Goal: Task Accomplishment & Management: Manage account settings

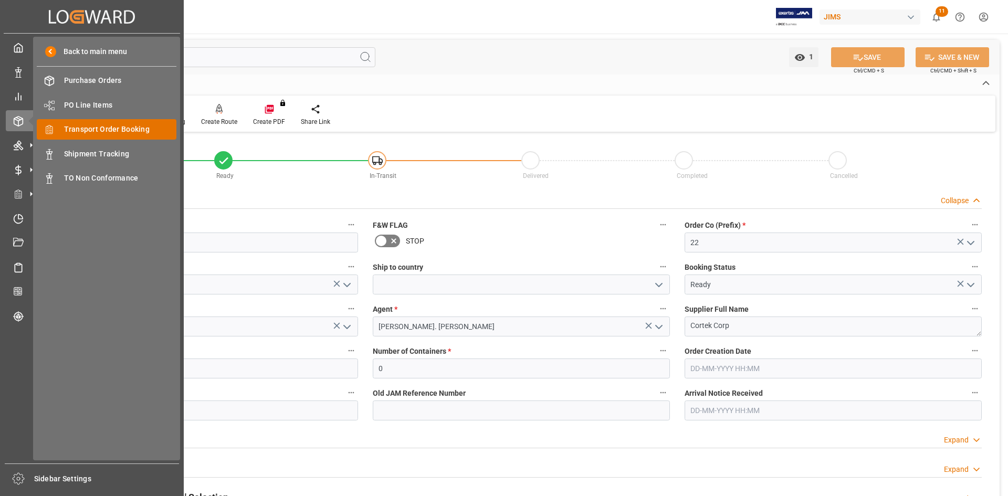
click at [116, 130] on span "Transport Order Booking" at bounding box center [120, 129] width 113 height 11
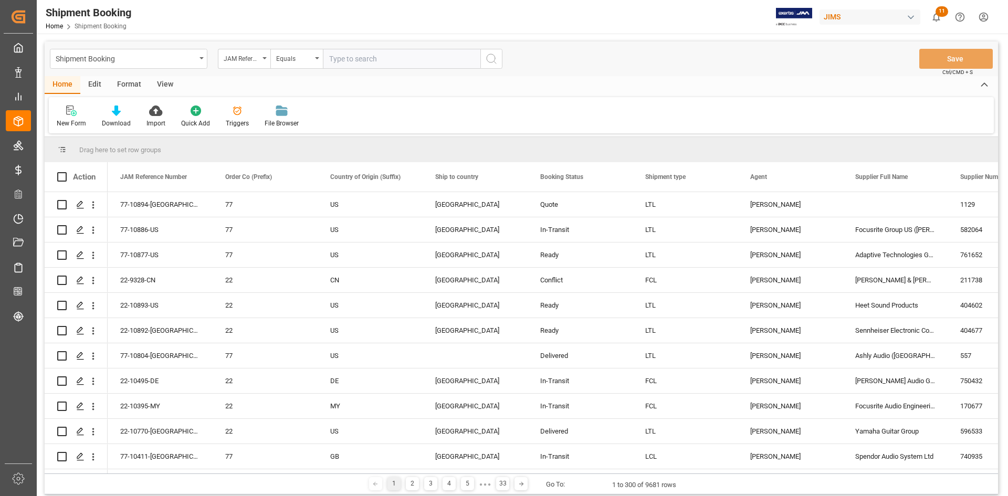
click at [354, 56] on input "text" at bounding box center [401, 59] width 157 height 20
type input "22-10857-U"
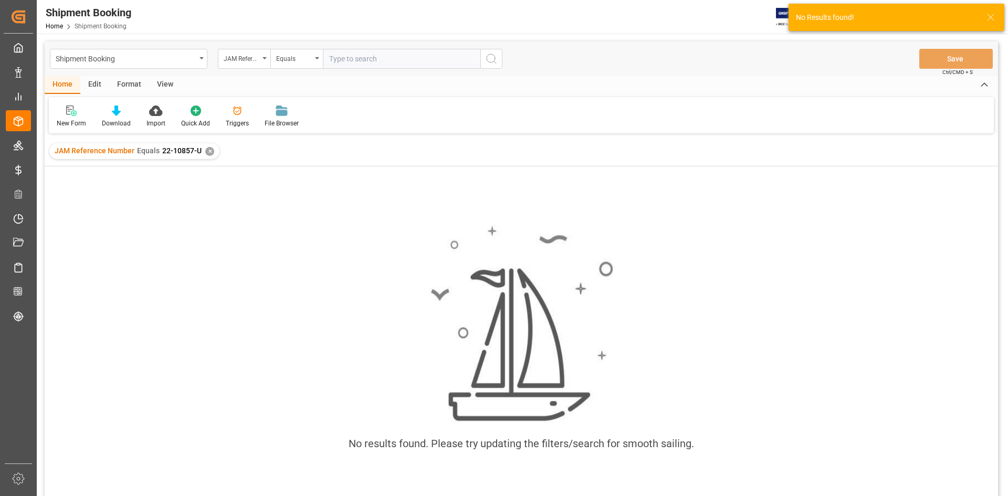
click at [207, 151] on div "✕" at bounding box center [209, 151] width 9 height 9
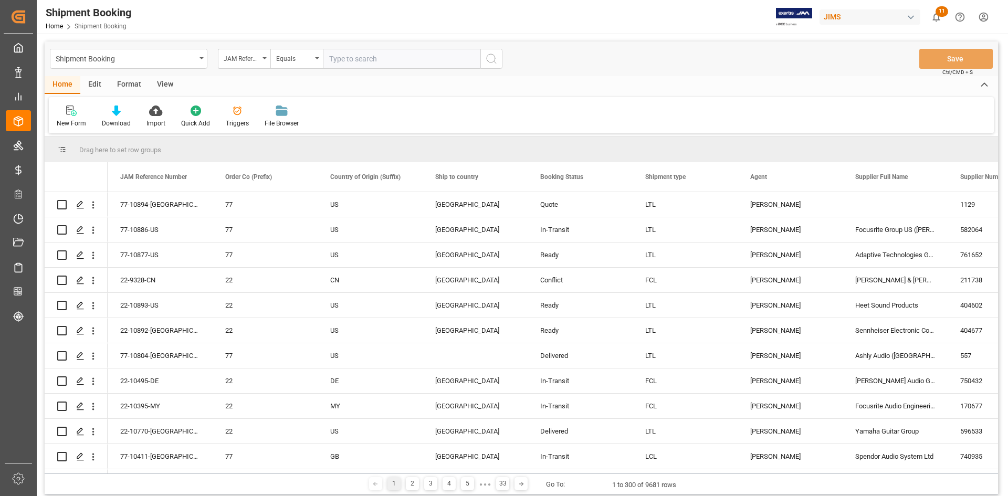
click at [335, 60] on input "text" at bounding box center [401, 59] width 157 height 20
paste input "22-10857-U"
type input "22-10857-US"
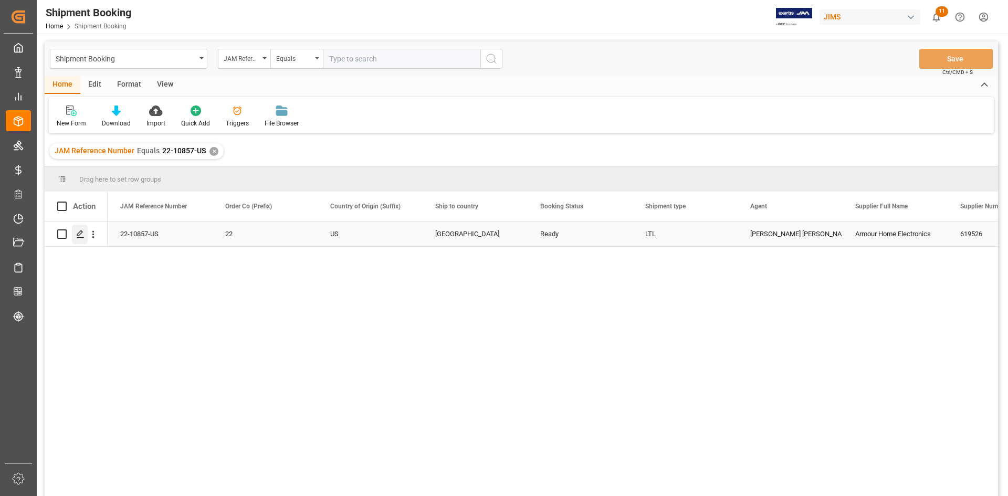
click at [79, 232] on icon "Press SPACE to select this row." at bounding box center [80, 234] width 8 height 8
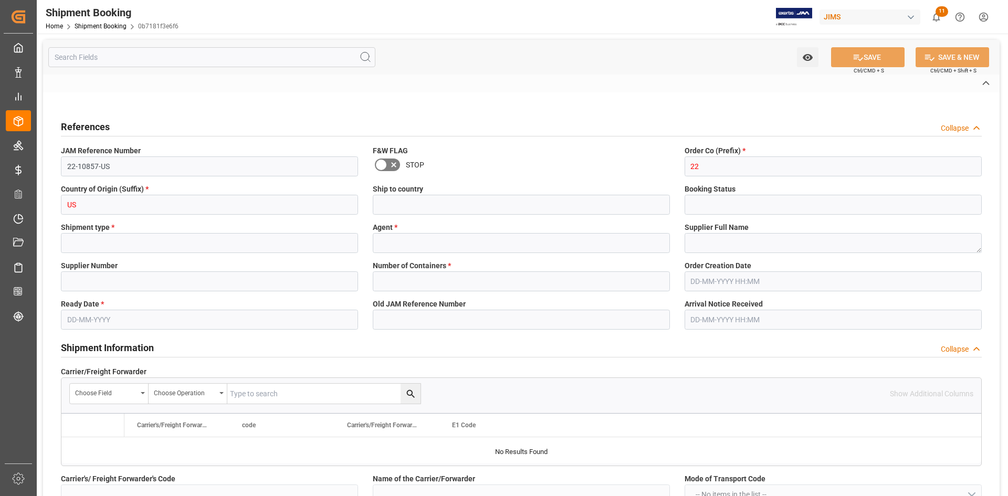
type input "USD"
type input "29.892"
type input "7.9712"
type input "6188.35"
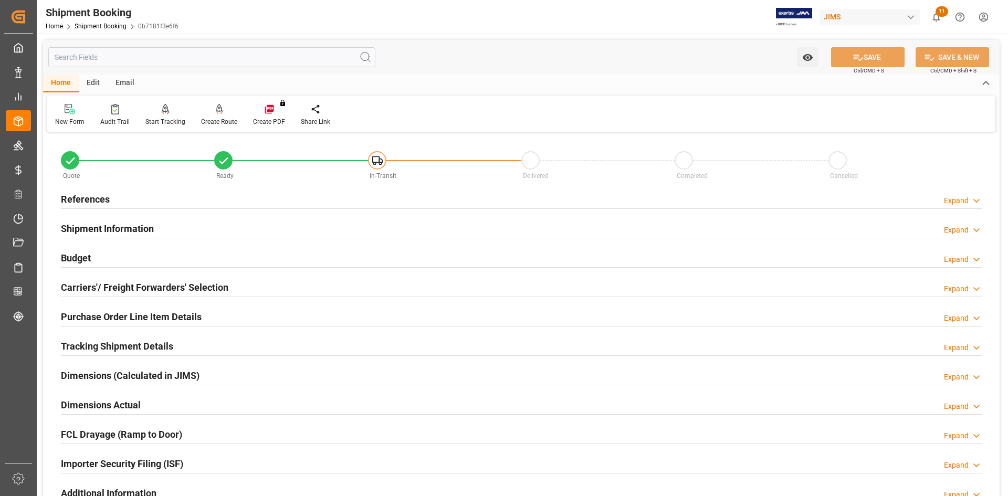
click at [232, 201] on div "References Expand" at bounding box center [521, 198] width 921 height 20
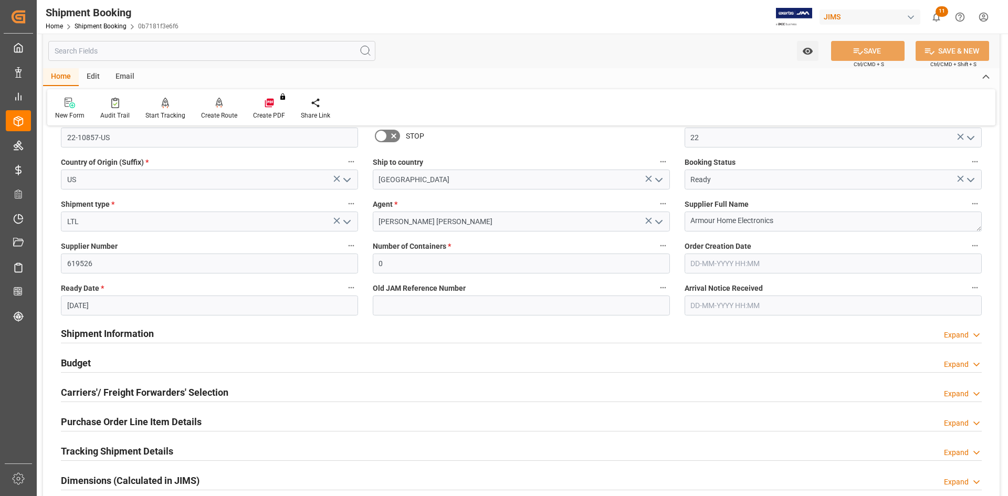
scroll to position [157, 0]
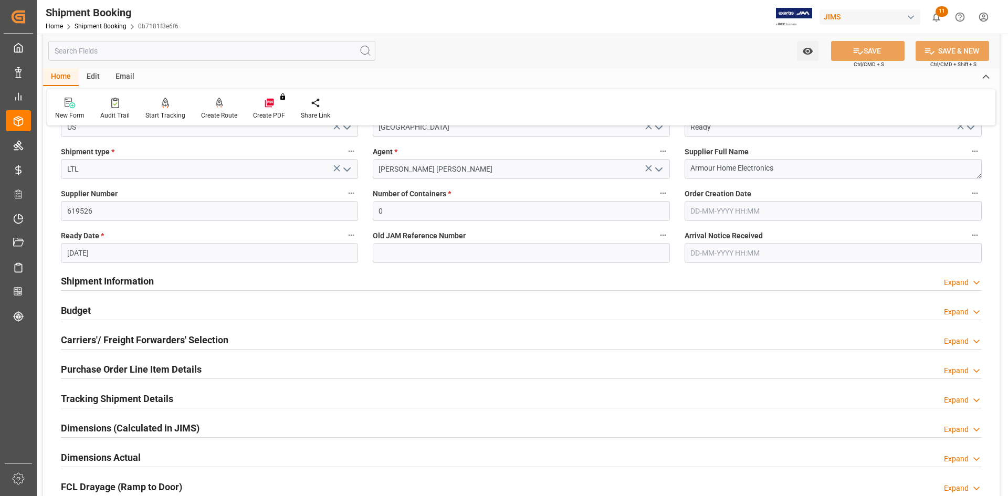
click at [232, 331] on div "Carriers'/ Freight Forwarders' Selection Expand" at bounding box center [521, 339] width 921 height 20
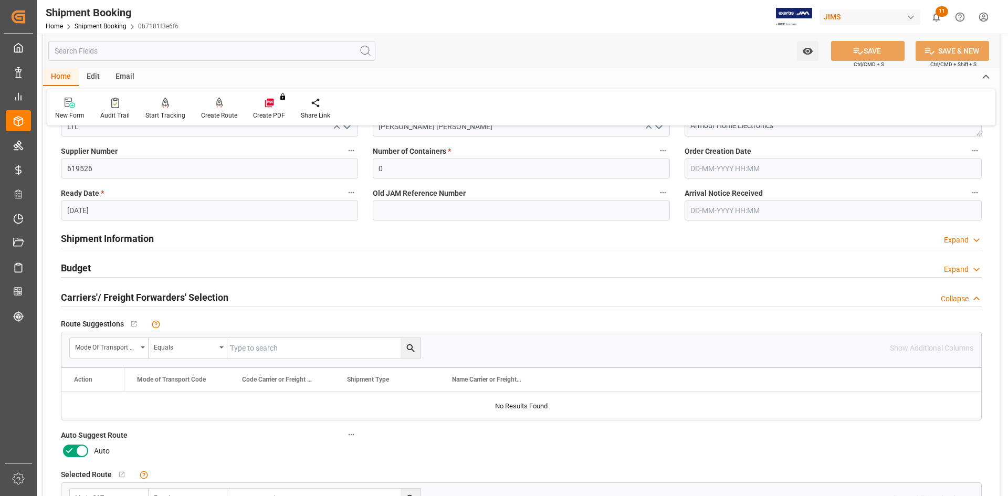
scroll to position [262, 0]
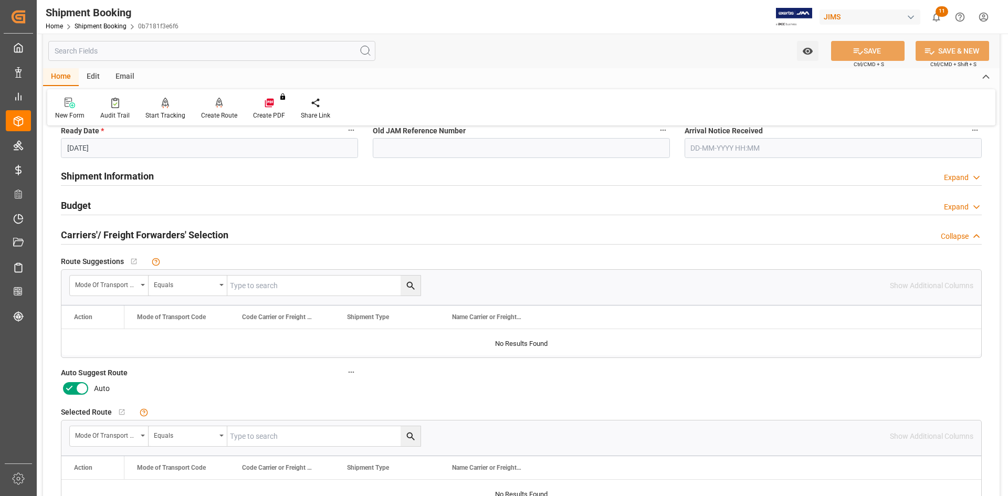
click at [67, 384] on icon at bounding box center [69, 388] width 13 height 13
click at [0, 0] on input "checkbox" at bounding box center [0, 0] width 0 height 0
click at [868, 52] on button "SAVE" at bounding box center [867, 51] width 73 height 20
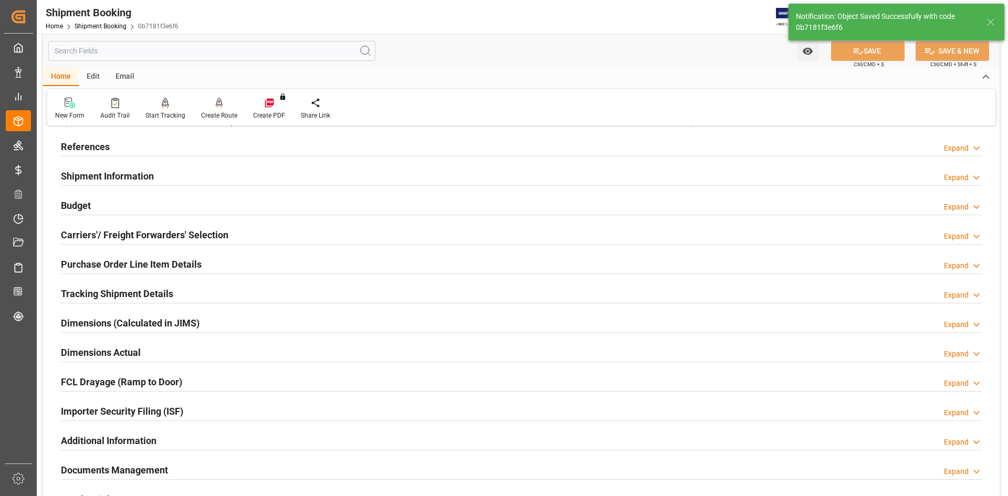
scroll to position [0, 0]
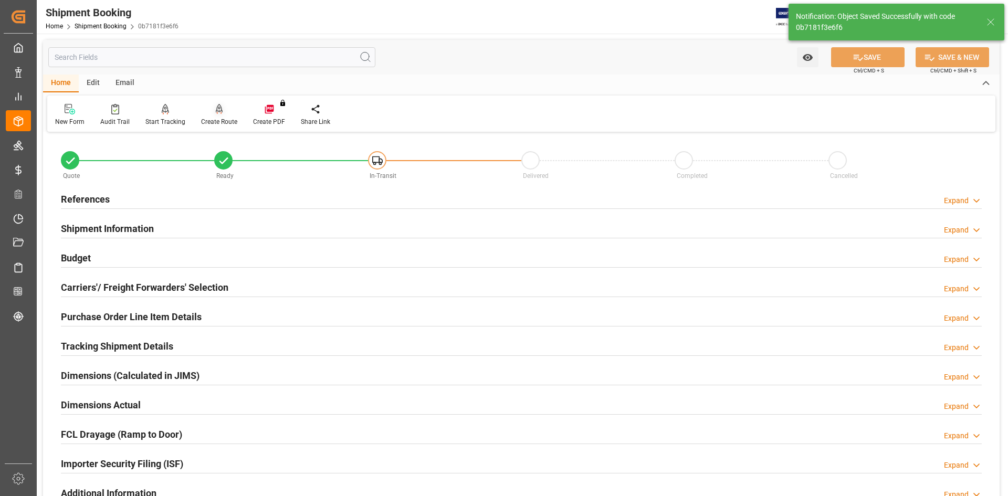
click at [222, 111] on div at bounding box center [219, 108] width 36 height 11
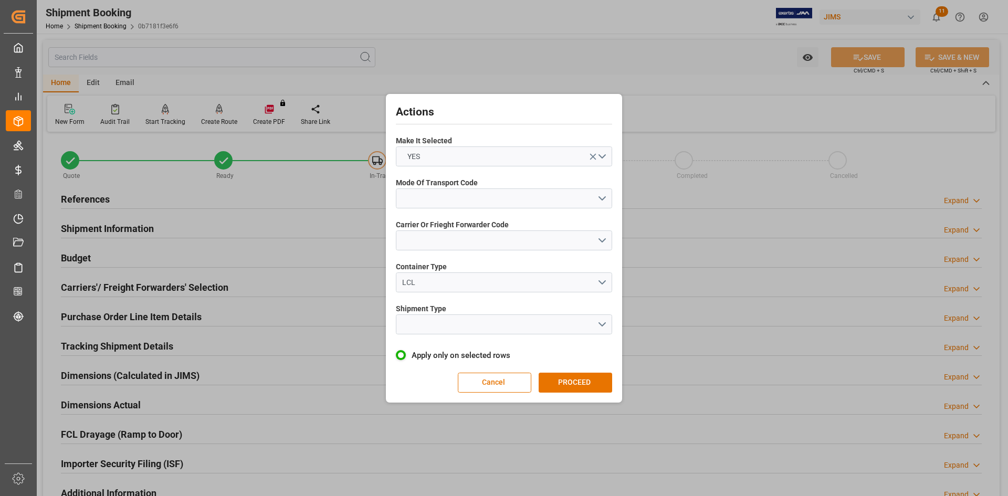
click at [508, 379] on button "Cancel" at bounding box center [494, 383] width 73 height 20
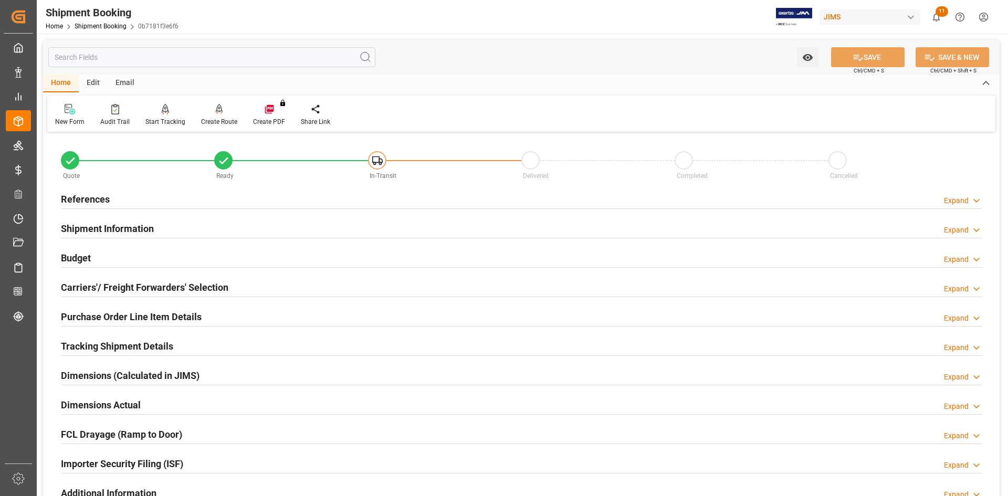
click at [216, 256] on div "Budget Expand" at bounding box center [521, 257] width 921 height 20
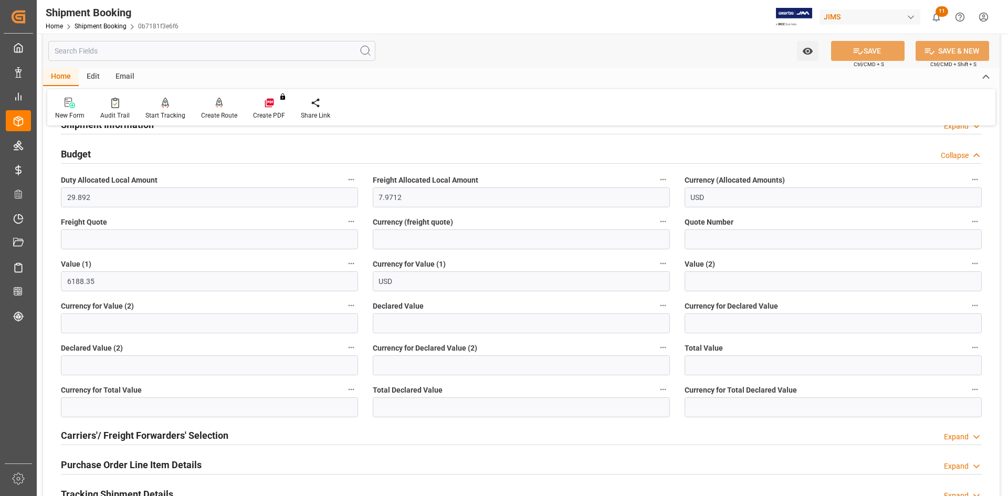
scroll to position [105, 0]
click at [140, 241] on input "text" at bounding box center [209, 238] width 297 height 20
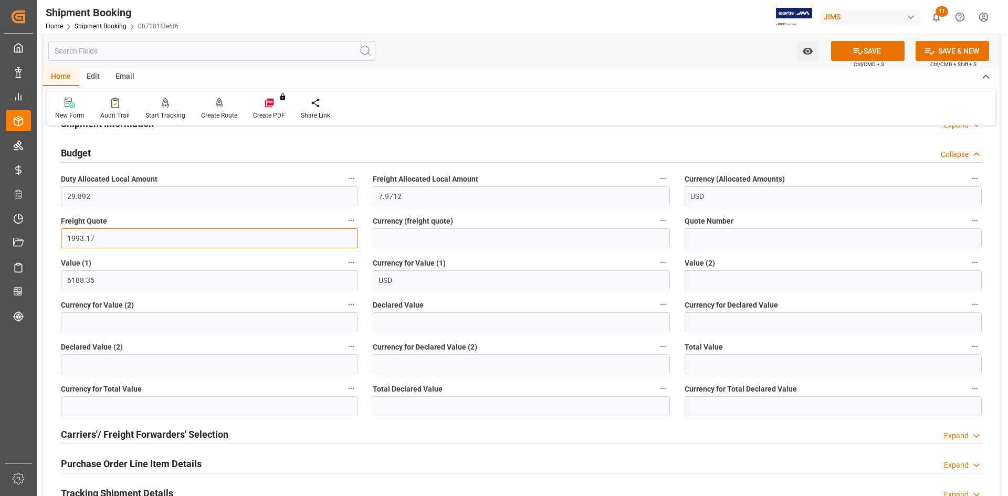
type input "1993.17"
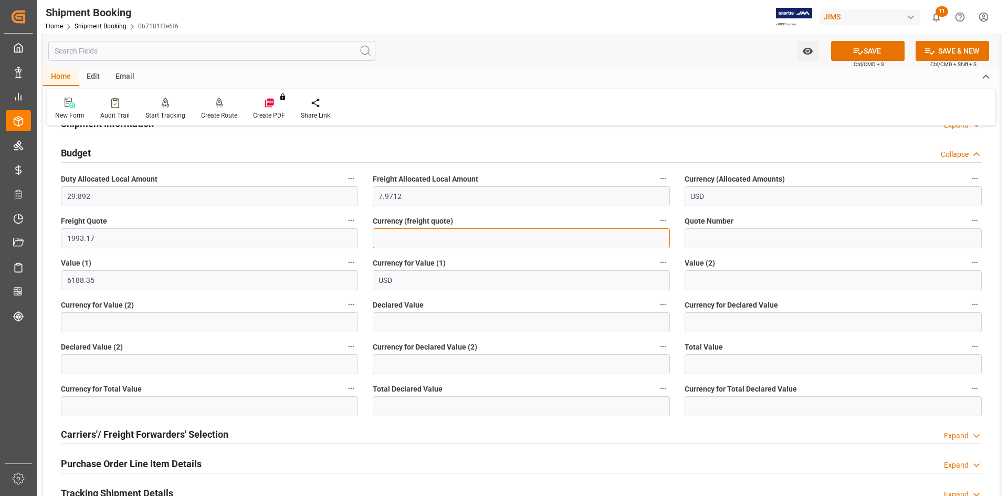
click at [392, 231] on input at bounding box center [521, 238] width 297 height 20
type input "USD"
click at [878, 47] on button "SAVE" at bounding box center [867, 51] width 73 height 20
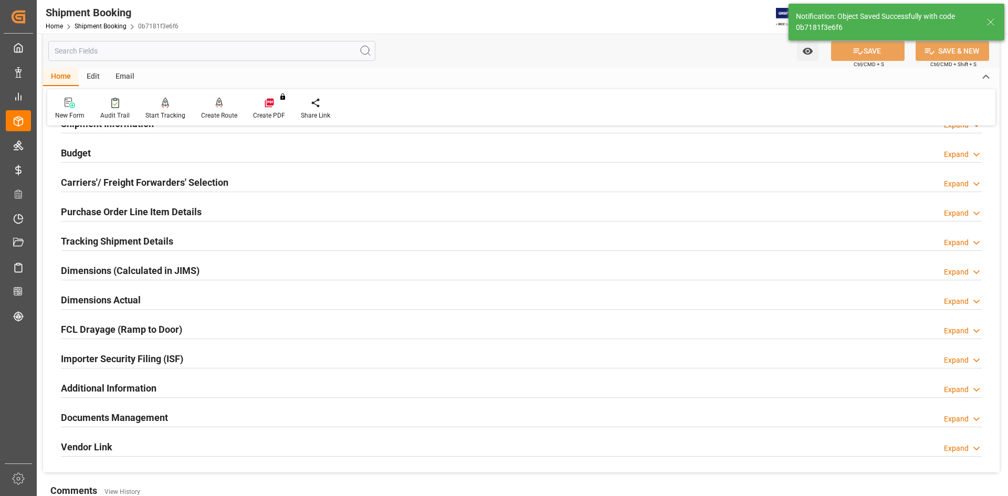
click at [206, 149] on div "Budget Expand" at bounding box center [521, 152] width 921 height 20
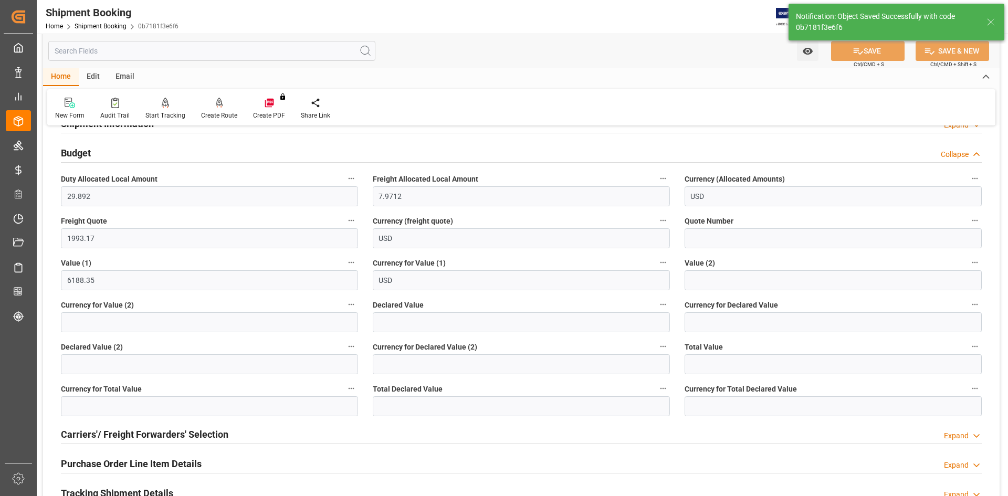
click at [207, 149] on div "Budget Collapse" at bounding box center [521, 152] width 921 height 20
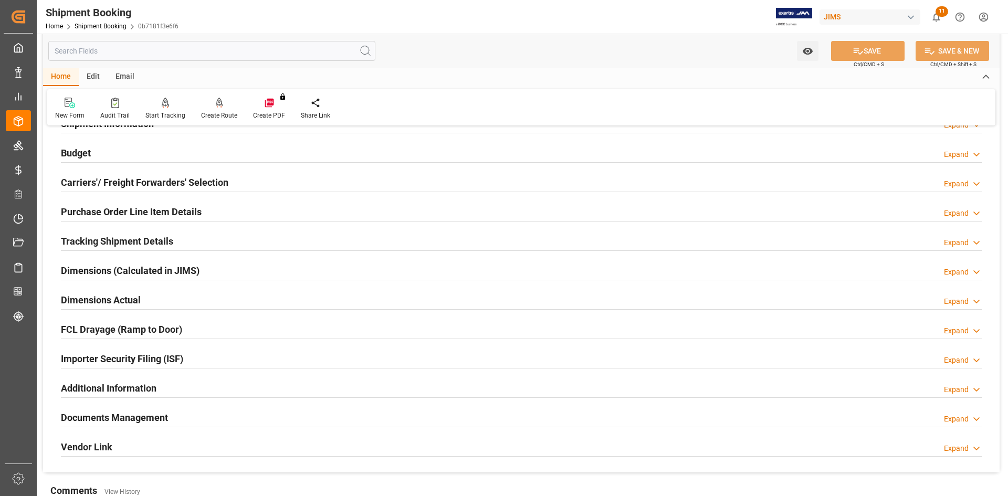
click at [206, 212] on div "Purchase Order Line Item Details Expand" at bounding box center [521, 211] width 921 height 20
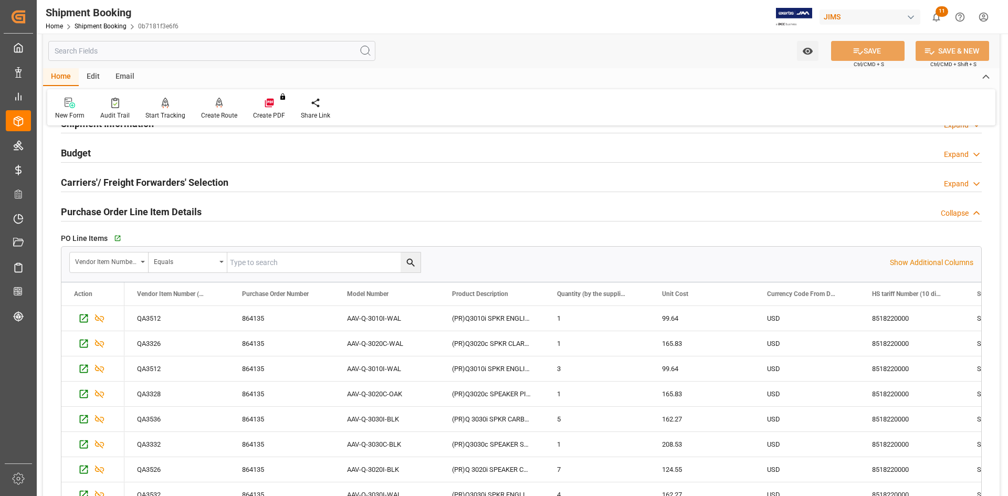
click at [210, 212] on div "Purchase Order Line Item Details Collapse" at bounding box center [521, 211] width 921 height 20
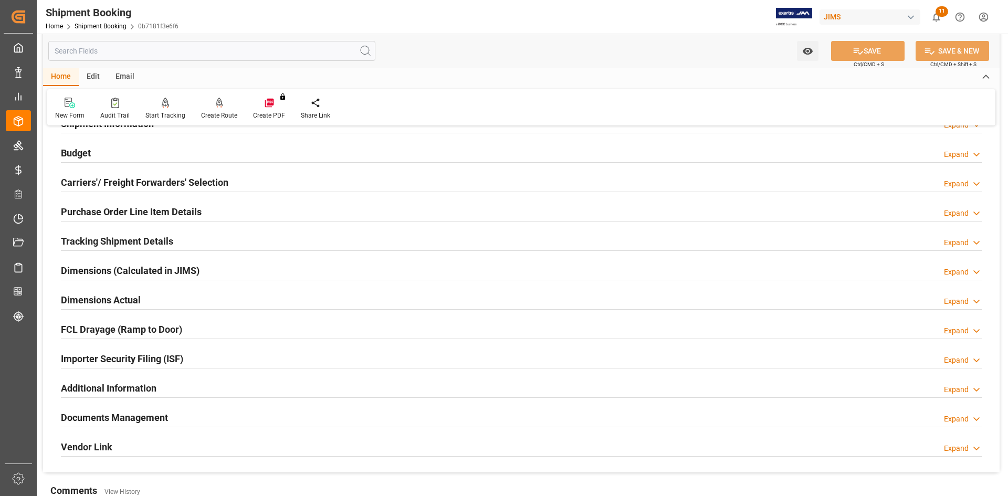
click at [195, 238] on div "Tracking Shipment Details Expand" at bounding box center [521, 240] width 921 height 20
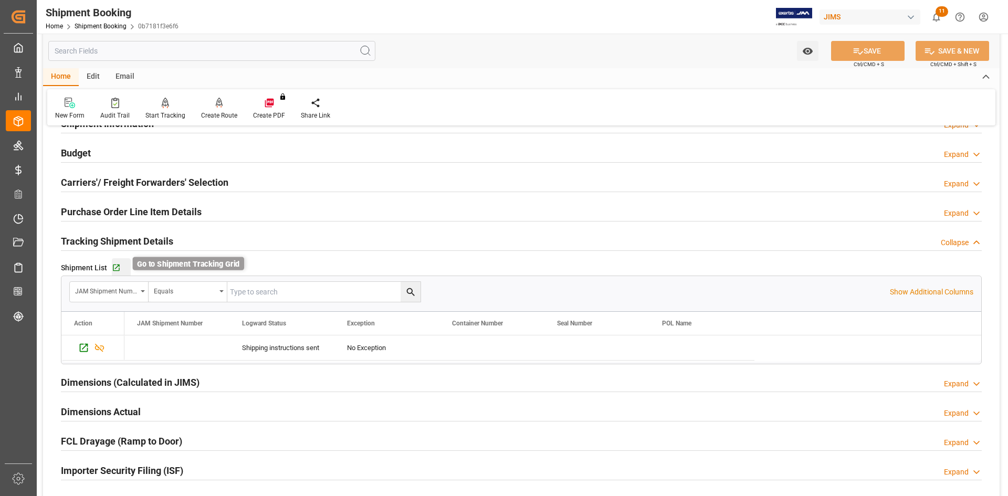
click at [115, 267] on icon "button" at bounding box center [116, 268] width 7 height 7
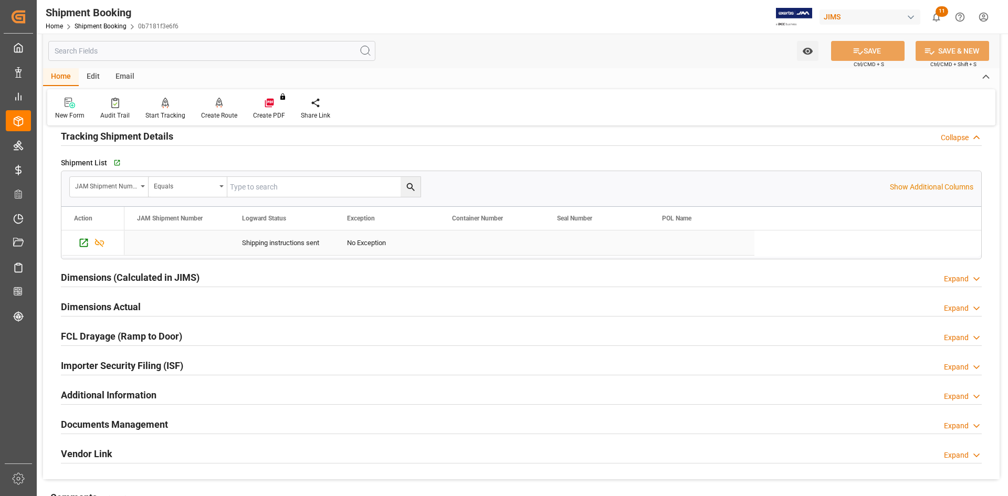
scroll to position [367, 0]
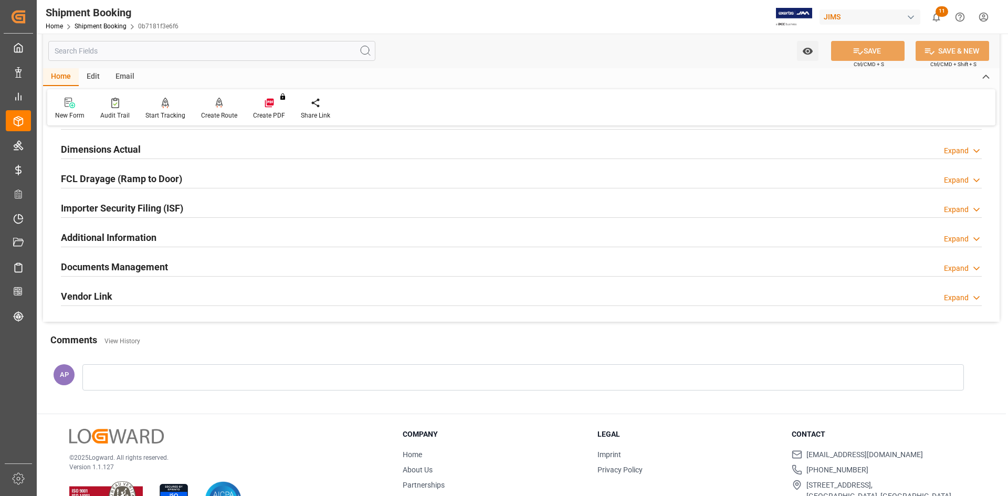
drag, startPoint x: 237, startPoint y: 272, endPoint x: 246, endPoint y: 271, distance: 9.5
click at [237, 271] on div "Documents Management Expand" at bounding box center [521, 266] width 921 height 20
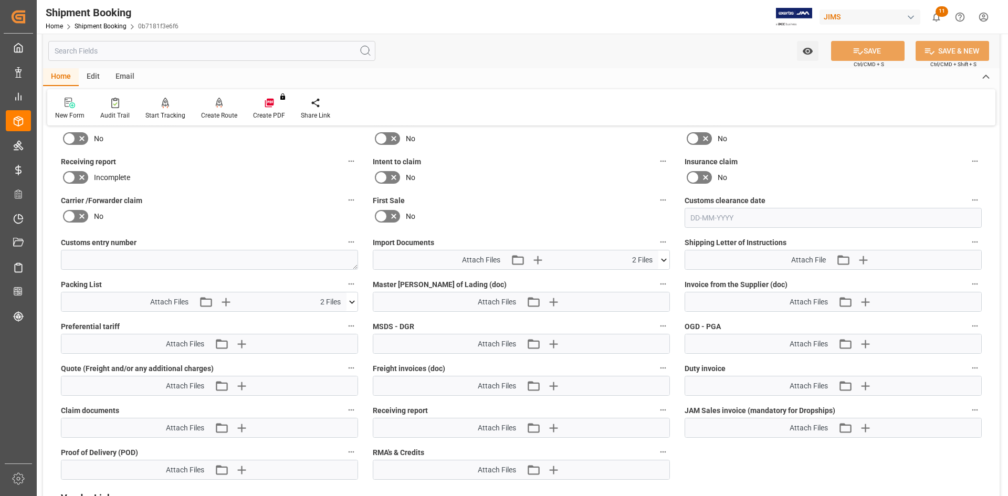
scroll to position [577, 0]
click at [661, 259] on icon at bounding box center [663, 259] width 11 height 11
click at [537, 256] on icon "button" at bounding box center [537, 259] width 10 height 10
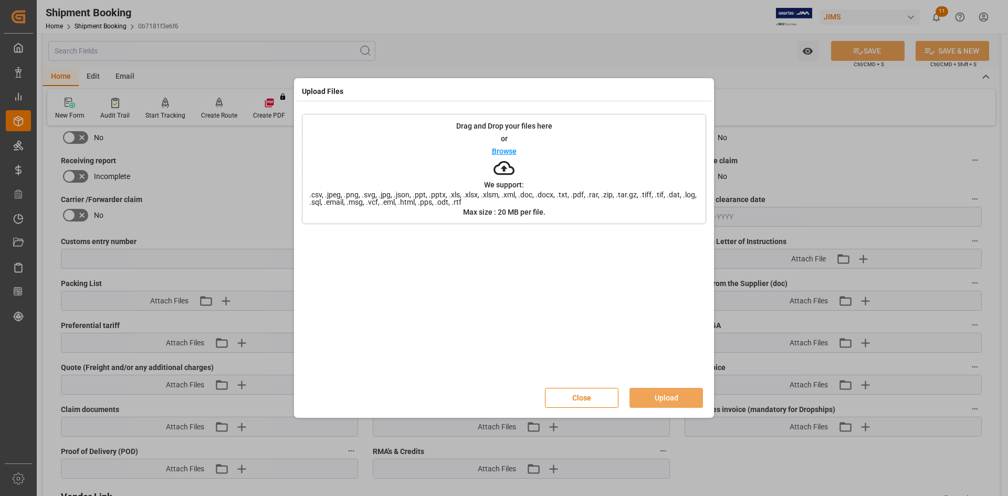
click at [502, 148] on p "Browse" at bounding box center [504, 151] width 25 height 7
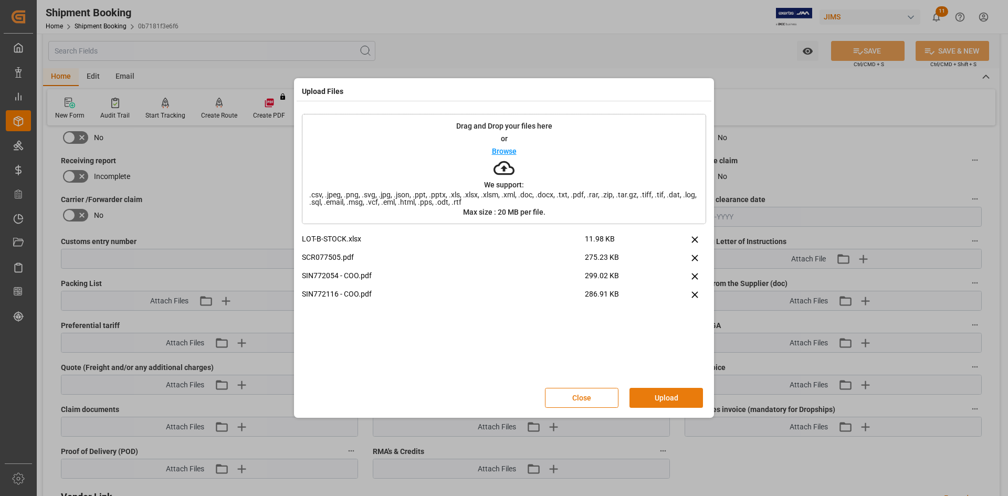
click at [664, 398] on button "Upload" at bounding box center [665, 398] width 73 height 20
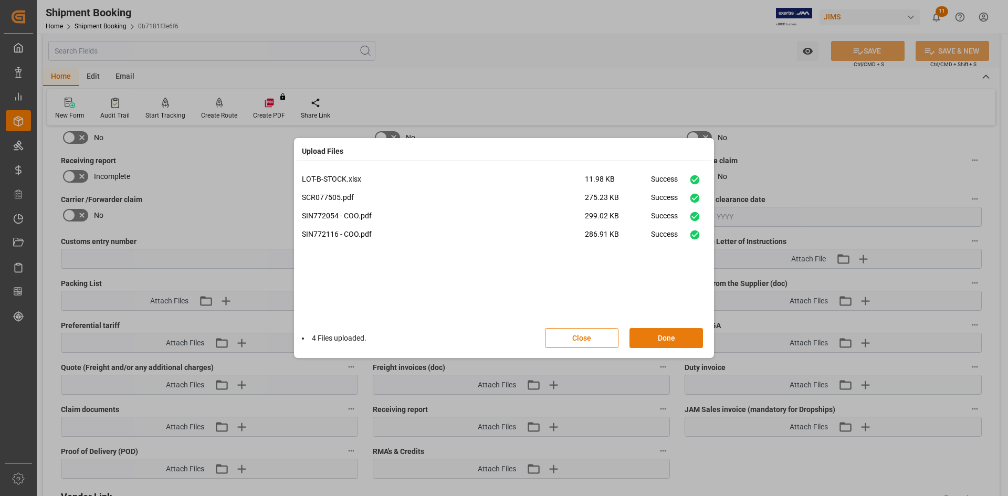
click at [669, 340] on button "Done" at bounding box center [665, 338] width 73 height 20
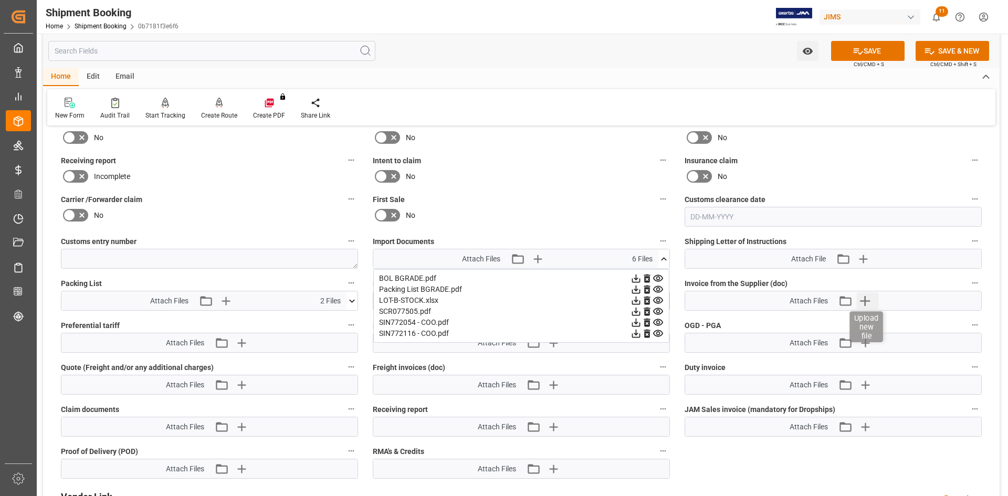
click at [870, 301] on icon "button" at bounding box center [865, 301] width 10 height 10
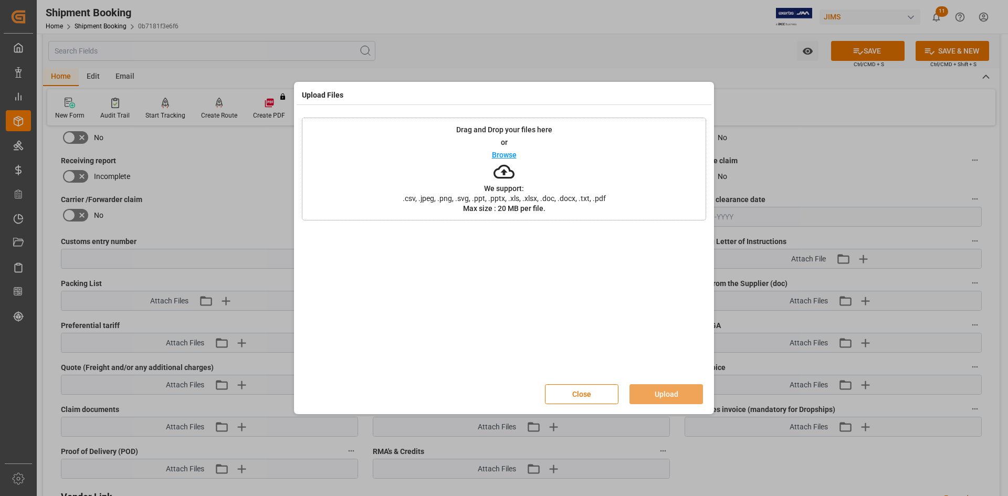
click at [513, 154] on p "Browse" at bounding box center [504, 154] width 25 height 7
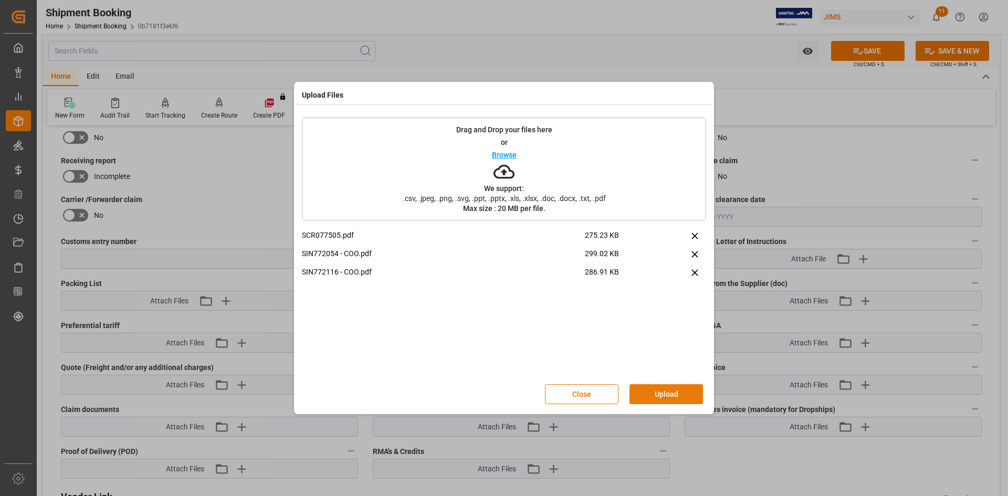
click at [666, 392] on button "Upload" at bounding box center [665, 394] width 73 height 20
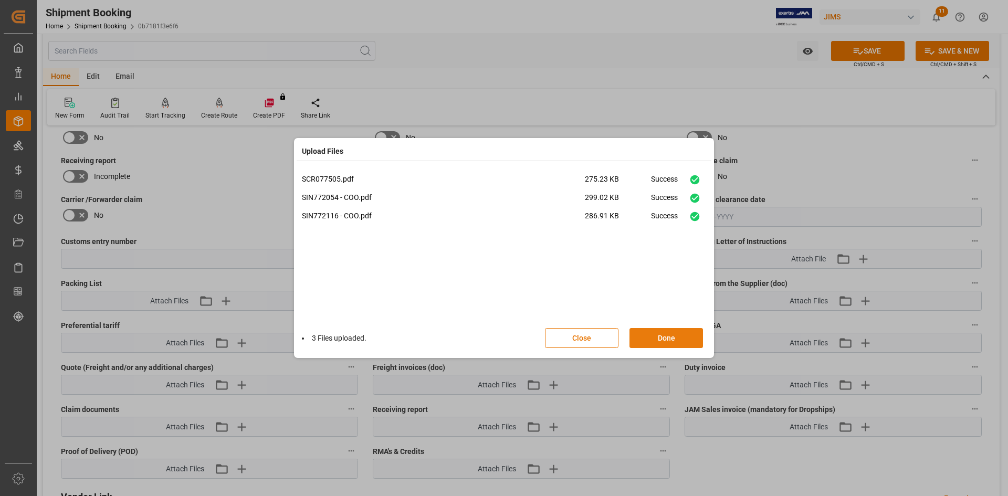
click at [667, 334] on button "Done" at bounding box center [665, 338] width 73 height 20
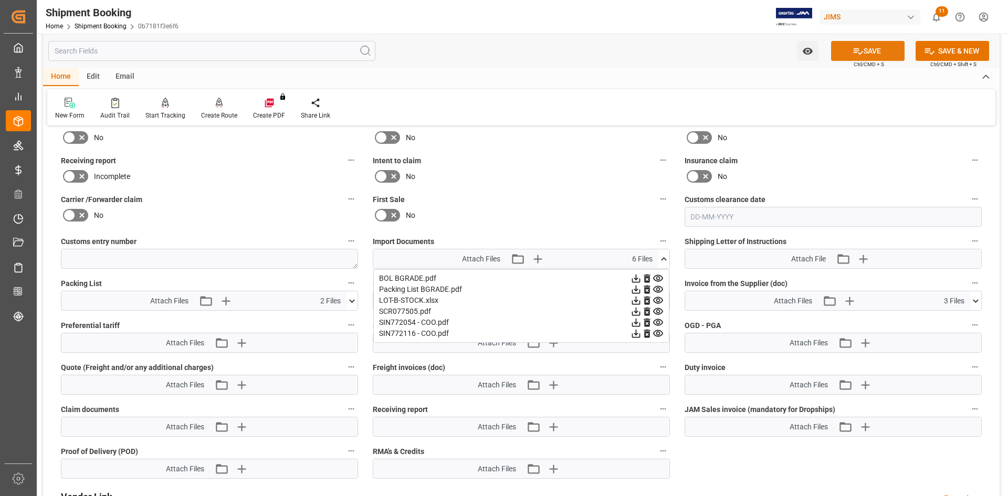
click at [861, 45] on button "SAVE" at bounding box center [867, 51] width 73 height 20
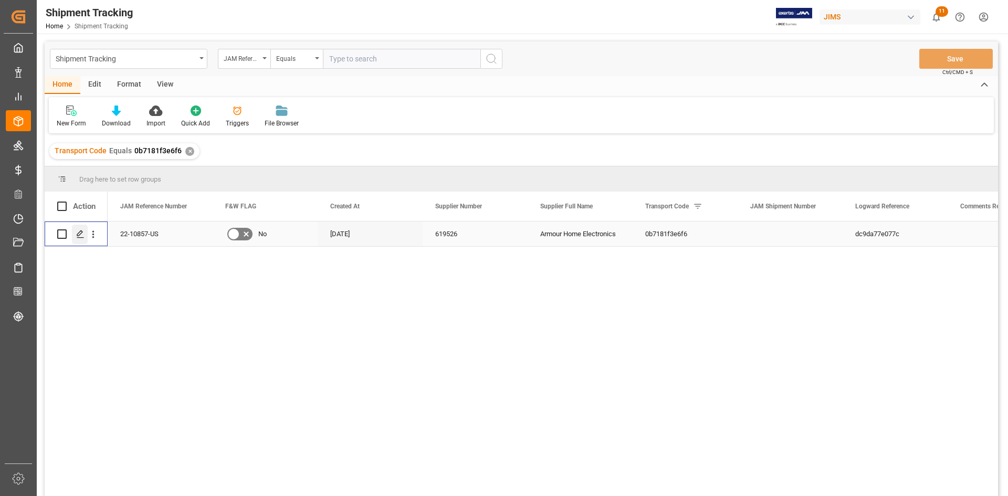
click at [80, 233] on icon "Press SPACE to select this row." at bounding box center [80, 234] width 8 height 8
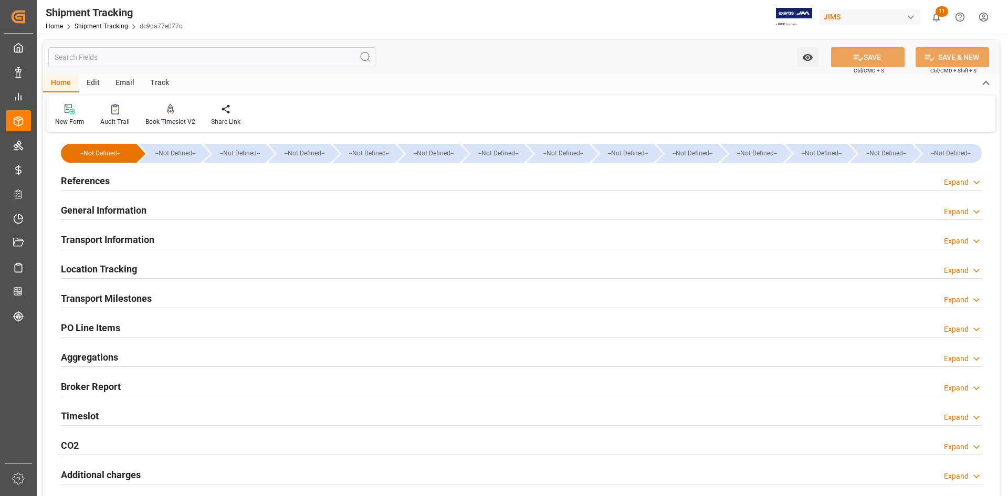
type input "03-09-2025"
click at [156, 172] on div "References Expand" at bounding box center [521, 180] width 921 height 20
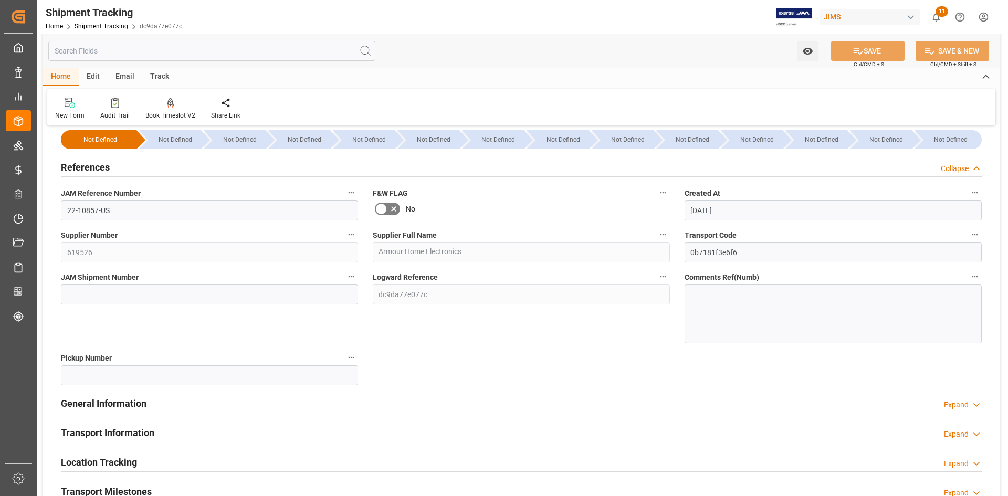
scroll to position [52, 0]
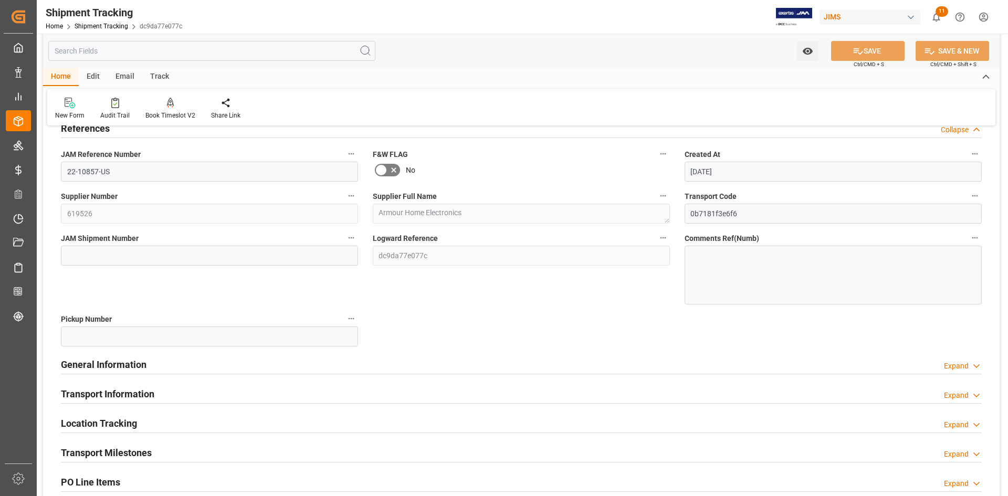
click at [193, 363] on div "General Information Expand" at bounding box center [521, 364] width 921 height 20
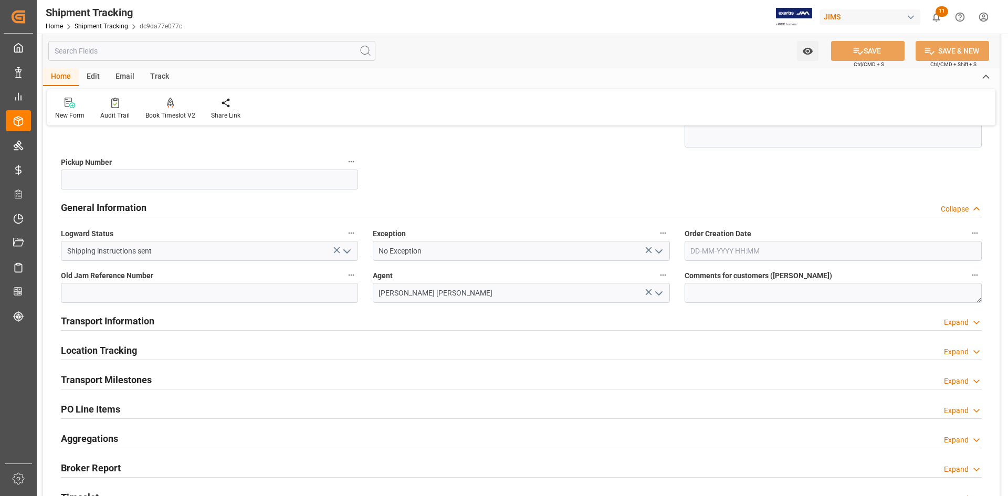
scroll to position [210, 0]
click at [193, 321] on div "Transport Information Expand" at bounding box center [521, 320] width 921 height 20
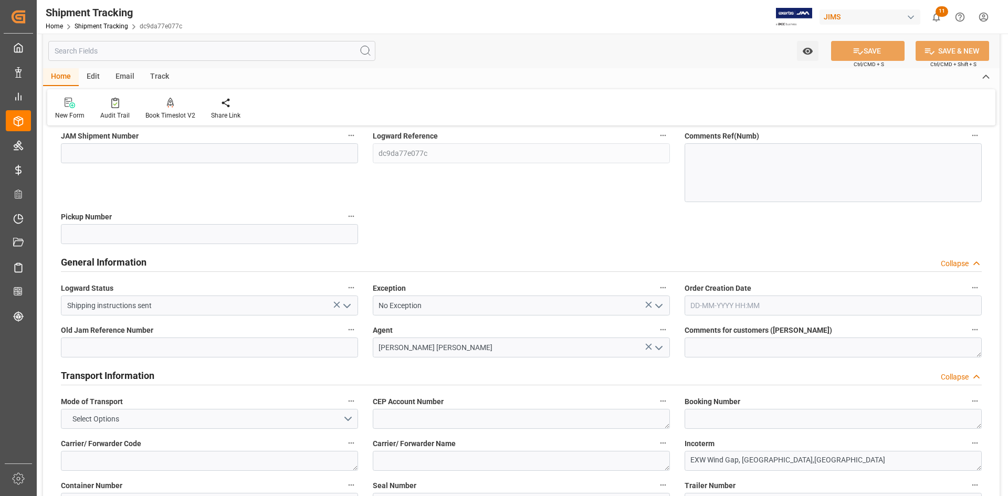
scroll to position [105, 0]
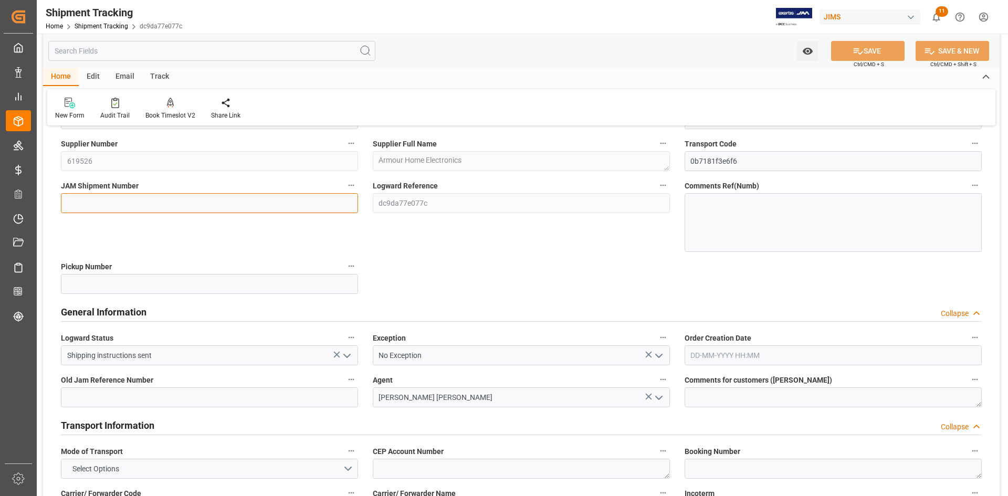
click at [121, 205] on input at bounding box center [209, 203] width 297 height 20
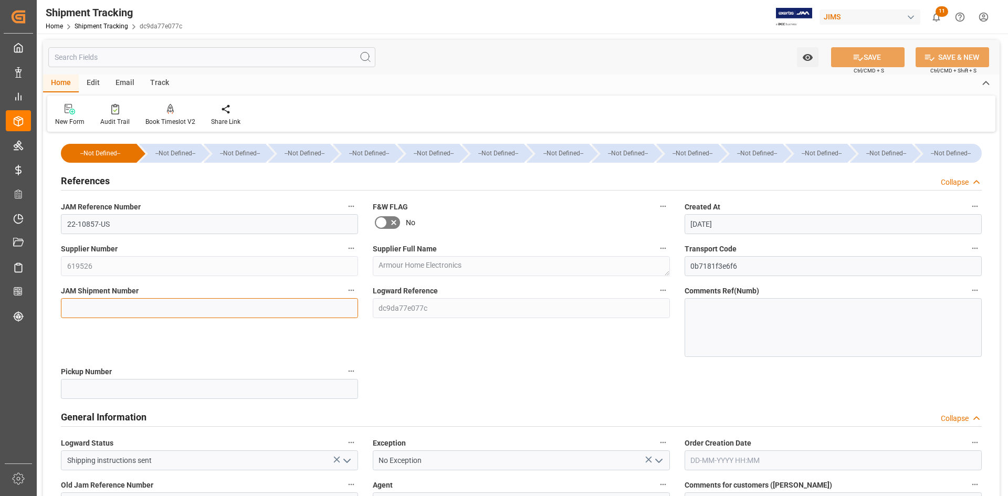
paste input "72883"
type input "72883"
click at [866, 61] on button "SAVE" at bounding box center [867, 57] width 73 height 20
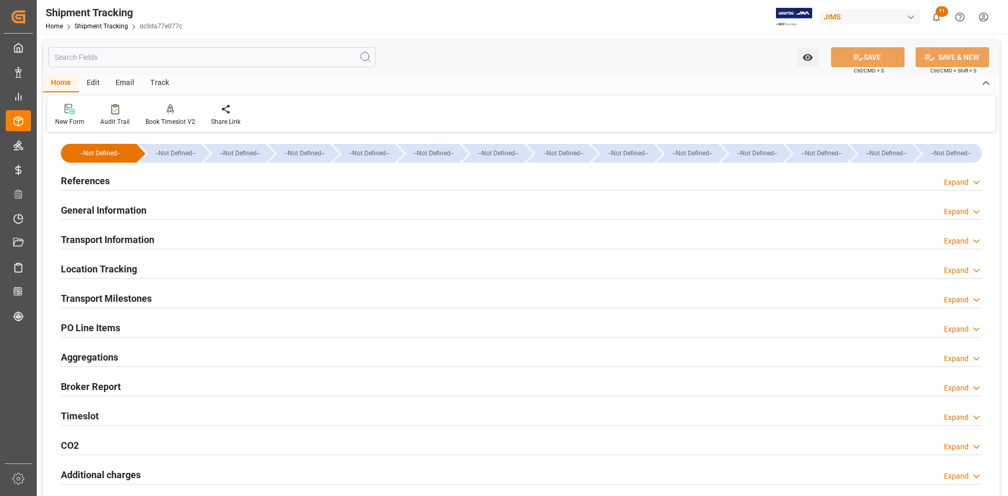
click at [196, 239] on div "Transport Information Expand" at bounding box center [521, 239] width 921 height 20
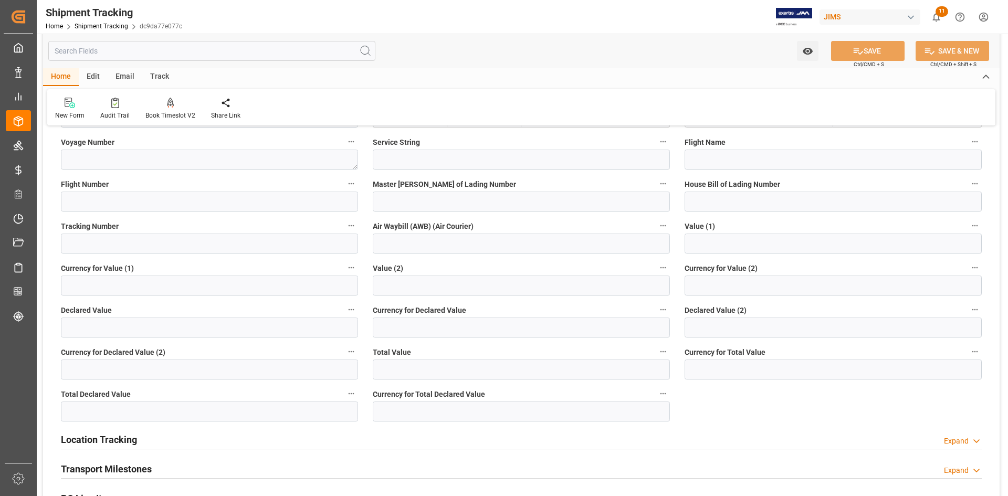
scroll to position [367, 0]
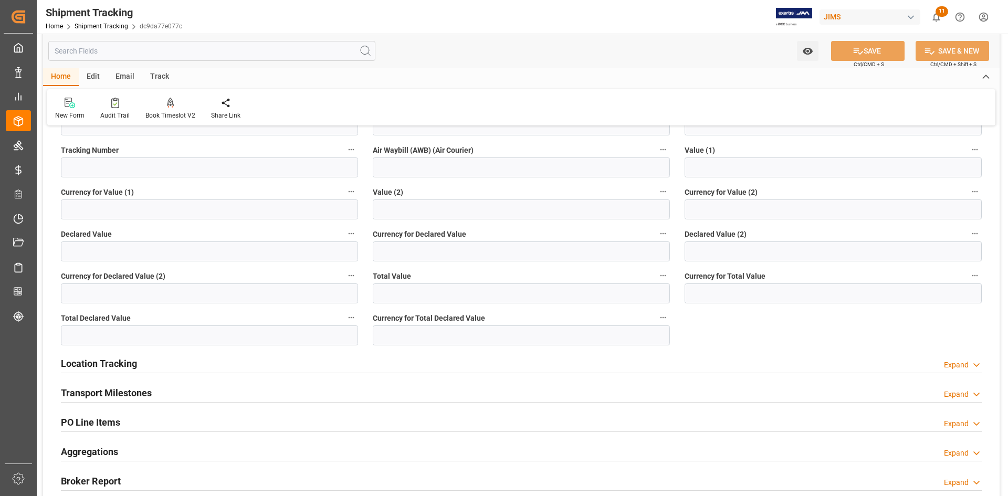
drag, startPoint x: 222, startPoint y: 395, endPoint x: 230, endPoint y: 390, distance: 9.5
click at [222, 394] on div "Transport Milestones Expand" at bounding box center [521, 392] width 921 height 20
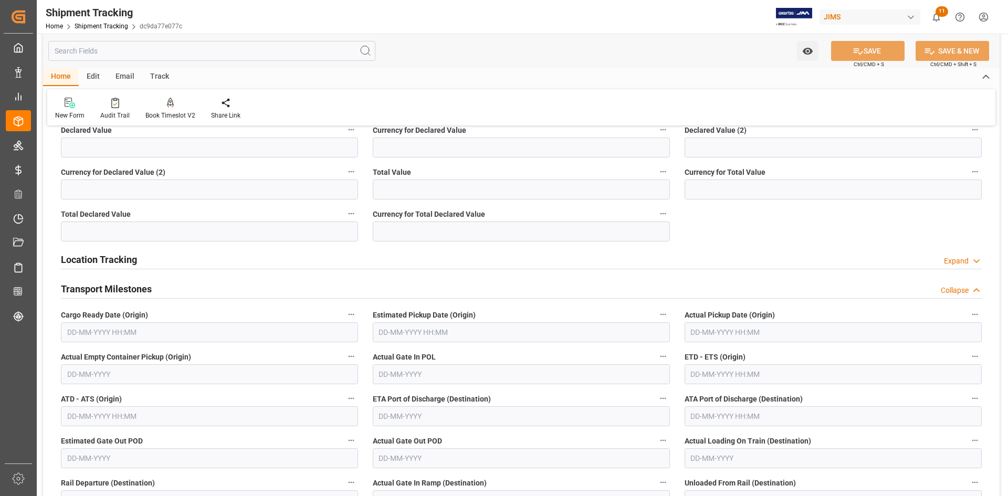
scroll to position [472, 0]
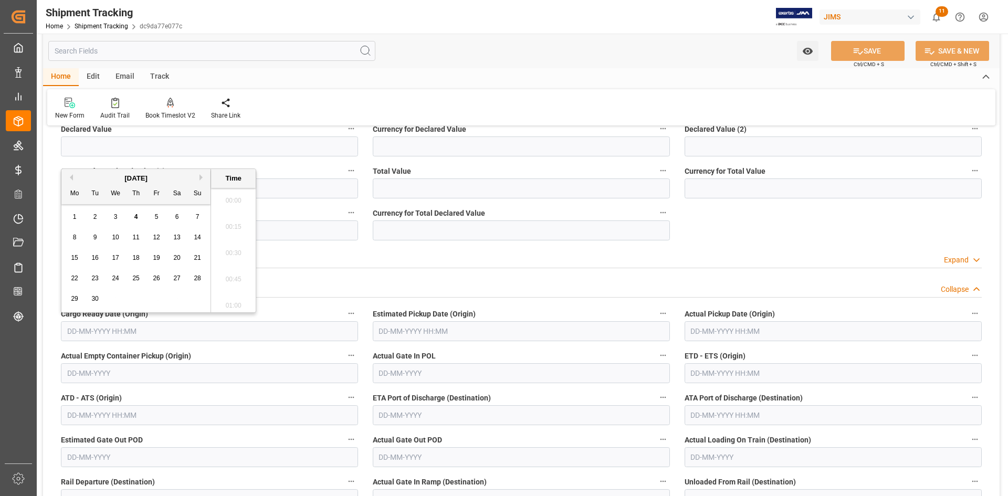
click at [118, 329] on input "text" at bounding box center [209, 331] width 297 height 20
click at [136, 215] on span "4" at bounding box center [136, 216] width 4 height 7
type input "04-09-2025 00:00"
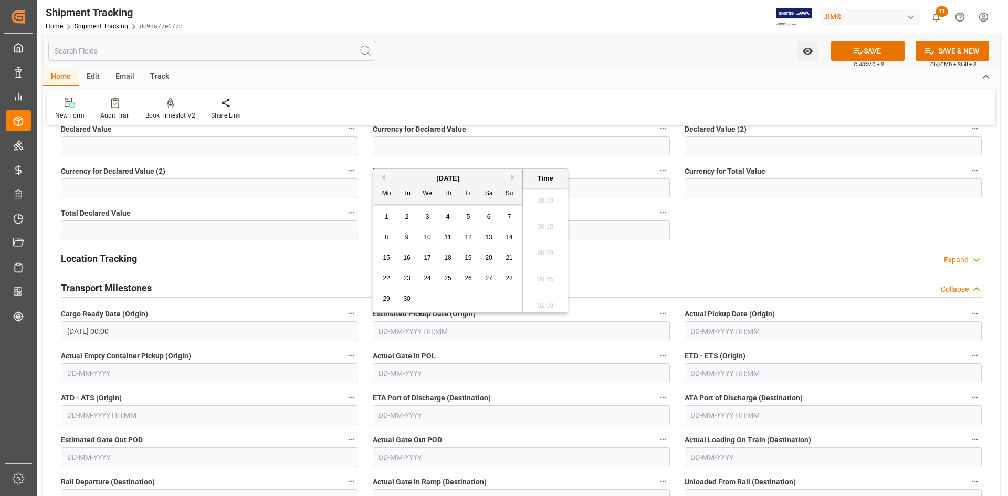
click at [443, 331] on input "text" at bounding box center [521, 331] width 297 height 20
click at [468, 213] on div "5" at bounding box center [468, 217] width 13 height 13
type input "05-09-2025 00:00"
click at [748, 376] on input "text" at bounding box center [833, 373] width 297 height 20
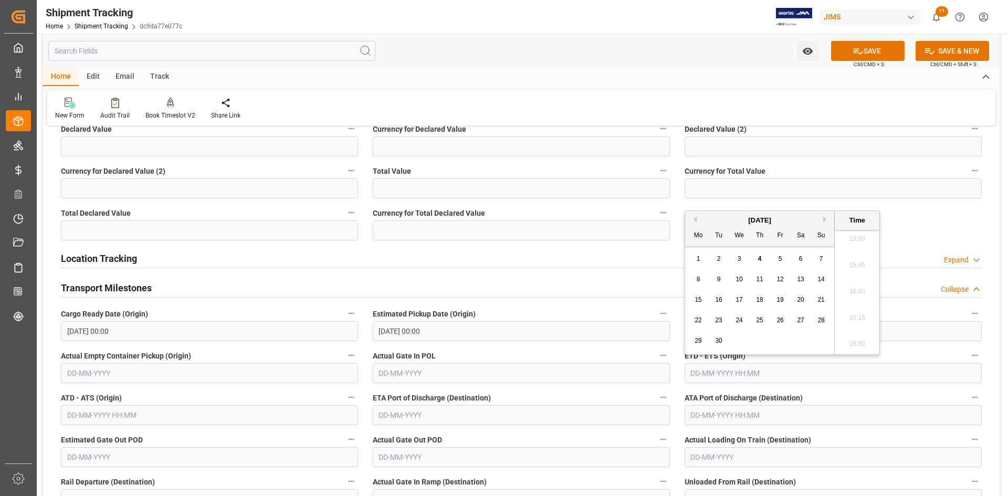
click at [781, 256] on span "5" at bounding box center [781, 258] width 4 height 7
type input "05-09-2025 00:00"
click at [544, 345] on div "Actual Gate In POL" at bounding box center [521, 366] width 312 height 42
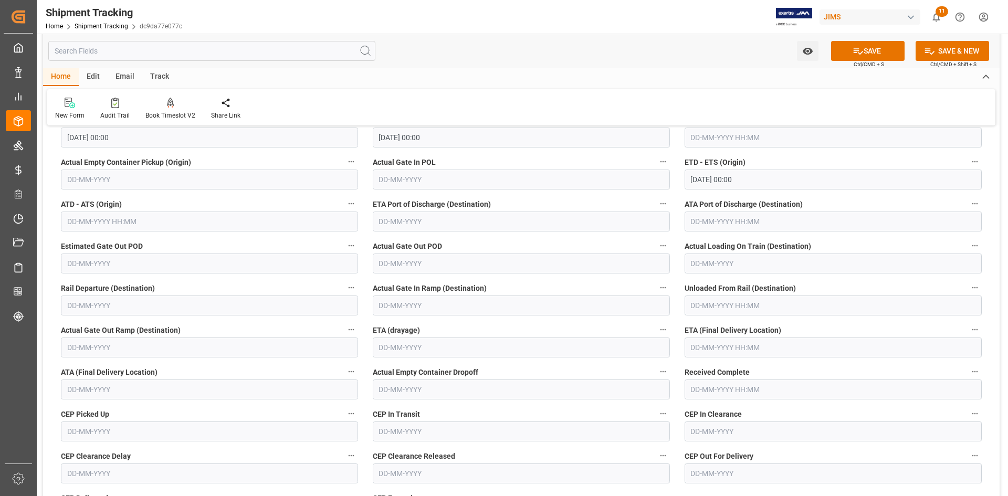
scroll to position [682, 0]
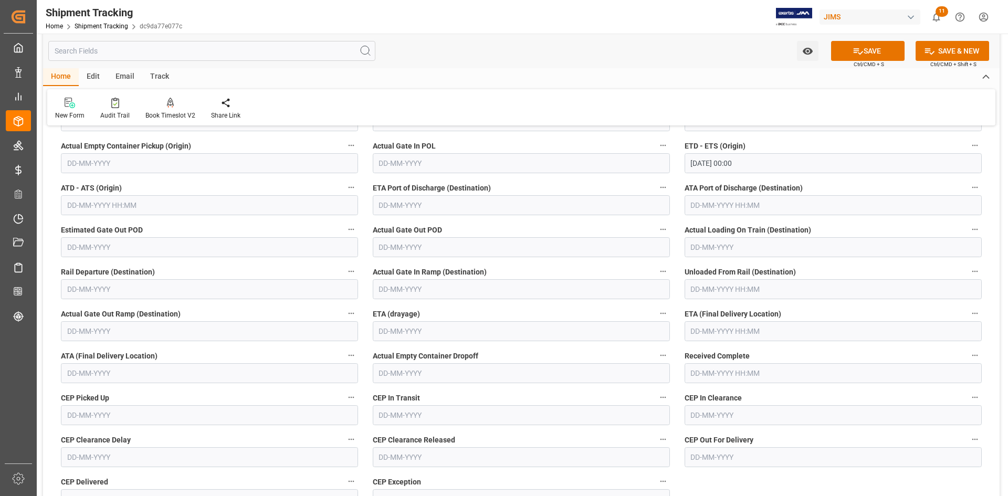
click at [702, 328] on input "text" at bounding box center [833, 331] width 297 height 20
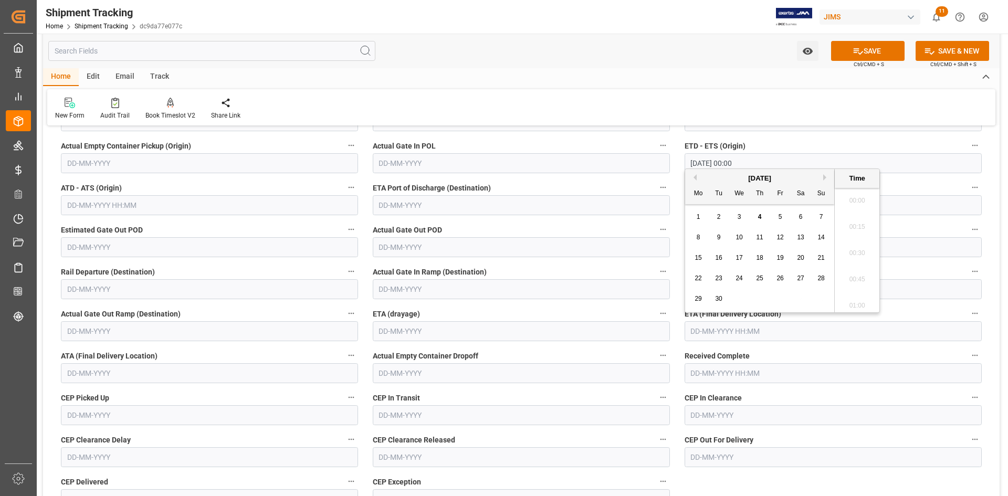
scroll to position [1631, 0]
click at [700, 236] on span "8" at bounding box center [699, 237] width 4 height 7
type input "08-09-2025 00:00"
click at [864, 46] on button "SAVE" at bounding box center [867, 51] width 73 height 20
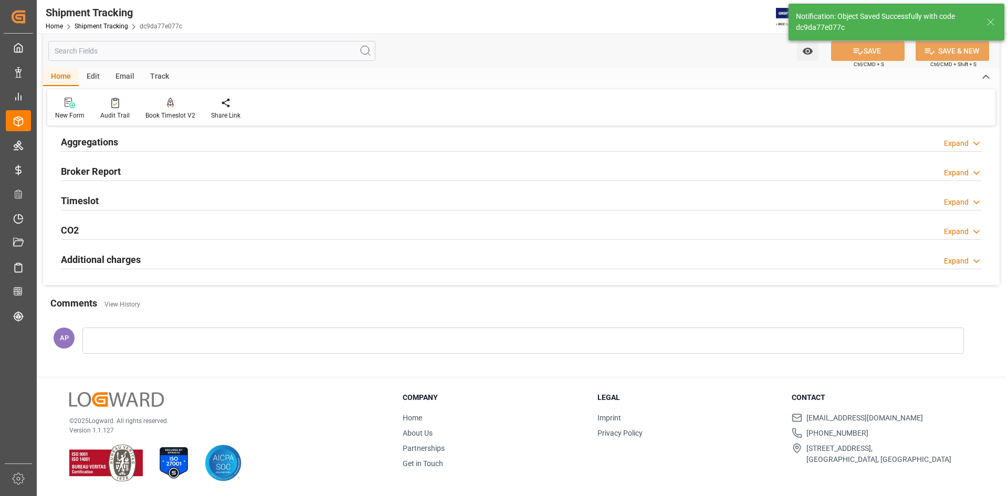
scroll to position [215, 0]
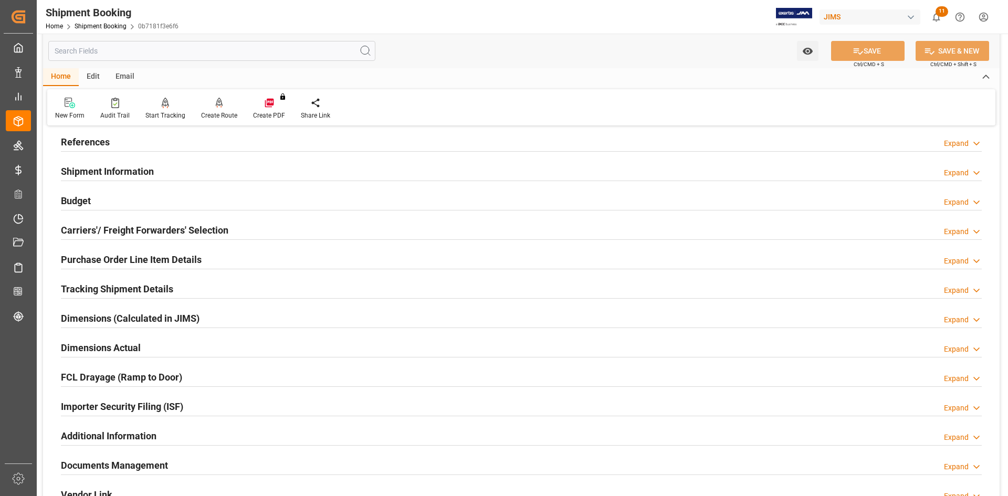
scroll to position [105, 0]
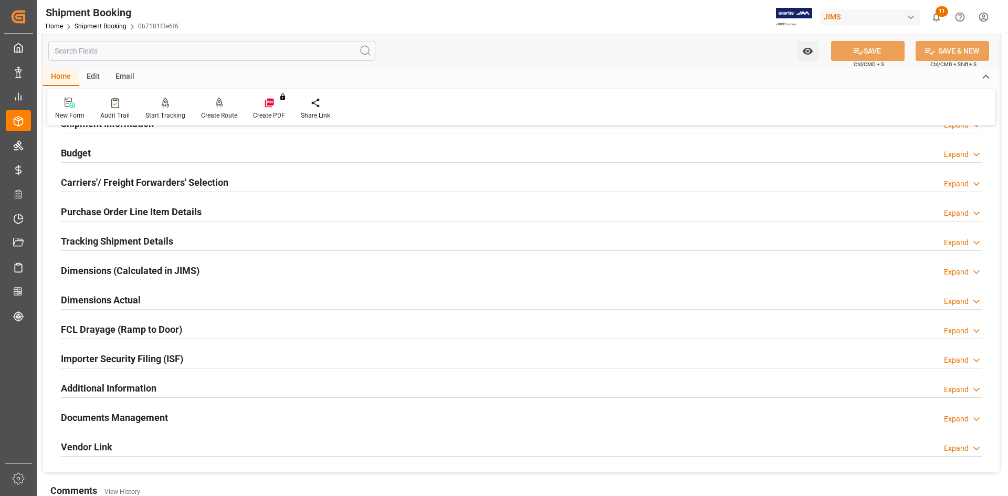
drag, startPoint x: 283, startPoint y: 418, endPoint x: 332, endPoint y: 414, distance: 49.0
click at [283, 417] on div "Documents Management Expand" at bounding box center [521, 417] width 921 height 20
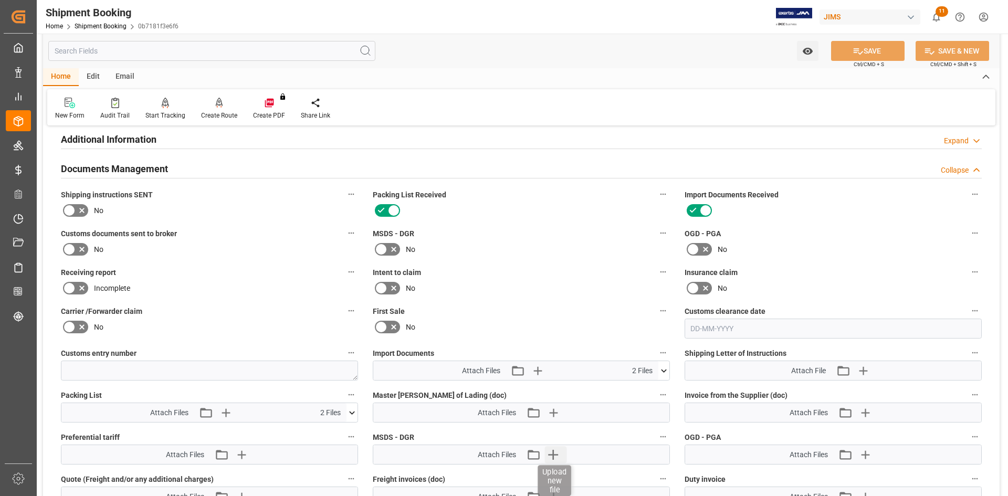
scroll to position [420, 0]
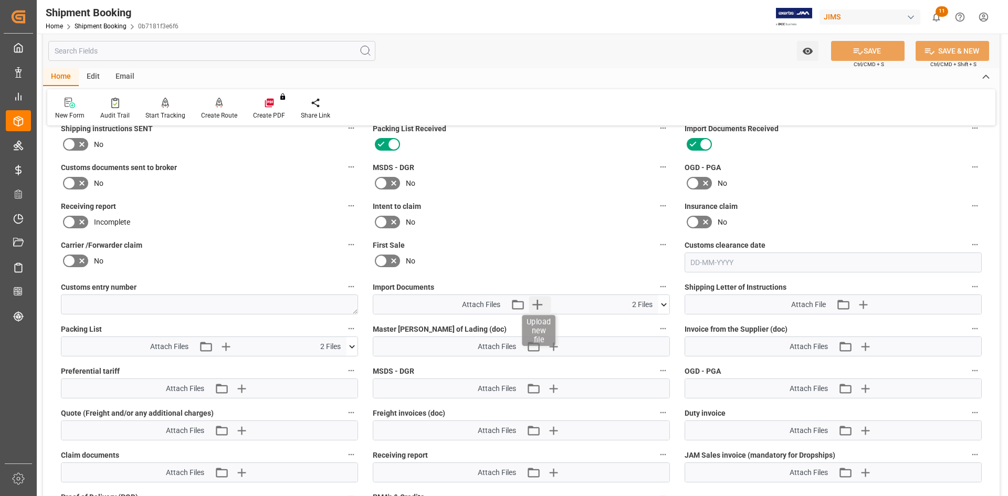
click at [541, 302] on icon "button" at bounding box center [537, 304] width 17 height 17
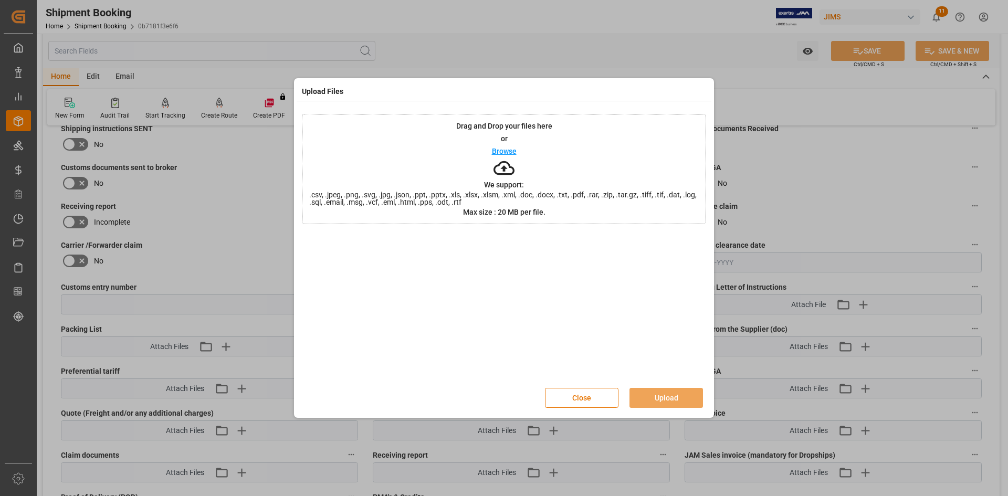
click at [498, 146] on div "Browse" at bounding box center [504, 151] width 25 height 13
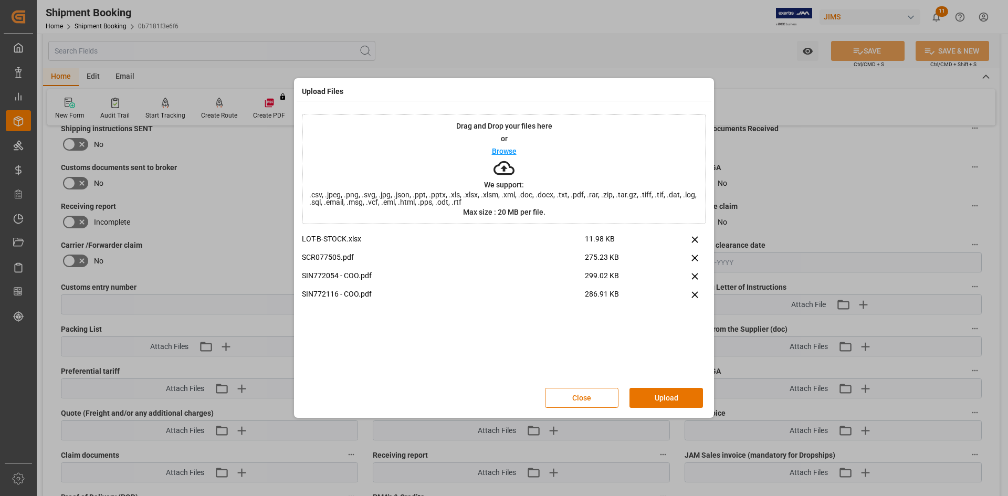
drag, startPoint x: 671, startPoint y: 399, endPoint x: 679, endPoint y: 396, distance: 7.8
click at [672, 399] on button "Upload" at bounding box center [665, 398] width 73 height 20
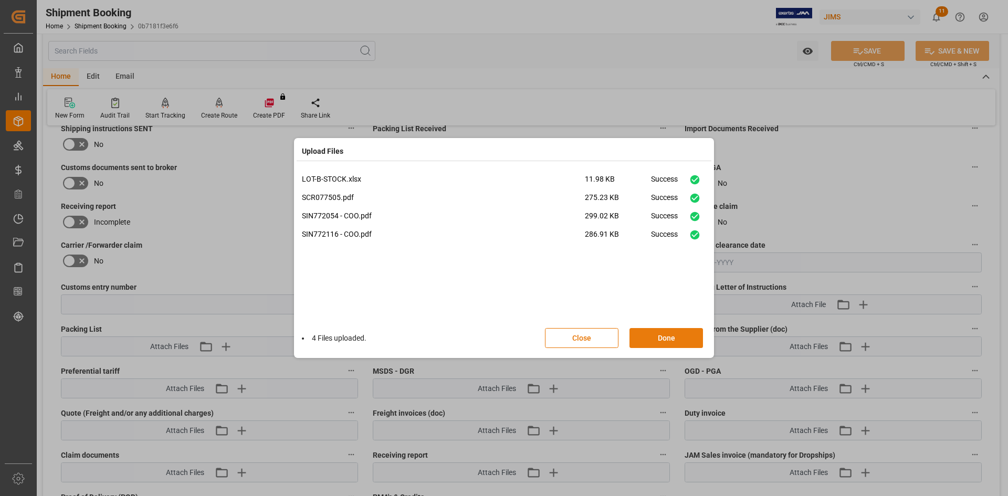
click at [667, 338] on button "Done" at bounding box center [665, 338] width 73 height 20
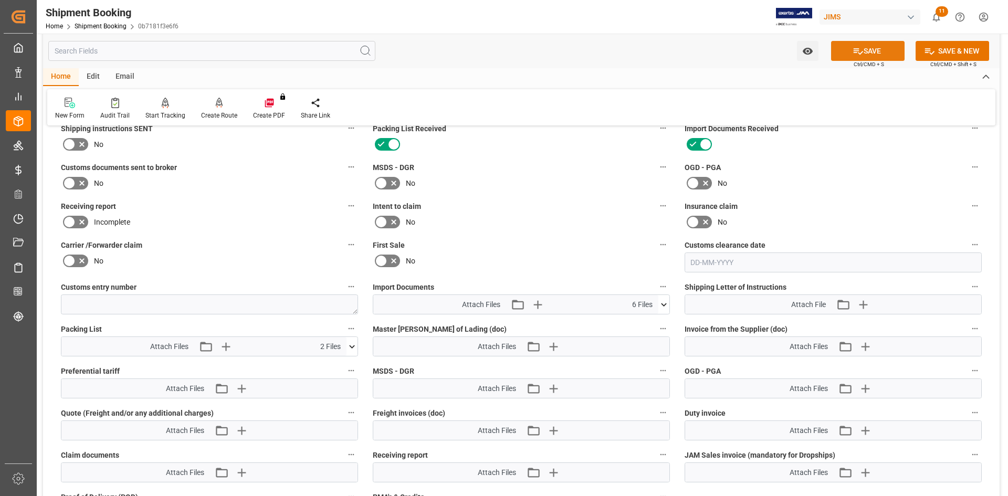
click at [863, 58] on button "SAVE" at bounding box center [867, 51] width 73 height 20
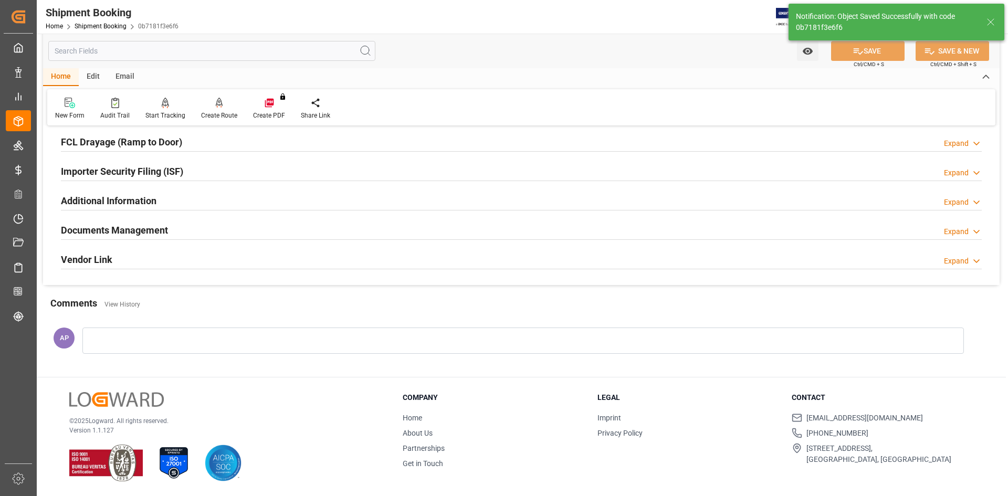
scroll to position [292, 0]
click at [208, 229] on div "Documents Management Expand" at bounding box center [521, 230] width 921 height 20
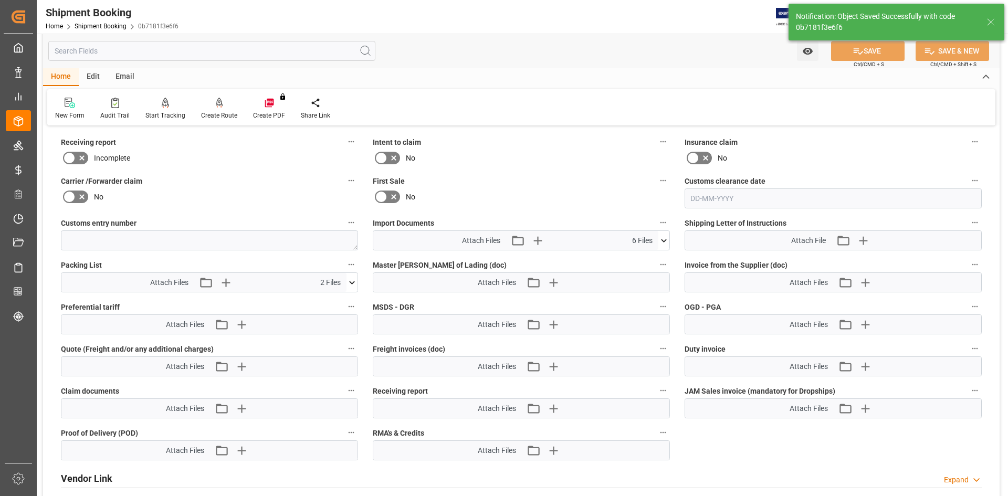
scroll to position [577, 0]
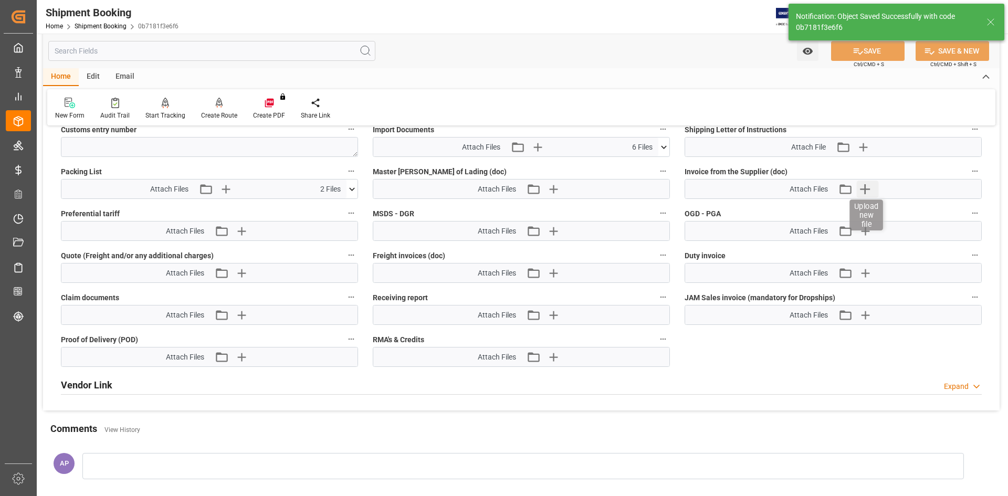
click at [864, 187] on icon "button" at bounding box center [864, 189] width 17 height 17
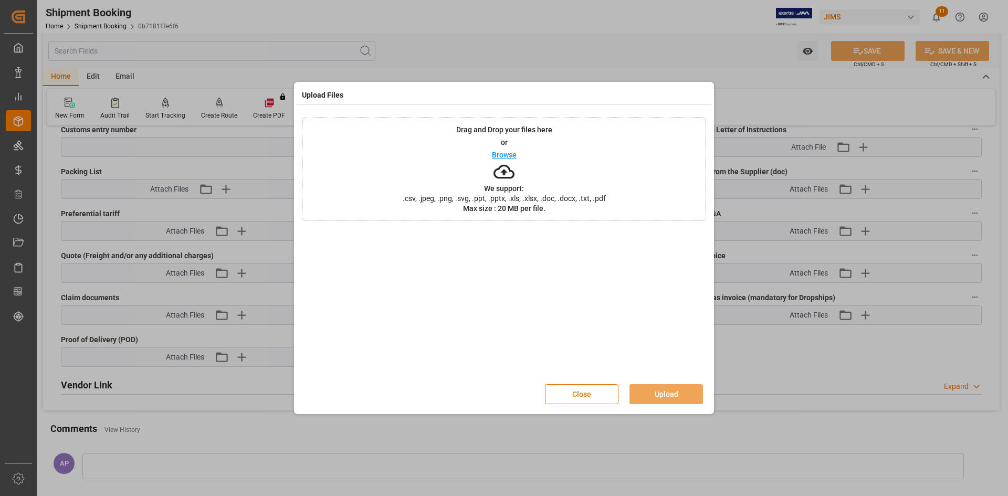
click at [502, 151] on p "Browse" at bounding box center [504, 154] width 25 height 7
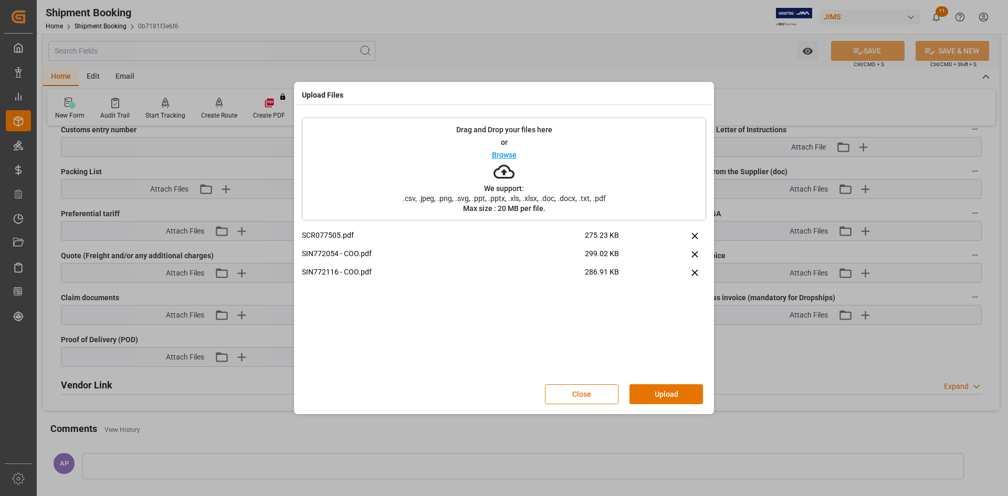
click at [664, 394] on button "Upload" at bounding box center [665, 394] width 73 height 20
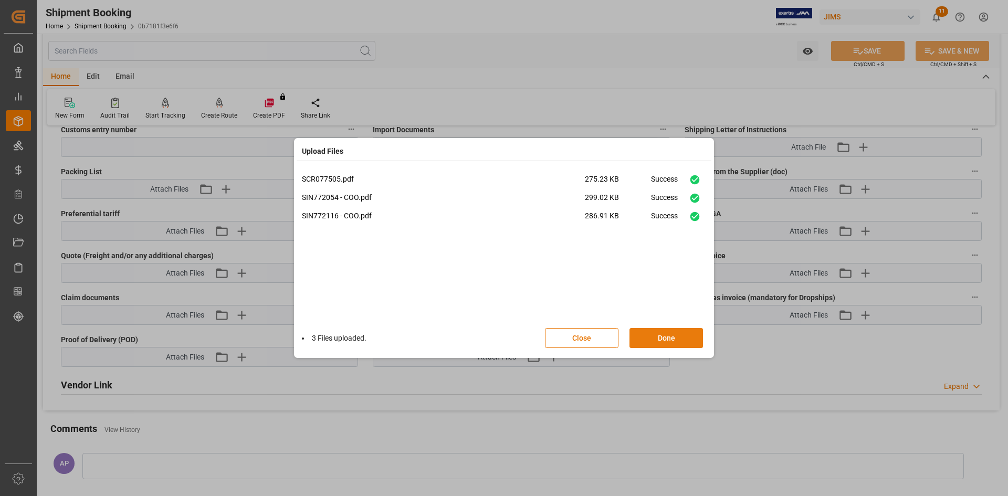
click at [662, 340] on button "Done" at bounding box center [665, 338] width 73 height 20
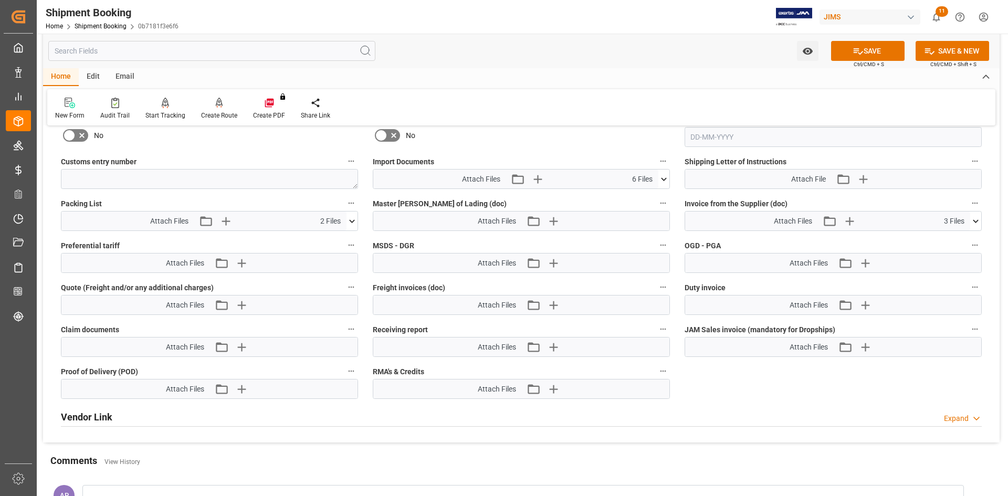
scroll to position [472, 0]
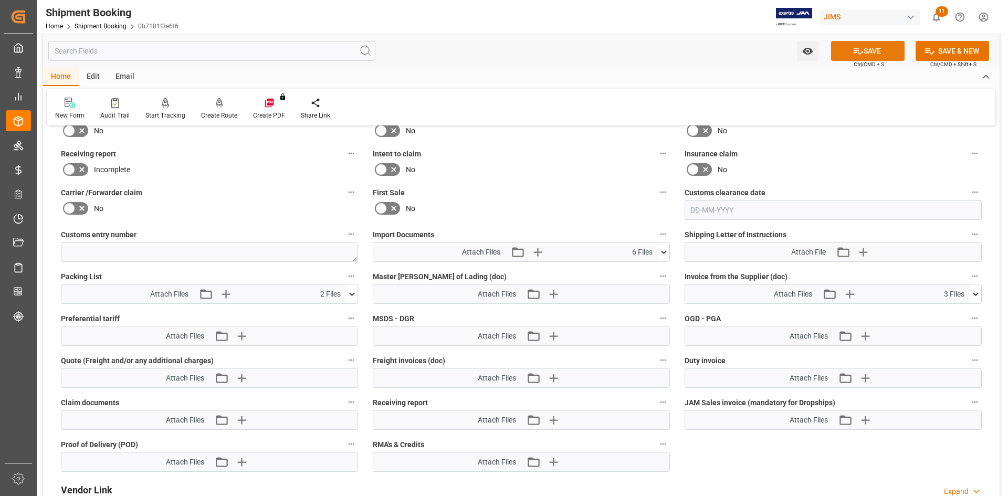
click at [872, 57] on button "SAVE" at bounding box center [867, 51] width 73 height 20
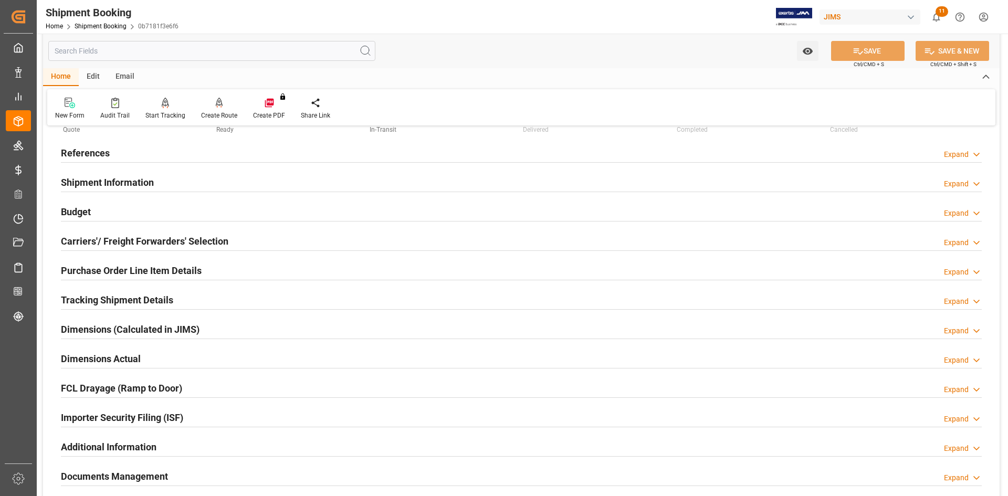
scroll to position [0, 0]
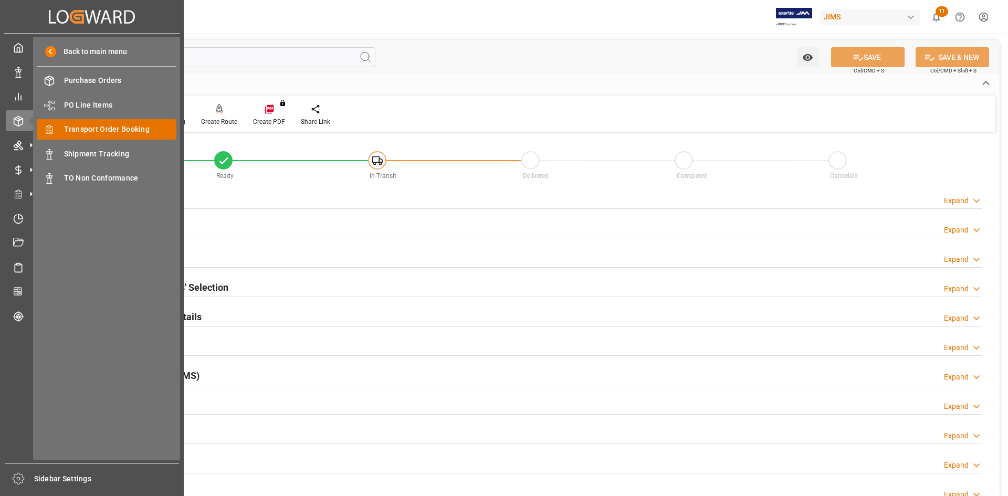
click at [107, 129] on span "Transport Order Booking" at bounding box center [120, 129] width 113 height 11
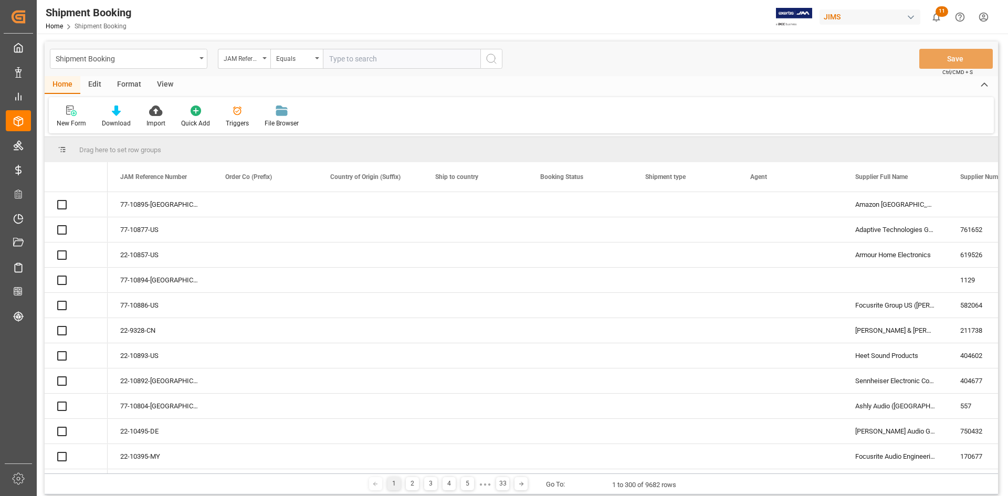
click at [345, 60] on input "text" at bounding box center [401, 59] width 157 height 20
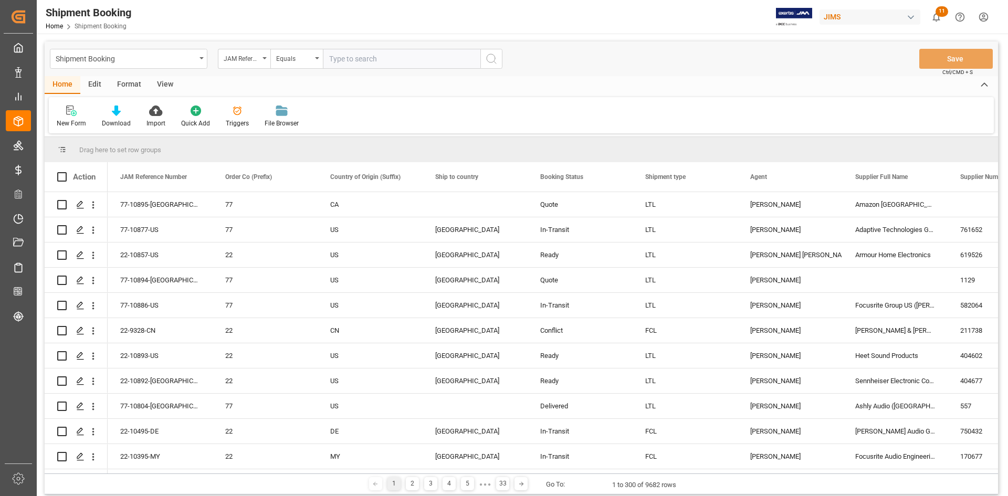
type input "22-10793-DE"
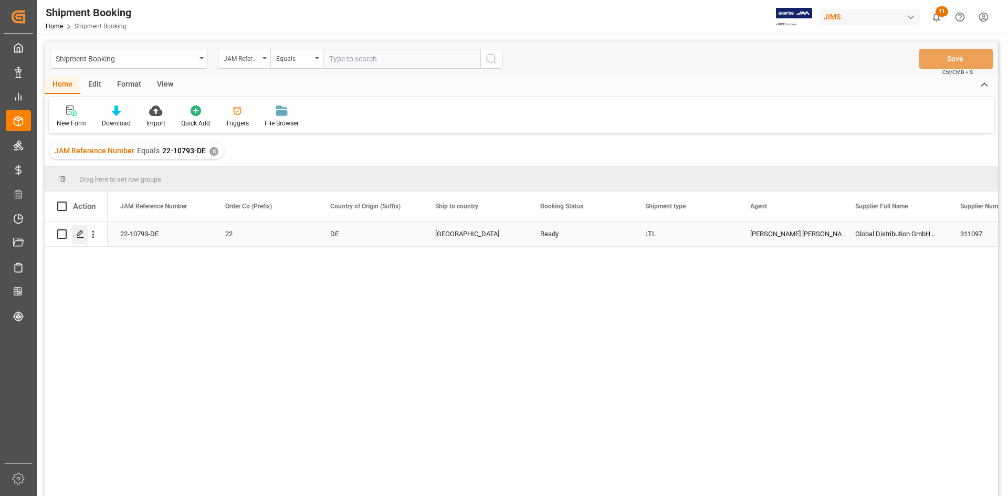
click at [82, 230] on icon "Press SPACE to select this row." at bounding box center [80, 234] width 8 height 8
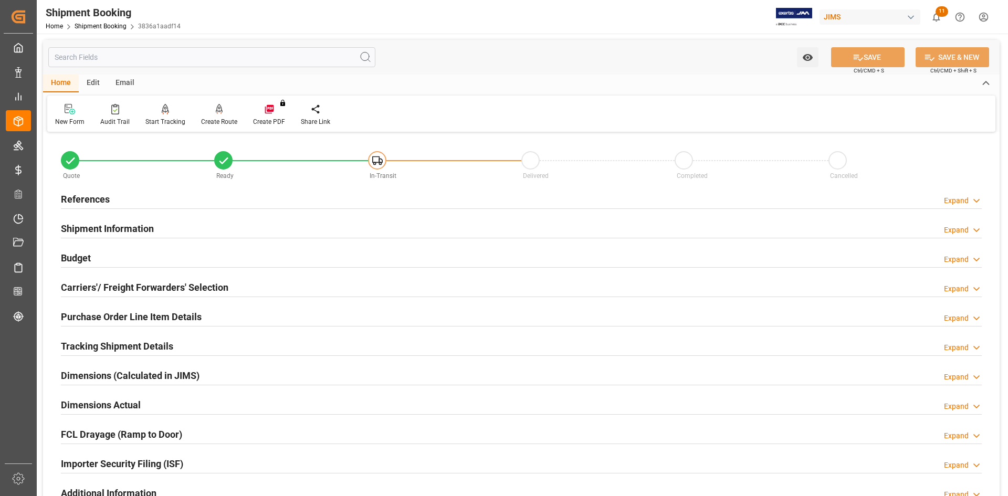
click at [181, 190] on div "References Expand" at bounding box center [521, 198] width 921 height 20
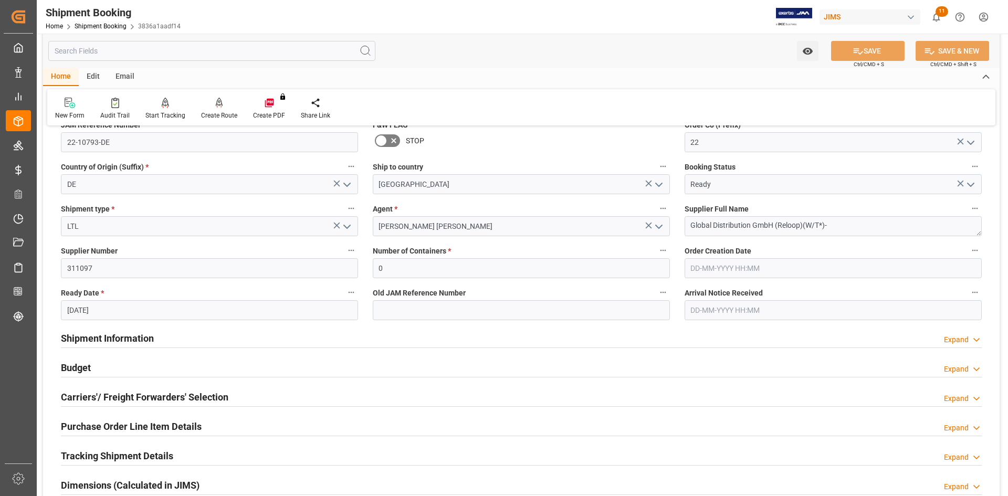
scroll to position [105, 0]
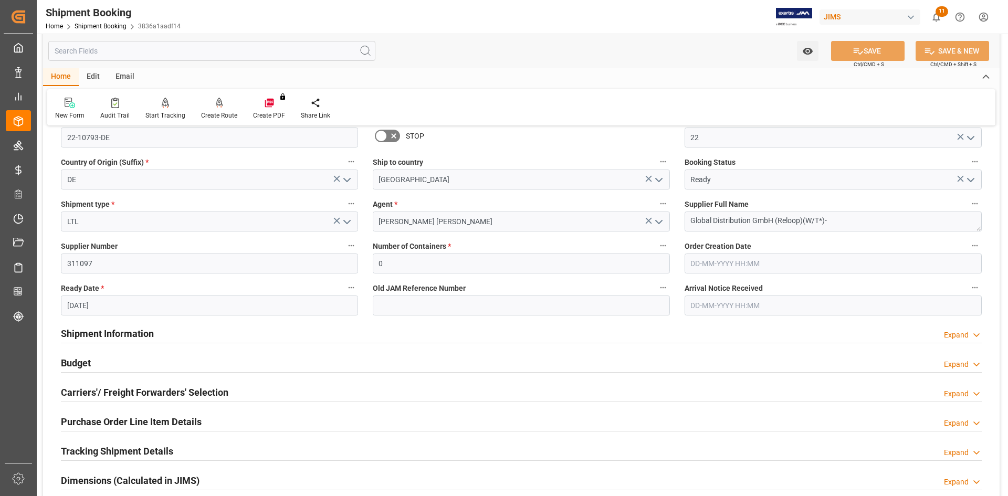
click at [237, 334] on div "Shipment Information Expand" at bounding box center [521, 333] width 921 height 20
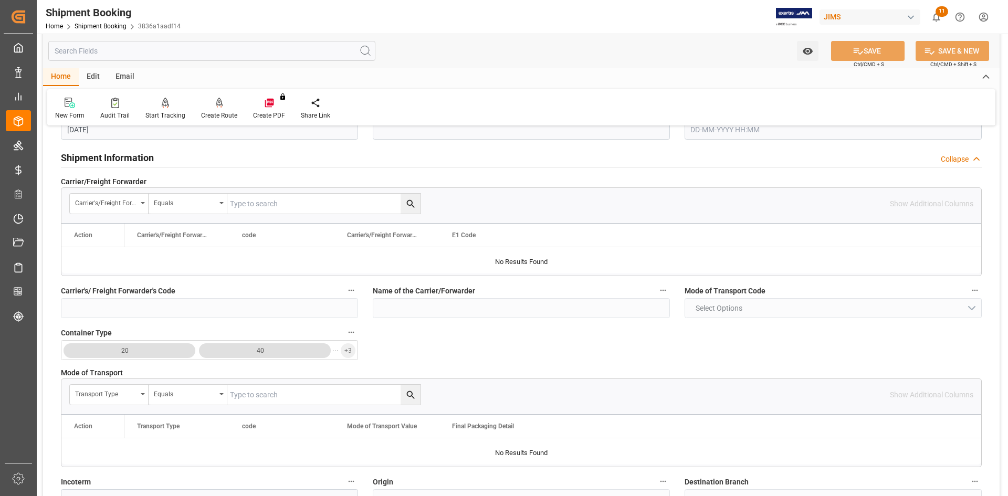
scroll to position [210, 0]
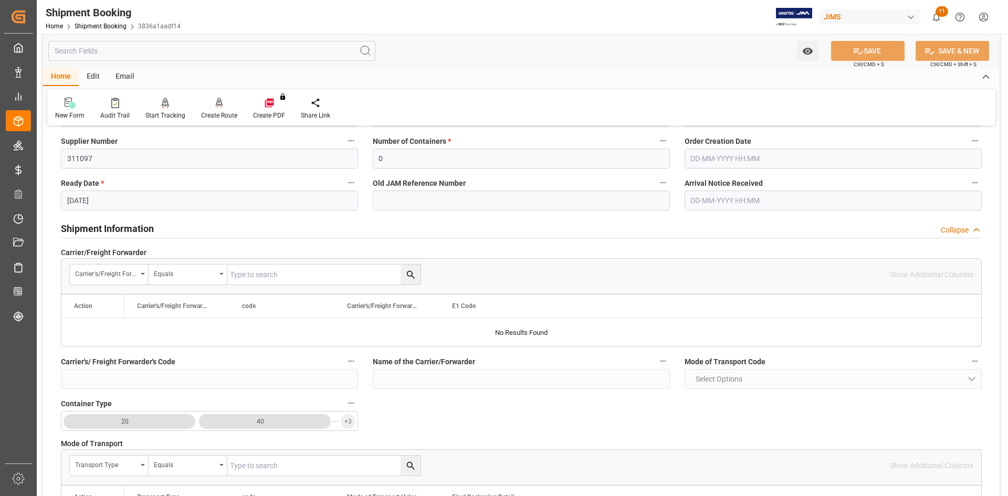
click at [197, 227] on div "Shipment Information Collapse" at bounding box center [521, 228] width 921 height 20
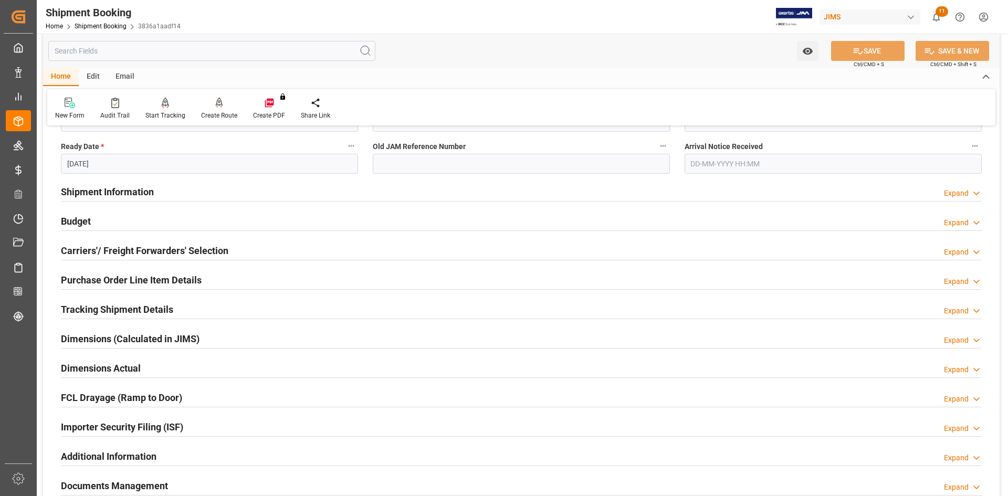
scroll to position [262, 0]
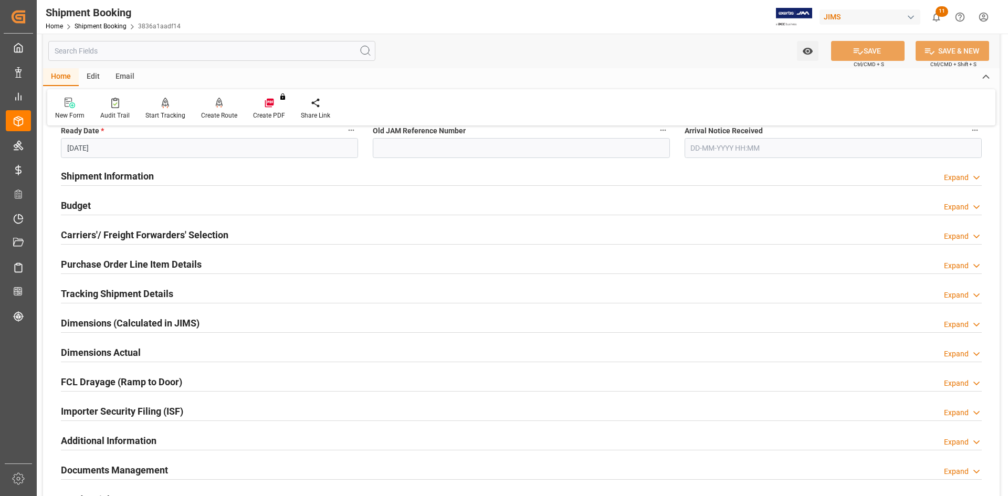
click at [219, 231] on h2 "Carriers'/ Freight Forwarders' Selection" at bounding box center [144, 235] width 167 height 14
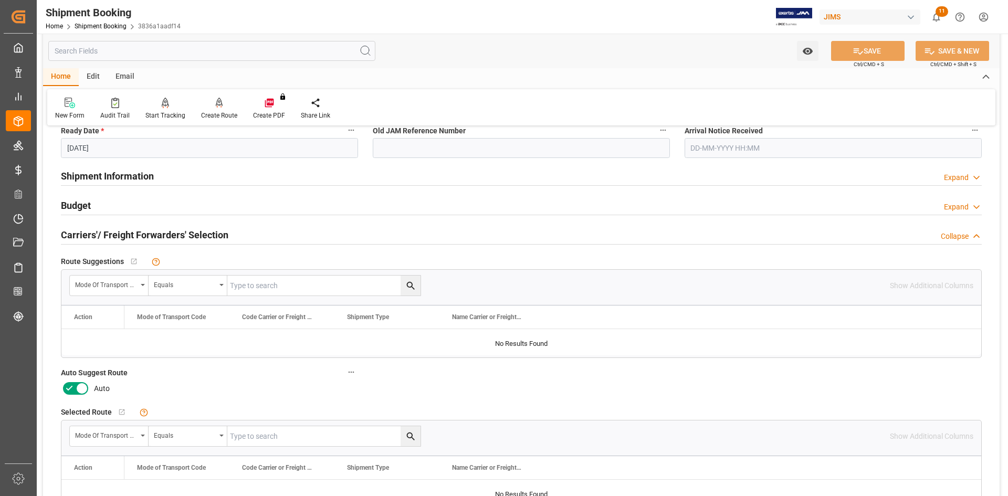
click at [65, 383] on icon at bounding box center [69, 388] width 13 height 13
click at [0, 0] on input "checkbox" at bounding box center [0, 0] width 0 height 0
click at [870, 48] on button "SAVE" at bounding box center [867, 51] width 73 height 20
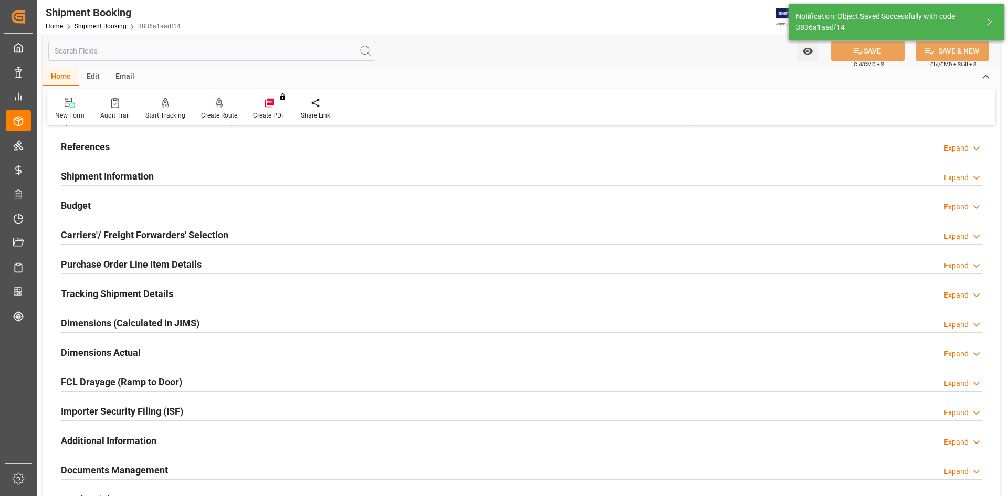
scroll to position [0, 0]
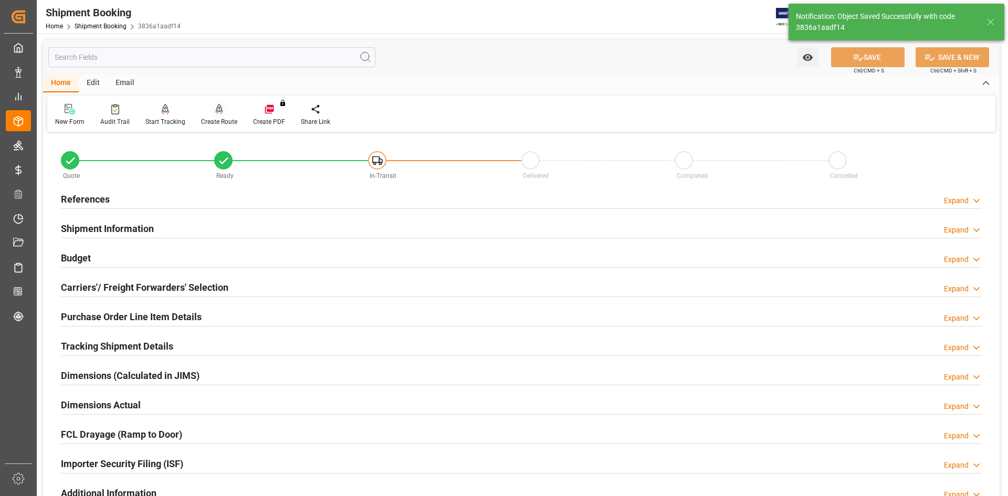
click at [218, 116] on div "Create Route" at bounding box center [219, 114] width 52 height 23
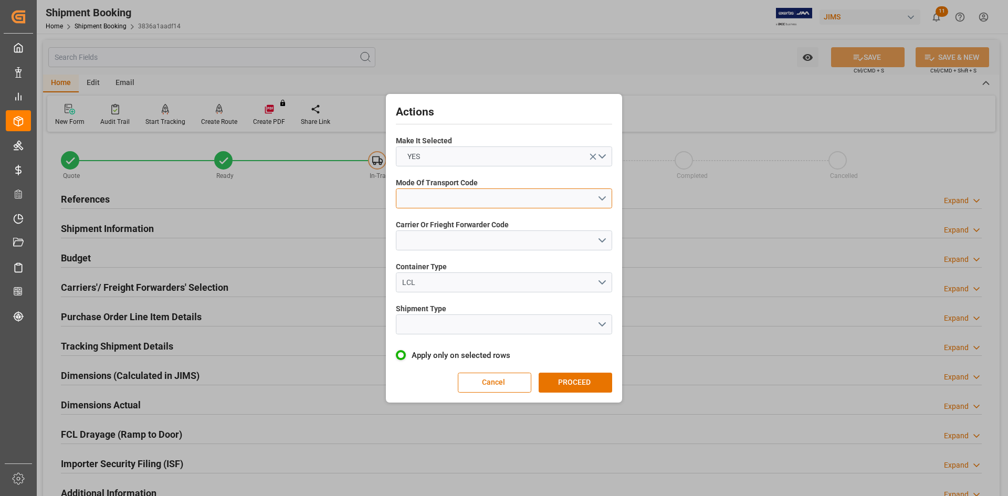
click at [600, 197] on button "open menu" at bounding box center [504, 198] width 216 height 20
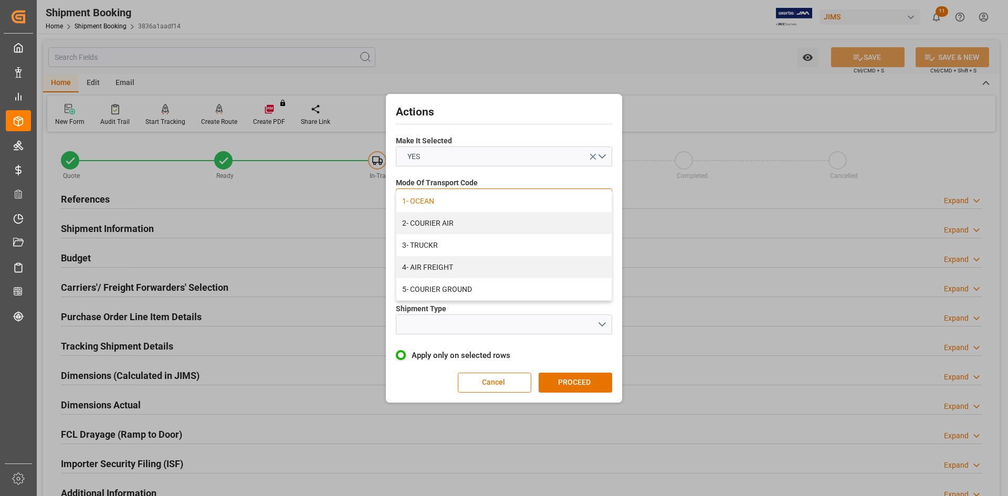
drag, startPoint x: 488, startPoint y: 204, endPoint x: 498, endPoint y: 211, distance: 12.5
click at [487, 204] on div "1- OCEAN" at bounding box center [503, 201] width 215 height 22
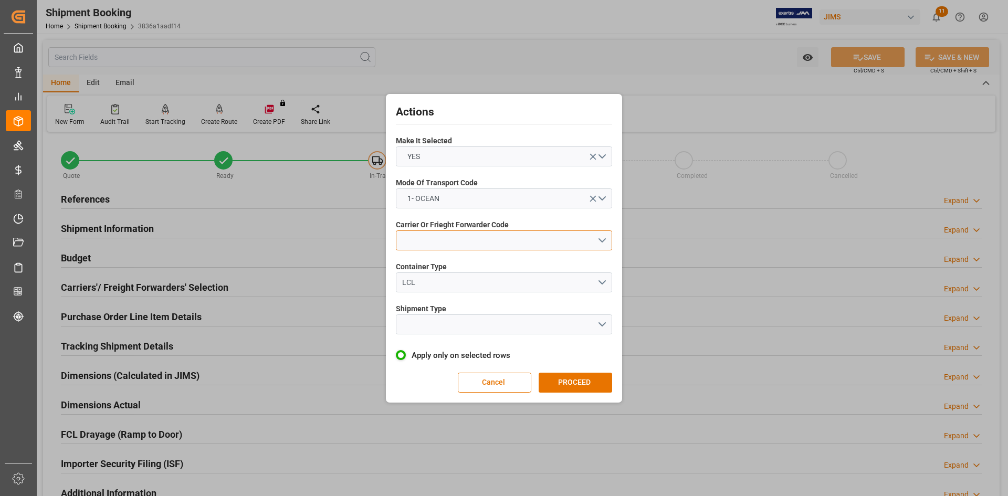
click at [601, 236] on button "open menu" at bounding box center [504, 240] width 216 height 20
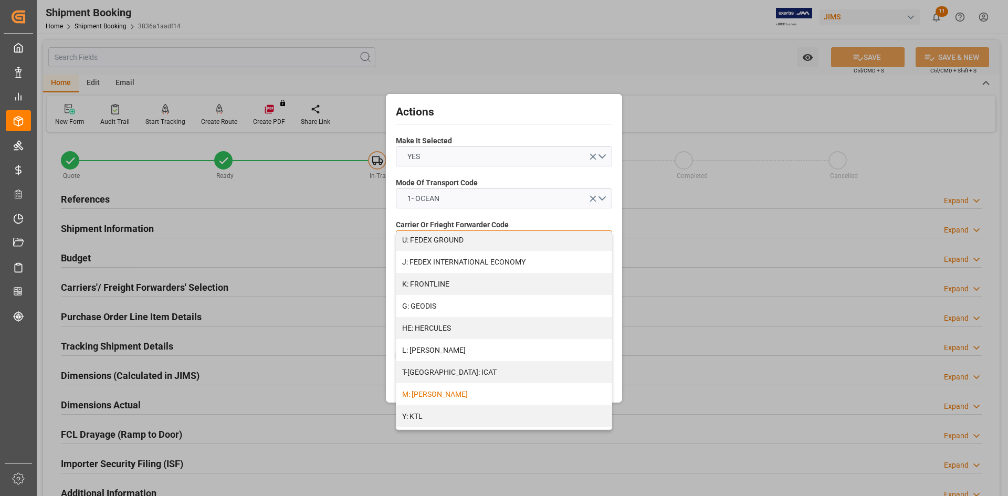
scroll to position [367, 0]
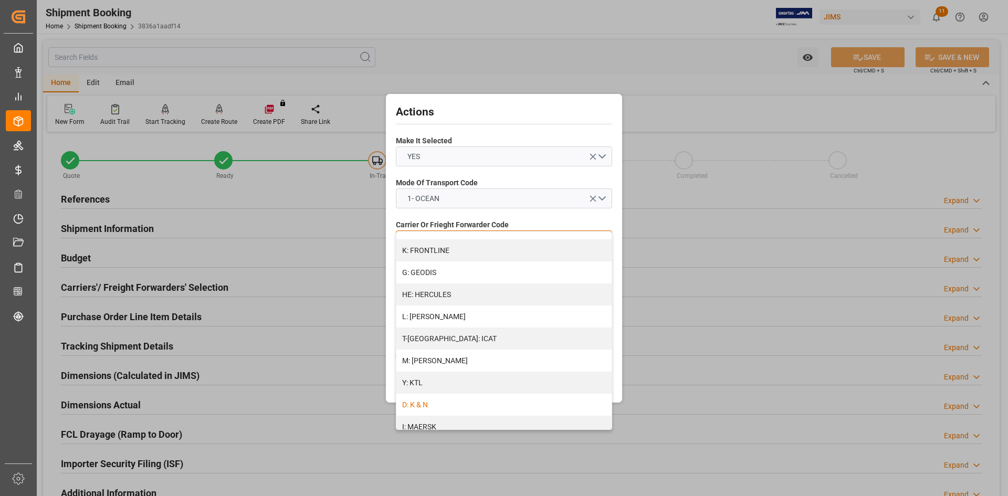
click at [456, 403] on div "D: K & N" at bounding box center [503, 405] width 215 height 22
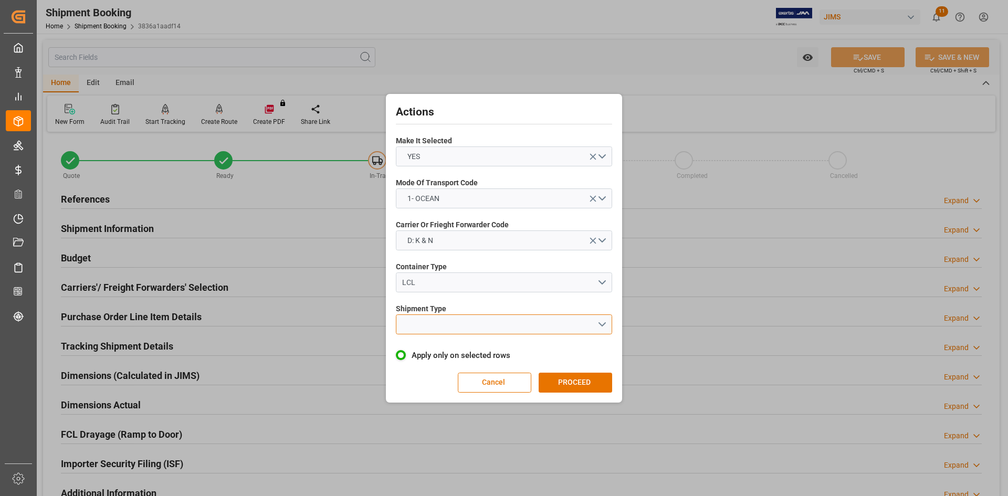
click at [601, 320] on button "open menu" at bounding box center [504, 324] width 216 height 20
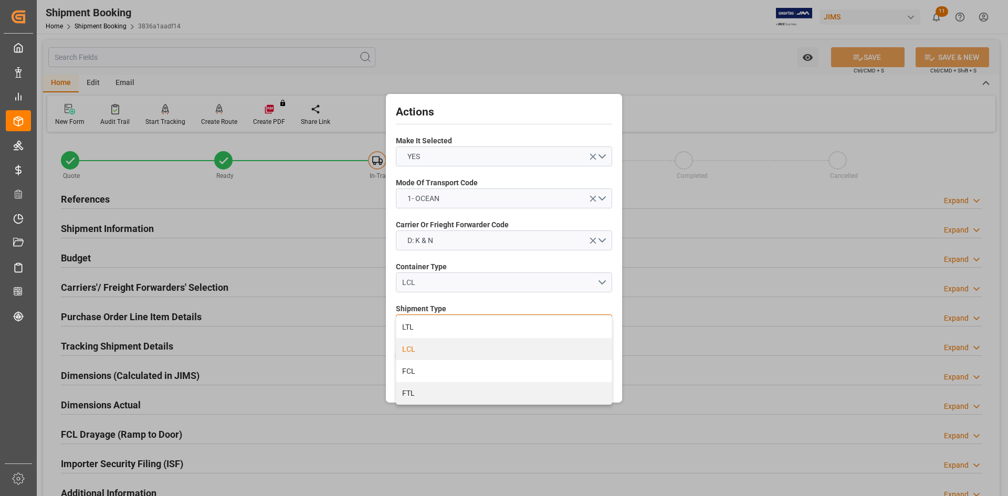
drag, startPoint x: 475, startPoint y: 352, endPoint x: 488, endPoint y: 355, distance: 13.9
click at [474, 352] on div "LCL" at bounding box center [503, 349] width 215 height 22
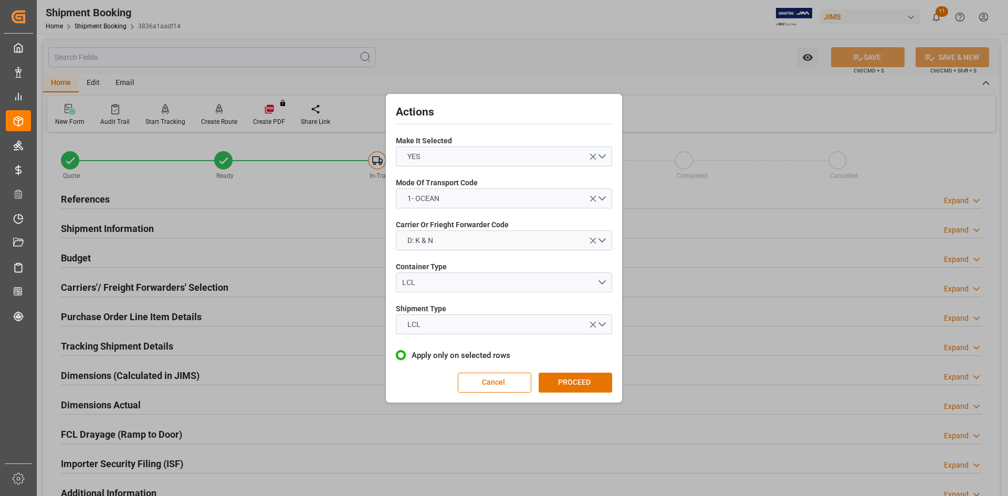
click at [572, 385] on button "PROCEED" at bounding box center [575, 383] width 73 height 20
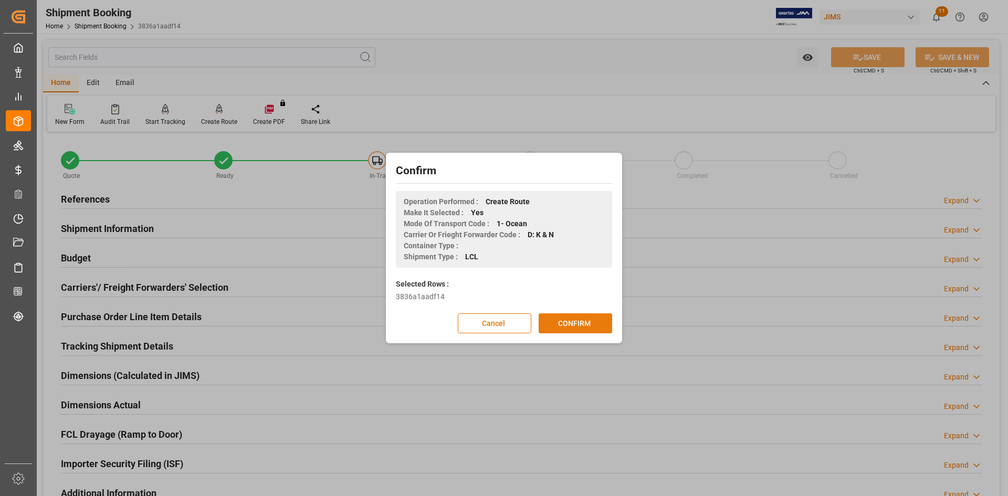
click at [571, 322] on button "CONFIRM" at bounding box center [575, 323] width 73 height 20
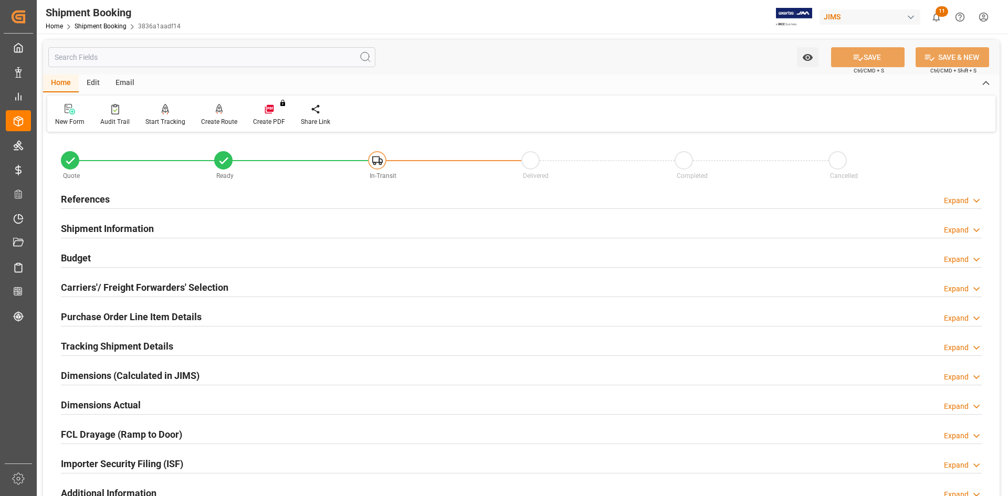
click at [225, 256] on div "Budget Expand" at bounding box center [521, 257] width 921 height 20
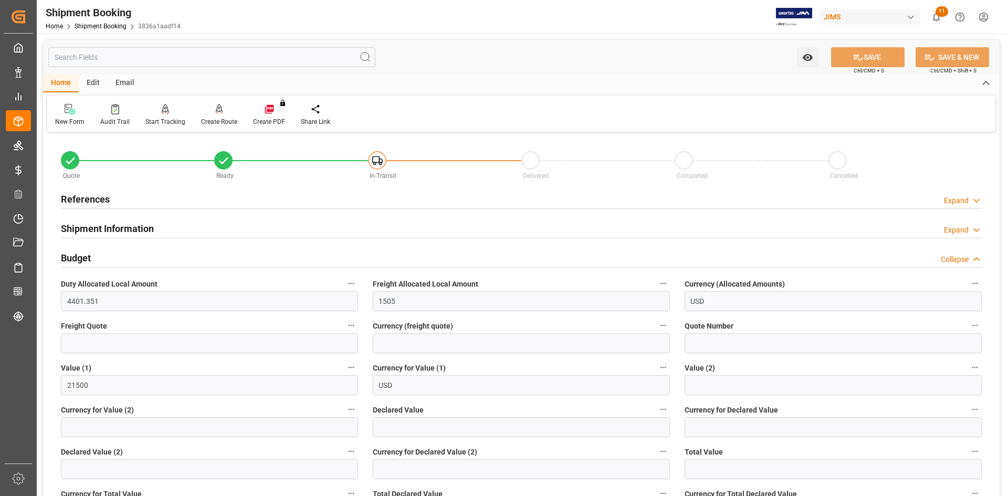
click at [211, 262] on div "Budget Collapse" at bounding box center [521, 257] width 921 height 20
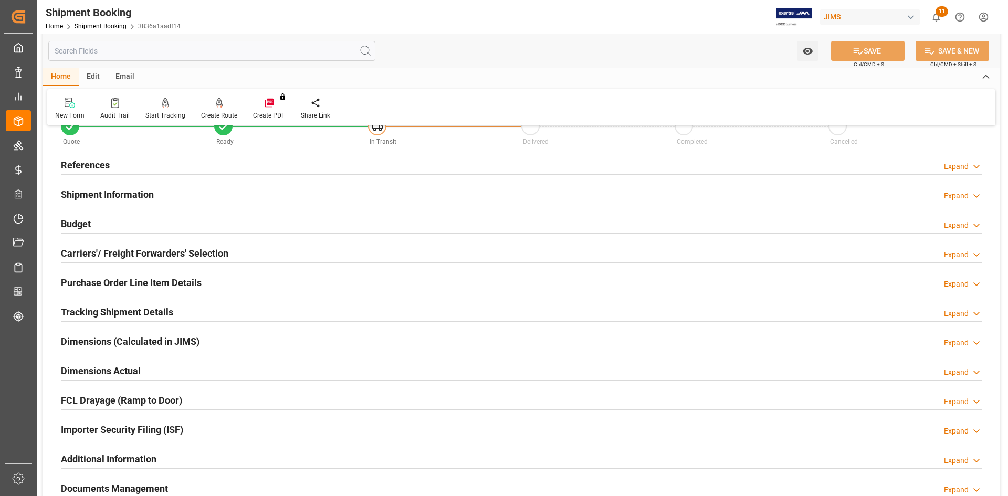
scroll to position [52, 0]
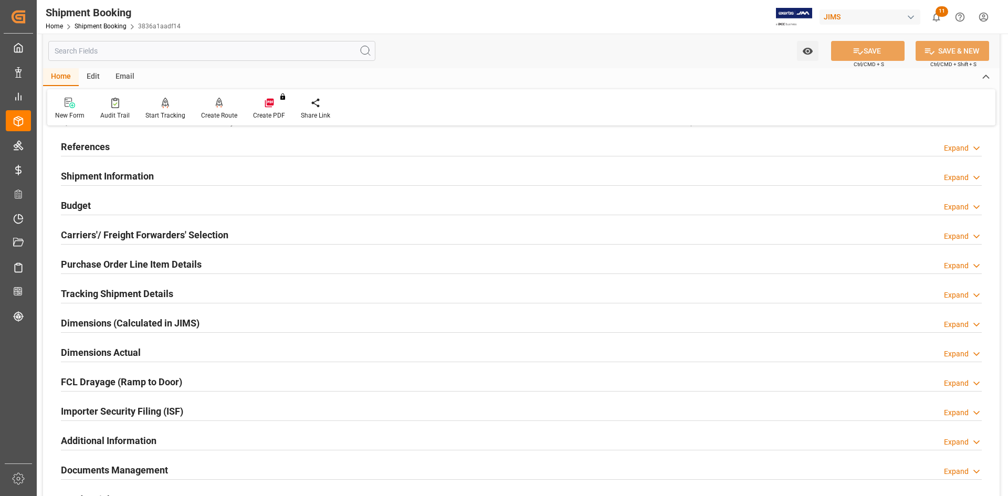
click at [181, 170] on div "Shipment Information Expand" at bounding box center [521, 175] width 921 height 20
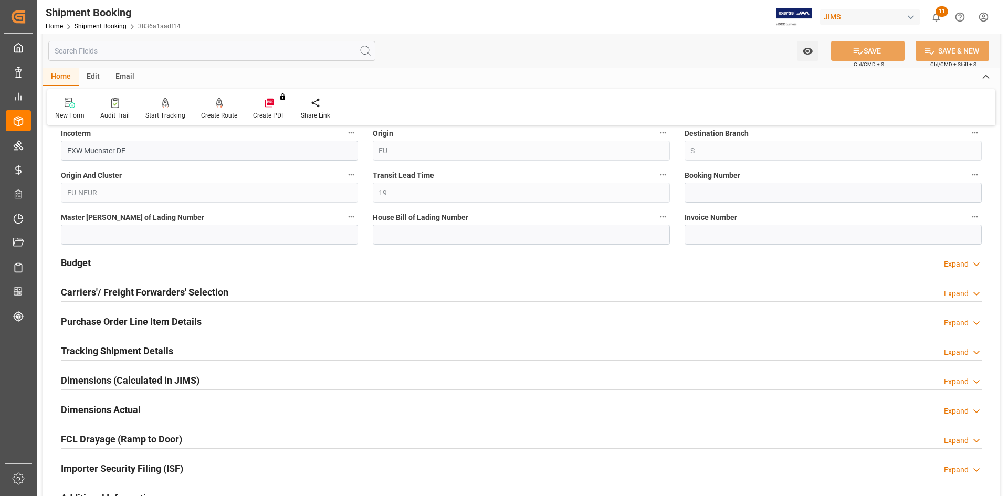
scroll to position [420, 0]
click at [255, 321] on div "Purchase Order Line Item Details Expand" at bounding box center [521, 320] width 921 height 20
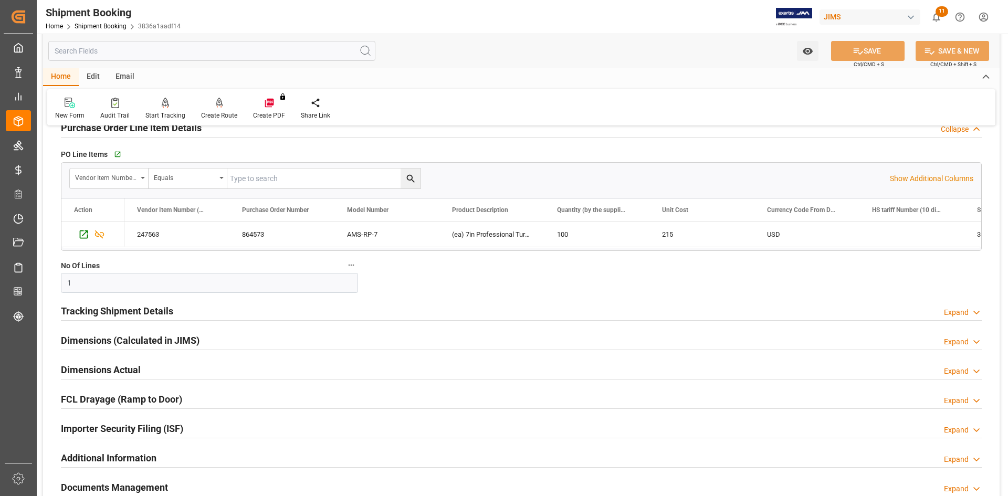
scroll to position [630, 0]
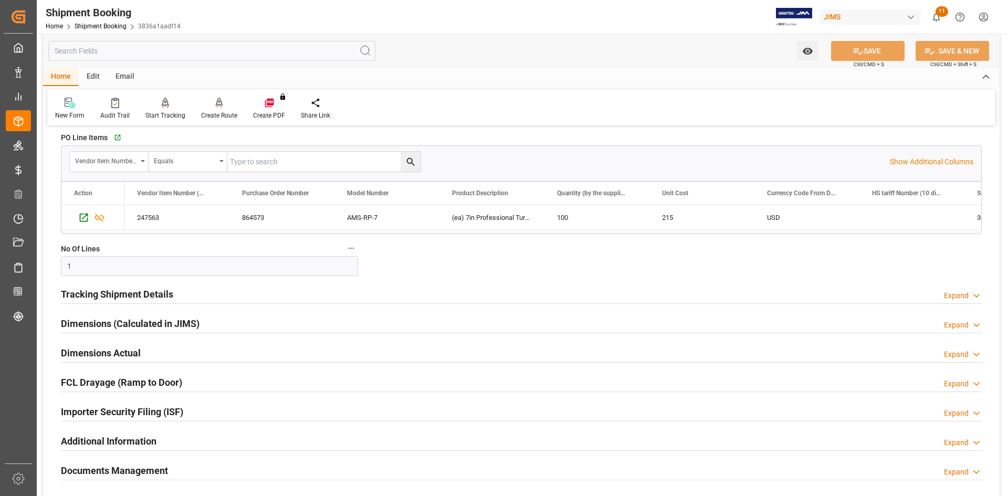
click at [196, 294] on div "Tracking Shipment Details Expand" at bounding box center [521, 293] width 921 height 20
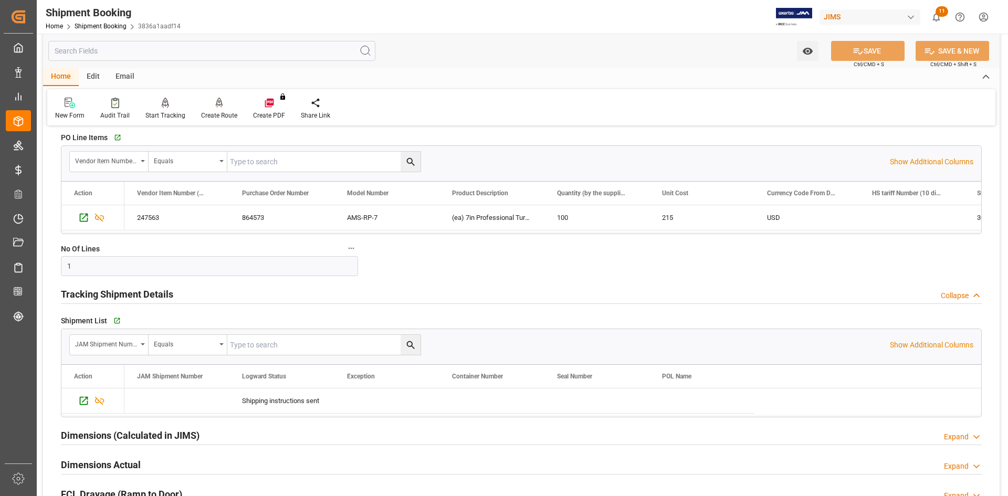
click at [109, 316] on div "Shipment List   Go to Shipment Tracking Grid" at bounding box center [521, 321] width 921 height 16
click at [118, 317] on icon "button" at bounding box center [116, 321] width 9 height 9
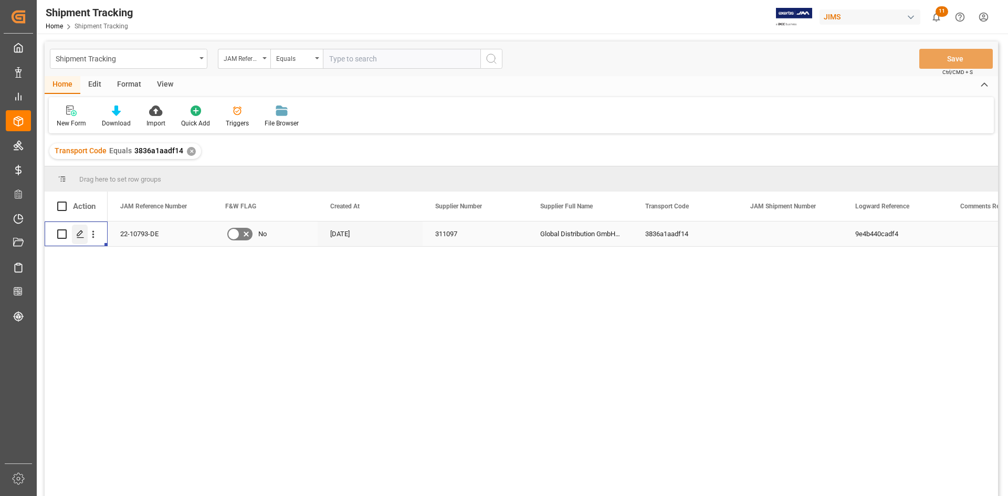
click at [80, 236] on icon "Press SPACE to select this row." at bounding box center [80, 234] width 8 height 8
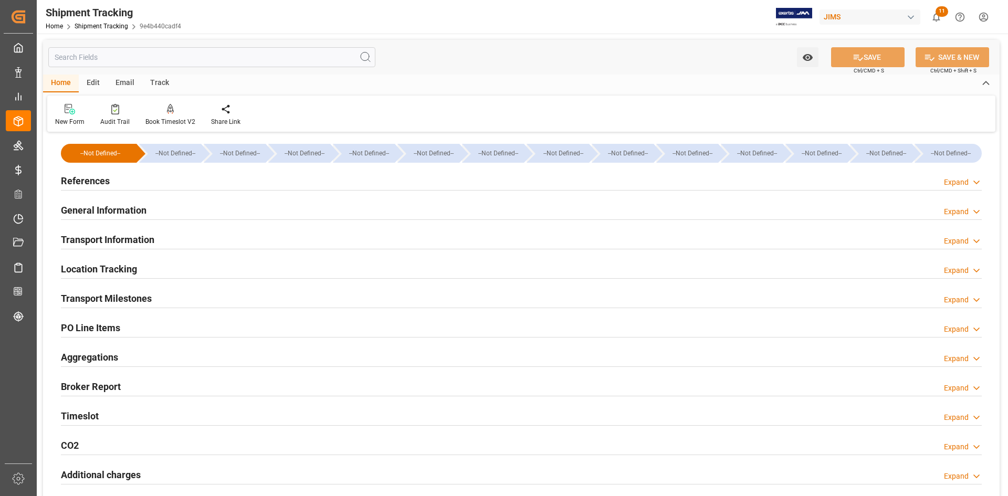
type input "[DATE]"
drag, startPoint x: 159, startPoint y: 182, endPoint x: 192, endPoint y: 208, distance: 41.9
click at [159, 182] on div "References Expand" at bounding box center [521, 180] width 921 height 20
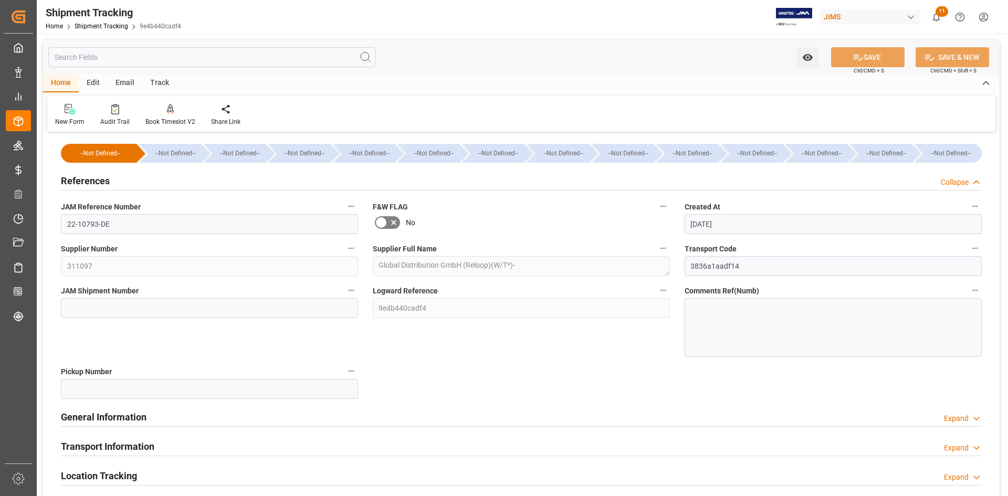
scroll to position [105, 0]
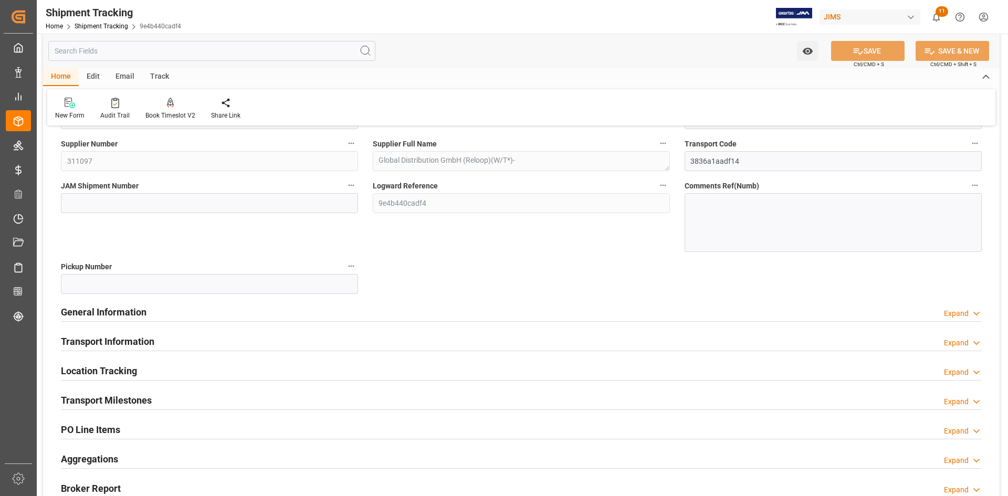
click at [173, 313] on div "General Information Expand" at bounding box center [521, 311] width 921 height 20
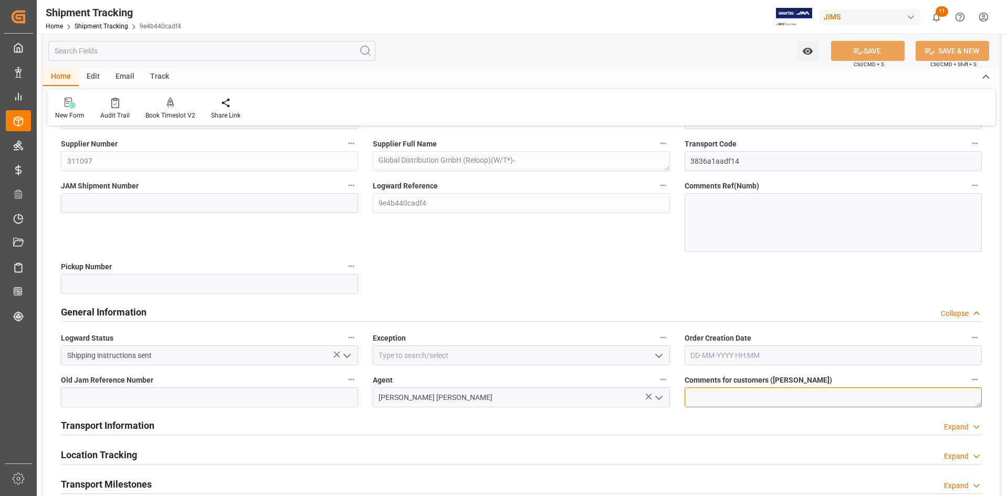
click at [707, 398] on textarea at bounding box center [833, 397] width 297 height 20
type textarea "DO NOT RECEIVE IN E1"
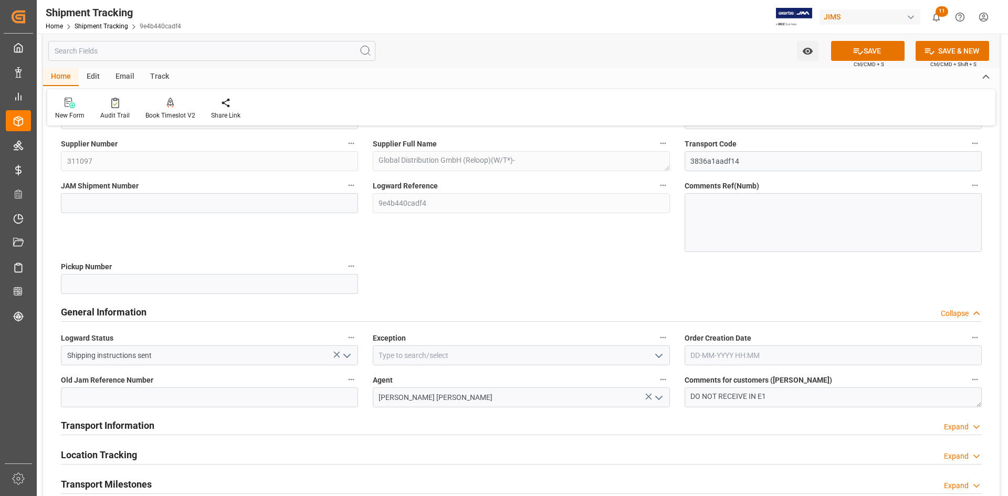
click at [658, 358] on polyline "open menu" at bounding box center [659, 355] width 6 height 3
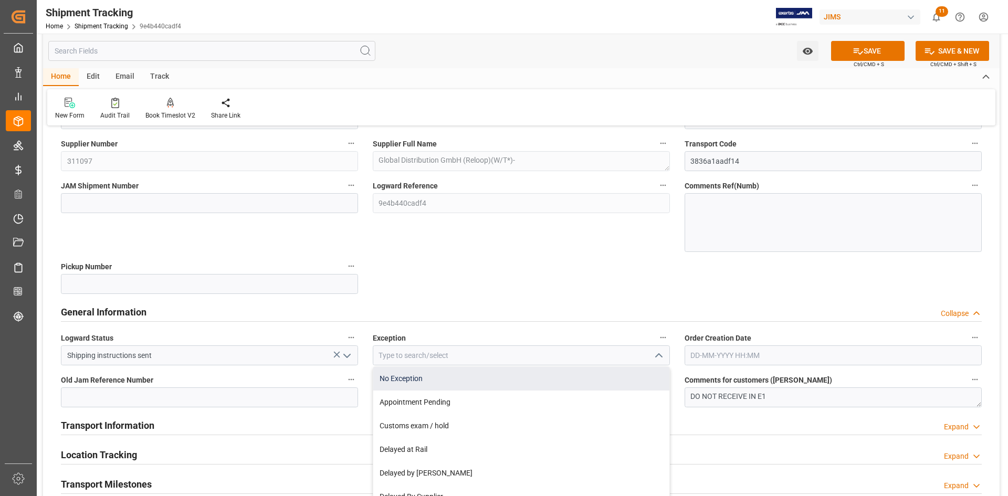
click at [535, 380] on div "No Exception" at bounding box center [521, 379] width 296 height 24
type input "No Exception"
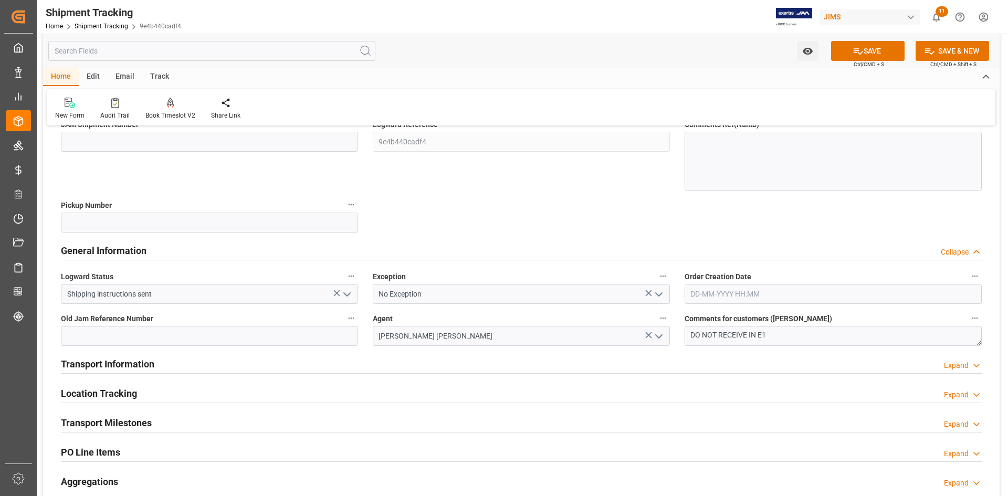
scroll to position [262, 0]
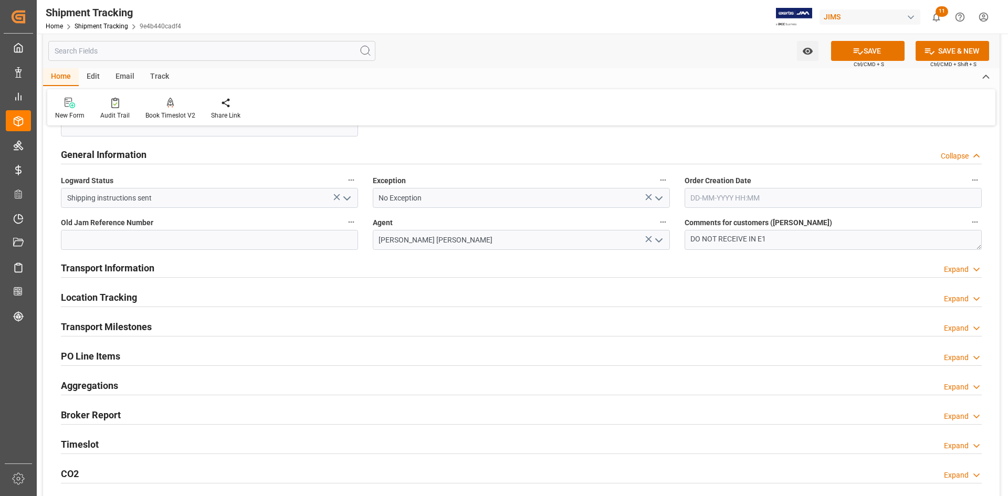
click at [300, 328] on div "Transport Milestones Expand" at bounding box center [521, 326] width 921 height 20
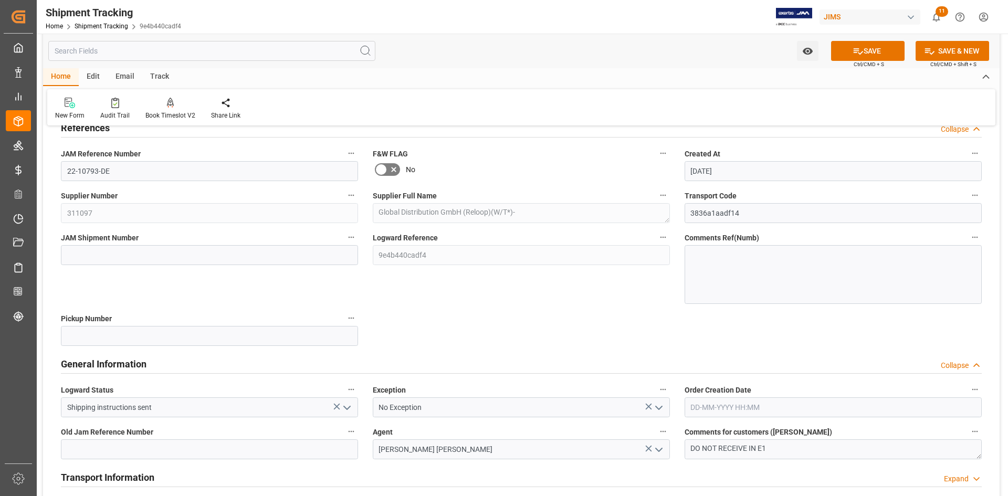
scroll to position [52, 0]
click at [147, 258] on input at bounding box center [209, 256] width 297 height 20
paste input "72843"
type input "72843"
click at [869, 49] on button "SAVE" at bounding box center [867, 51] width 73 height 20
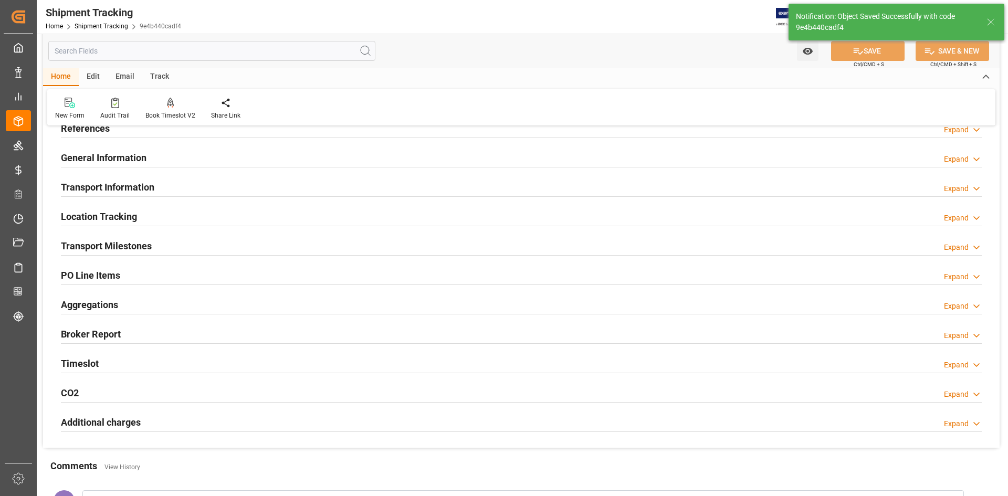
click at [236, 243] on div "Transport Milestones Expand" at bounding box center [521, 245] width 921 height 20
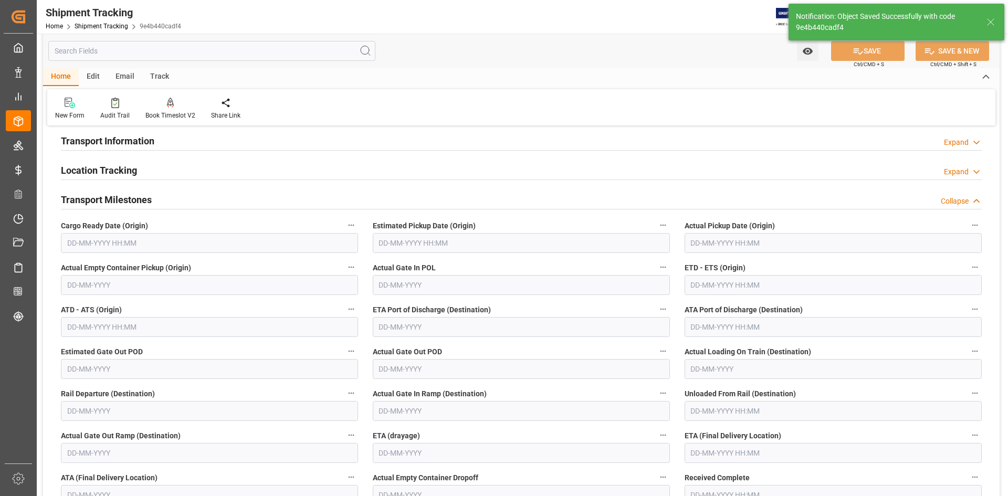
scroll to position [157, 0]
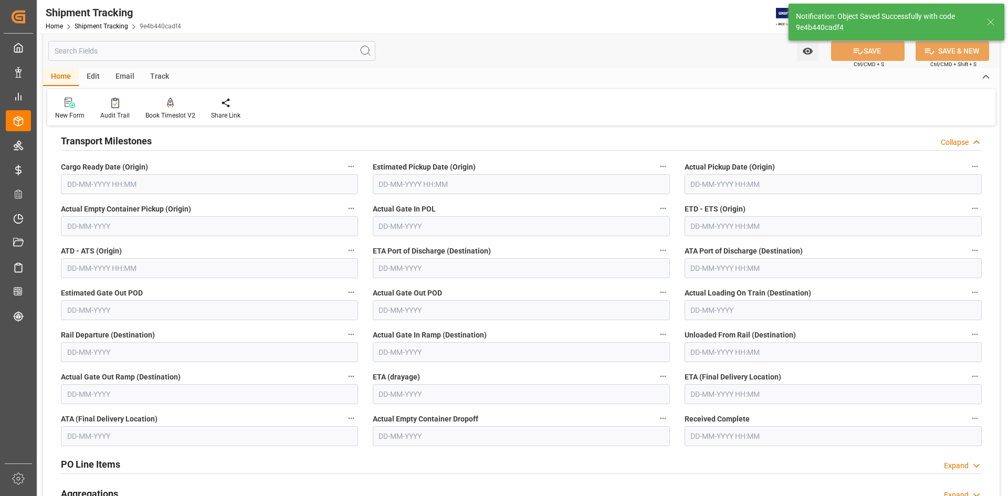
click at [150, 184] on input "text" at bounding box center [209, 184] width 297 height 20
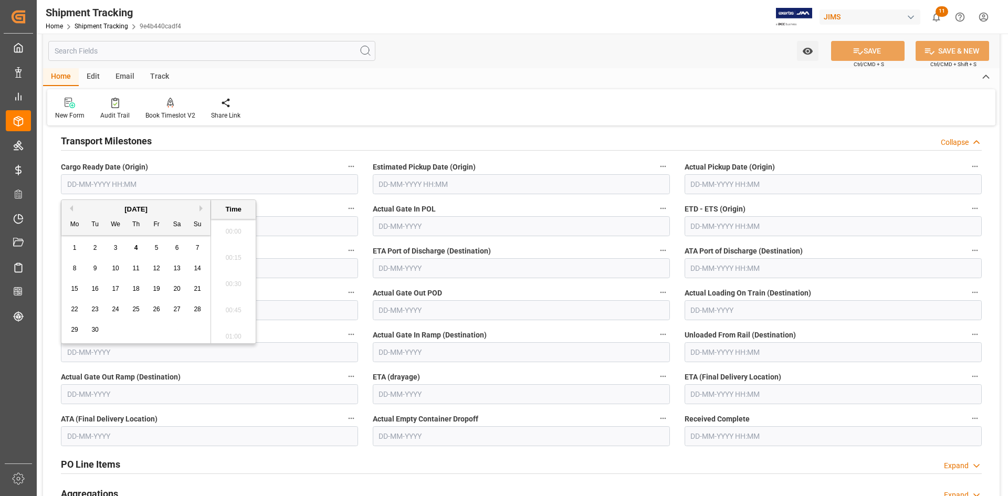
scroll to position [1657, 0]
click at [78, 245] on div "1" at bounding box center [74, 248] width 13 height 13
type input "[DATE] 00:00"
click at [446, 183] on input "text" at bounding box center [521, 184] width 297 height 20
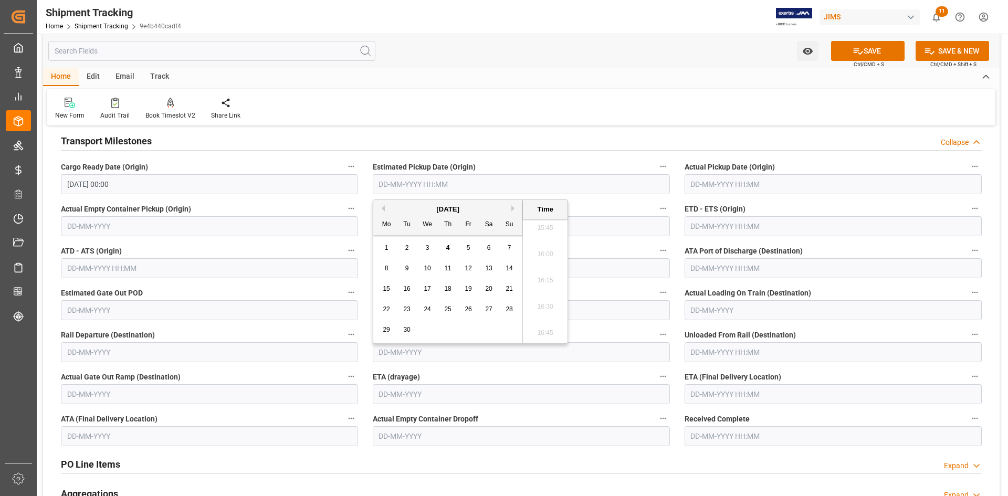
click at [409, 286] on span "16" at bounding box center [406, 288] width 7 height 7
type input "[DATE] 00:00"
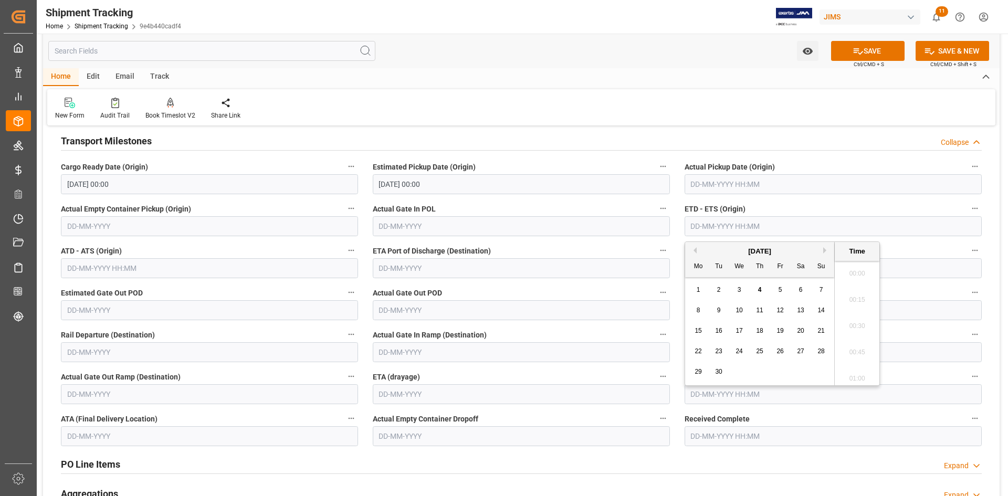
click at [711, 226] on input "text" at bounding box center [833, 226] width 297 height 20
click at [798, 327] on div "20" at bounding box center [800, 331] width 13 height 13
type input "20-09-2025 00:00"
click at [586, 245] on label "ETA Port of Discharge (Destination)" at bounding box center [521, 251] width 297 height 15
click at [656, 245] on button "ETA Port of Discharge (Destination)" at bounding box center [663, 251] width 14 height 14
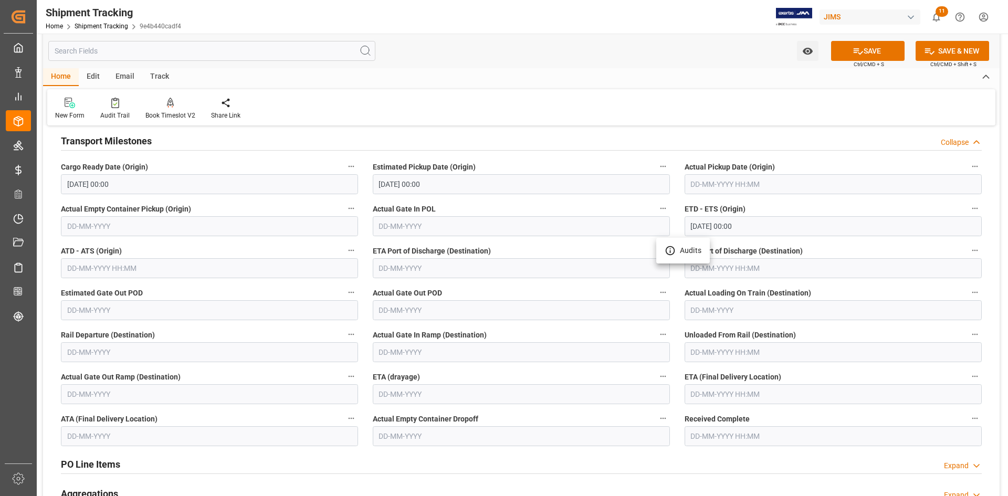
click at [486, 379] on div at bounding box center [504, 248] width 1008 height 496
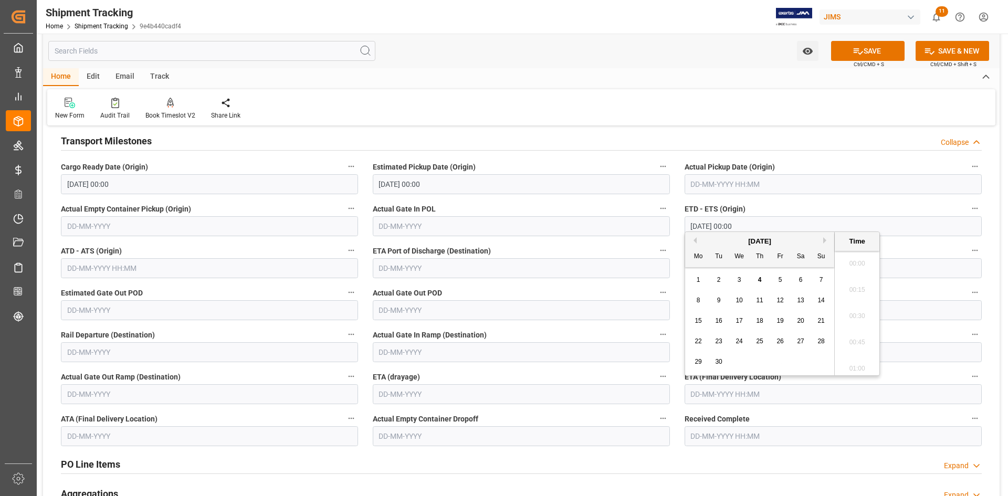
click at [717, 396] on input "text" at bounding box center [833, 394] width 297 height 20
click at [822, 240] on div "[DATE]" at bounding box center [759, 241] width 149 height 10
click at [823, 239] on button "Next Month" at bounding box center [826, 240] width 6 height 6
click at [696, 339] on span "20" at bounding box center [698, 341] width 7 height 7
type input "20-10-2025 00:00"
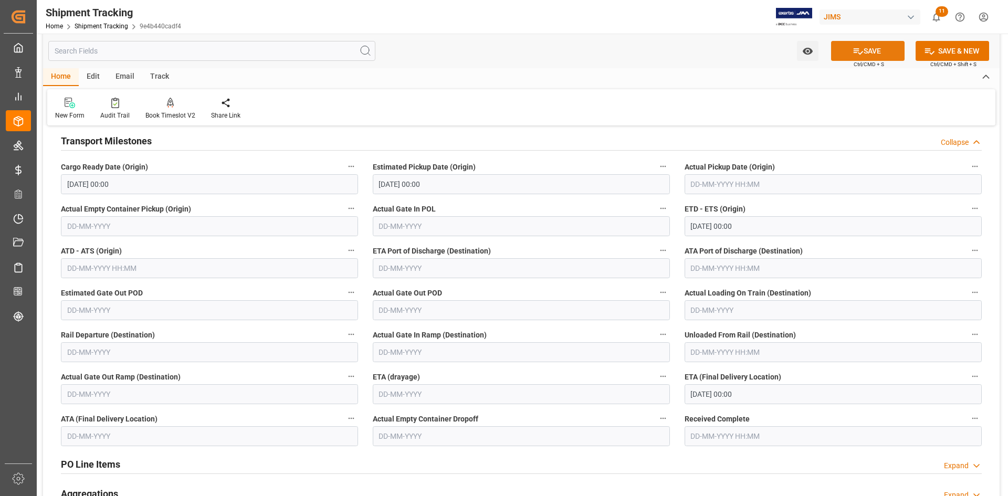
click at [869, 52] on button "SAVE" at bounding box center [867, 51] width 73 height 20
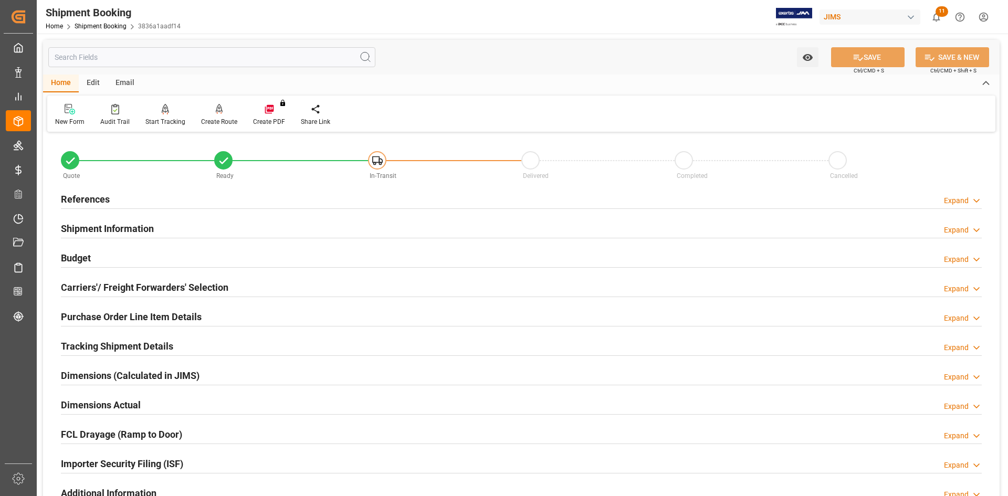
scroll to position [52, 0]
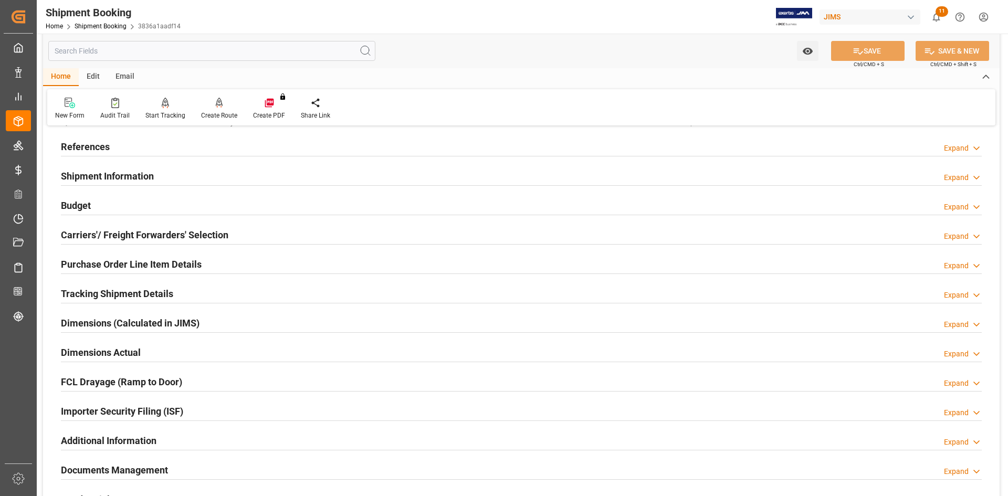
click at [221, 358] on div "Dimensions Actual Expand" at bounding box center [521, 352] width 921 height 20
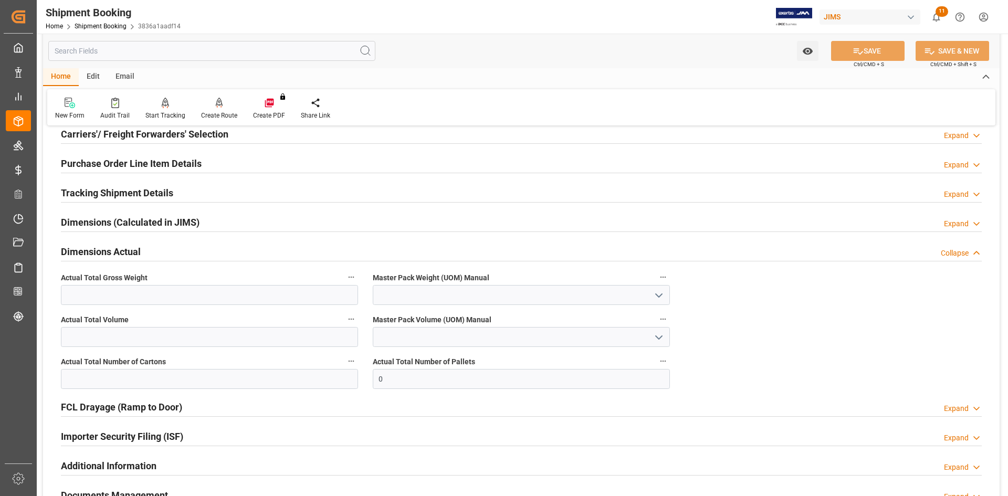
scroll to position [157, 0]
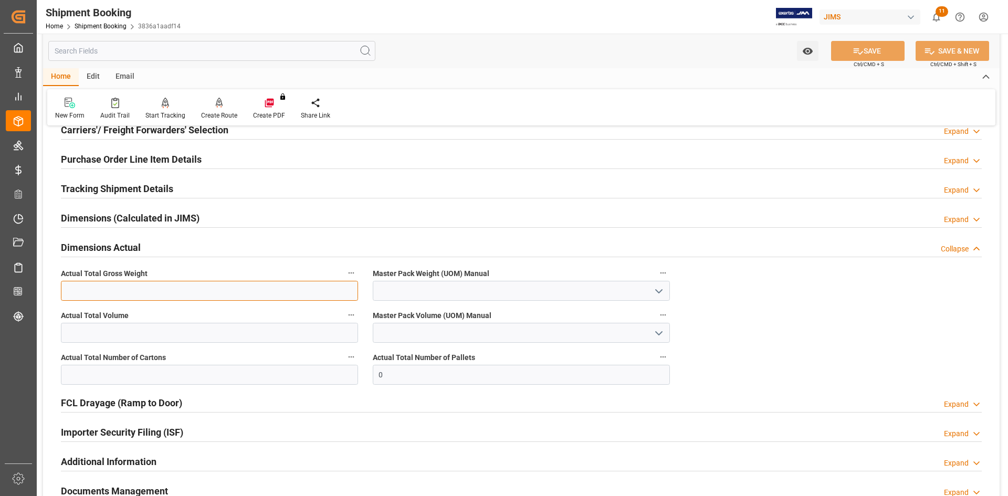
click at [173, 291] on input "text" at bounding box center [209, 291] width 297 height 20
type input "730"
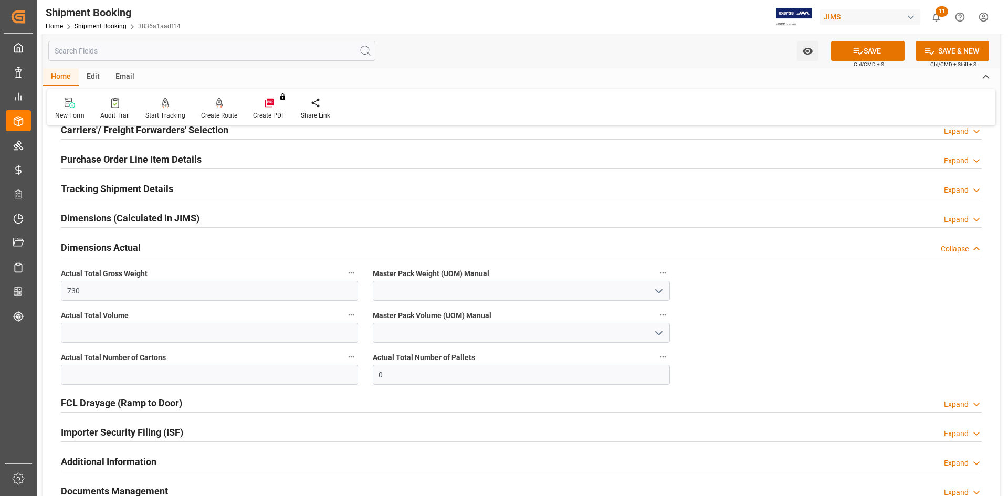
drag, startPoint x: 663, startPoint y: 291, endPoint x: 625, endPoint y: 298, distance: 37.9
click at [662, 291] on icon "open menu" at bounding box center [659, 291] width 13 height 13
click at [479, 309] on div "KG" at bounding box center [521, 314] width 296 height 24
type input "KG"
drag, startPoint x: 404, startPoint y: 374, endPoint x: 350, endPoint y: 374, distance: 54.6
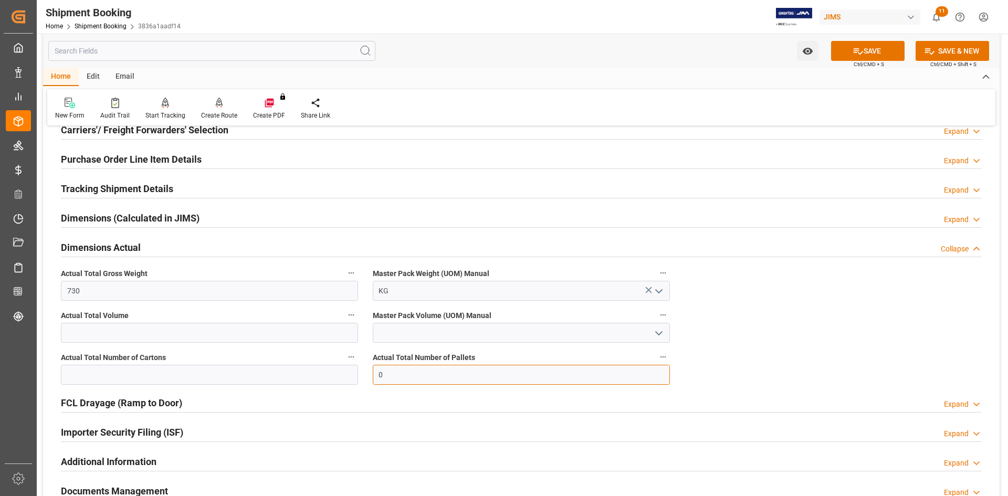
click at [350, 374] on div "Quote Ready In-Transit Delivered Completed Cancelled References Expand JAM Refe…" at bounding box center [521, 261] width 956 height 569
type input "3"
click at [871, 50] on button "SAVE" at bounding box center [867, 51] width 73 height 20
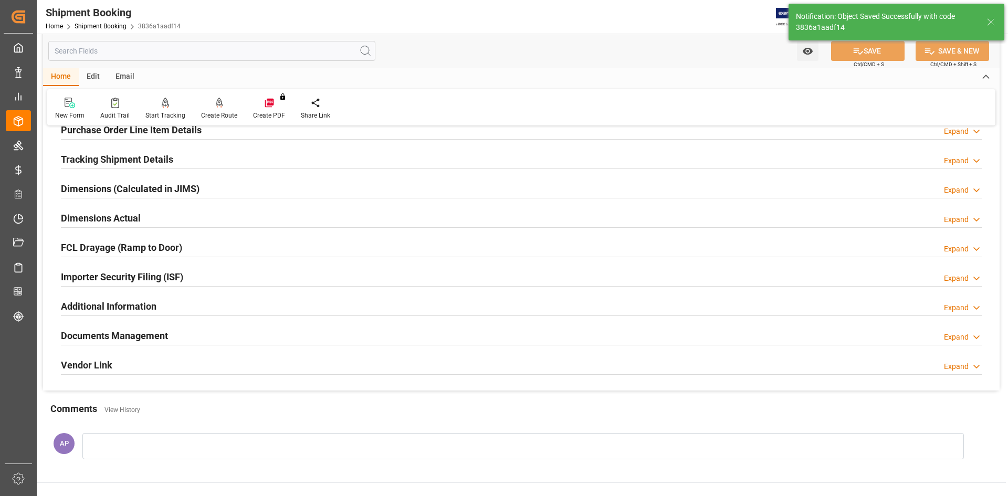
scroll to position [210, 0]
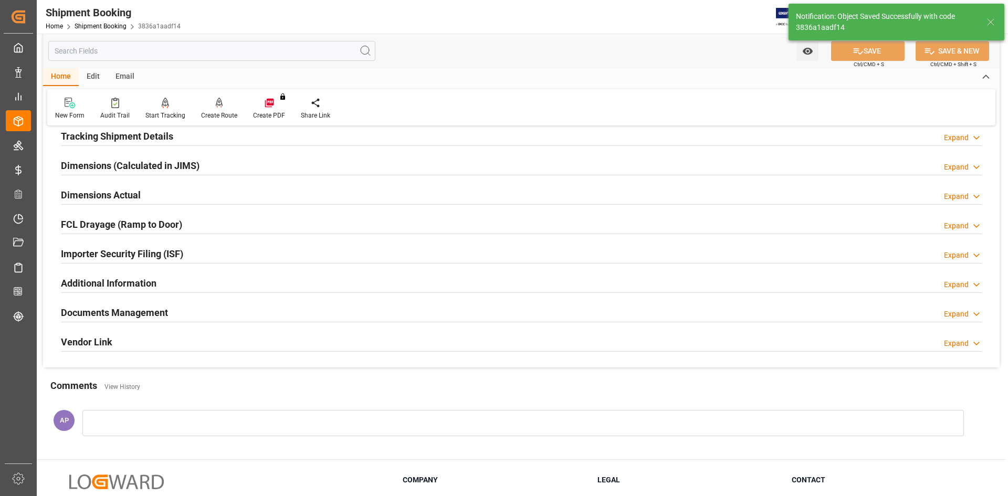
click at [225, 313] on div "Documents Management Expand" at bounding box center [521, 312] width 921 height 20
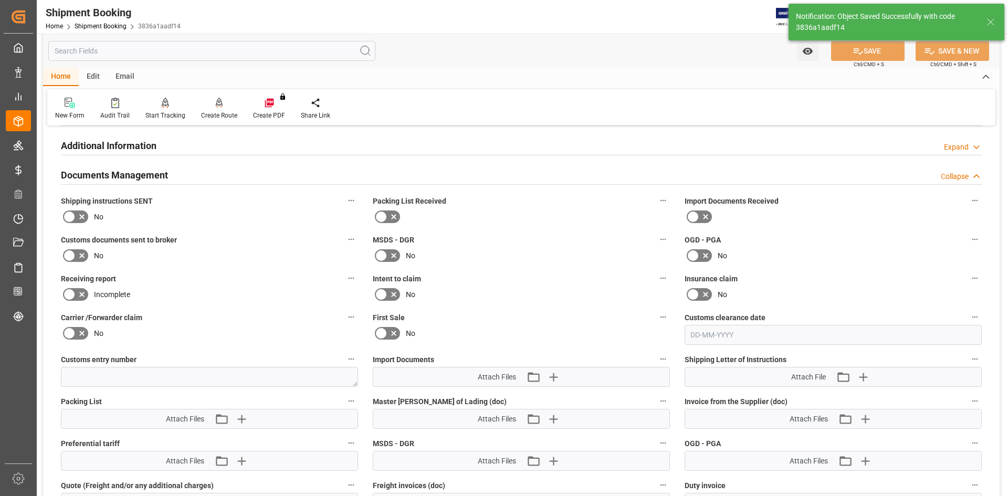
scroll to position [472, 0]
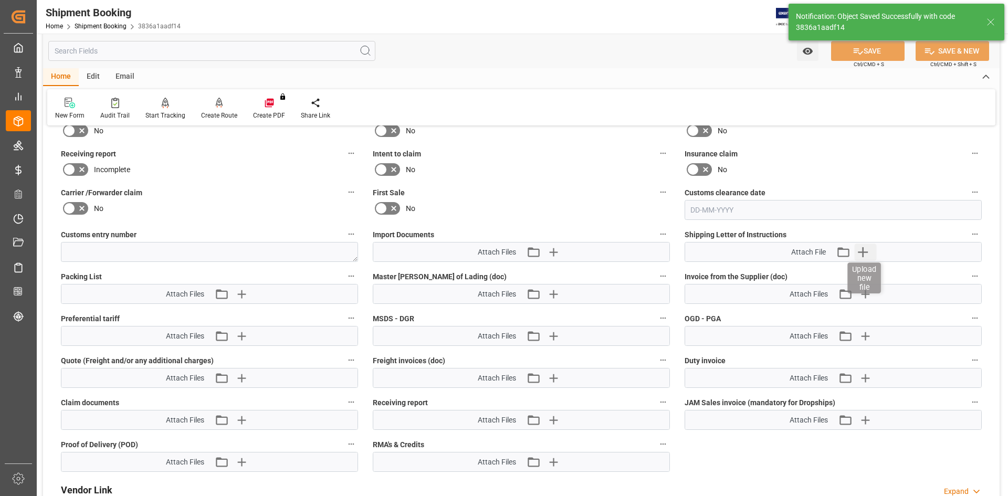
click at [865, 246] on icon "button" at bounding box center [863, 252] width 17 height 17
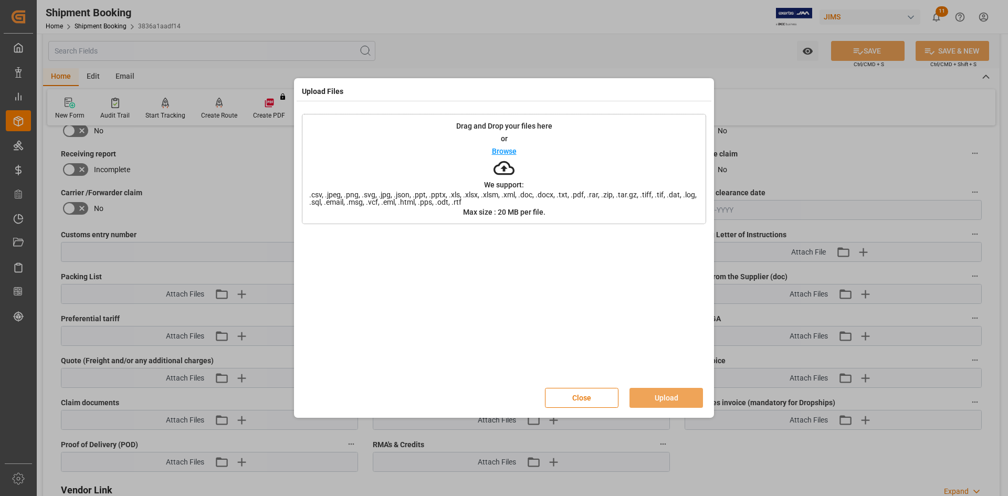
click at [509, 149] on p "Browse" at bounding box center [504, 151] width 25 height 7
click at [666, 400] on button "Upload" at bounding box center [665, 398] width 73 height 20
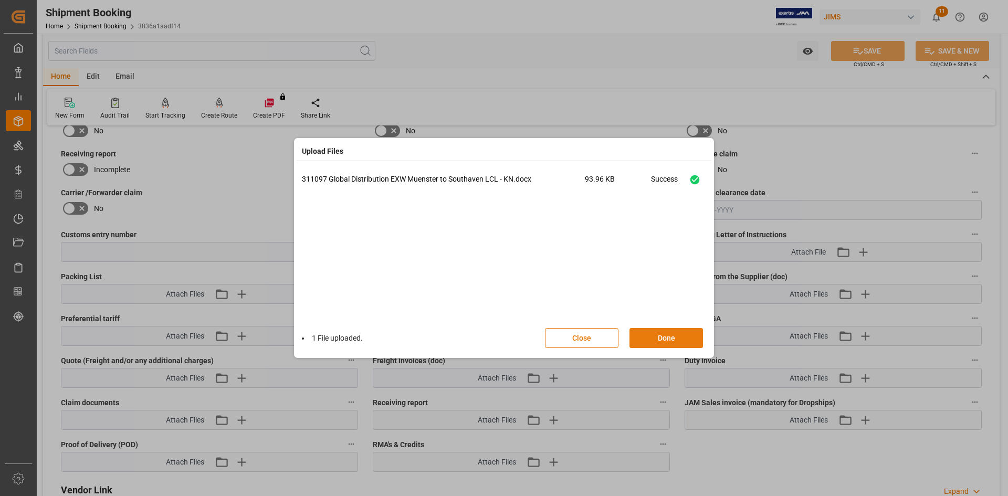
click at [667, 336] on button "Done" at bounding box center [665, 338] width 73 height 20
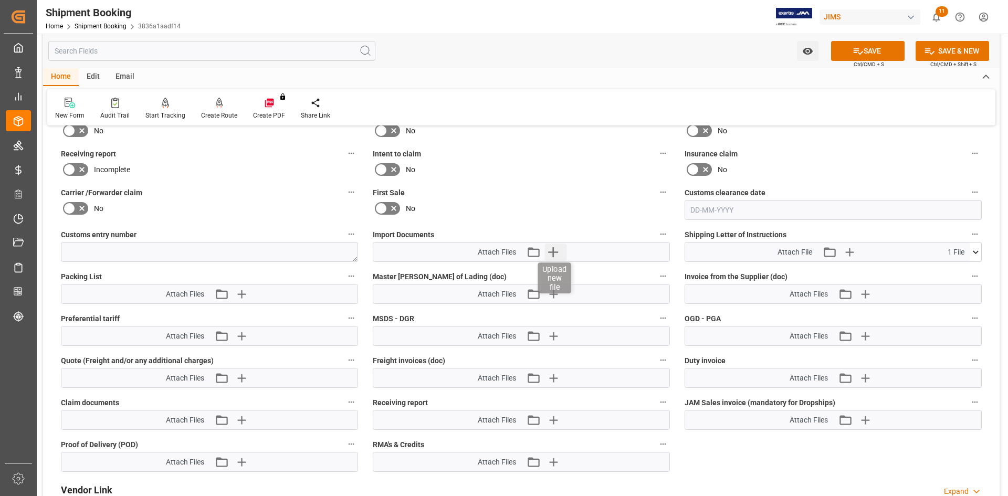
click at [551, 250] on icon "button" at bounding box center [552, 252] width 17 height 17
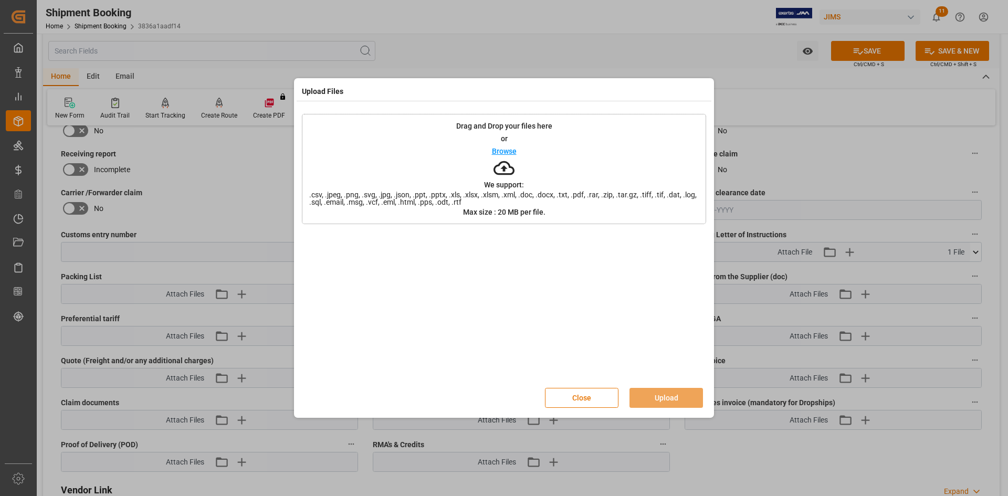
click at [502, 149] on p "Browse" at bounding box center [504, 151] width 25 height 7
click at [663, 394] on button "Upload" at bounding box center [665, 398] width 73 height 20
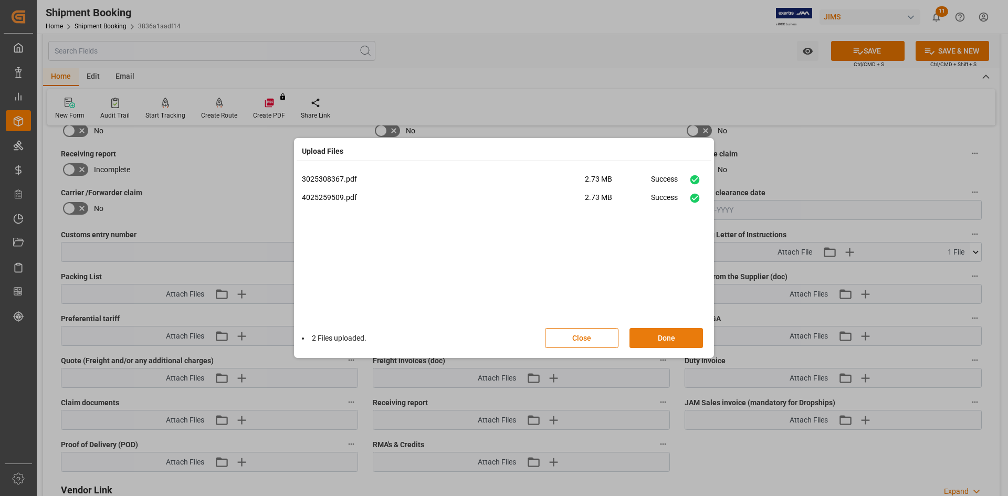
click at [665, 335] on button "Done" at bounding box center [665, 338] width 73 height 20
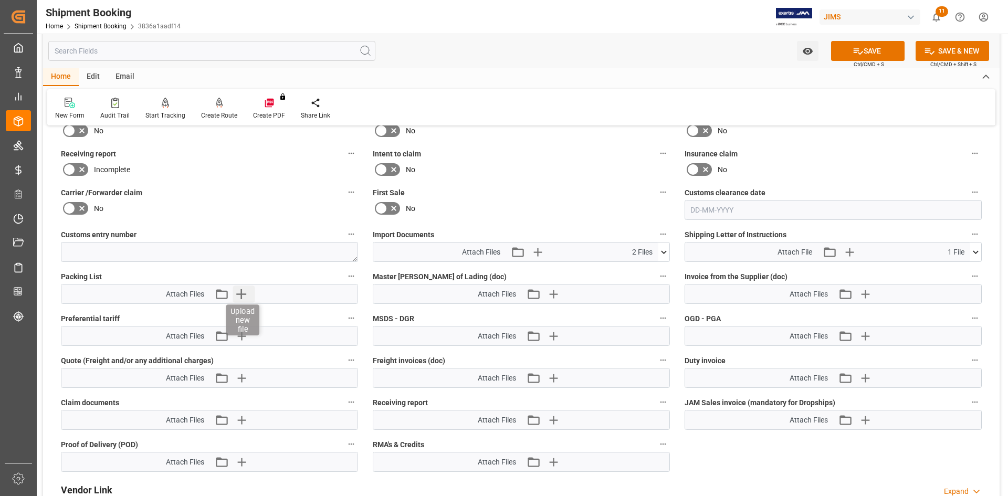
click at [241, 293] on icon "button" at bounding box center [241, 294] width 10 height 10
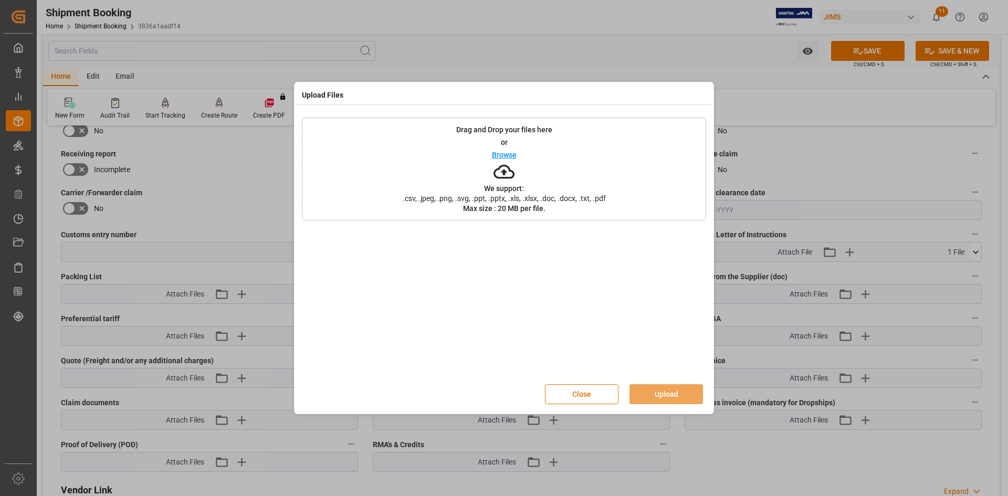
click at [499, 152] on p "Browse" at bounding box center [504, 154] width 25 height 7
click at [671, 394] on button "Upload" at bounding box center [665, 394] width 73 height 20
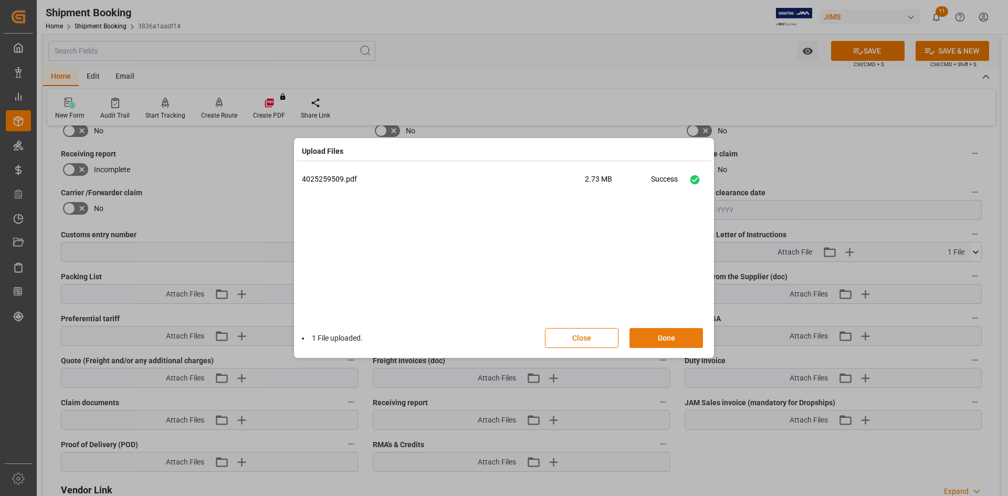
click at [666, 333] on button "Done" at bounding box center [665, 338] width 73 height 20
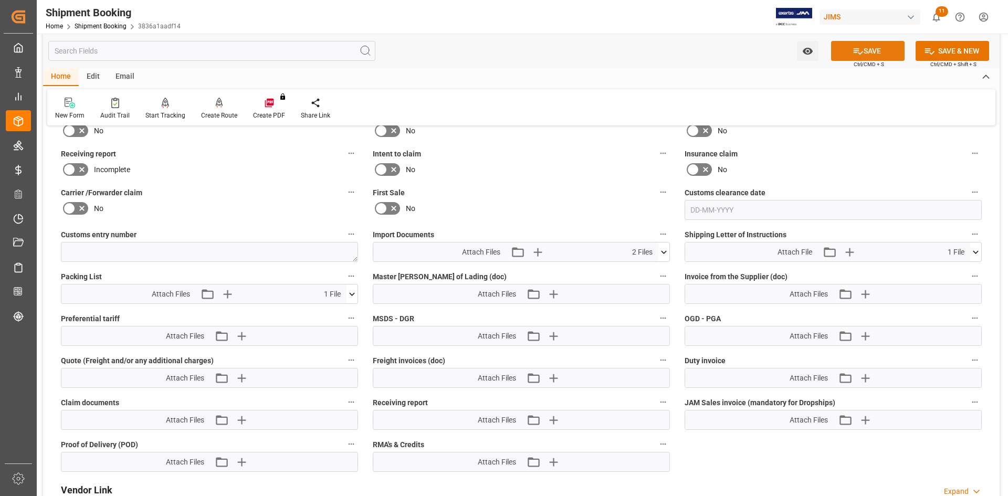
click at [866, 54] on button "SAVE" at bounding box center [867, 51] width 73 height 20
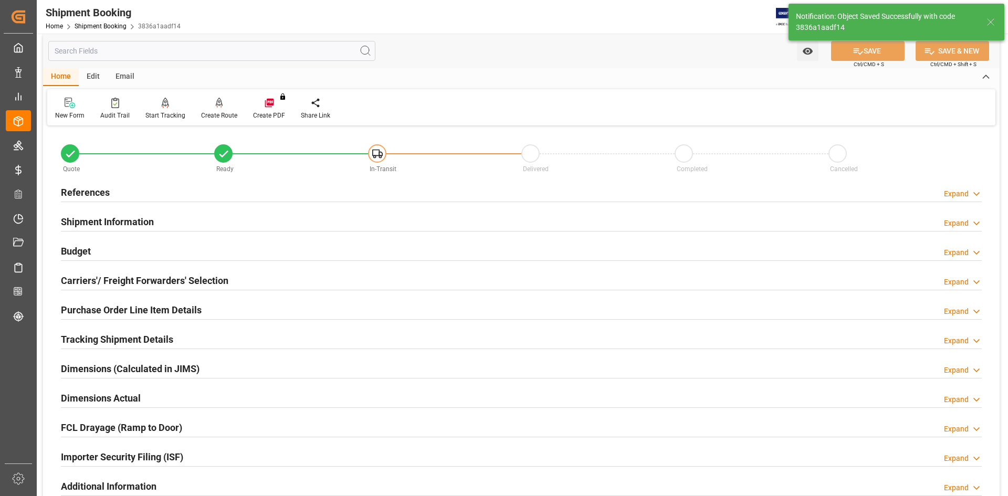
scroll to position [0, 0]
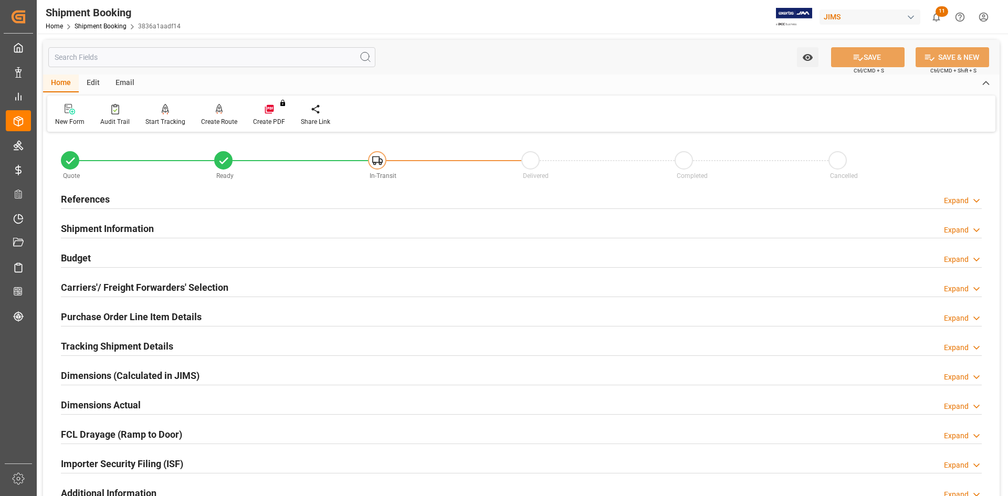
click at [124, 81] on div "Email" at bounding box center [125, 84] width 35 height 18
click at [69, 110] on icon at bounding box center [71, 109] width 14 height 10
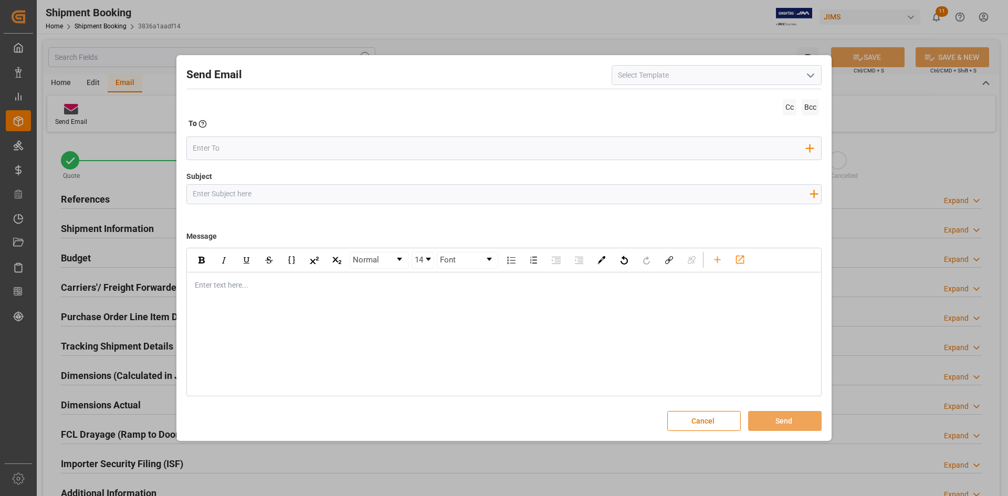
click at [810, 77] on polyline "open menu" at bounding box center [810, 75] width 6 height 3
click at [746, 97] on div "2BOOK - Ocean - Air freight" at bounding box center [716, 99] width 209 height 24
type input "2BOOK - Ocean - Air freight"
type input "2BOOK {{jamReferenceNumber}} {{supplierFullName}} Ship from: {{country}} Ship t…"
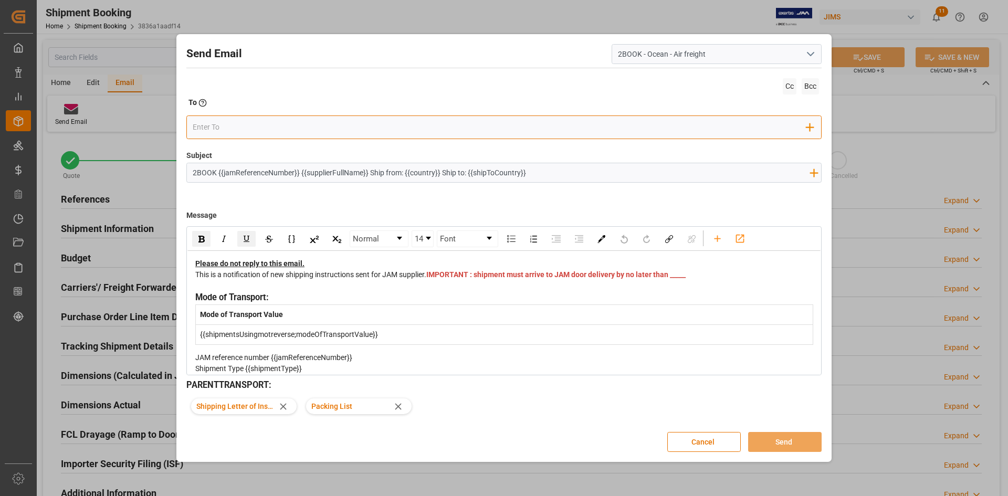
click at [397, 123] on input "email" at bounding box center [500, 127] width 614 height 16
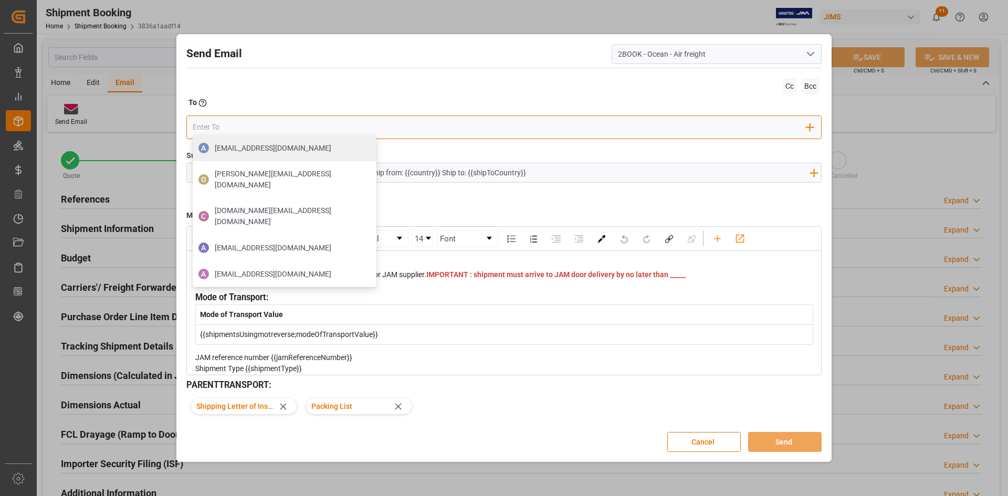
click at [277, 128] on input "email" at bounding box center [500, 127] width 614 height 16
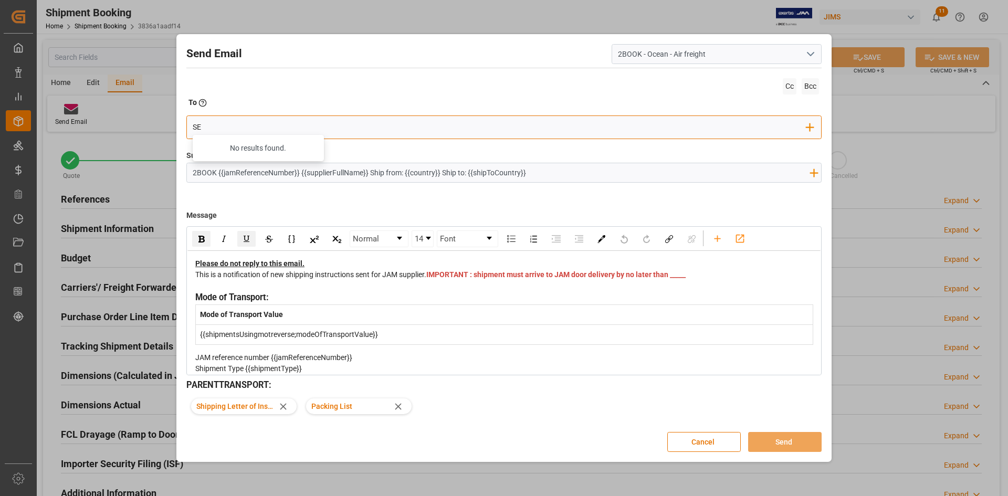
type input "S"
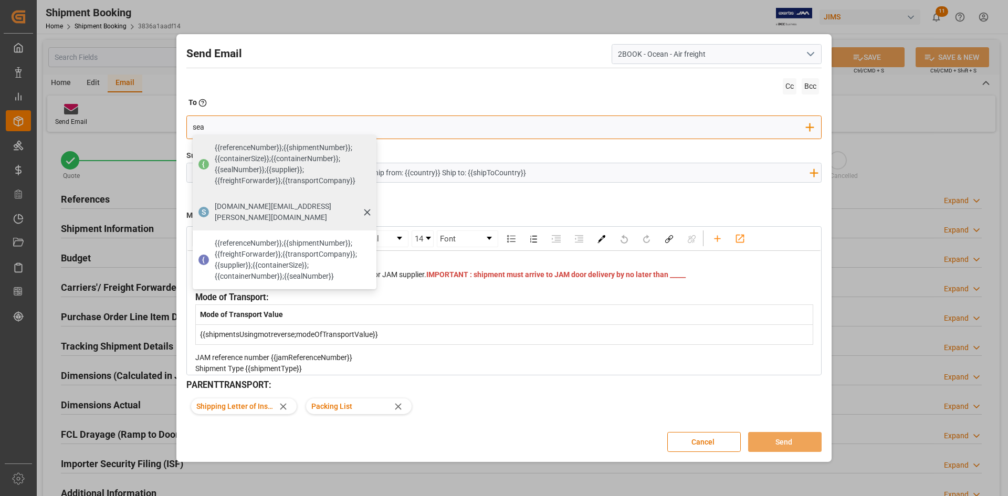
type input "sea"
click at [261, 206] on span "seacare.mtr@kuehne-nagel.com" at bounding box center [292, 212] width 154 height 22
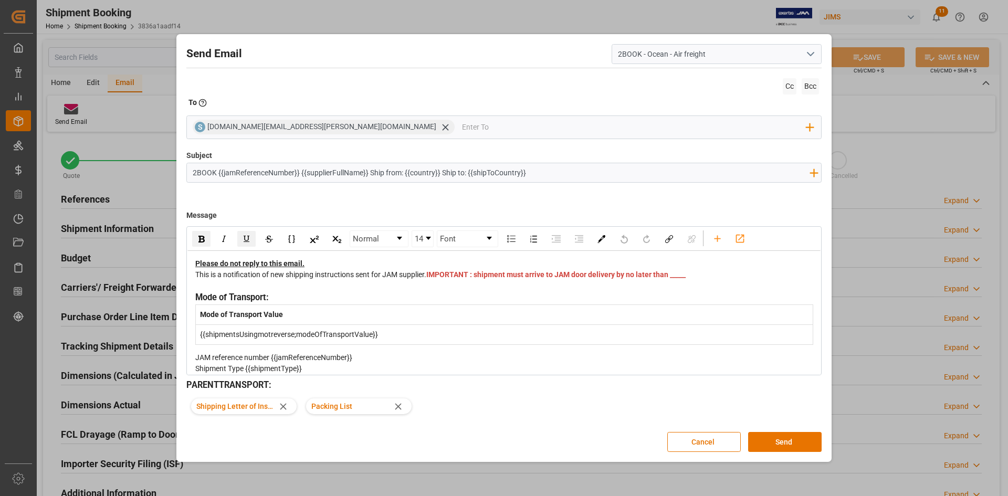
click at [293, 208] on div "Message Normal 14 Font Please do not reply to this email. This is a notificatio…" at bounding box center [503, 289] width 635 height 173
click at [783, 437] on button "Send" at bounding box center [784, 442] width 73 height 20
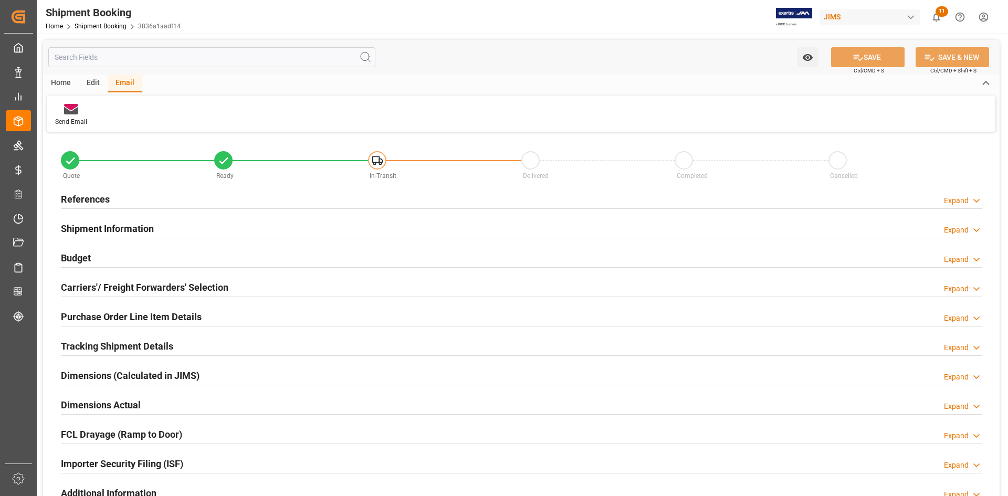
scroll to position [105, 0]
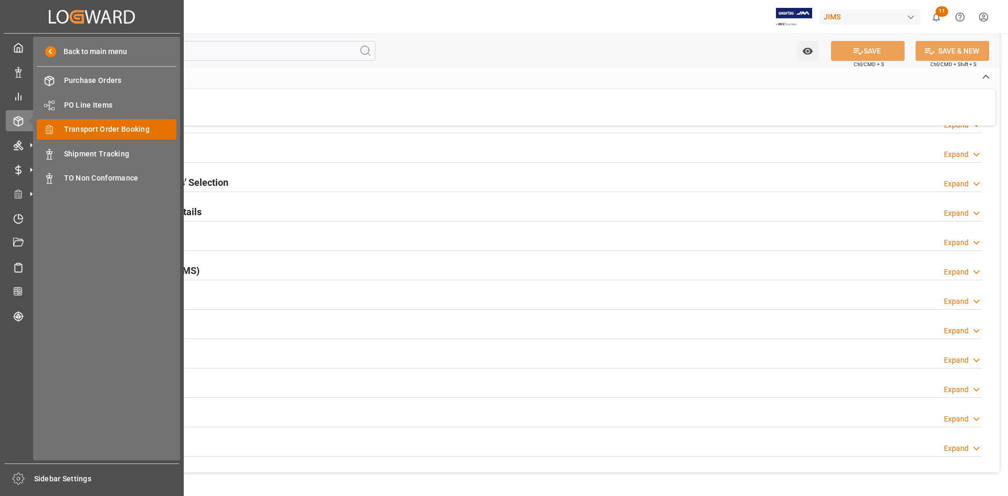
click at [111, 129] on span "Transport Order Booking" at bounding box center [120, 129] width 113 height 11
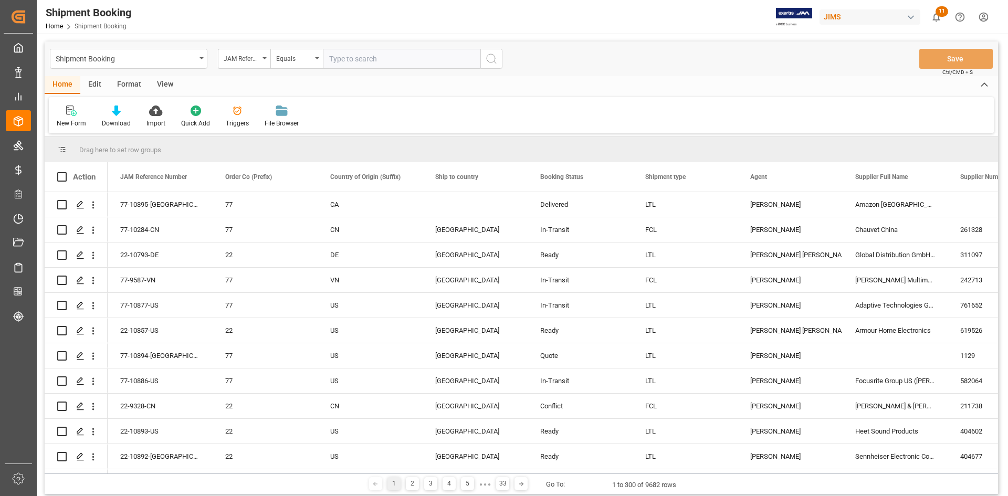
click at [351, 59] on input "text" at bounding box center [401, 59] width 157 height 20
type input "22-10560-GB"
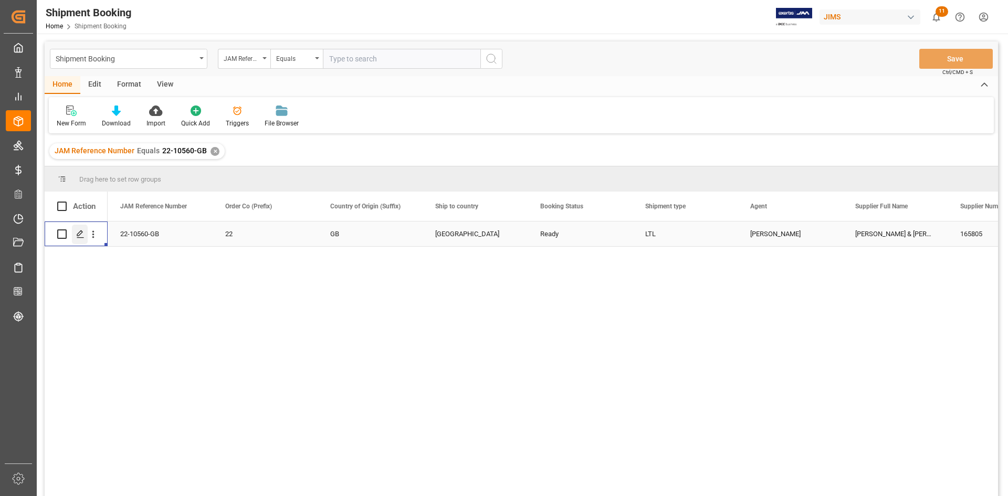
click at [82, 237] on icon "Press SPACE to select this row." at bounding box center [80, 234] width 8 height 8
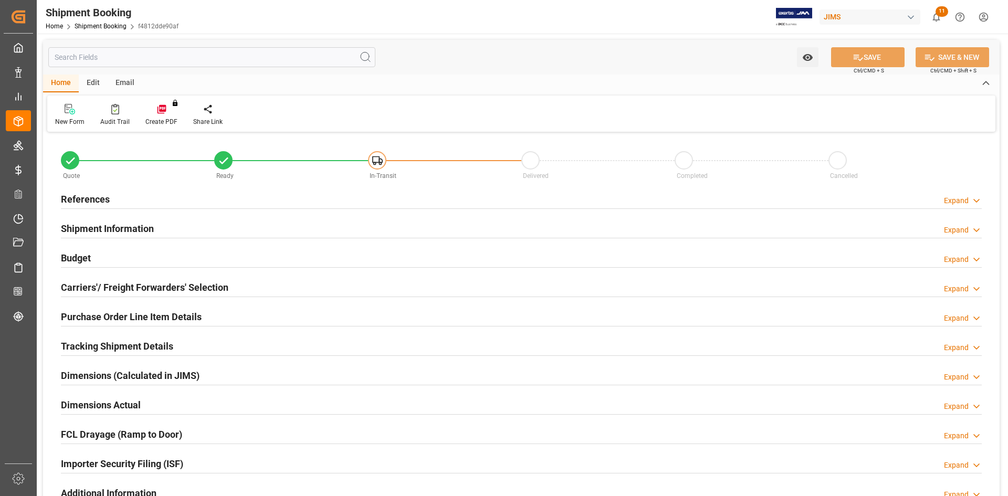
type input "0"
type input "-1"
type input "14-08-2025"
click at [196, 198] on div "References Expand" at bounding box center [521, 198] width 921 height 20
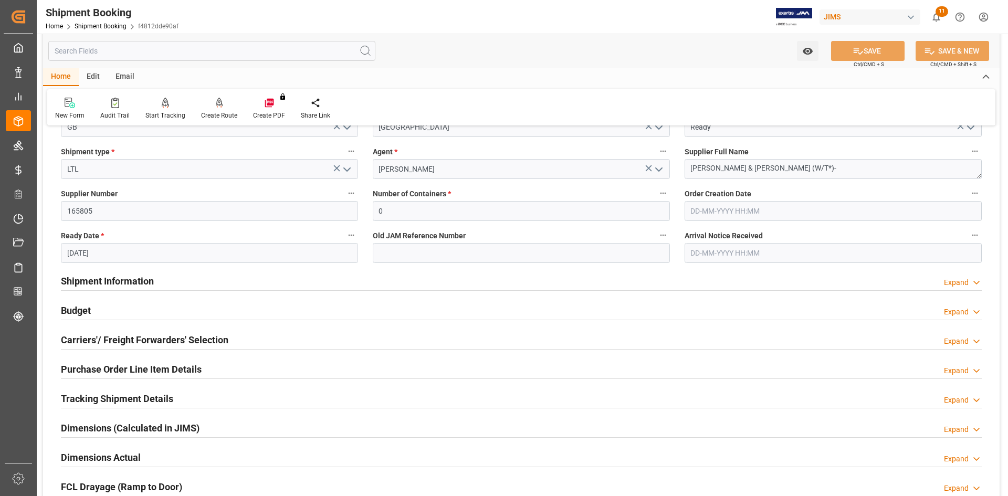
click at [198, 282] on div "Shipment Information Expand" at bounding box center [521, 280] width 921 height 20
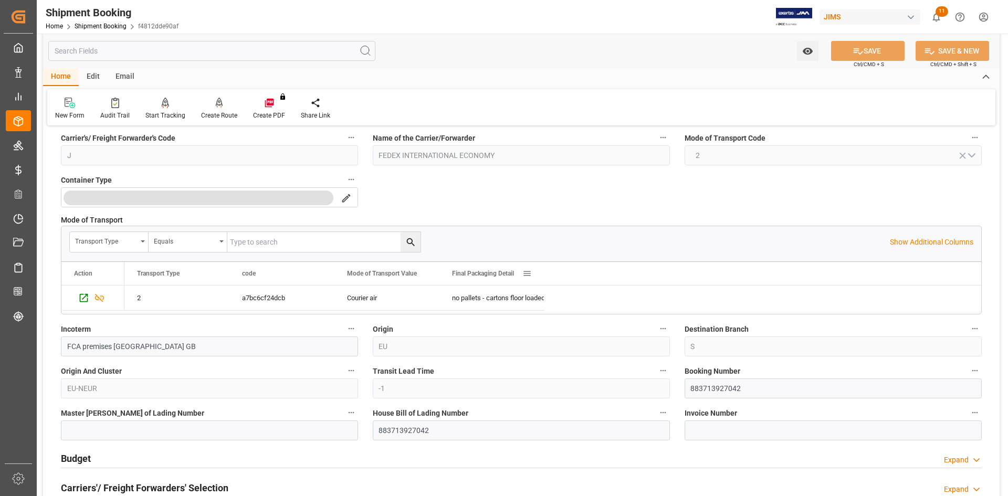
scroll to position [472, 0]
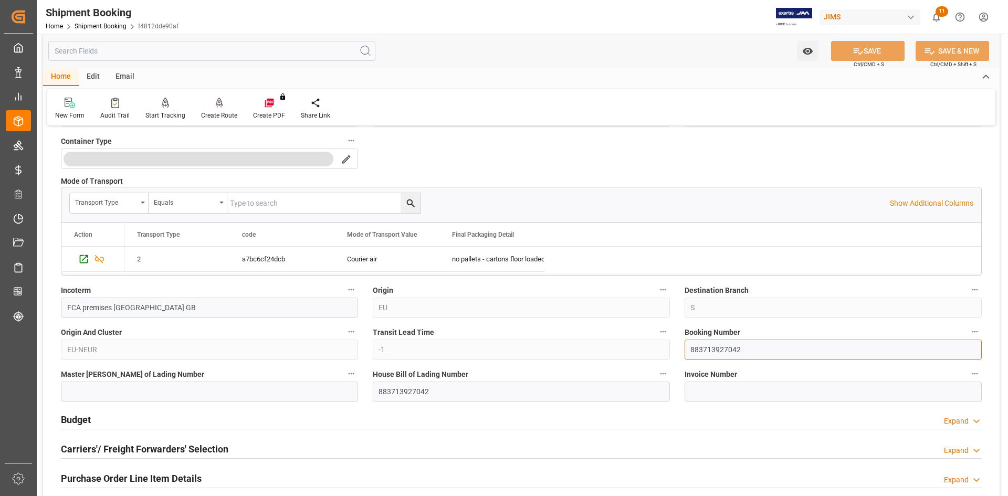
click at [744, 353] on input "883713927042" at bounding box center [833, 350] width 297 height 20
click at [669, 350] on div "Quote Ready In-Transit Delivered Completed Cancelled References Collapse JAM Re…" at bounding box center [521, 200] width 956 height 1077
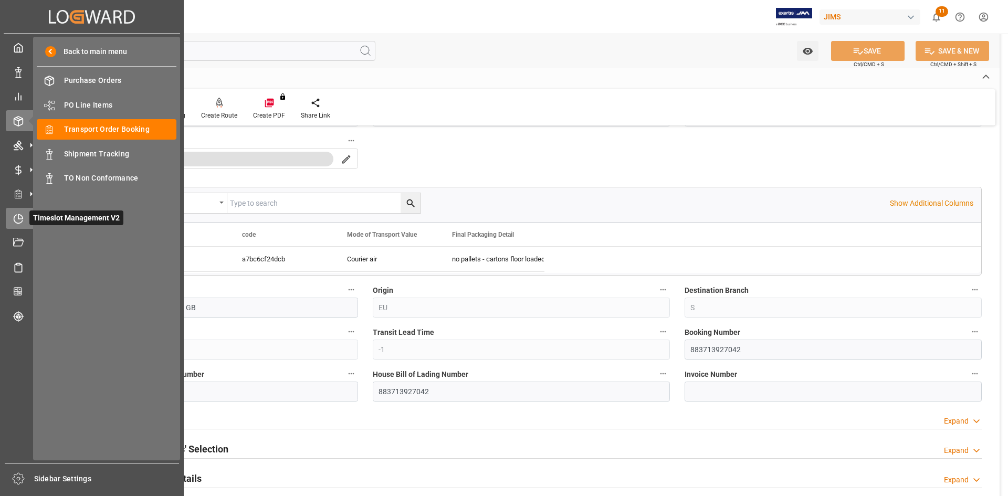
click at [19, 218] on icon at bounding box center [20, 216] width 4 height 4
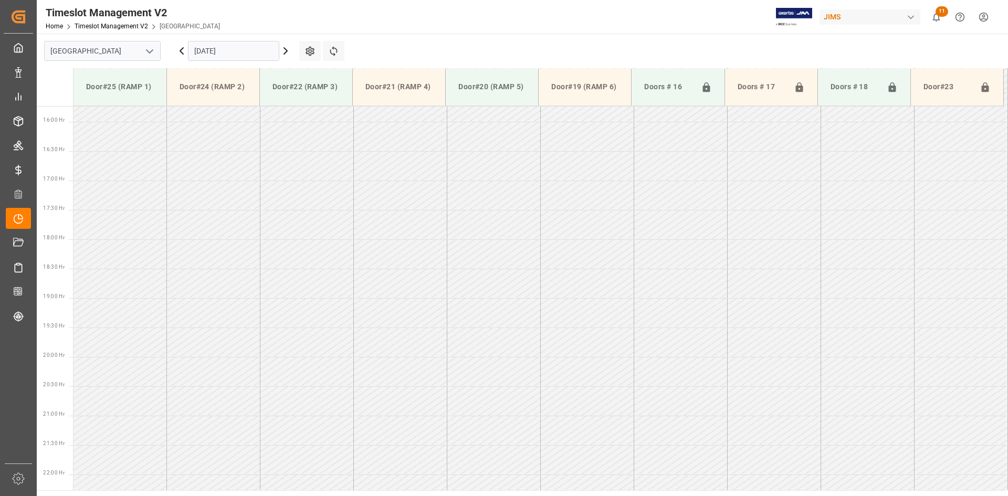
scroll to position [934, 0]
click at [150, 52] on polyline "open menu" at bounding box center [149, 51] width 6 height 3
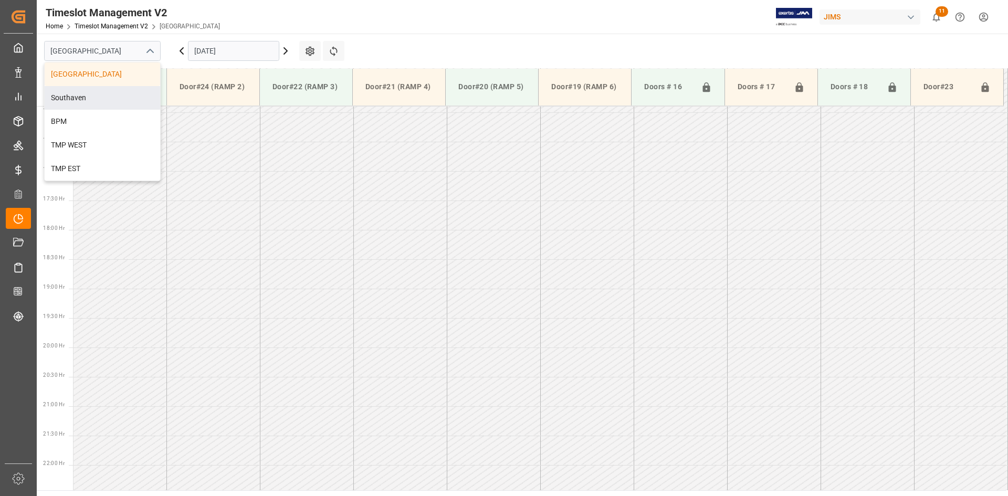
drag, startPoint x: 118, startPoint y: 92, endPoint x: 128, endPoint y: 97, distance: 10.6
click at [118, 93] on div "Southaven" at bounding box center [102, 98] width 115 height 24
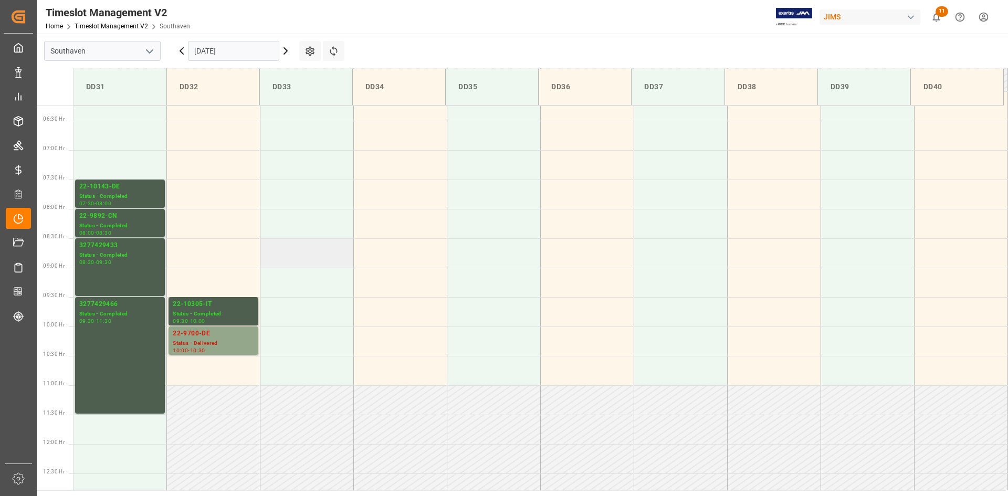
scroll to position [355, 0]
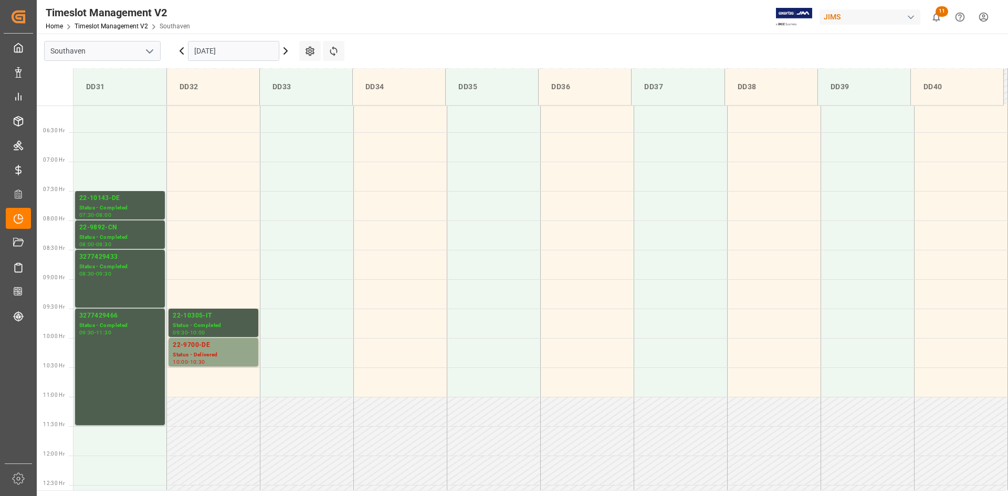
click at [245, 54] on input "04-09-2025" at bounding box center [233, 51] width 91 height 20
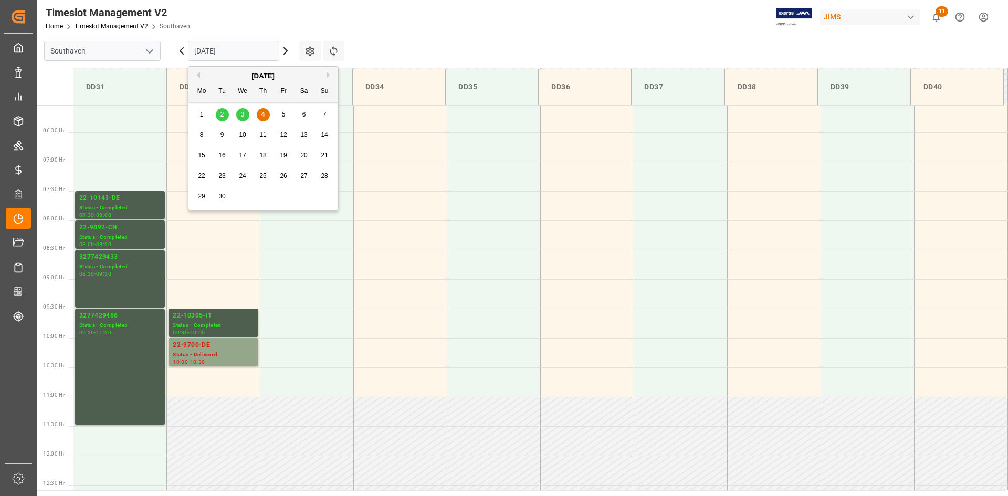
click at [204, 134] on div "8" at bounding box center [201, 135] width 13 height 13
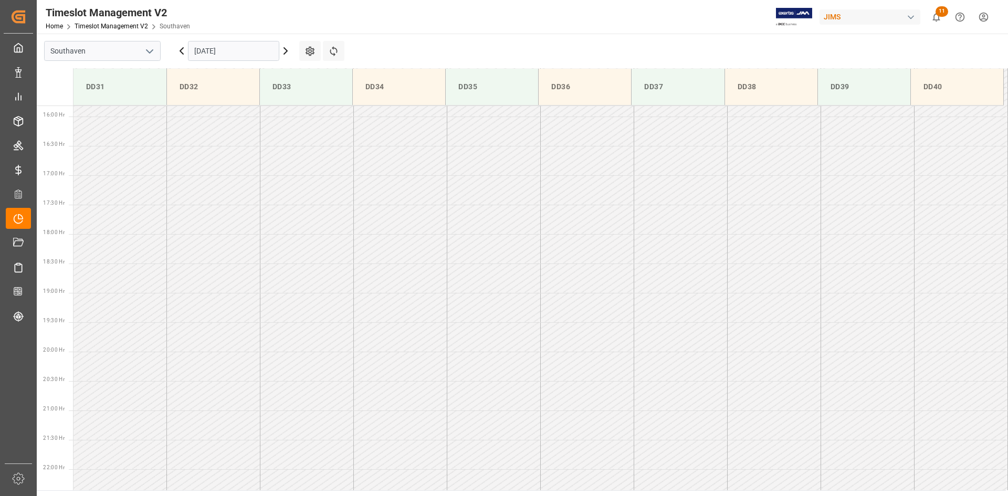
scroll to position [934, 0]
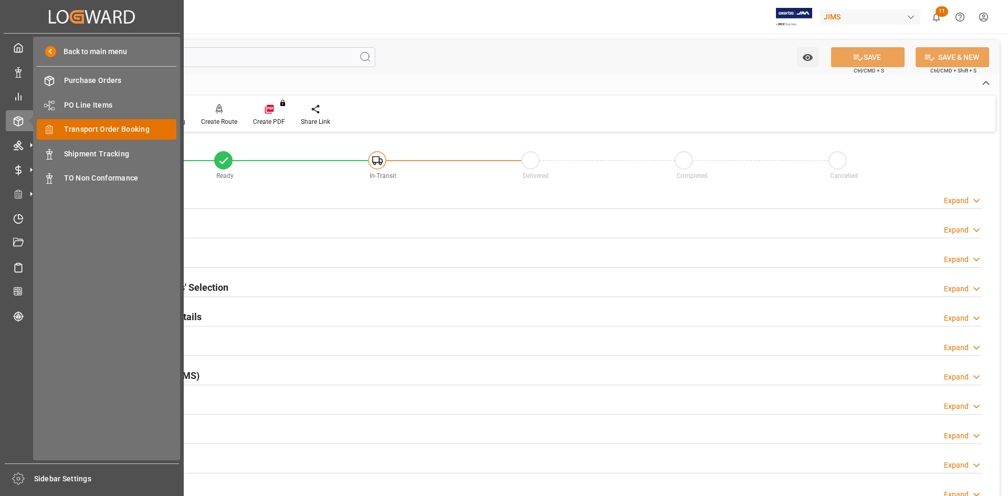
click at [104, 133] on span "Transport Order Booking" at bounding box center [120, 129] width 113 height 11
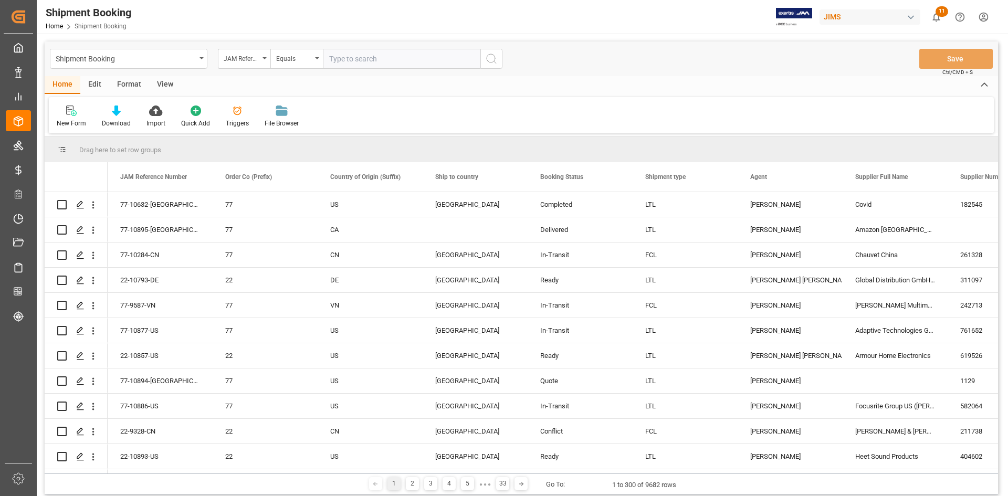
click at [343, 58] on input "text" at bounding box center [401, 59] width 157 height 20
type input "22-10006-CN"
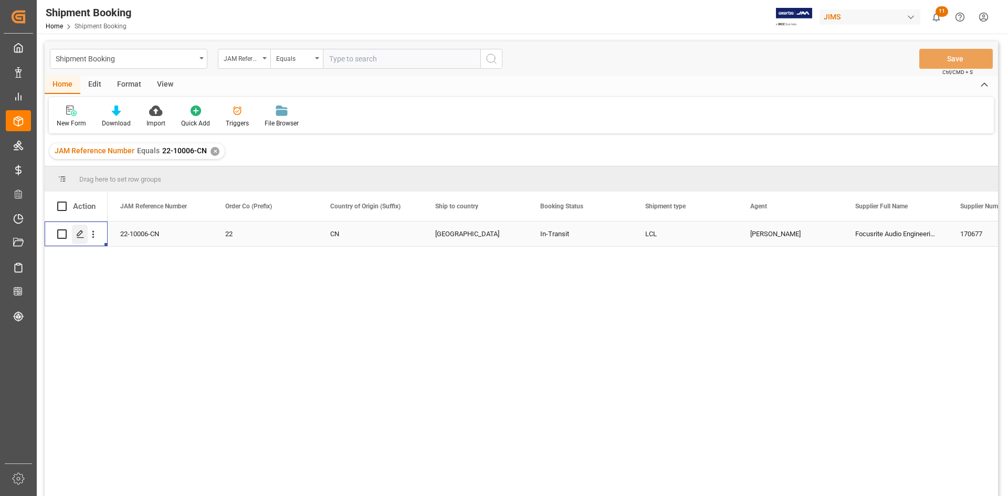
click at [83, 235] on icon "Press SPACE to select this row." at bounding box center [80, 234] width 8 height 8
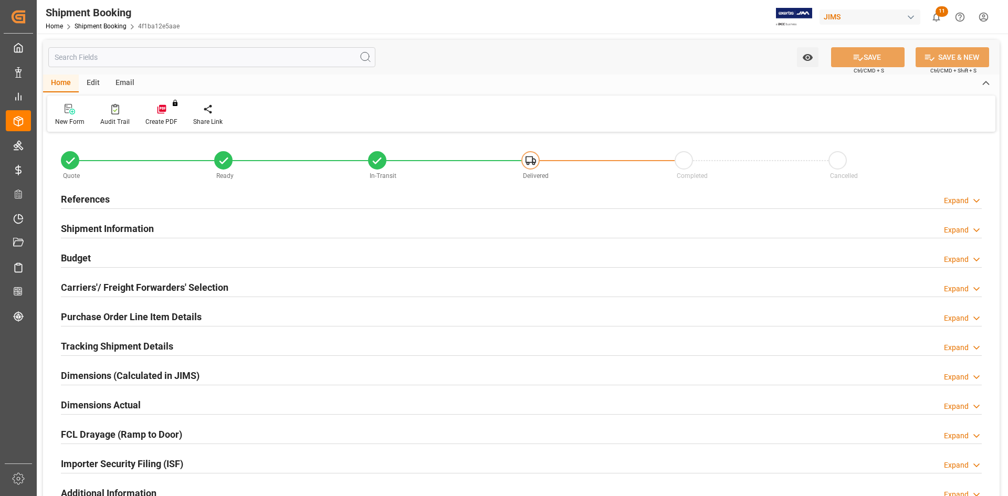
type input "0"
type input "64"
type input "26-07-2025"
click at [191, 201] on div "References Expand" at bounding box center [521, 198] width 921 height 20
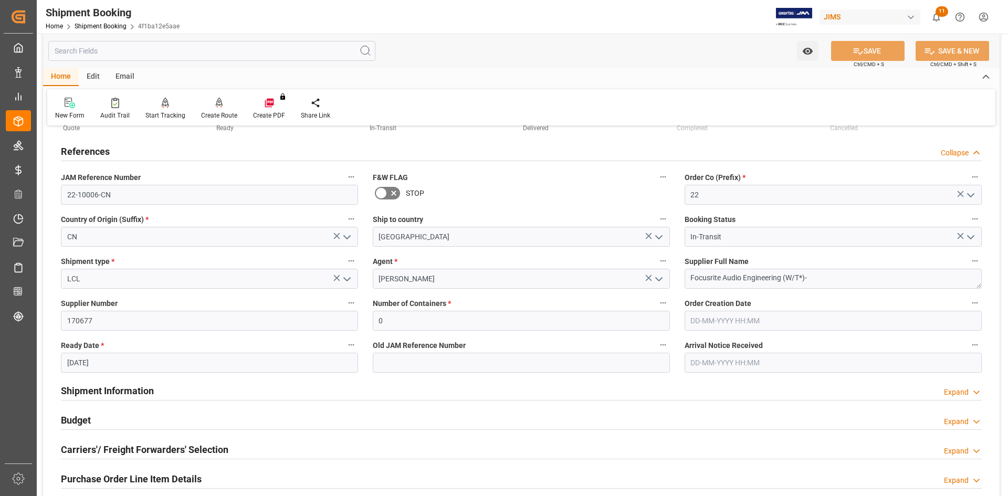
scroll to position [105, 0]
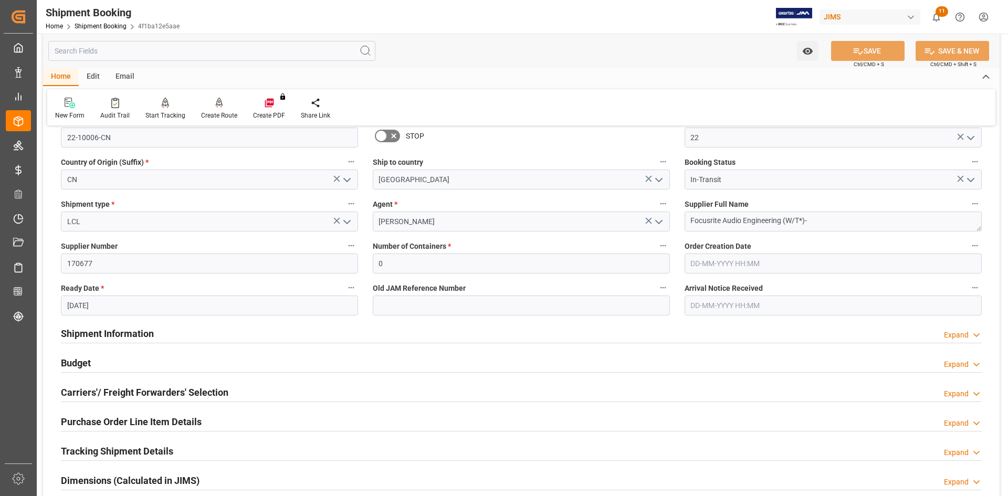
click at [176, 333] on div "Shipment Information Expand" at bounding box center [521, 333] width 921 height 20
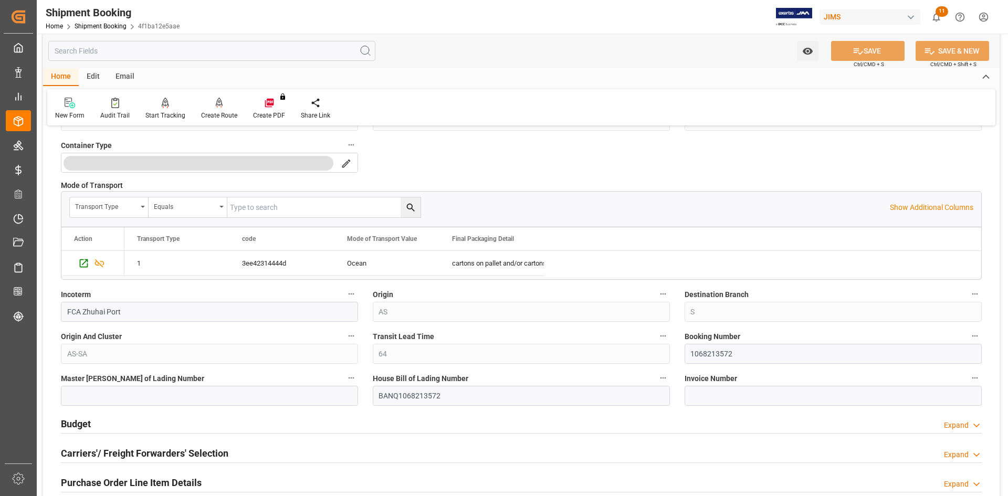
scroll to position [472, 0]
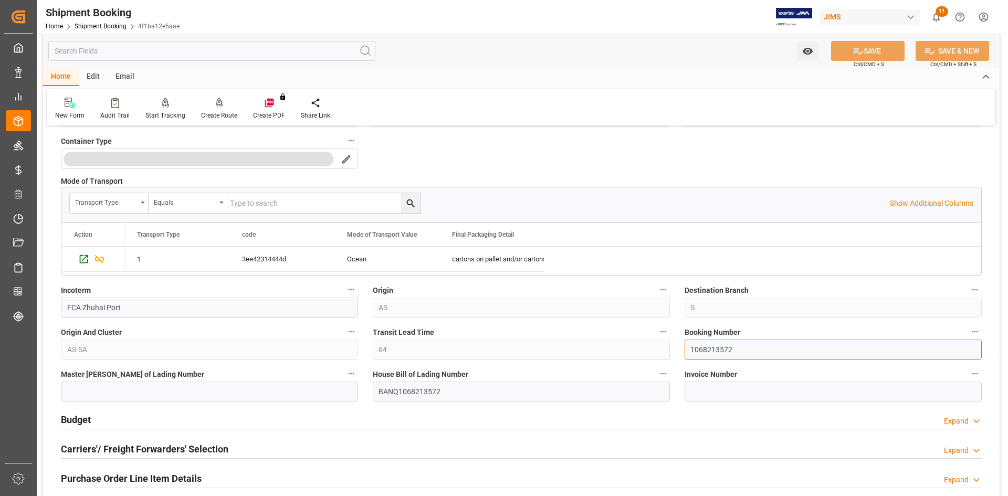
click at [710, 350] on input "1068213572" at bounding box center [833, 350] width 297 height 20
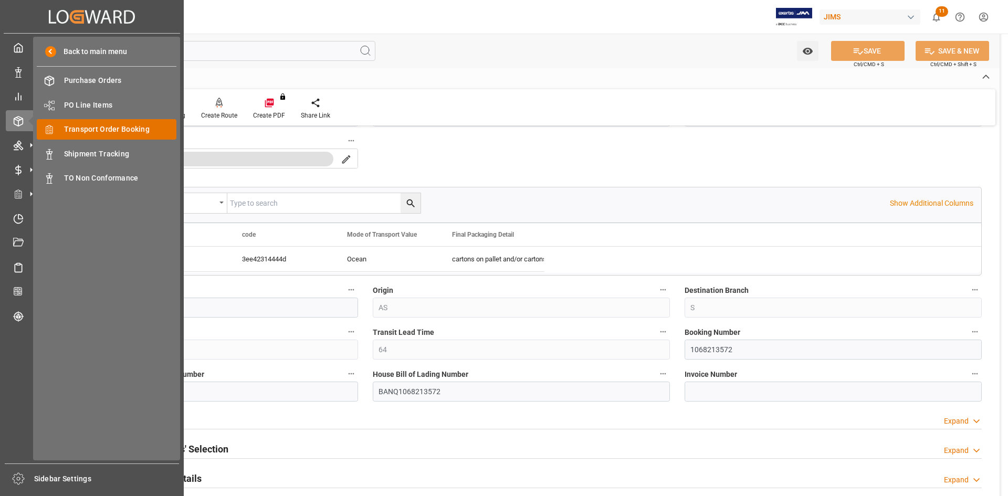
click at [94, 129] on span "Transport Order Booking" at bounding box center [120, 129] width 113 height 11
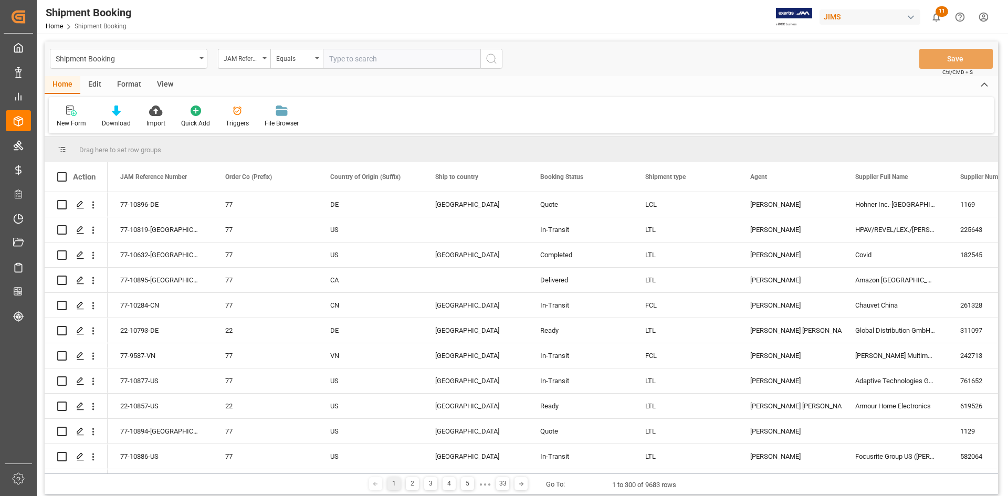
click at [359, 61] on input "text" at bounding box center [401, 59] width 157 height 20
paste input "22-10305-IT"
type input "22-10305-IT"
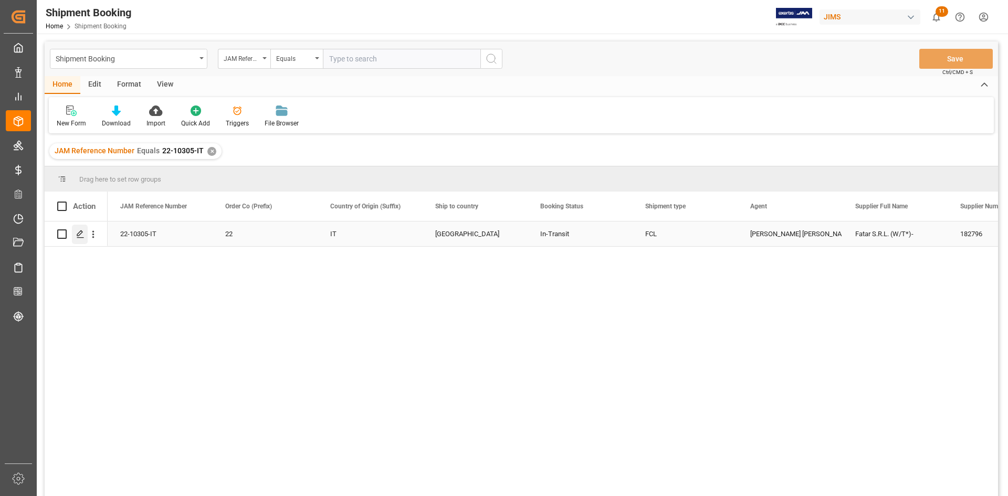
click at [79, 234] on icon "Press SPACE to select this row." at bounding box center [80, 234] width 8 height 8
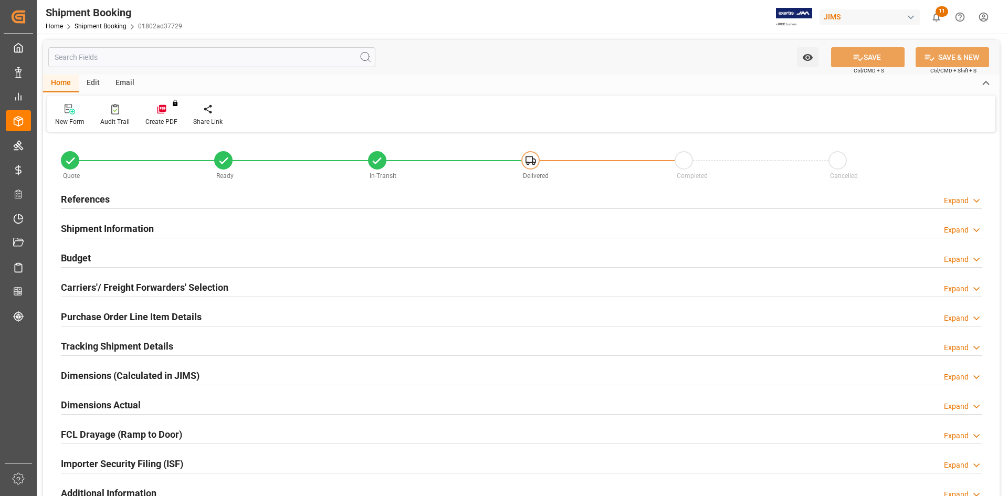
type input "1"
type input "[DATE]"
type input "[DATE] 00:00"
click at [167, 200] on div "References Expand" at bounding box center [521, 198] width 921 height 20
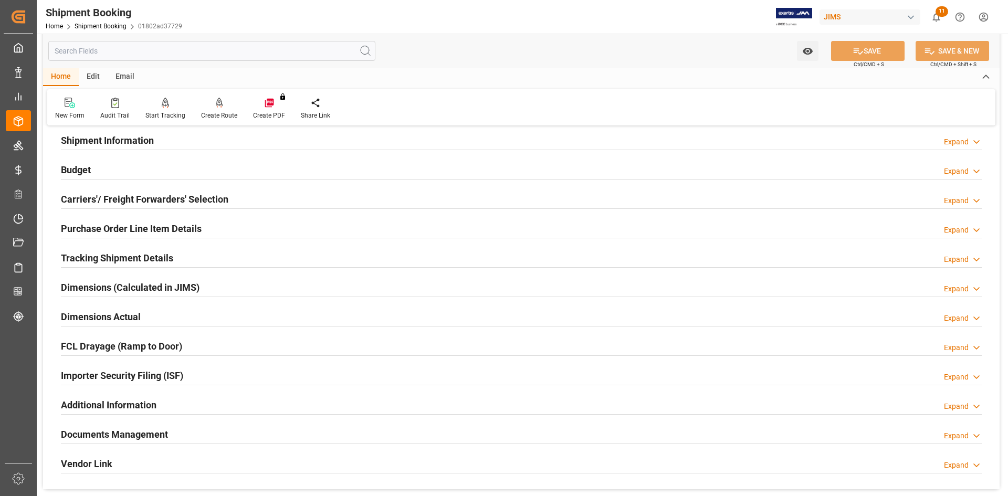
scroll to position [315, 0]
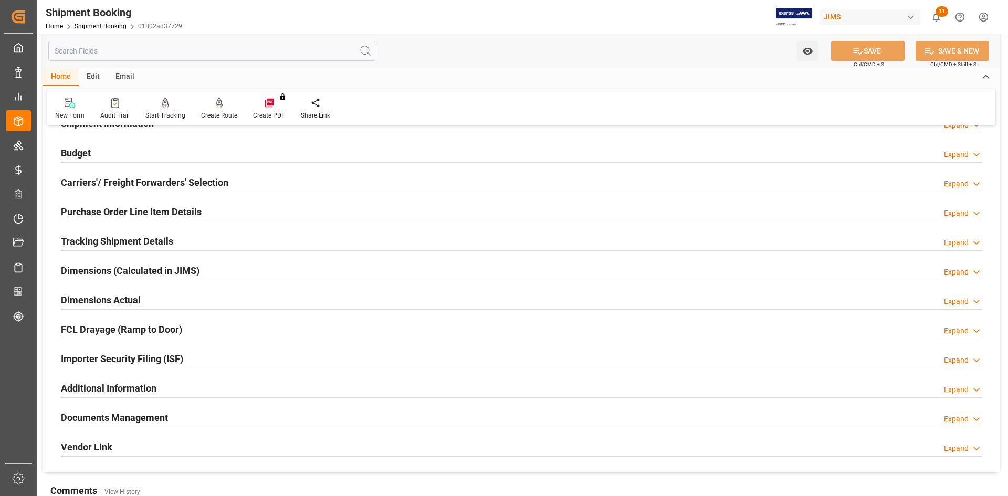
click at [201, 239] on div "Tracking Shipment Details Expand" at bounding box center [521, 240] width 921 height 20
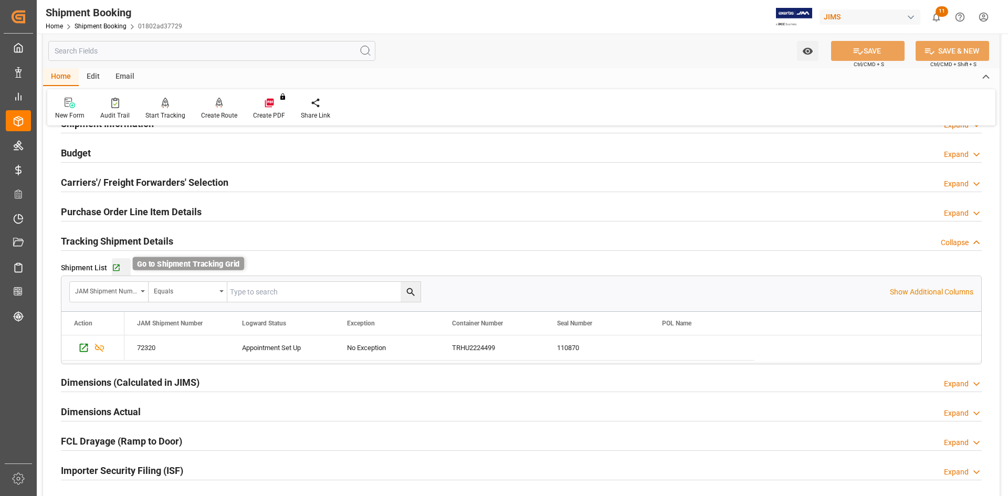
click at [116, 268] on icon "button" at bounding box center [116, 268] width 9 height 9
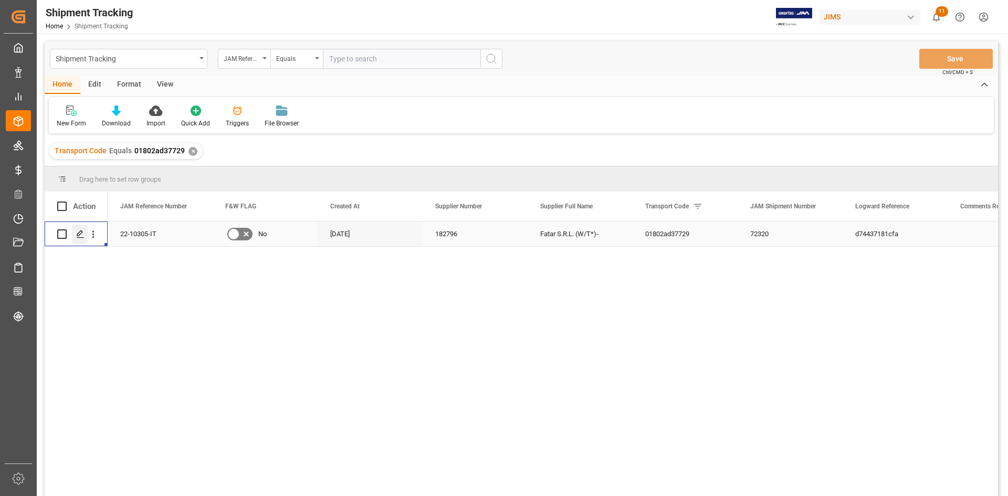
click at [81, 236] on icon "Press SPACE to select this row." at bounding box center [80, 234] width 8 height 8
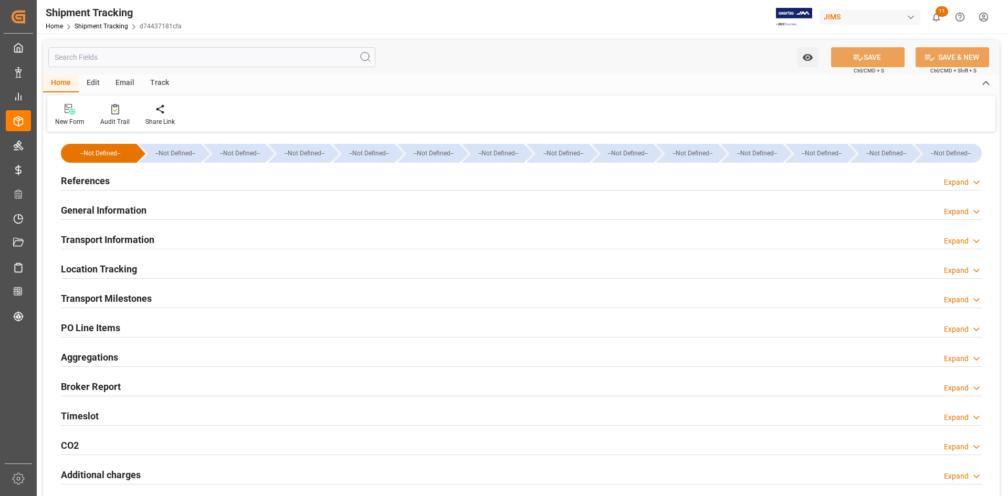
type input "29-07-2025"
type input "28-07-2025 00:00"
type input "29-07-2025 00:00"
type input "03-08-2025 00:00"
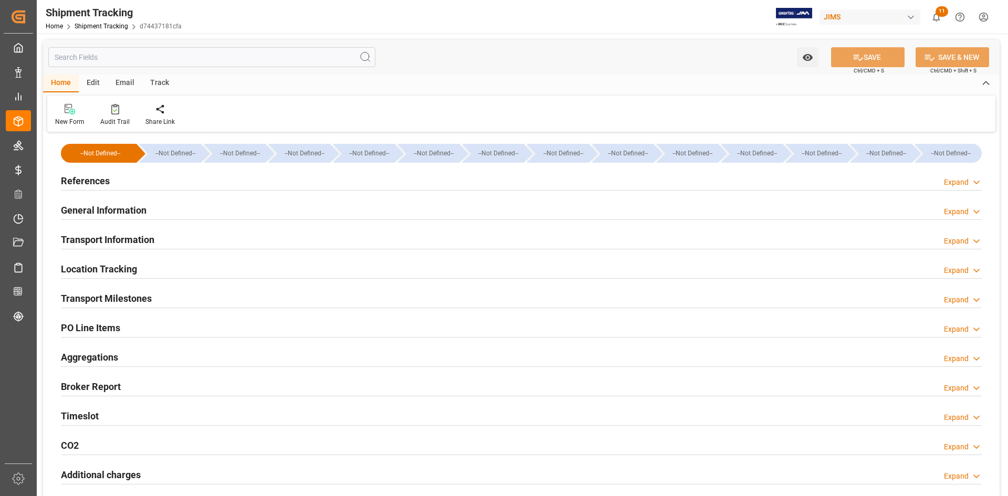
type input "05-08-2025 00:00"
type input "27-08-2025"
type input "29-08-2025"
type input "03-09-2025 00:00"
click at [165, 180] on div "References Expand" at bounding box center [521, 180] width 921 height 20
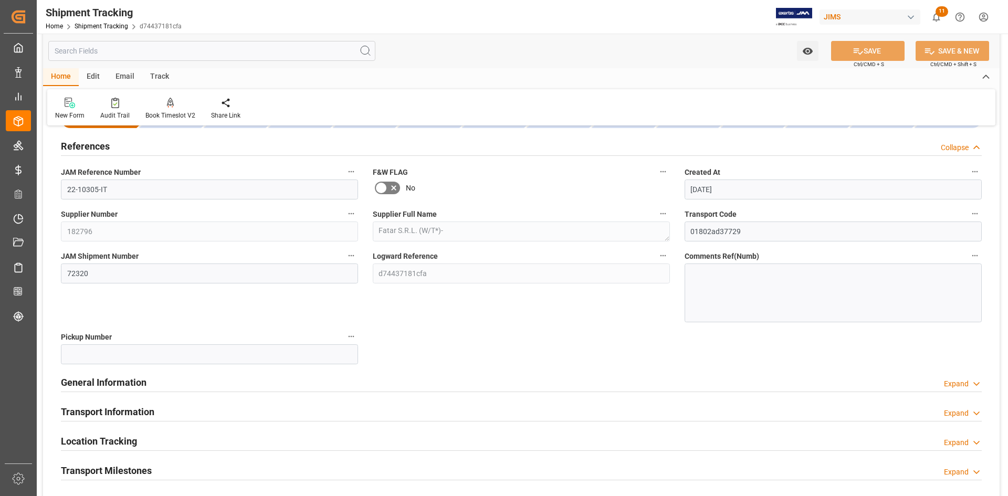
scroll to position [52, 0]
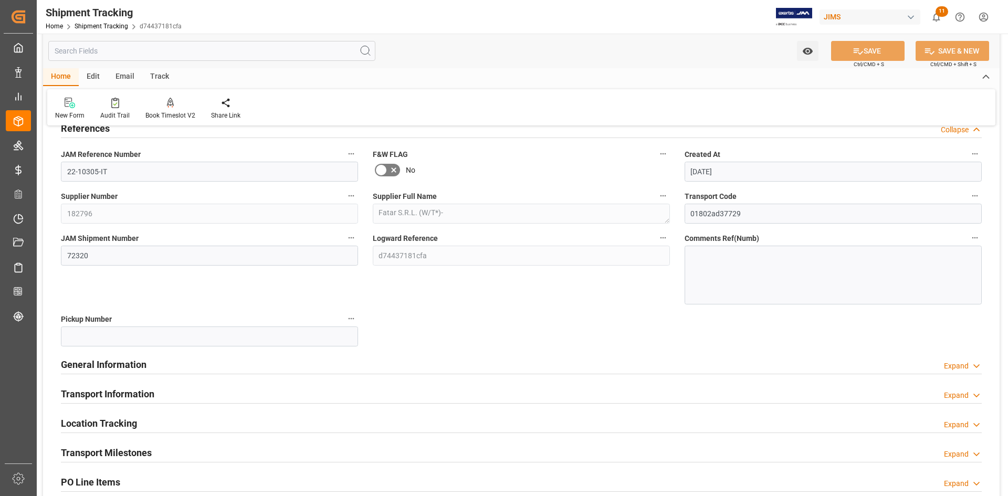
click at [215, 371] on div "General Information Expand" at bounding box center [521, 364] width 921 height 20
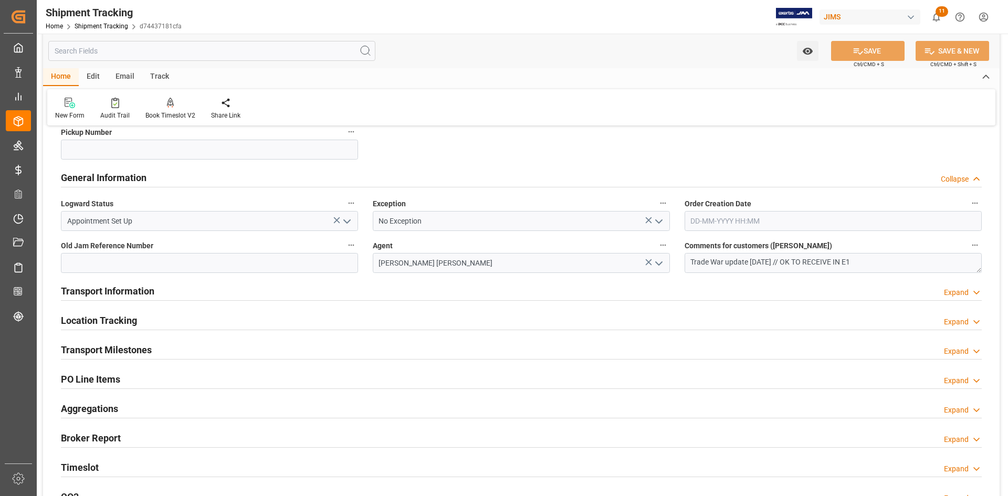
scroll to position [262, 0]
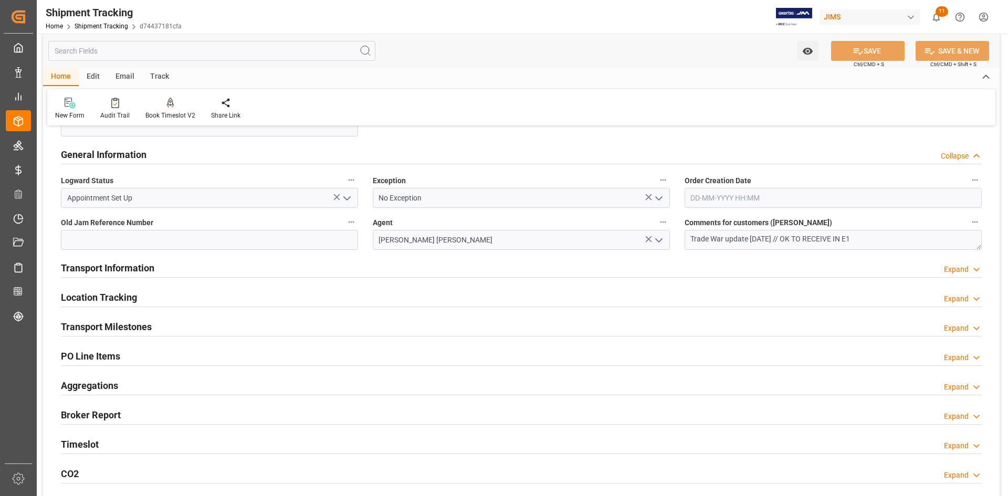
click at [235, 265] on div "Transport Information Expand" at bounding box center [521, 267] width 921 height 20
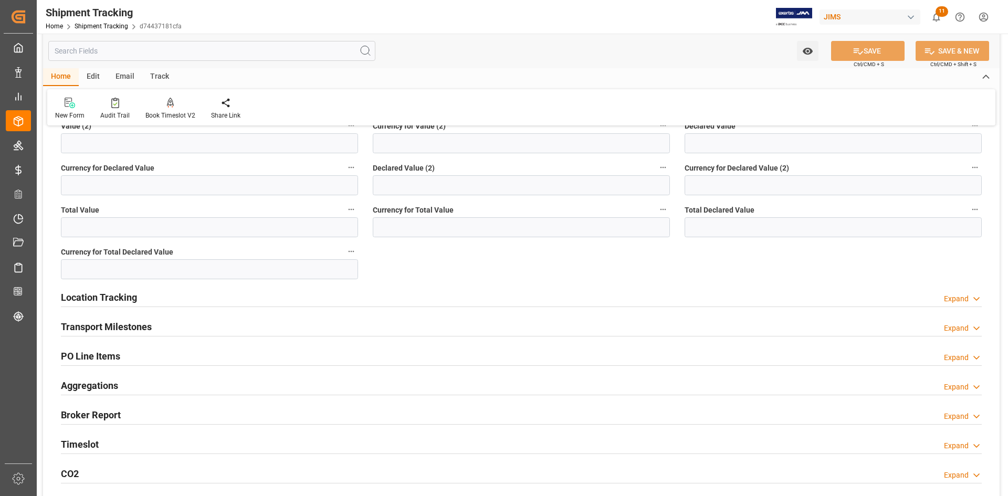
click at [199, 331] on div "Transport Milestones Expand" at bounding box center [521, 326] width 921 height 20
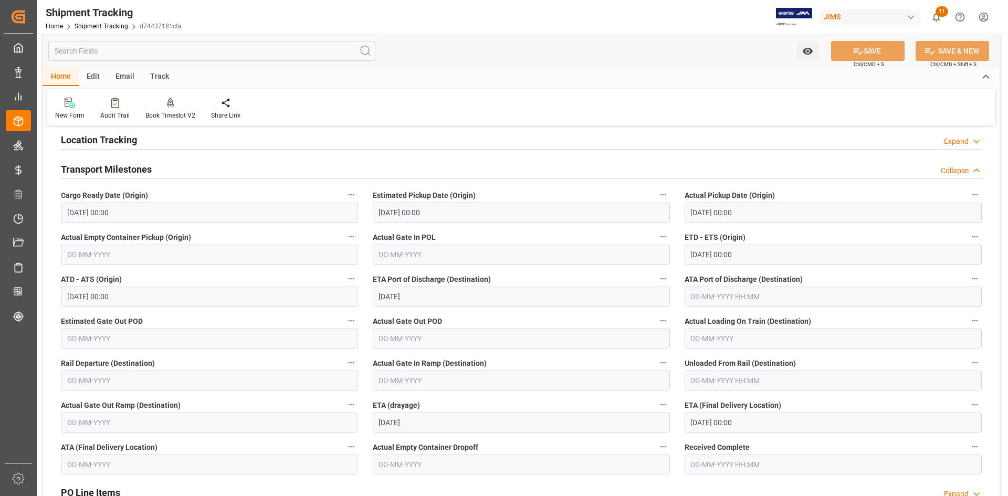
scroll to position [892, 0]
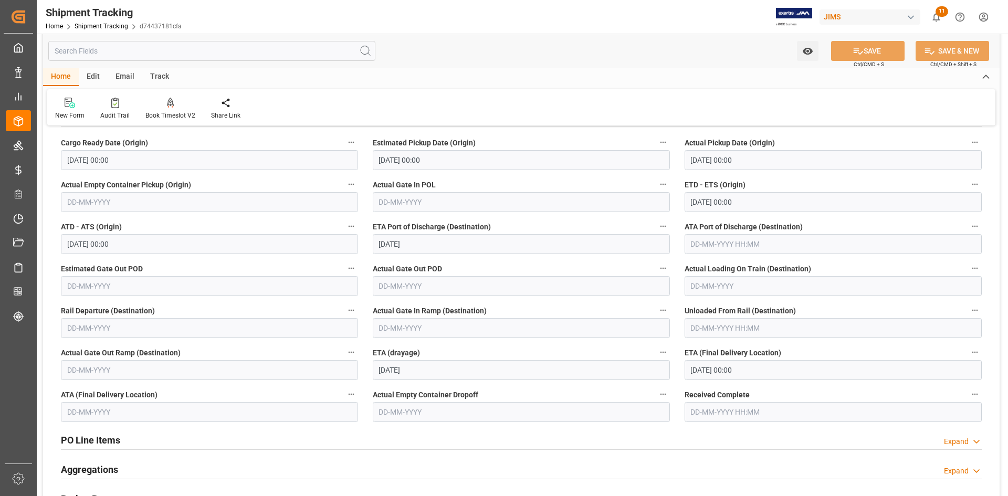
click at [160, 413] on input "text" at bounding box center [209, 412] width 297 height 20
click at [118, 299] on div "3" at bounding box center [115, 298] width 13 height 13
type input "03-09-2025"
click at [868, 52] on button "SAVE" at bounding box center [867, 51] width 73 height 20
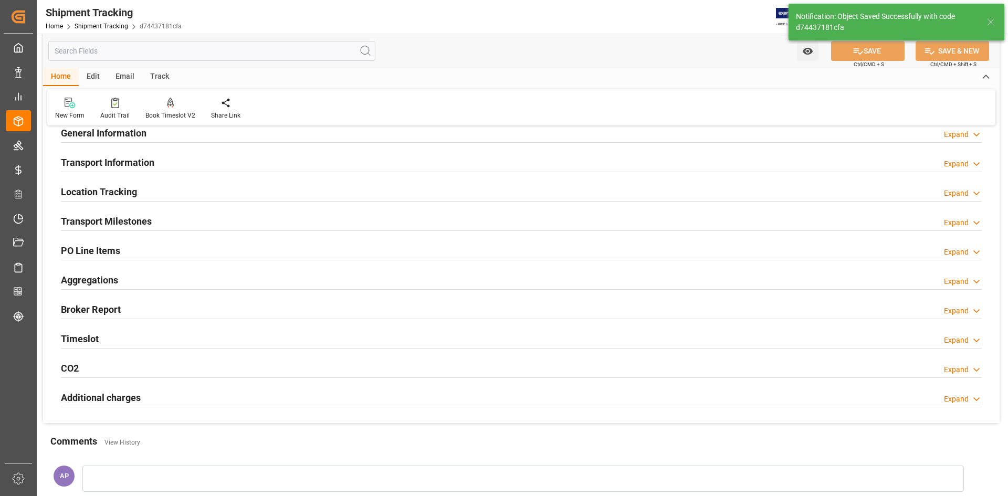
scroll to position [77, 0]
click at [176, 215] on div "Transport Milestones Expand" at bounding box center [521, 221] width 921 height 20
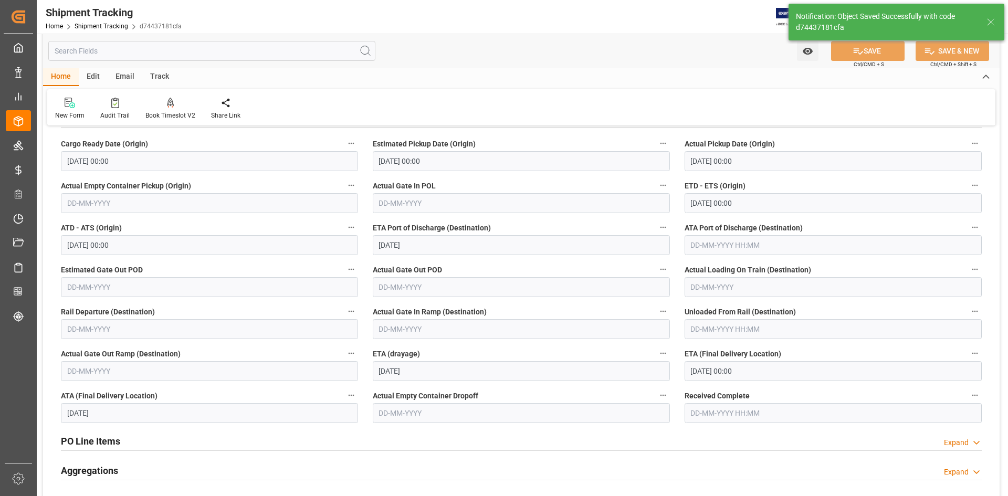
scroll to position [182, 0]
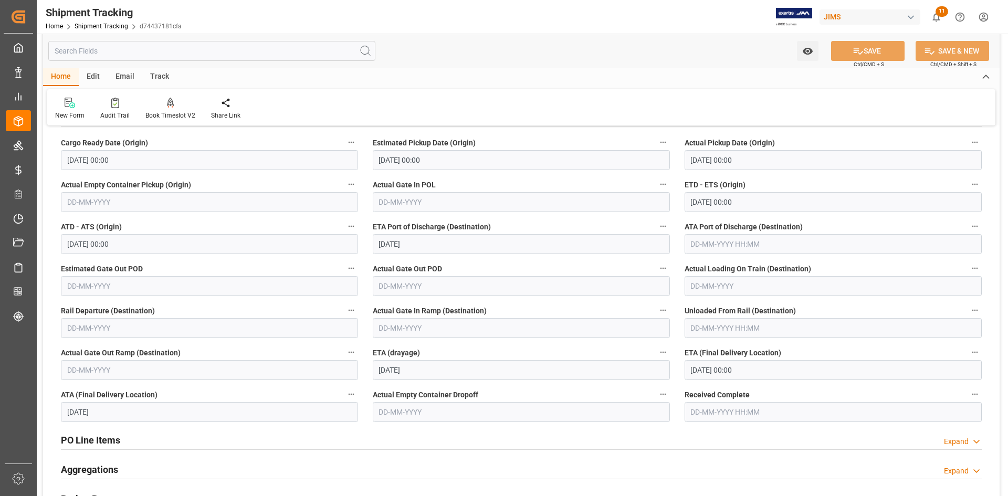
click at [718, 412] on input "text" at bounding box center [833, 412] width 297 height 20
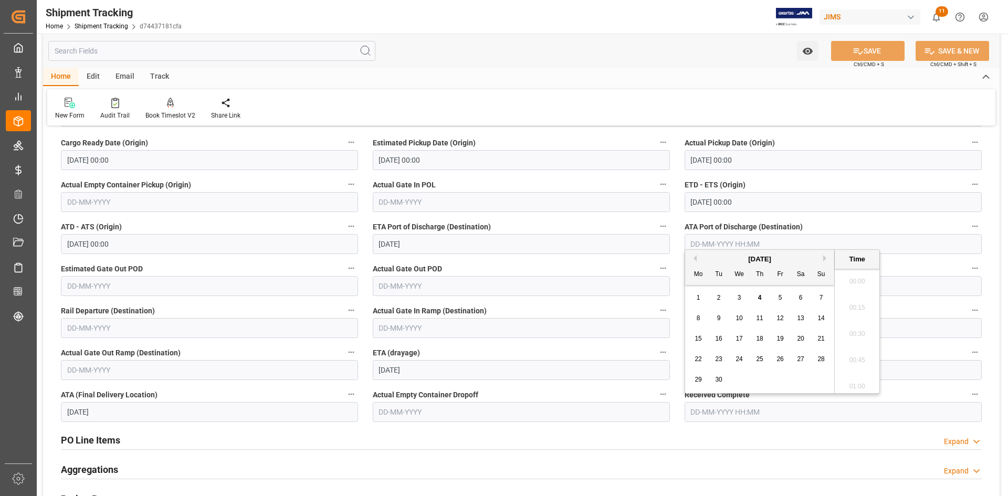
scroll to position [1710, 0]
click at [738, 298] on span "3" at bounding box center [740, 297] width 4 height 7
type input "03-09-2025 00:00"
click at [864, 53] on button "SAVE" at bounding box center [867, 51] width 73 height 20
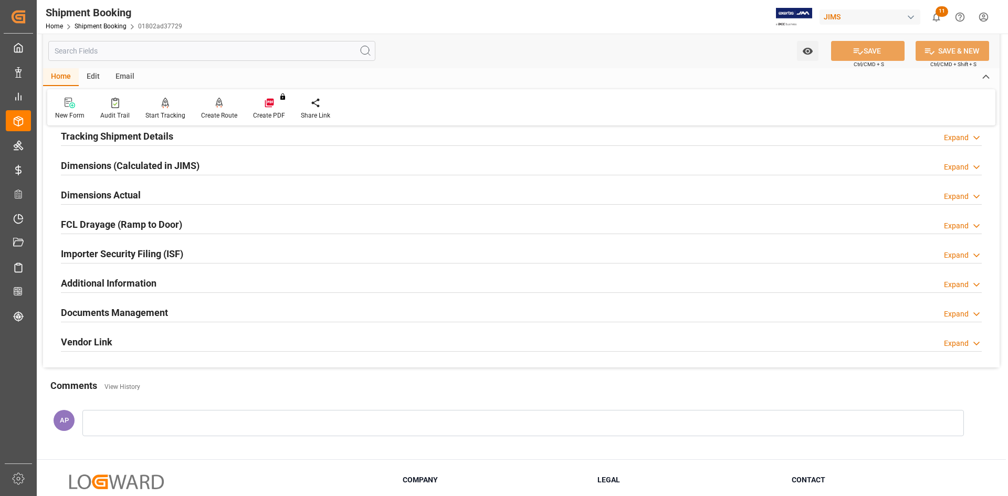
click at [287, 312] on div "Documents Management Expand" at bounding box center [521, 312] width 921 height 20
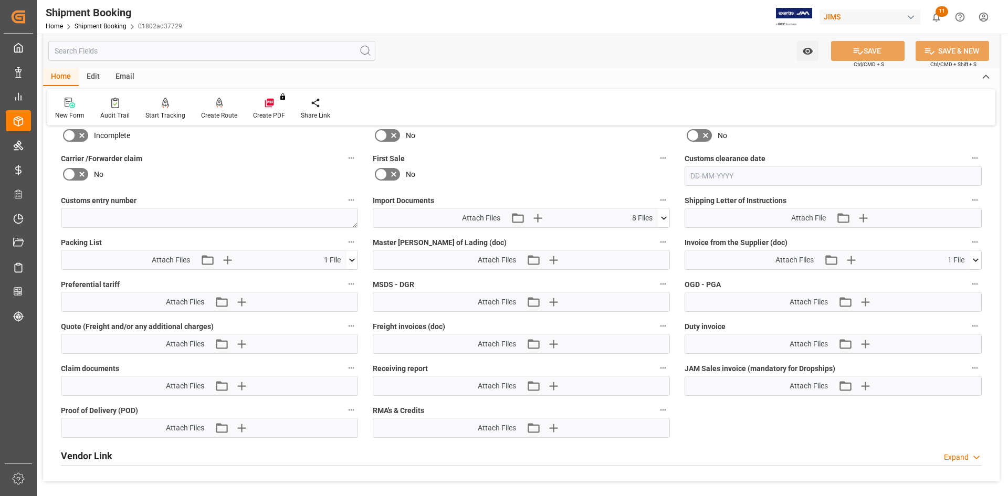
scroll to position [525, 0]
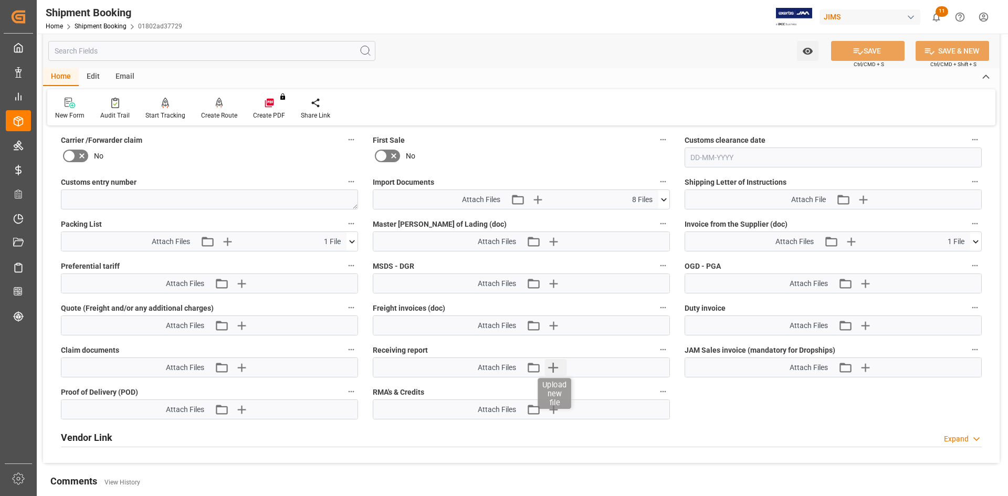
click at [555, 363] on icon "button" at bounding box center [552, 367] width 17 height 17
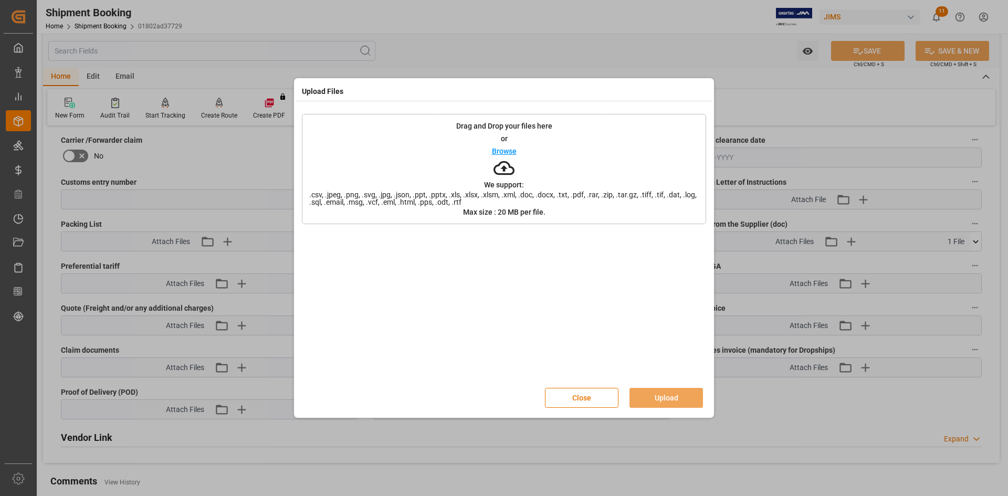
click at [507, 148] on p "Browse" at bounding box center [504, 151] width 25 height 7
click at [679, 393] on button "Upload" at bounding box center [665, 398] width 73 height 20
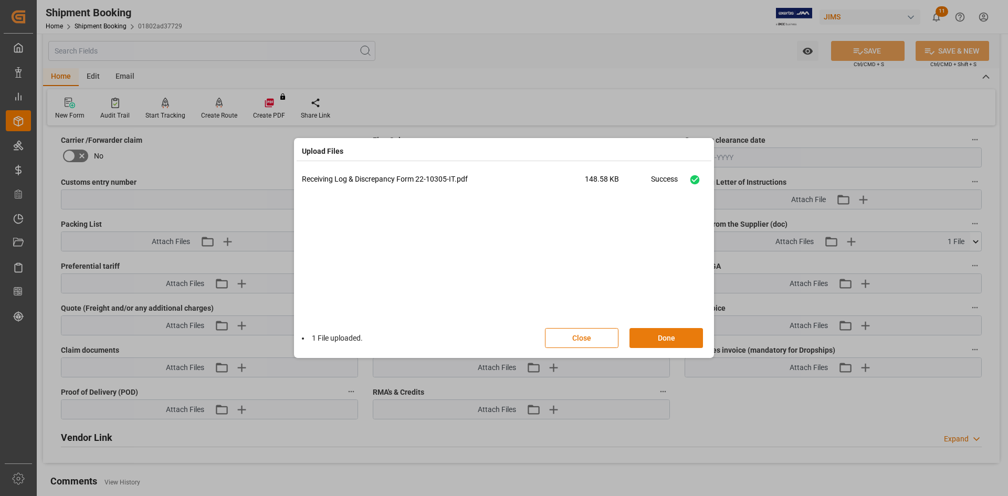
click at [671, 337] on button "Done" at bounding box center [665, 338] width 73 height 20
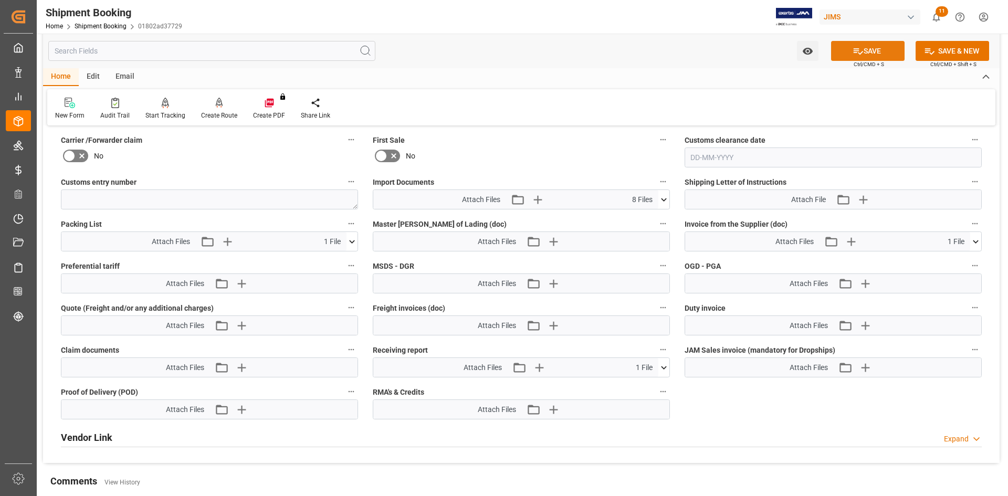
click at [878, 56] on button "SAVE" at bounding box center [867, 51] width 73 height 20
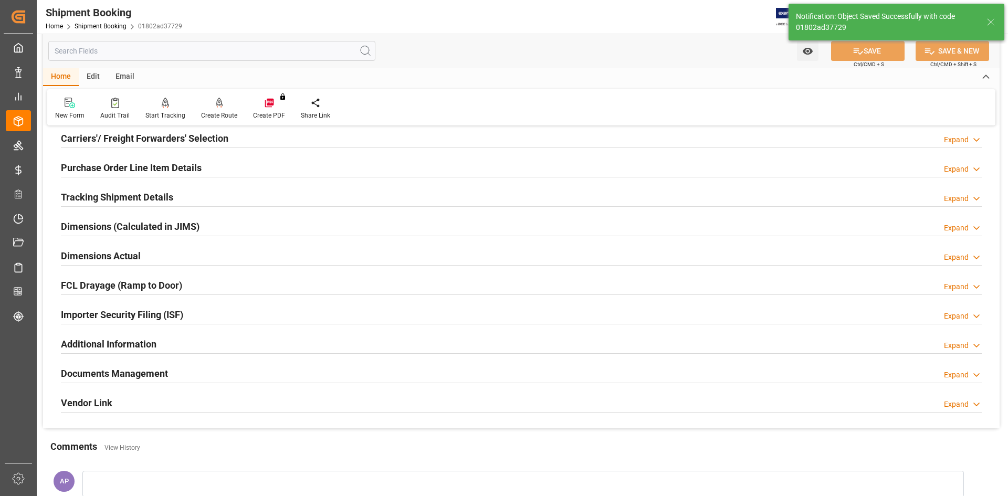
scroll to position [167, 0]
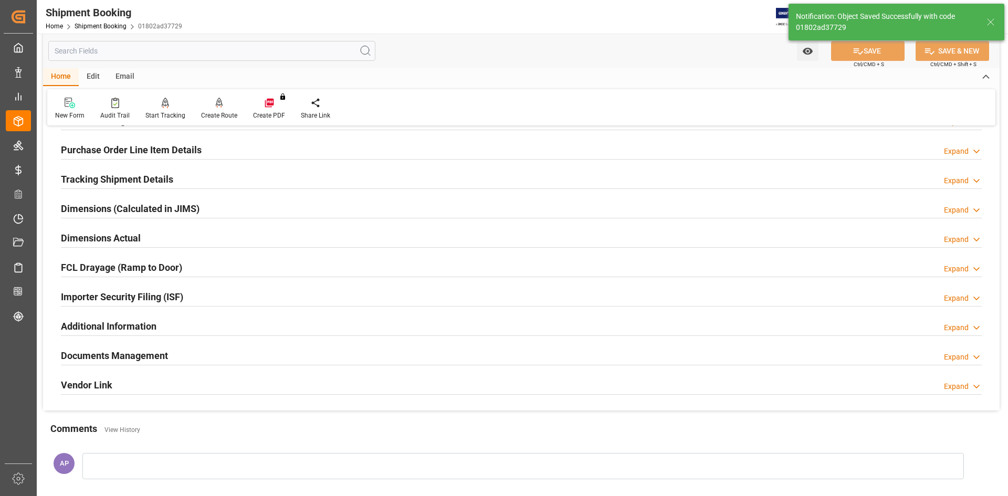
click at [204, 358] on div "Documents Management Expand" at bounding box center [521, 355] width 921 height 20
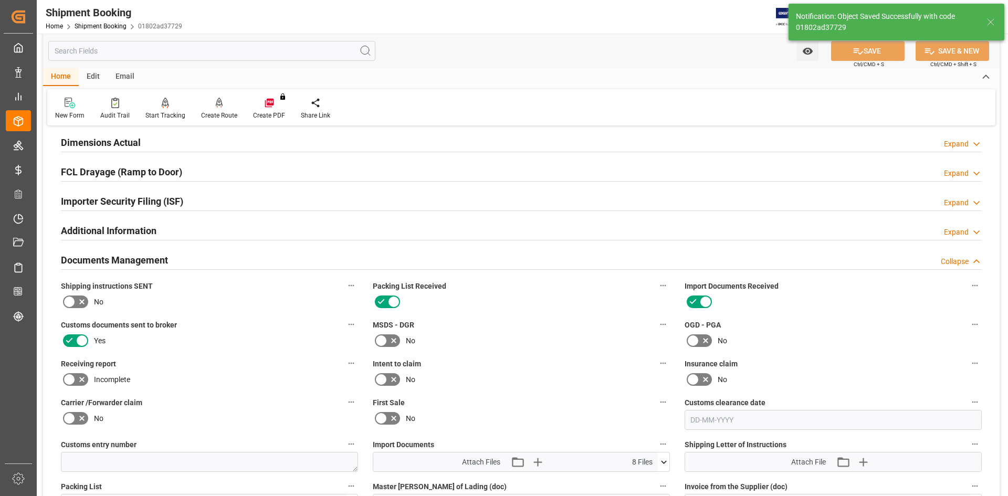
scroll to position [272, 0]
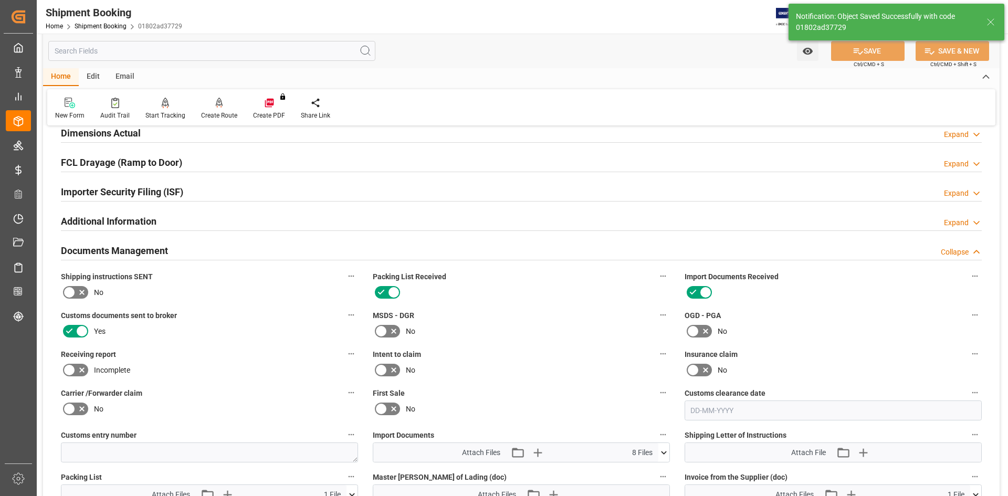
click at [85, 370] on icon at bounding box center [82, 370] width 13 height 13
click at [0, 0] on input "checkbox" at bounding box center [0, 0] width 0 height 0
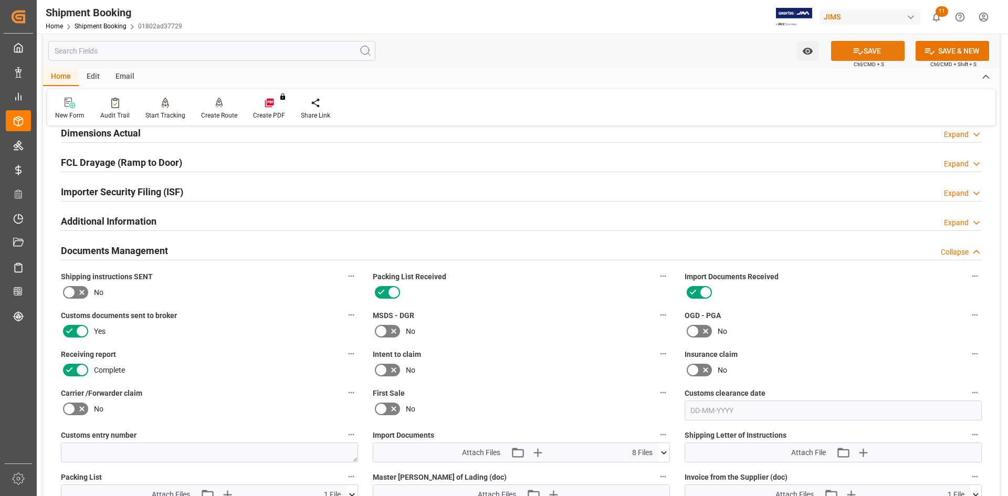
click at [855, 52] on icon at bounding box center [858, 51] width 11 height 11
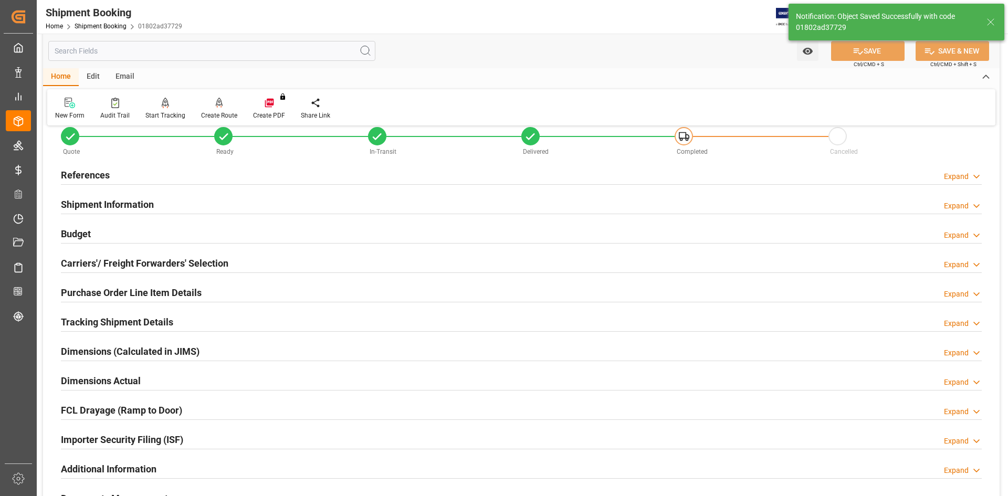
scroll to position [9, 0]
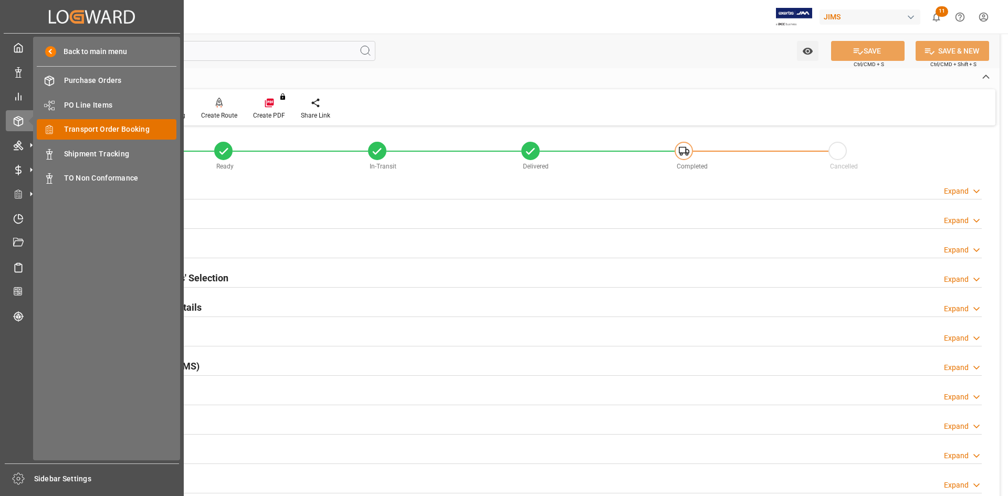
click at [90, 130] on span "Transport Order Booking" at bounding box center [120, 129] width 113 height 11
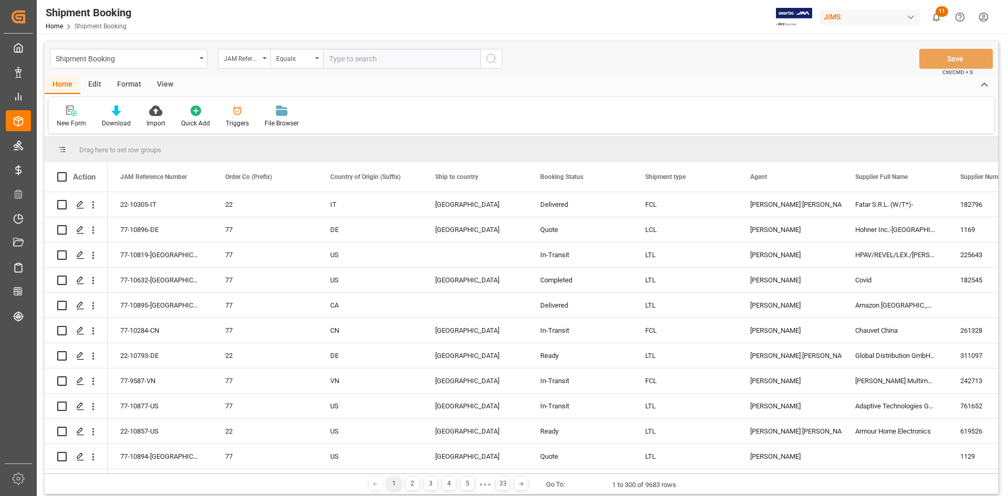
click at [359, 57] on input "text" at bounding box center [401, 59] width 157 height 20
type input "22-10066-DE"
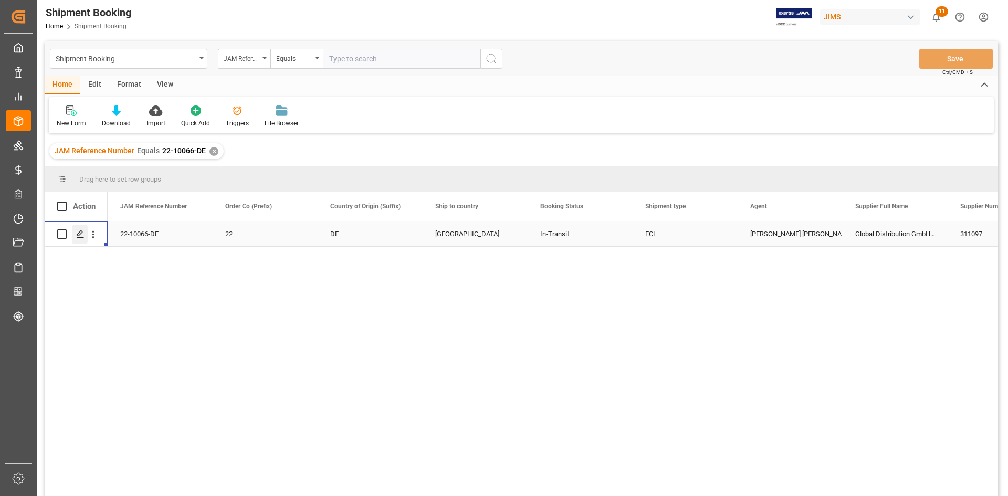
click at [82, 233] on polygon "Press SPACE to select this row." at bounding box center [79, 233] width 5 height 5
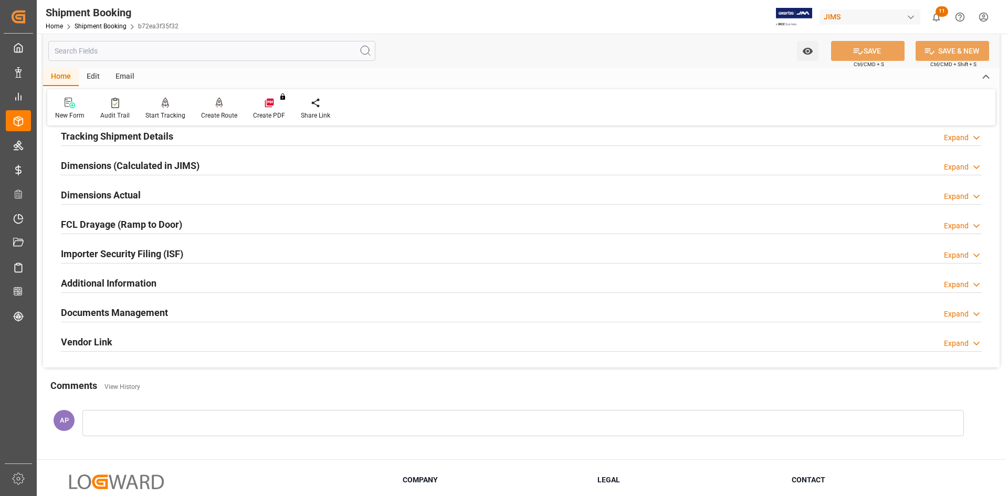
scroll to position [157, 0]
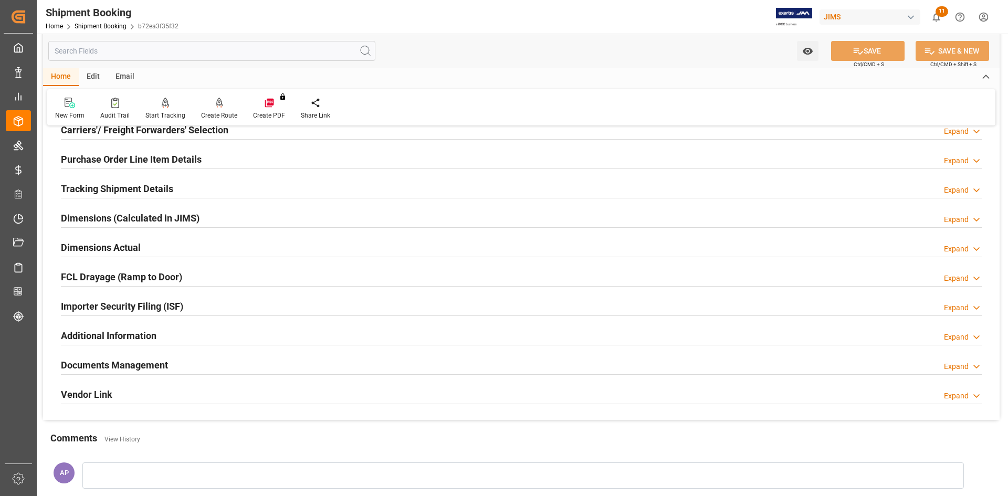
click at [217, 191] on div "Tracking Shipment Details Expand" at bounding box center [521, 188] width 921 height 20
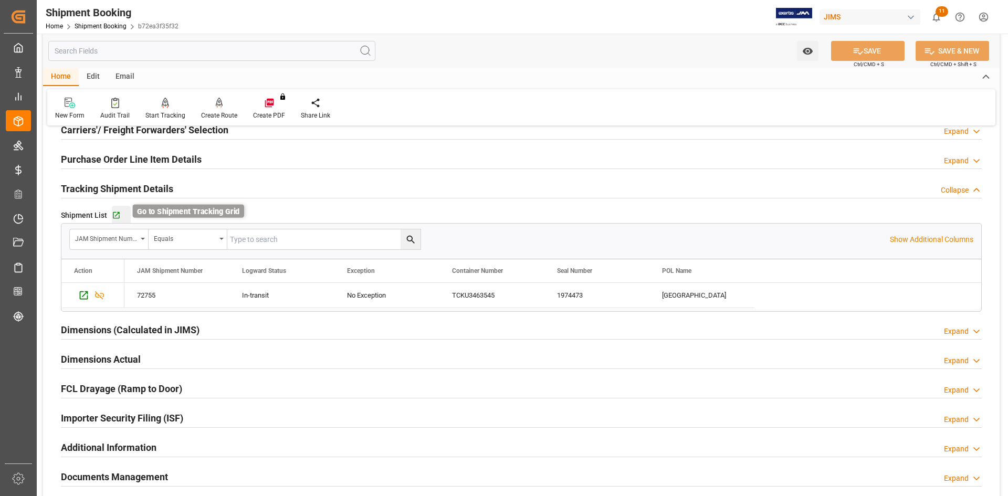
click at [113, 215] on icon "button" at bounding box center [116, 215] width 7 height 7
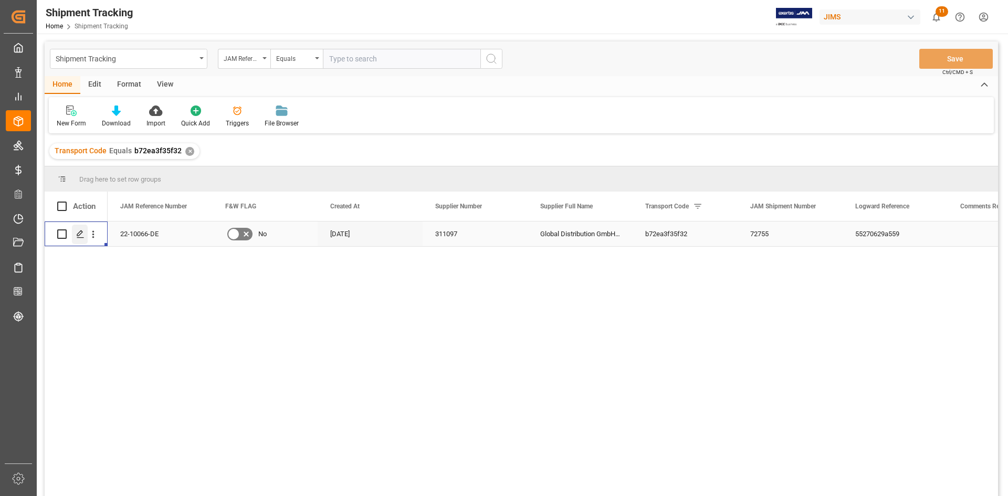
click at [76, 232] on div "Press SPACE to select this row." at bounding box center [80, 234] width 16 height 19
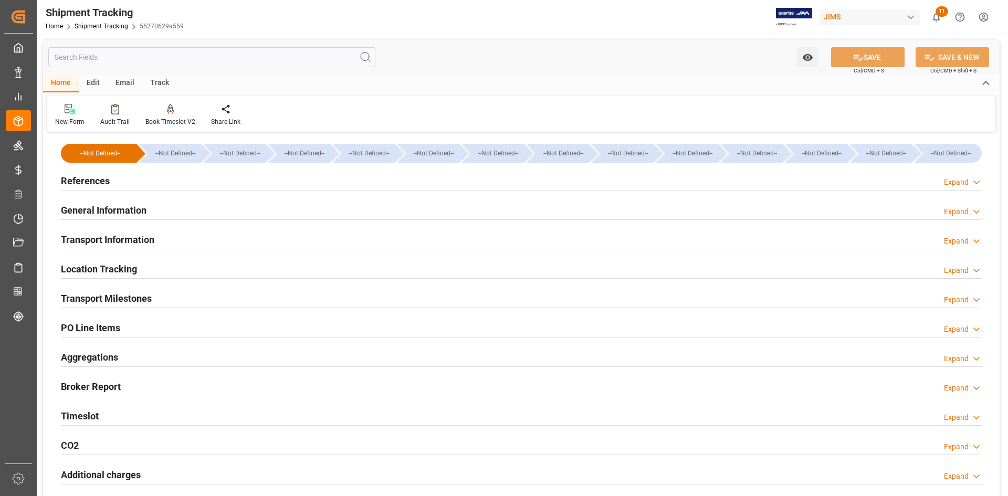
type input "[DATE] 11:59"
type input "[DATE] 00:00"
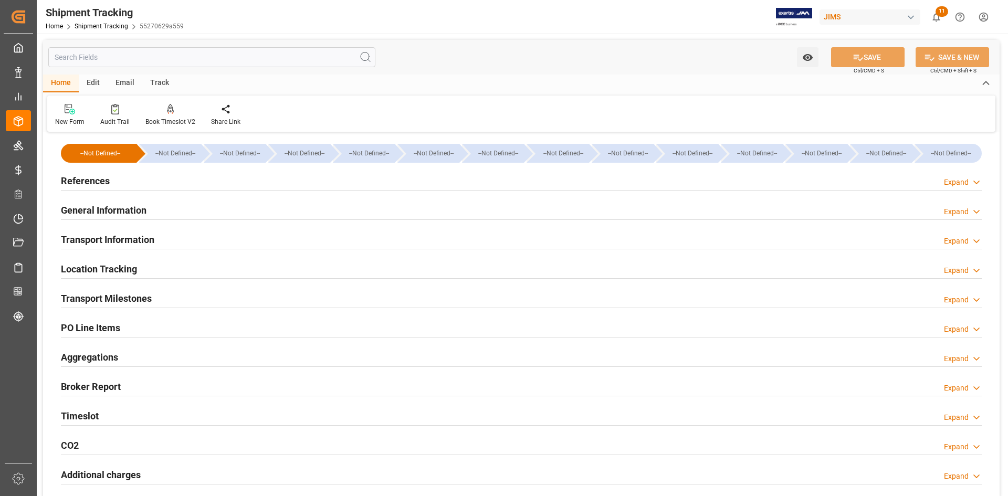
type input "[DATE]"
type input "[DATE] 11:59"
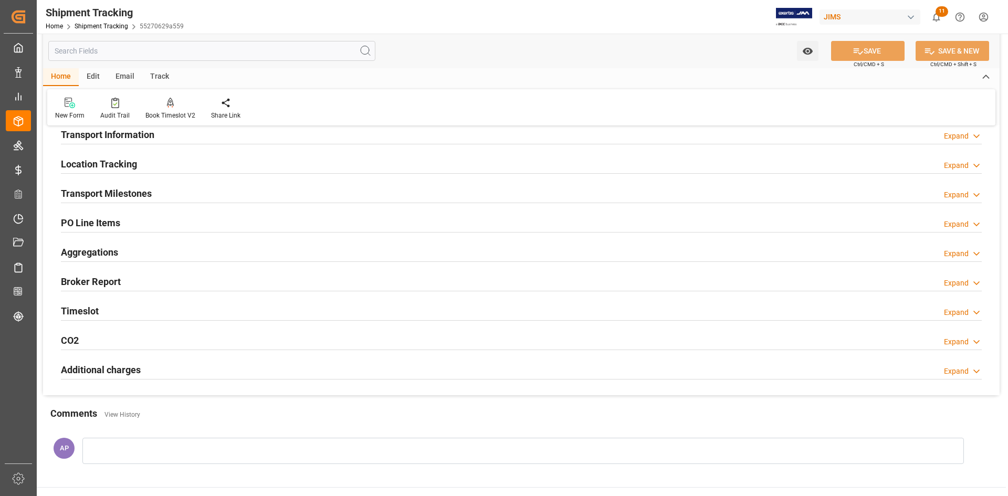
drag, startPoint x: 241, startPoint y: 186, endPoint x: 292, endPoint y: 215, distance: 58.7
click at [241, 187] on div "Transport Milestones Expand" at bounding box center [521, 193] width 921 height 20
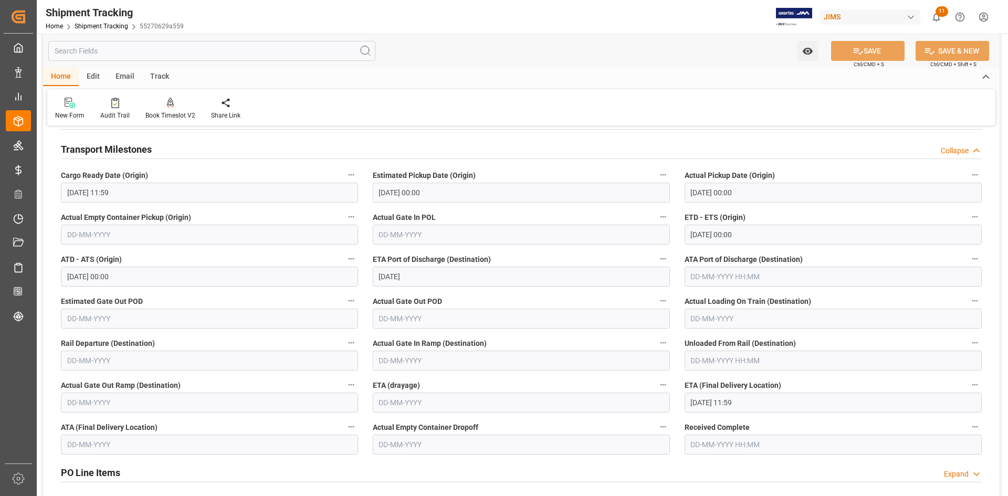
scroll to position [210, 0]
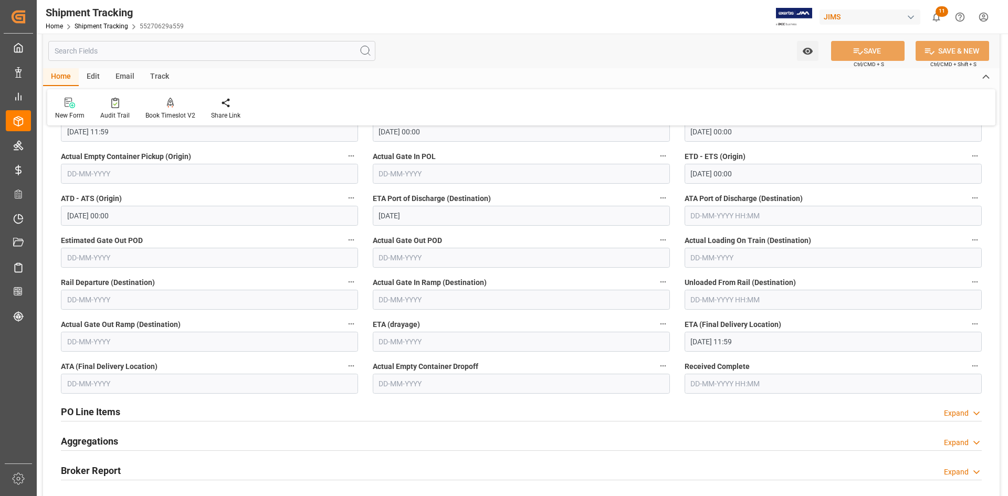
click at [133, 381] on input "text" at bounding box center [209, 384] width 297 height 20
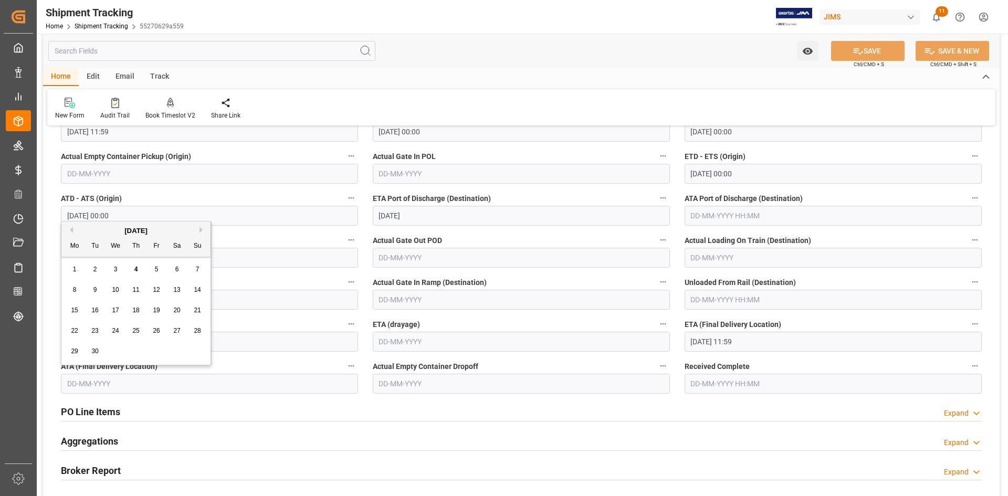
click at [114, 267] on span "3" at bounding box center [116, 269] width 4 height 7
type input "[DATE]"
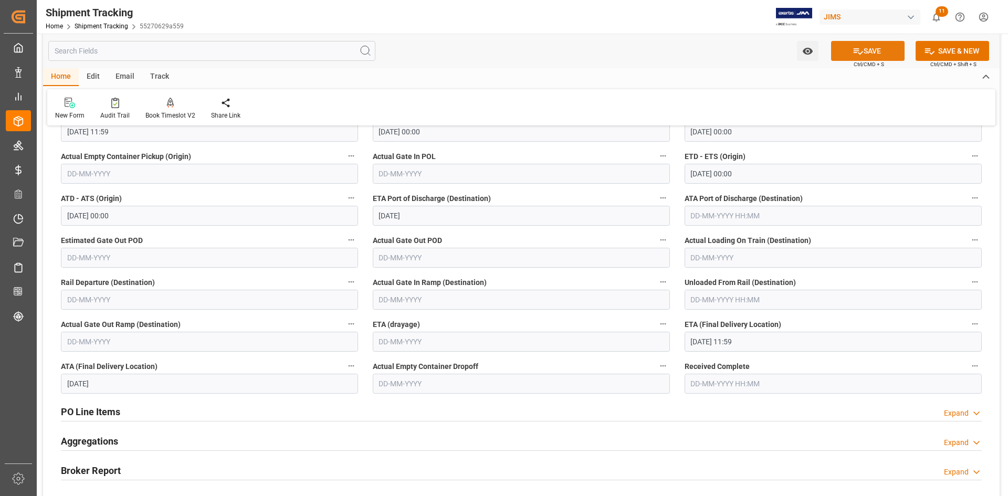
click at [864, 52] on button "SAVE" at bounding box center [867, 51] width 73 height 20
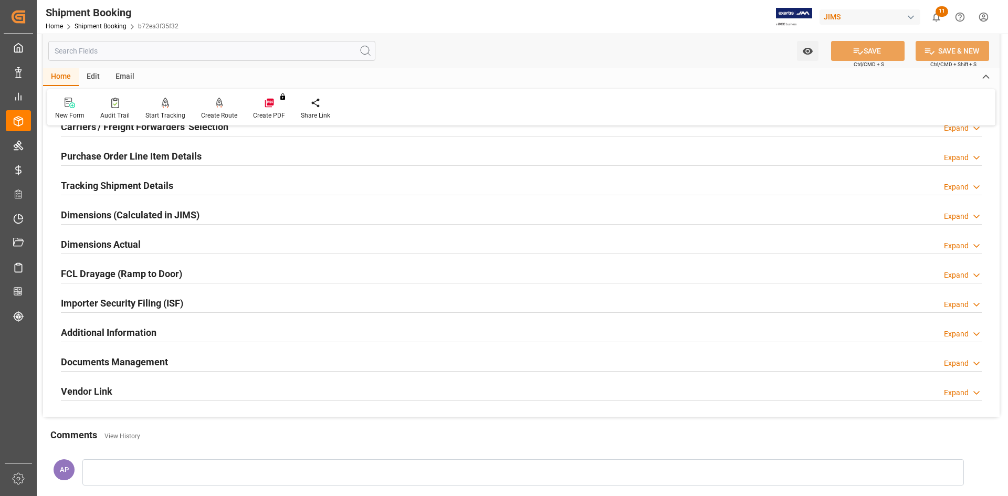
scroll to position [210, 0]
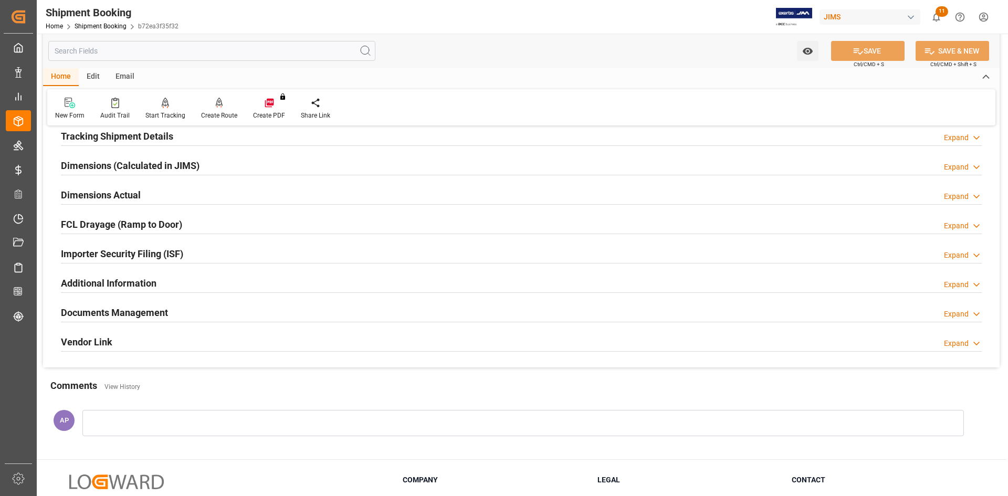
click at [249, 314] on div "Documents Management Expand" at bounding box center [521, 312] width 921 height 20
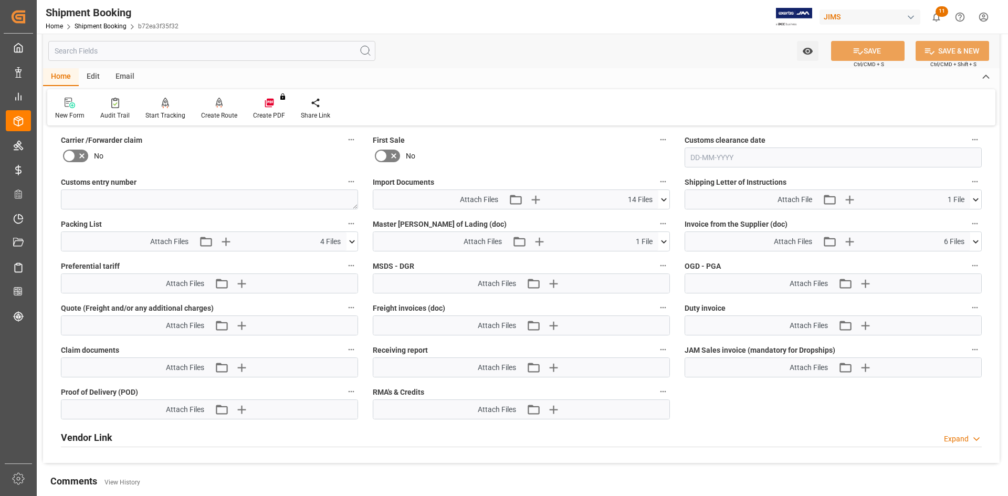
scroll to position [577, 0]
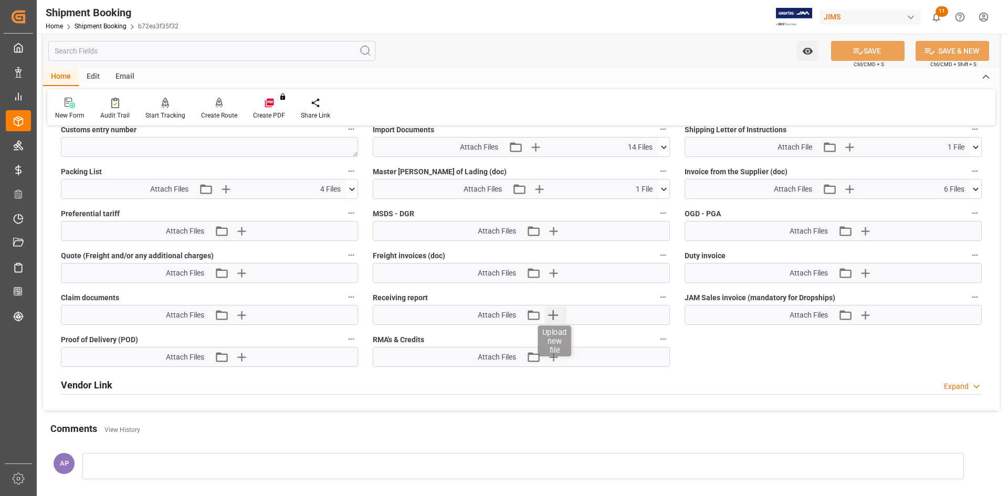
click at [553, 311] on icon "button" at bounding box center [553, 315] width 10 height 10
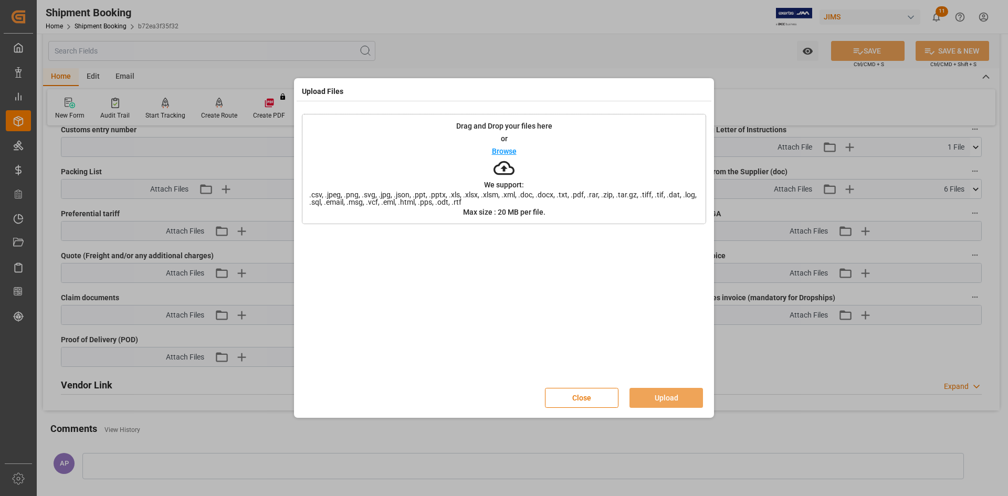
click at [511, 150] on p "Browse" at bounding box center [504, 151] width 25 height 7
click at [674, 393] on button "Upload" at bounding box center [665, 398] width 73 height 20
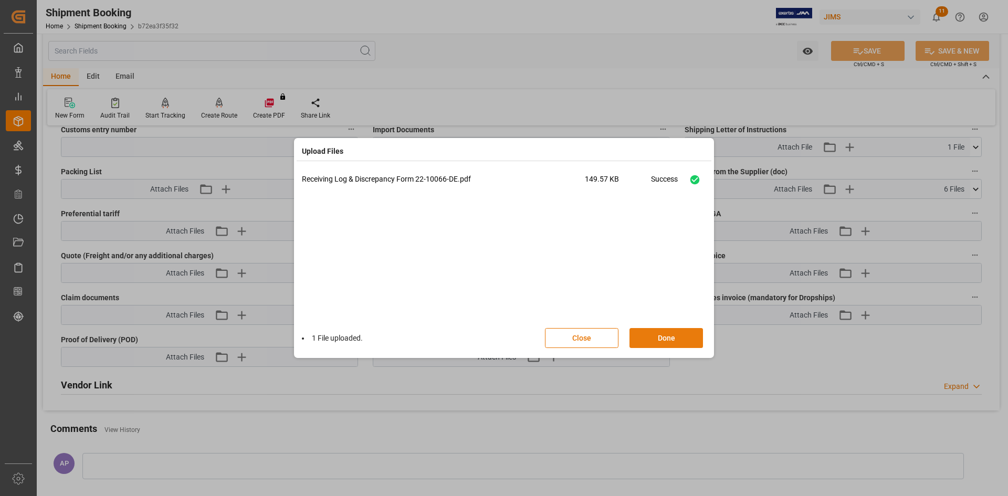
click at [670, 335] on button "Done" at bounding box center [665, 338] width 73 height 20
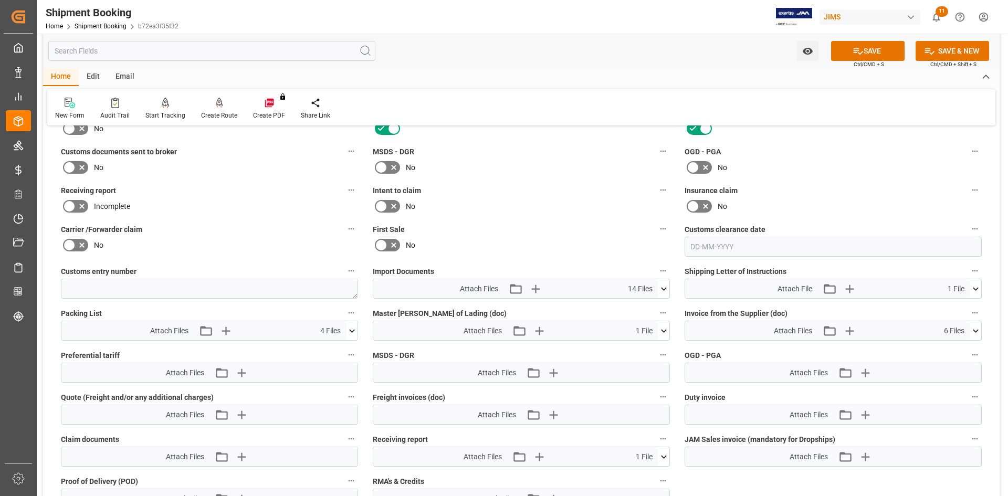
scroll to position [420, 0]
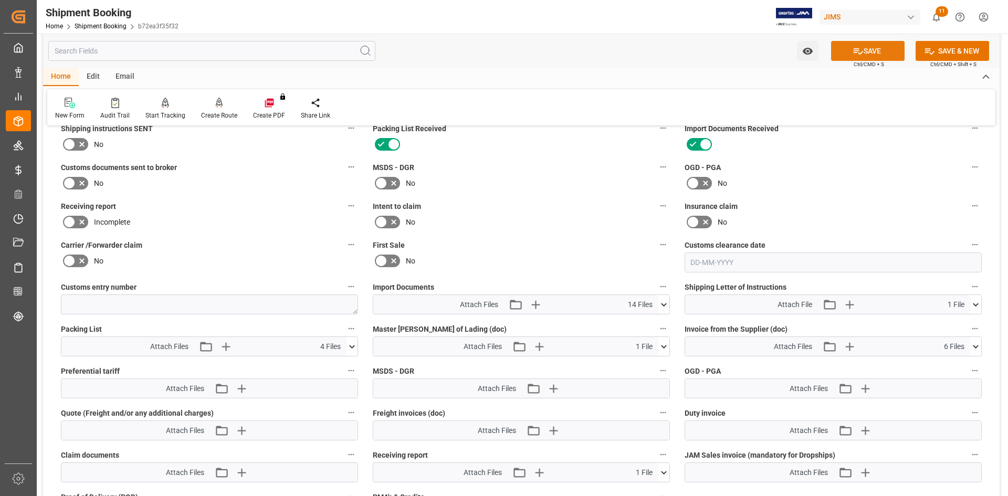
click at [869, 54] on button "SAVE" at bounding box center [867, 51] width 73 height 20
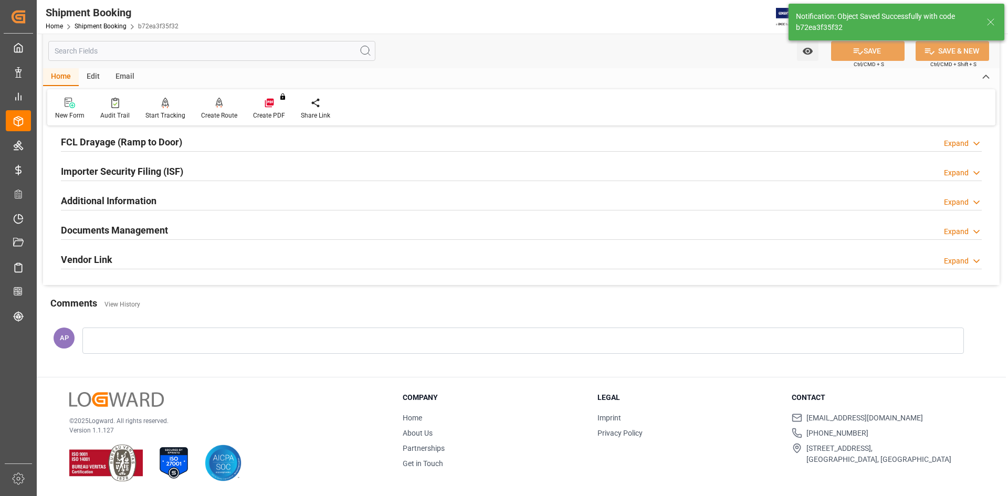
scroll to position [292, 0]
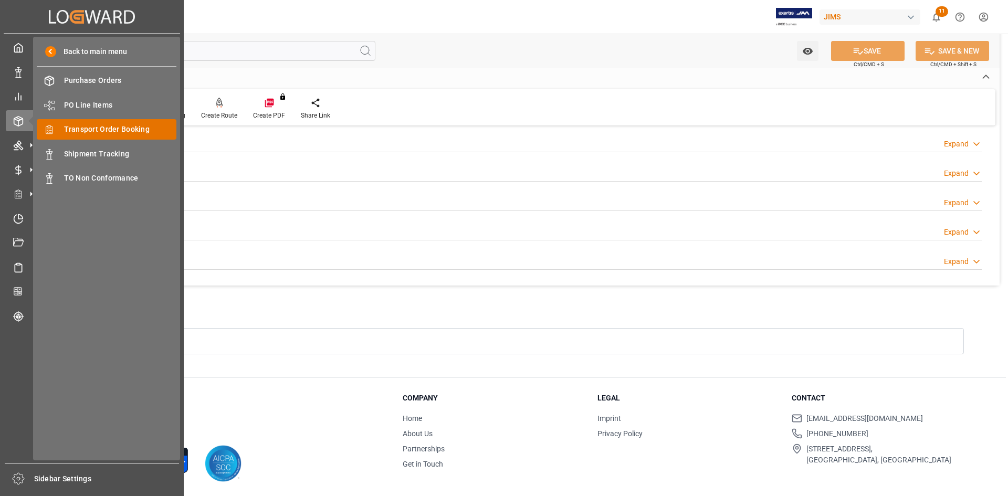
click at [94, 127] on span "Transport Order Booking" at bounding box center [120, 129] width 113 height 11
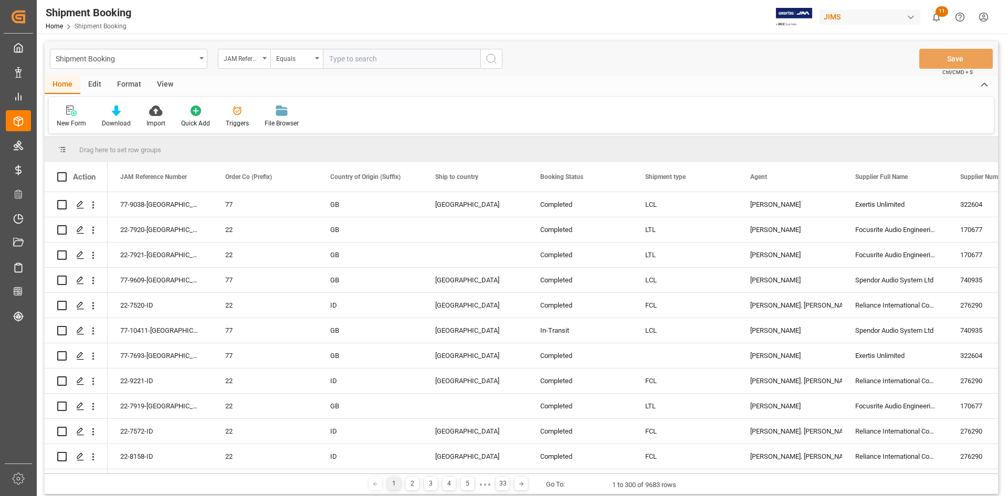
click at [353, 62] on input "text" at bounding box center [401, 59] width 157 height 20
paste input "22-10789-CN"
type input "22-10789-CN"
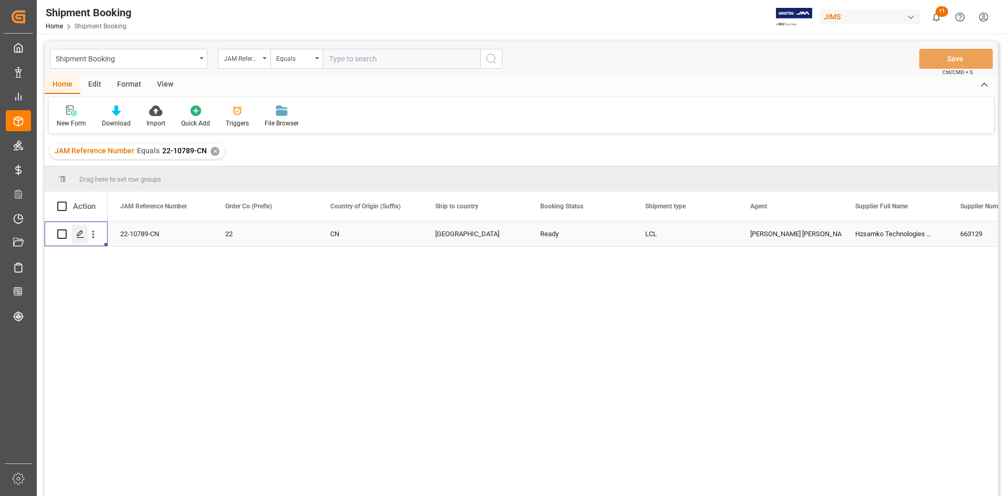
click at [80, 234] on polygon "Press SPACE to select this row." at bounding box center [79, 233] width 5 height 5
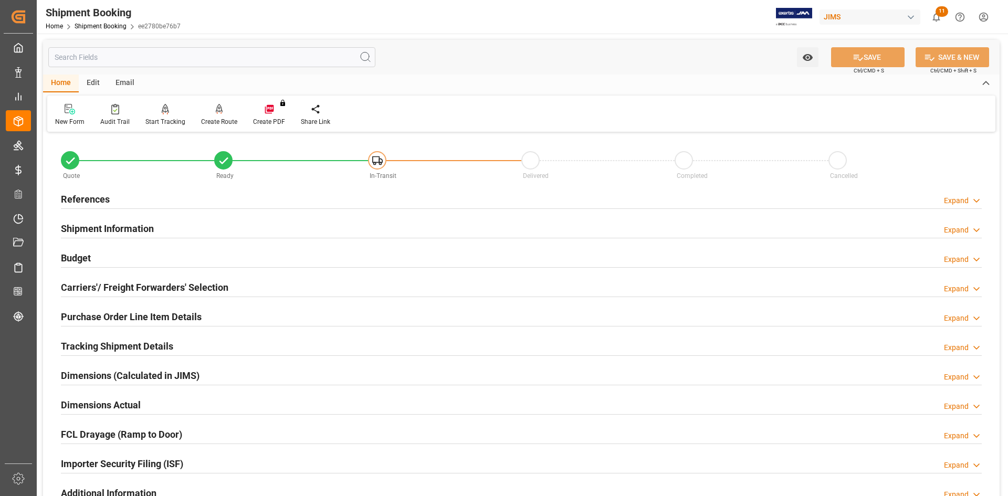
click at [228, 199] on div "References Expand" at bounding box center [521, 198] width 921 height 20
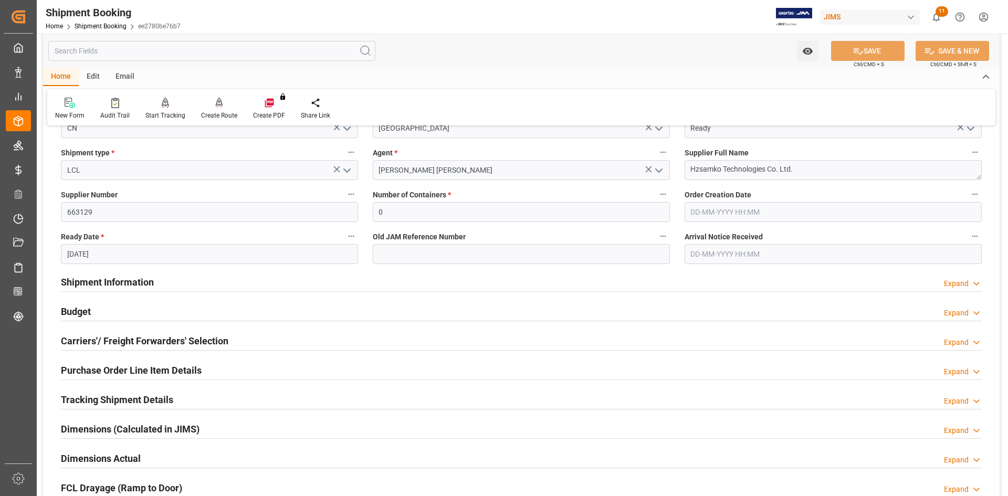
scroll to position [157, 0]
click at [199, 278] on div "Shipment Information Expand" at bounding box center [521, 280] width 921 height 20
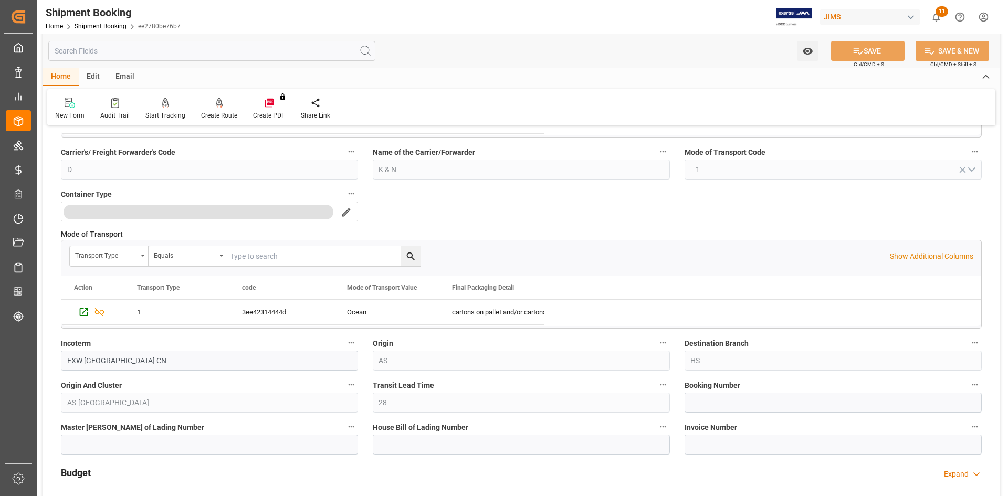
scroll to position [420, 0]
click at [690, 398] on input at bounding box center [833, 402] width 297 height 20
paste input "22-10789-CN"
drag, startPoint x: 745, startPoint y: 404, endPoint x: 667, endPoint y: 404, distance: 77.7
click at [671, 404] on div "Quote Ready In-Transit Delivered Completed Cancelled References Collapse JAM Re…" at bounding box center [521, 253] width 956 height 1077
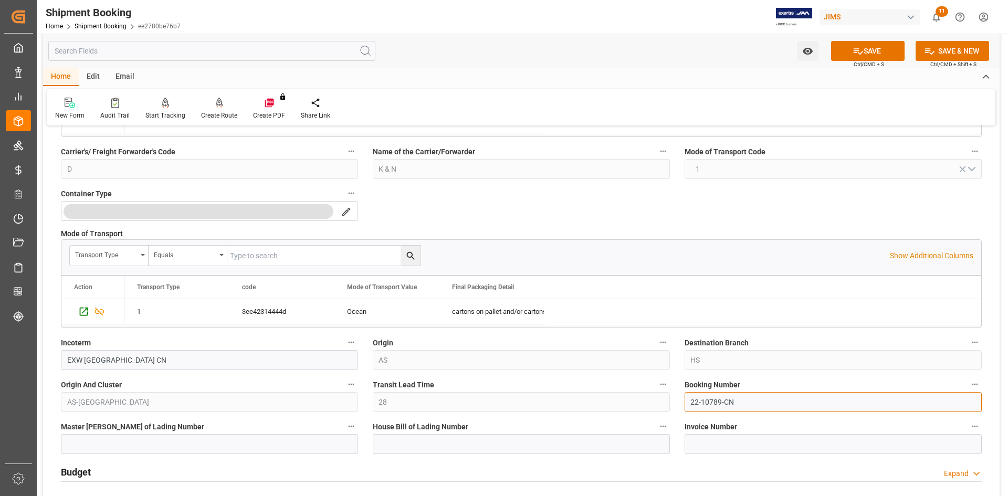
paste input "1069266117"
type input "1069266117"
click at [478, 441] on input at bounding box center [521, 444] width 297 height 20
paste input "1069266117"
drag, startPoint x: 447, startPoint y: 441, endPoint x: 343, endPoint y: 450, distance: 104.8
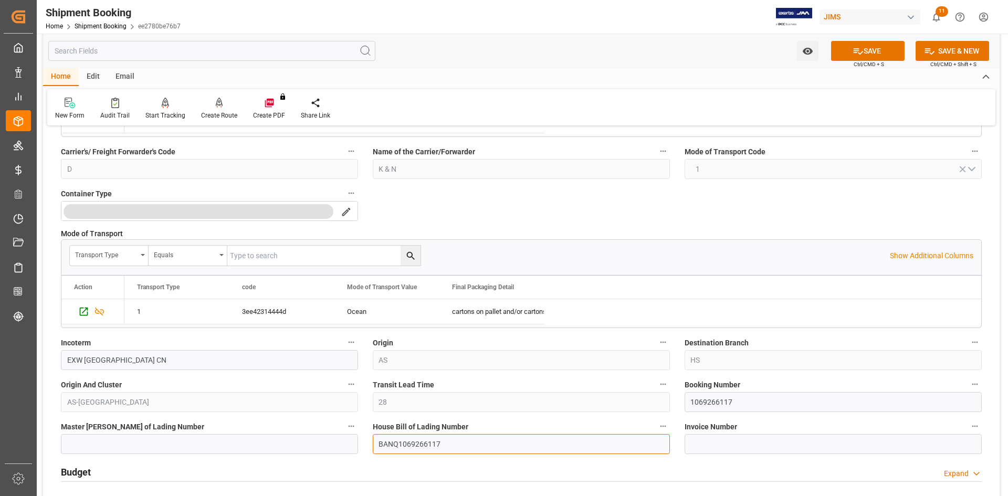
click at [343, 450] on div "Quote Ready In-Transit Delivered Completed Cancelled References Collapse JAM Re…" at bounding box center [521, 253] width 956 height 1077
type input "BANQ1069266117"
click at [159, 445] on input at bounding box center [209, 444] width 297 height 20
paste input "BANQ1069266117"
type input "BANQ1069266117"
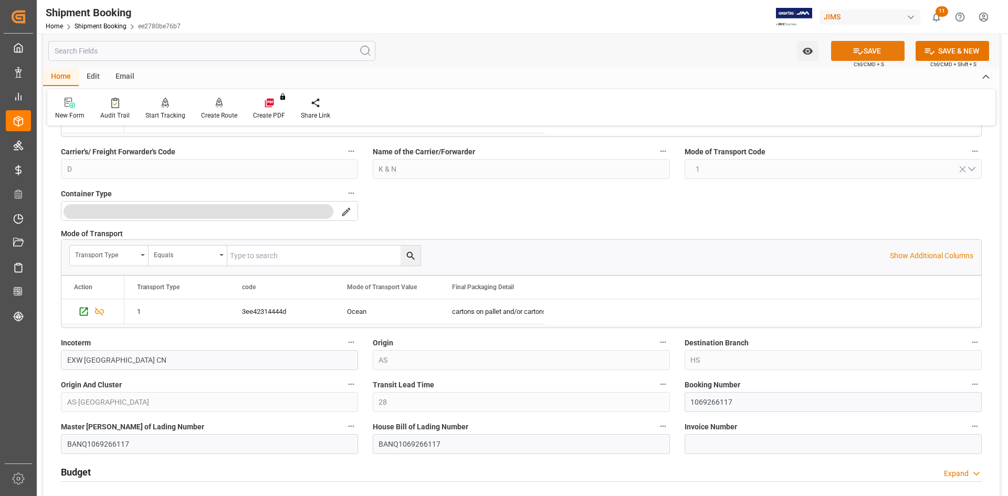
click at [868, 49] on button "SAVE" at bounding box center [867, 51] width 73 height 20
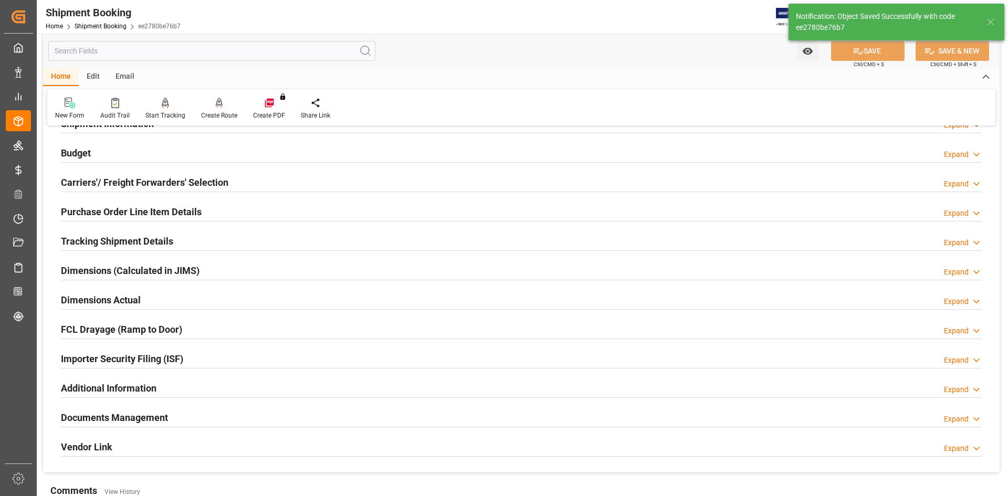
scroll to position [157, 0]
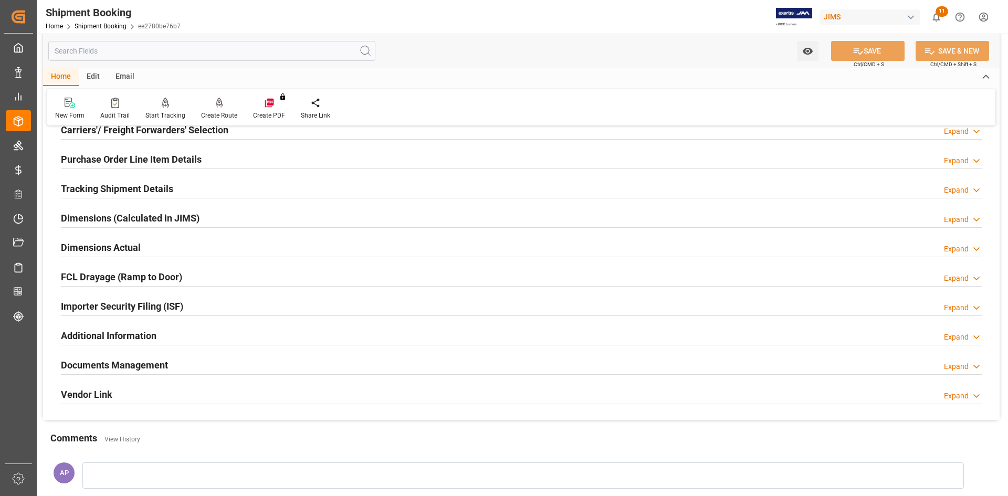
click at [189, 182] on div "Tracking Shipment Details Expand" at bounding box center [521, 188] width 921 height 20
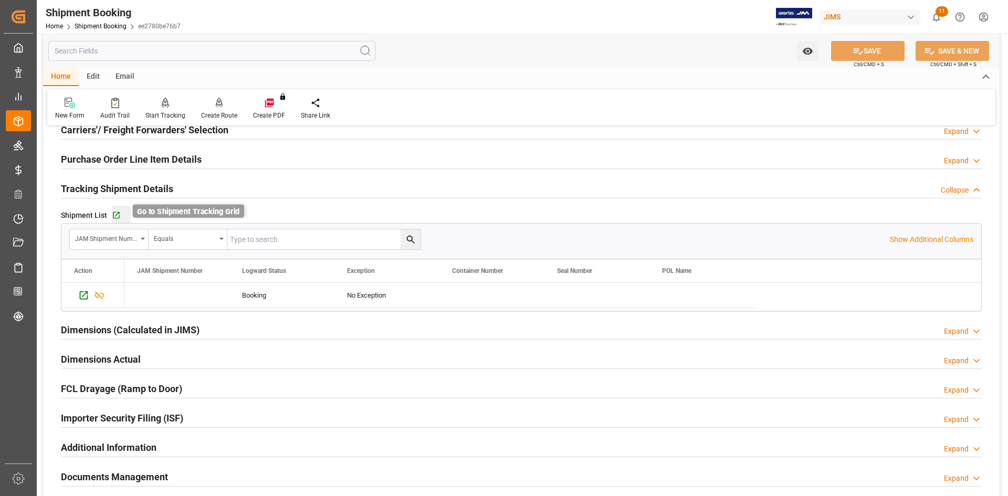
click at [117, 211] on icon "button" at bounding box center [116, 215] width 9 height 9
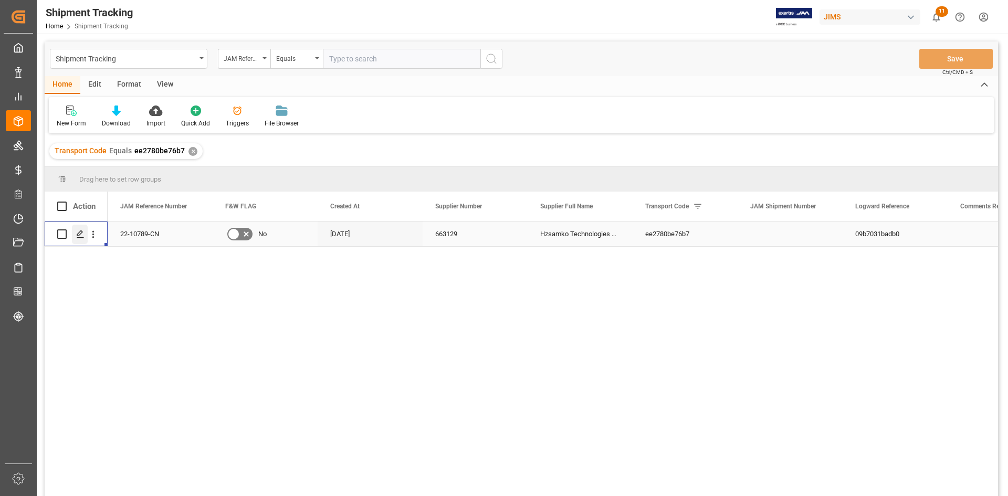
click at [78, 234] on polygon "Press SPACE to select this row." at bounding box center [79, 233] width 5 height 5
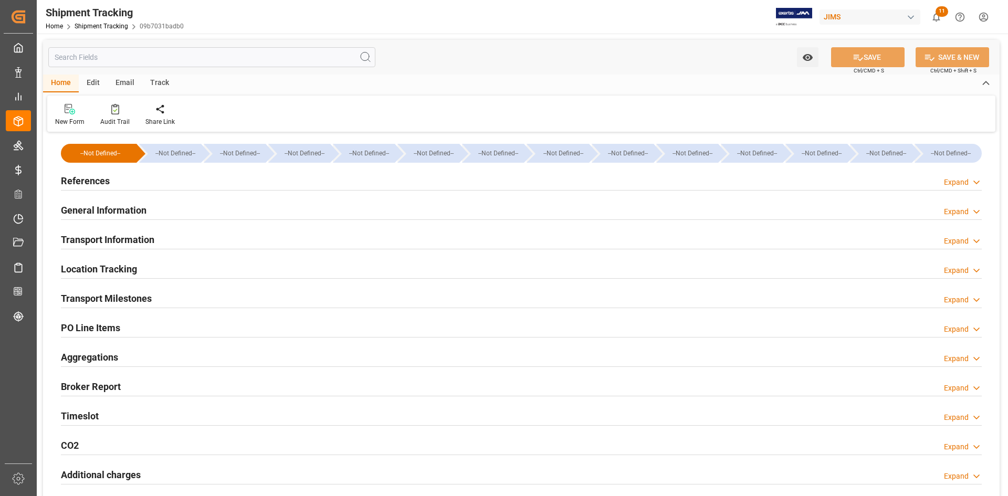
type input "53200"
type input "[DATE]"
click at [162, 183] on div "References Expand" at bounding box center [521, 180] width 921 height 20
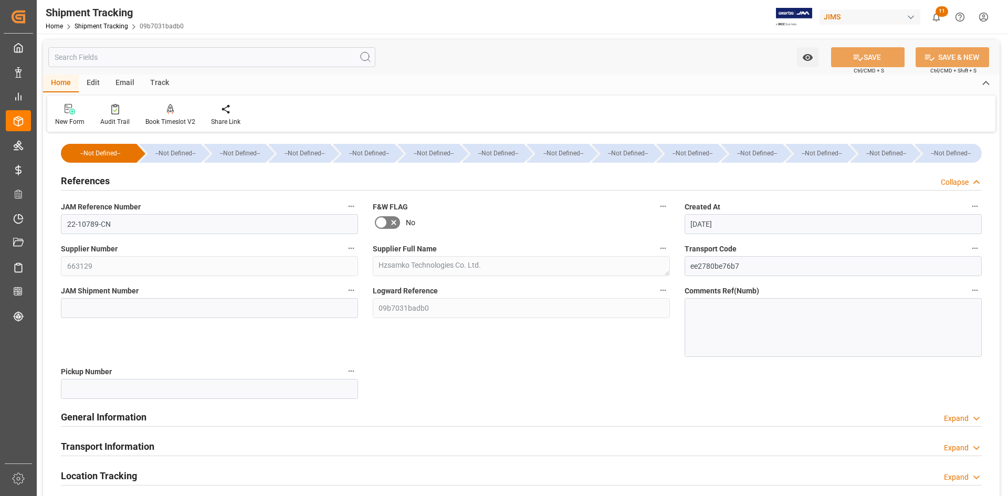
click at [222, 417] on div "General Information Expand" at bounding box center [521, 416] width 921 height 20
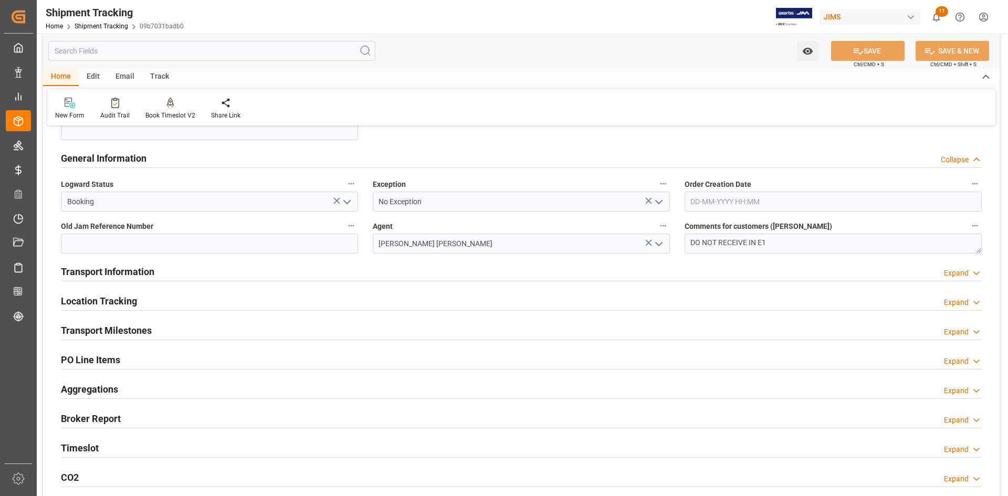
scroll to position [262, 0]
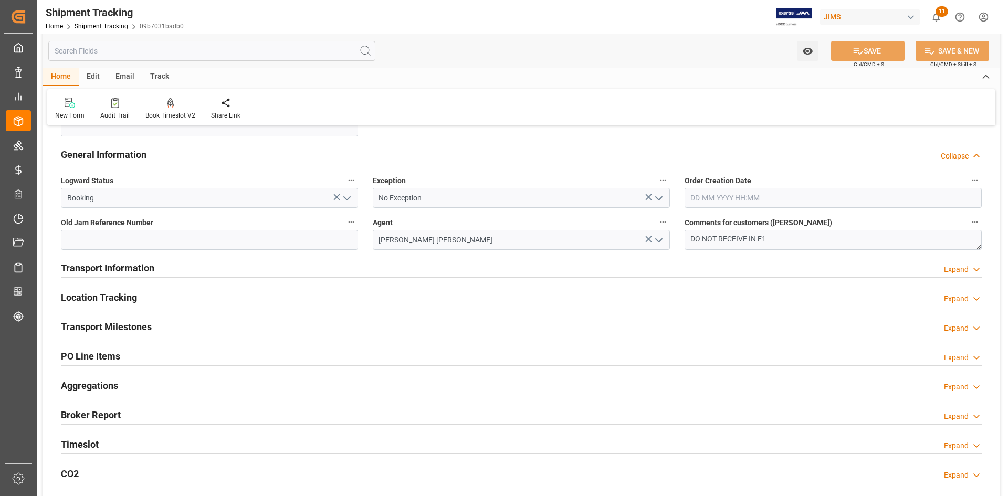
click at [257, 266] on div "Transport Information Expand" at bounding box center [521, 267] width 921 height 20
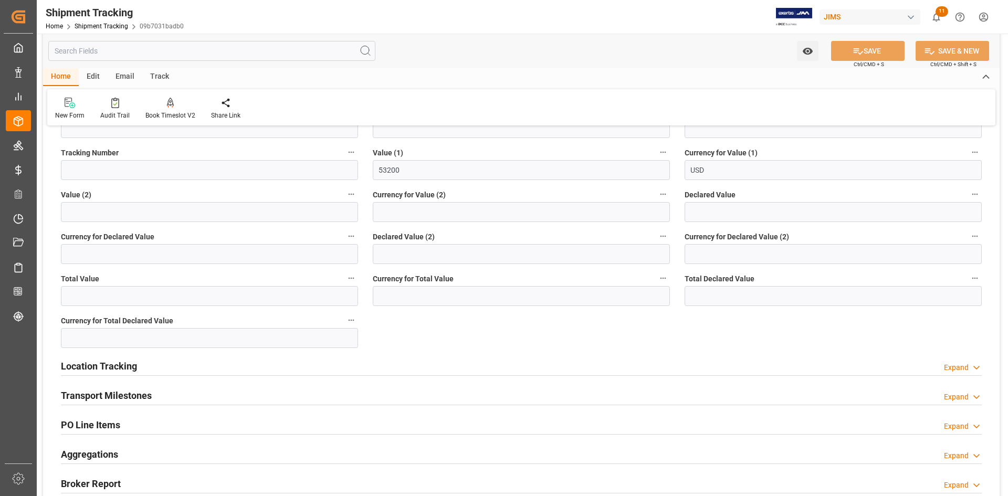
scroll to position [630, 0]
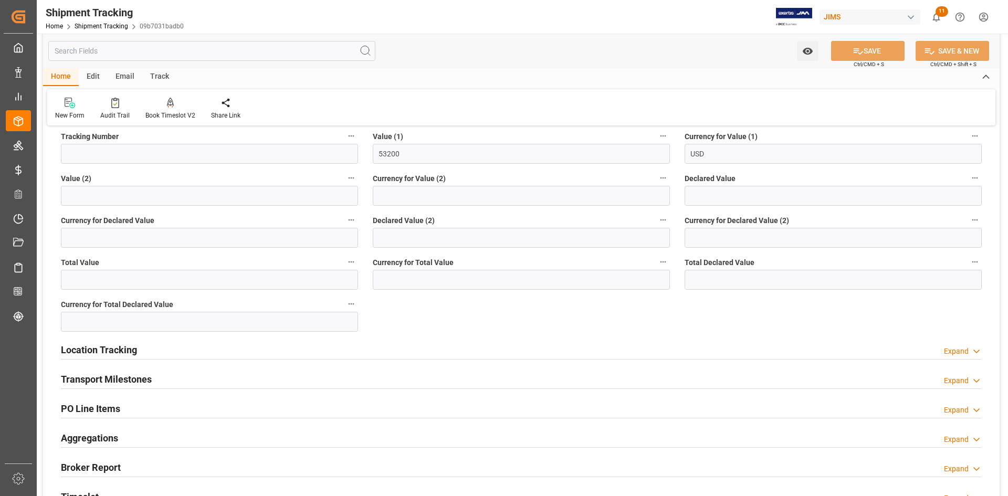
click at [247, 377] on div "Transport Milestones Expand" at bounding box center [521, 379] width 921 height 20
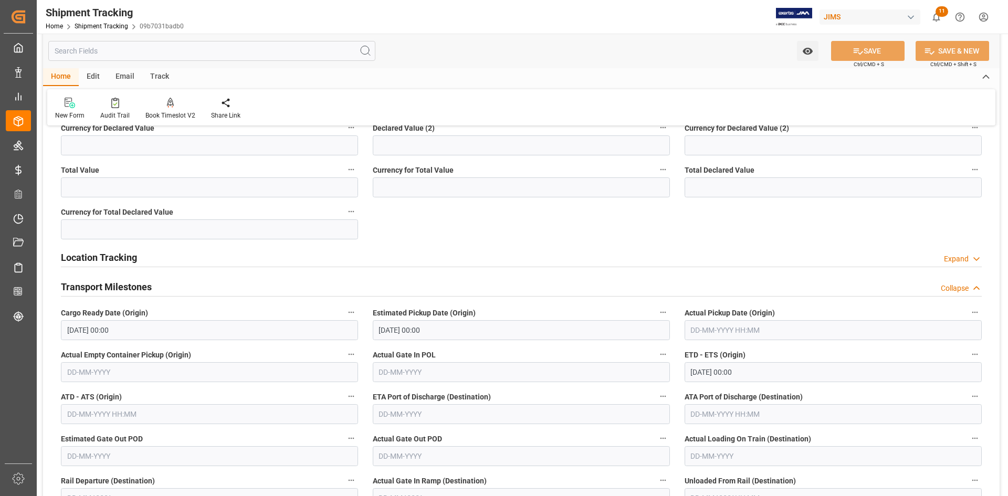
scroll to position [735, 0]
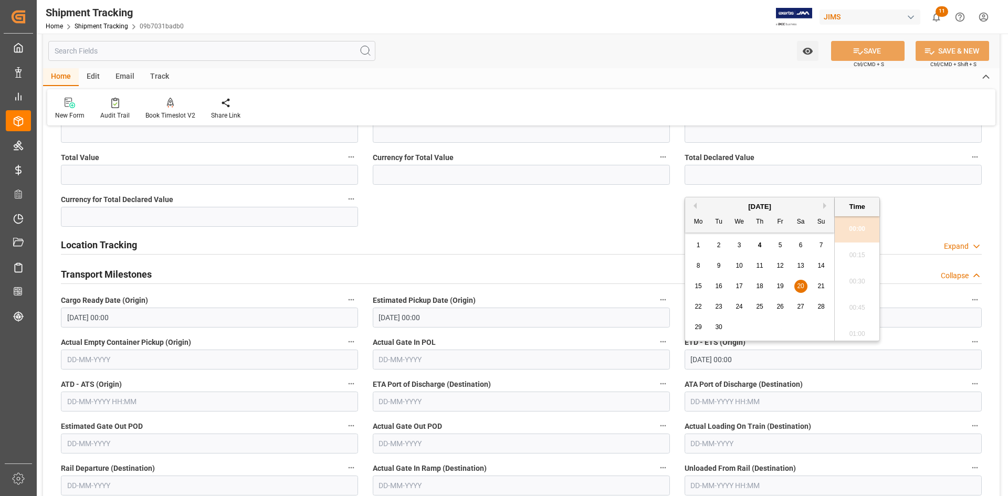
click at [707, 356] on input "[DATE] 00:00" at bounding box center [833, 360] width 297 height 20
click at [740, 284] on span "17" at bounding box center [738, 285] width 7 height 7
type input "17-09-2025 00:00"
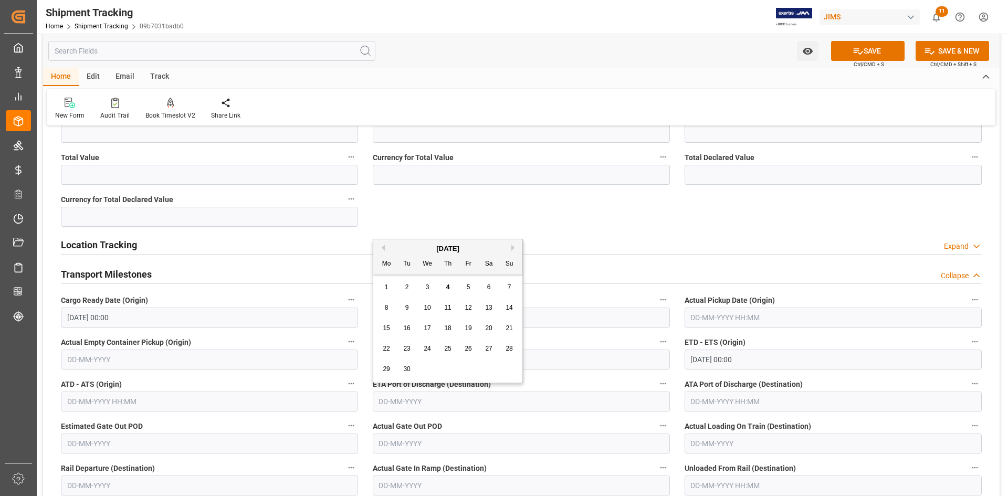
click at [424, 396] on input "text" at bounding box center [521, 402] width 297 height 20
click at [512, 247] on button "Next Month" at bounding box center [514, 248] width 6 height 6
click at [428, 285] on span "1" at bounding box center [428, 286] width 4 height 7
type input "01-10-2025"
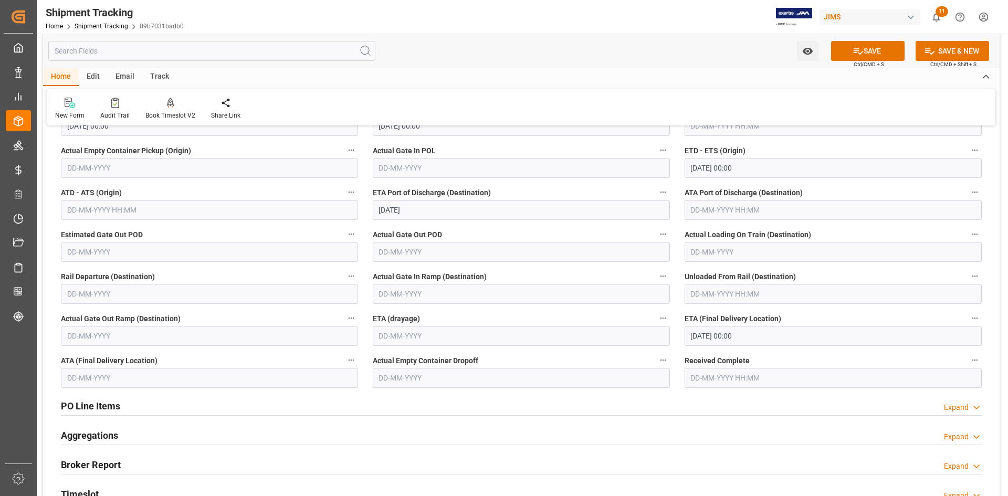
scroll to position [945, 0]
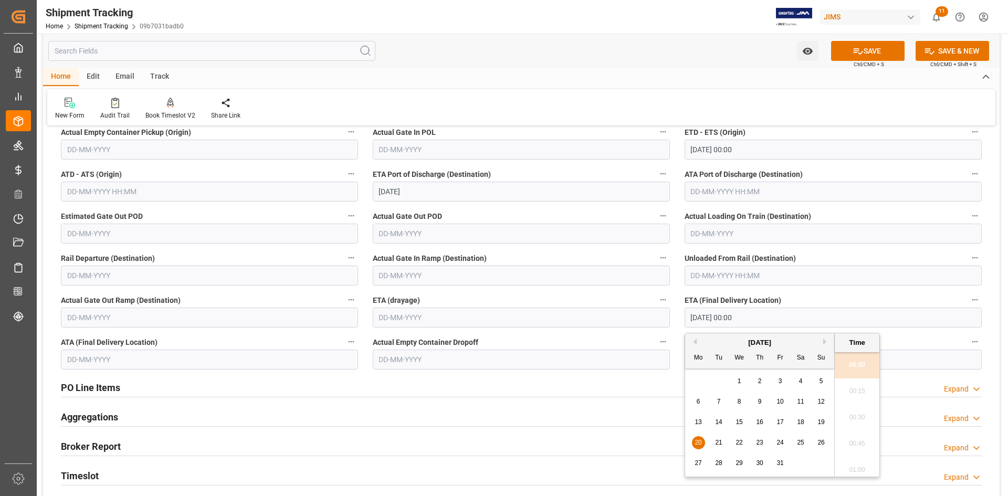
click at [702, 317] on input "20-10-2025 00:00" at bounding box center [833, 318] width 297 height 20
click at [761, 439] on span "23" at bounding box center [759, 442] width 7 height 7
type input "23-10-2025 00:00"
click at [865, 54] on button "SAVE" at bounding box center [867, 51] width 73 height 20
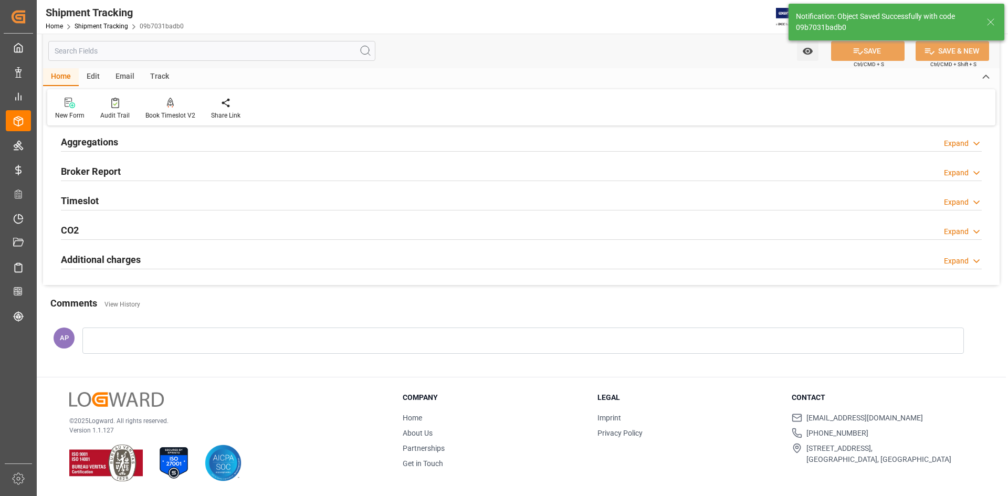
scroll to position [215, 0]
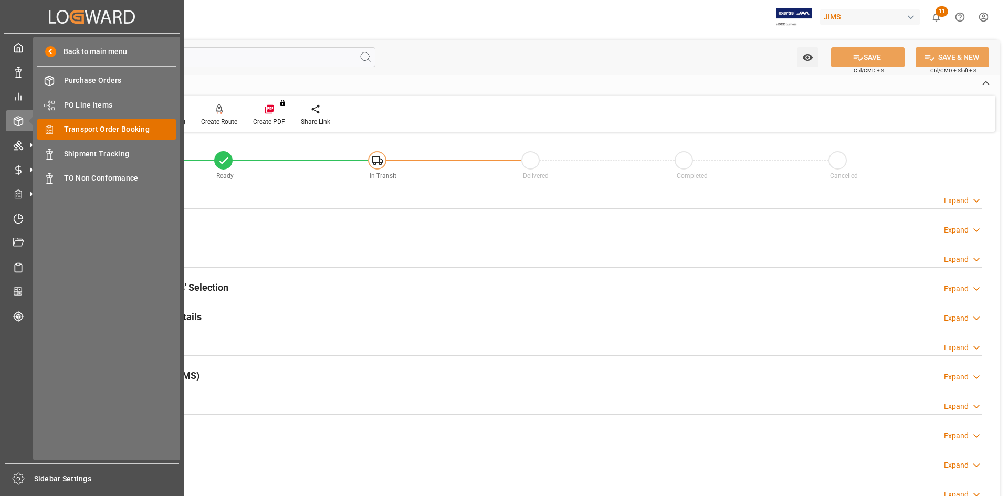
click at [110, 132] on span "Transport Order Booking" at bounding box center [120, 129] width 113 height 11
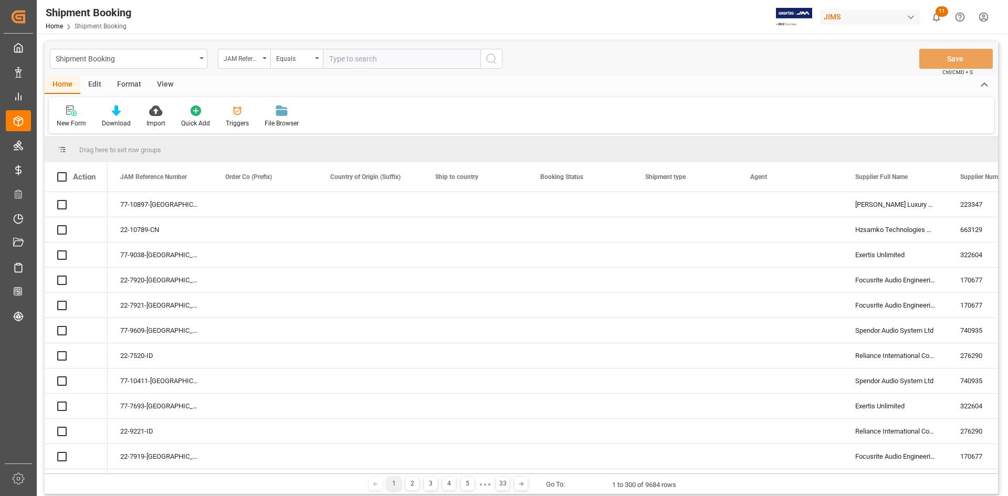
click at [354, 60] on input "text" at bounding box center [401, 59] width 157 height 20
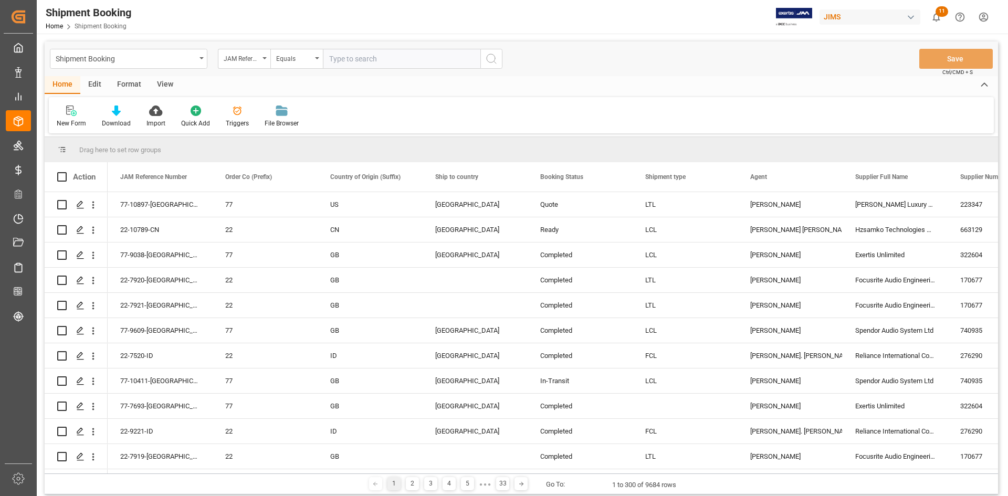
type input "22-9843-IT"
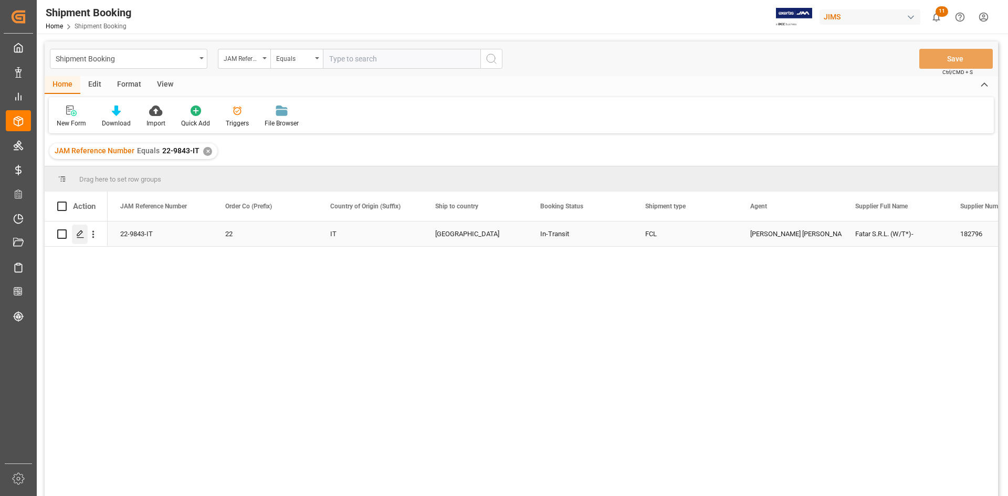
click at [80, 234] on icon "Press SPACE to select this row." at bounding box center [80, 234] width 8 height 8
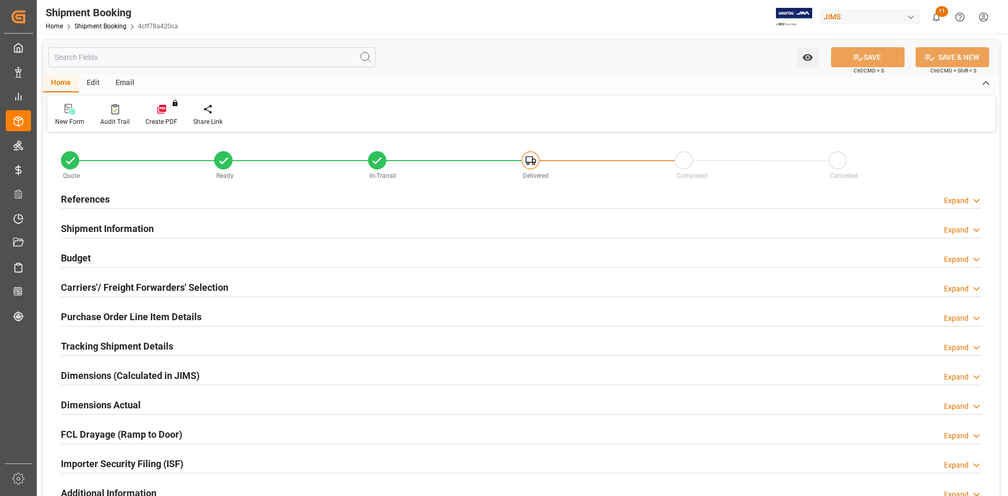
type input "5568"
type input "53.2"
type input "16"
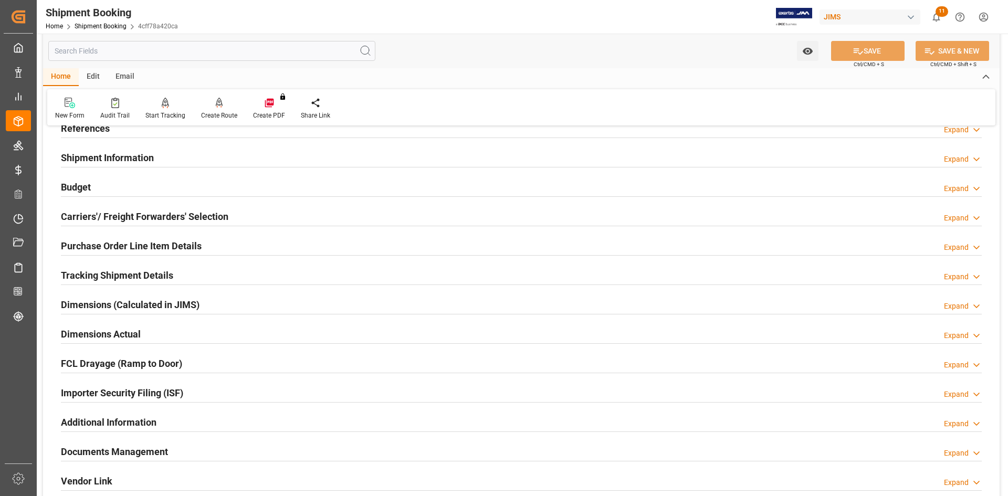
scroll to position [157, 0]
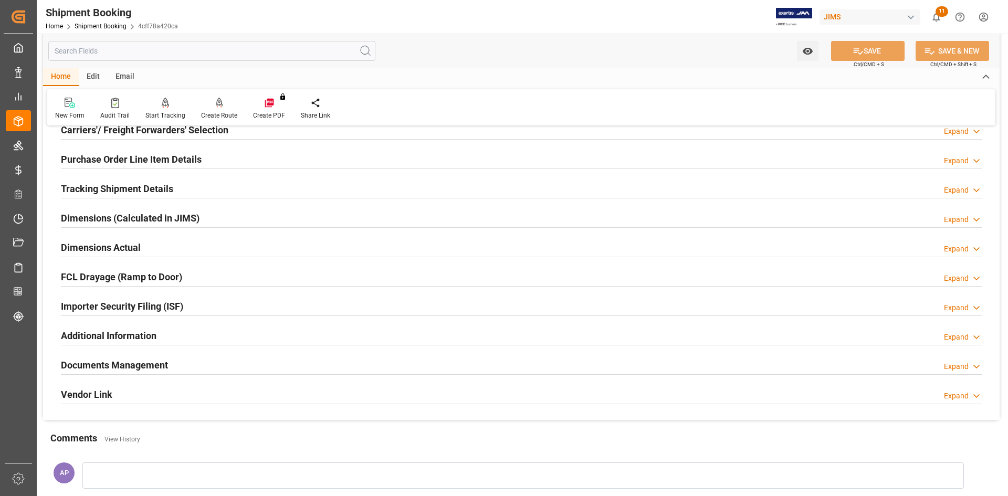
click at [181, 250] on div "Dimensions Actual Expand" at bounding box center [521, 247] width 921 height 20
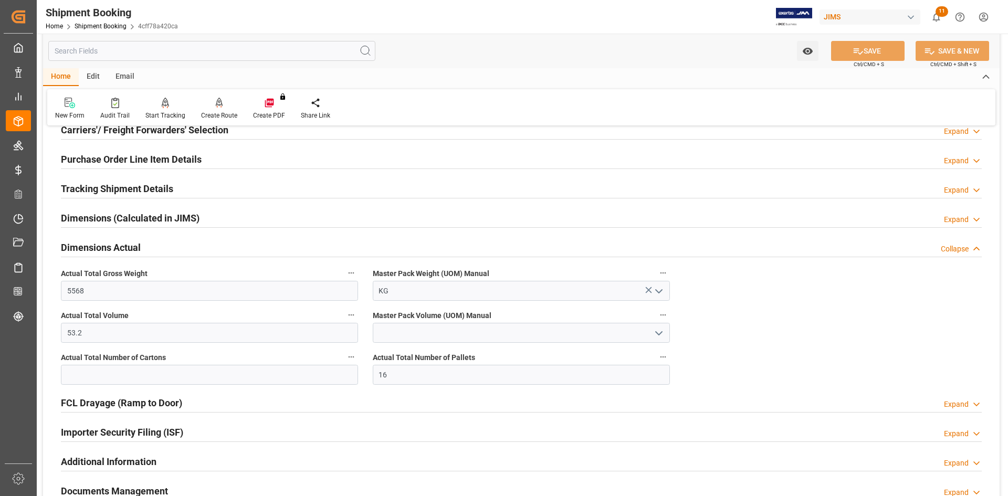
click at [191, 187] on div "Tracking Shipment Details Expand" at bounding box center [521, 188] width 921 height 20
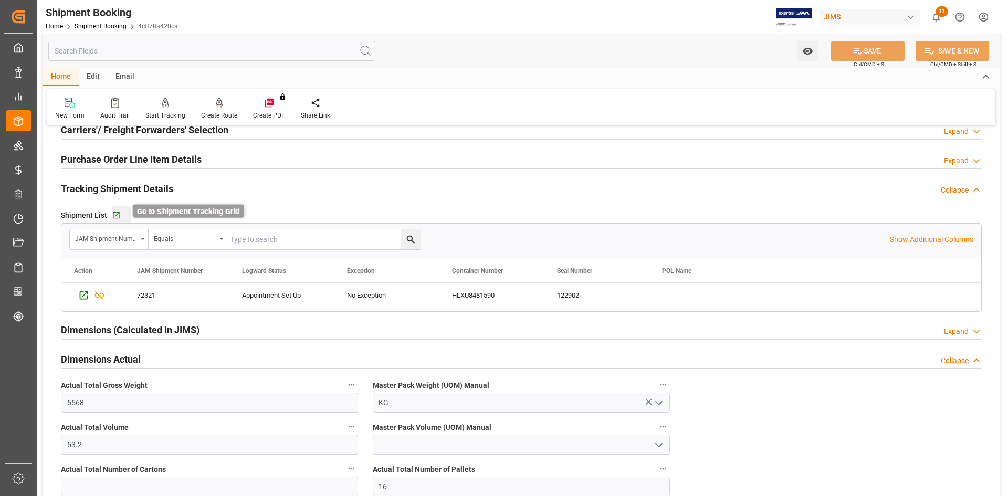
click at [117, 212] on icon "button" at bounding box center [116, 215] width 7 height 7
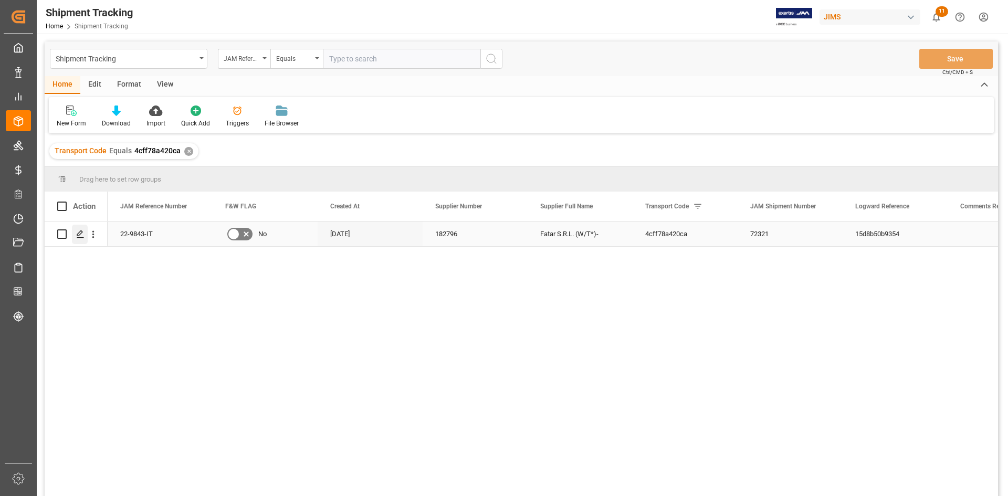
click at [81, 232] on icon "Press SPACE to select this row." at bounding box center [80, 234] width 8 height 8
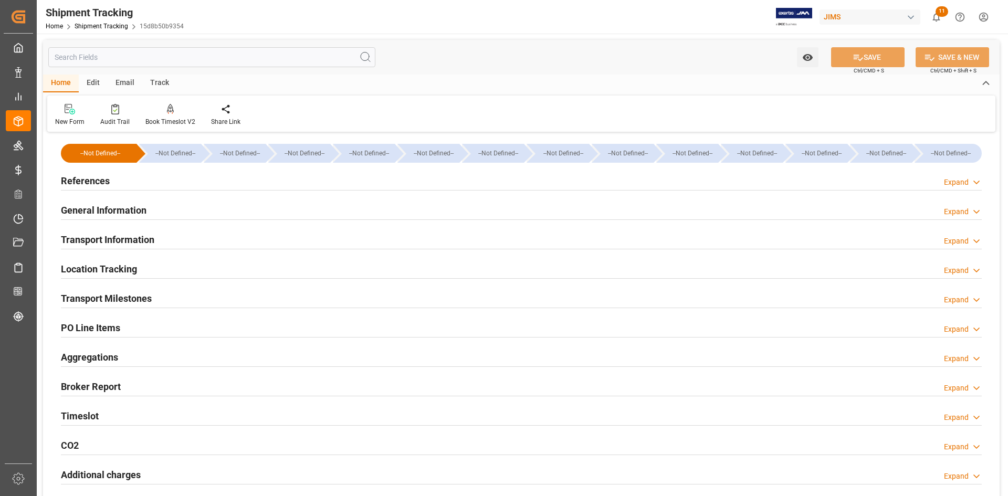
type input "[DATE] 00:00"
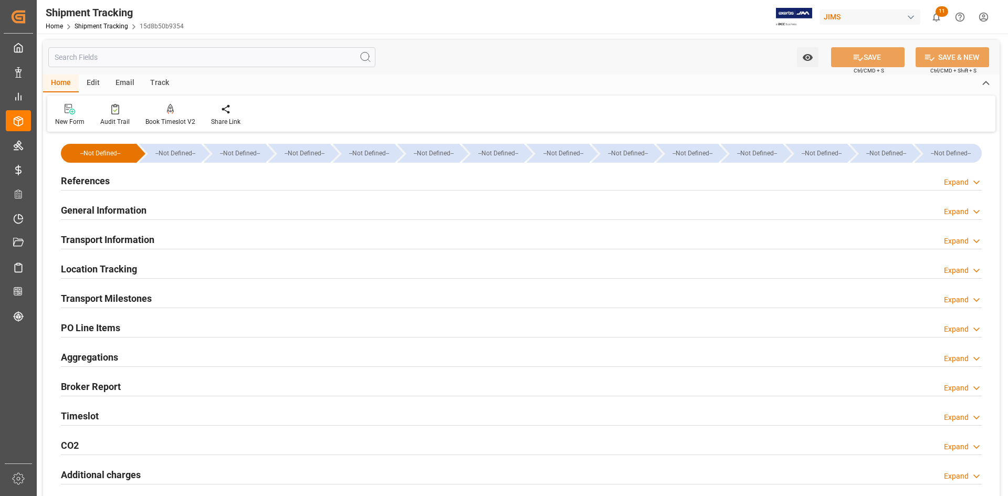
type input "[DATE]"
type input "[DATE] 00:00"
click at [211, 303] on div "Transport Milestones Expand" at bounding box center [521, 298] width 921 height 20
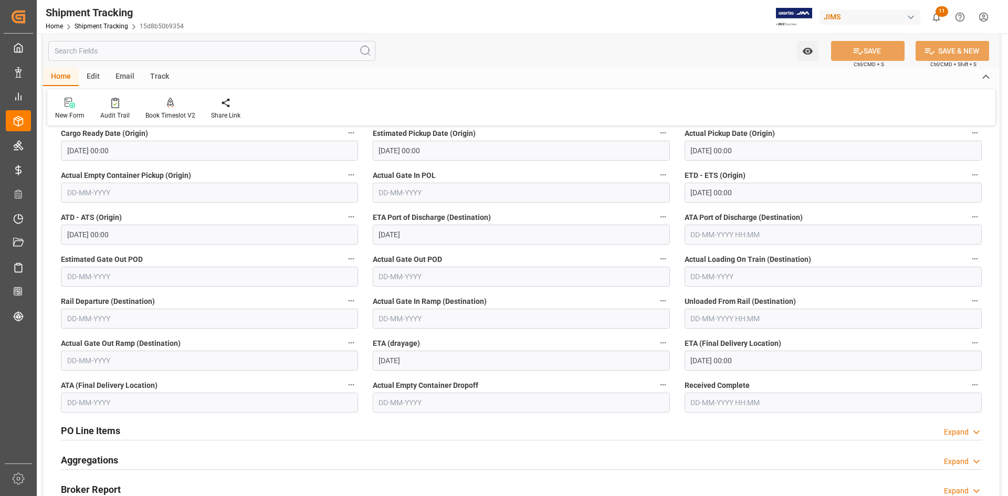
scroll to position [210, 0]
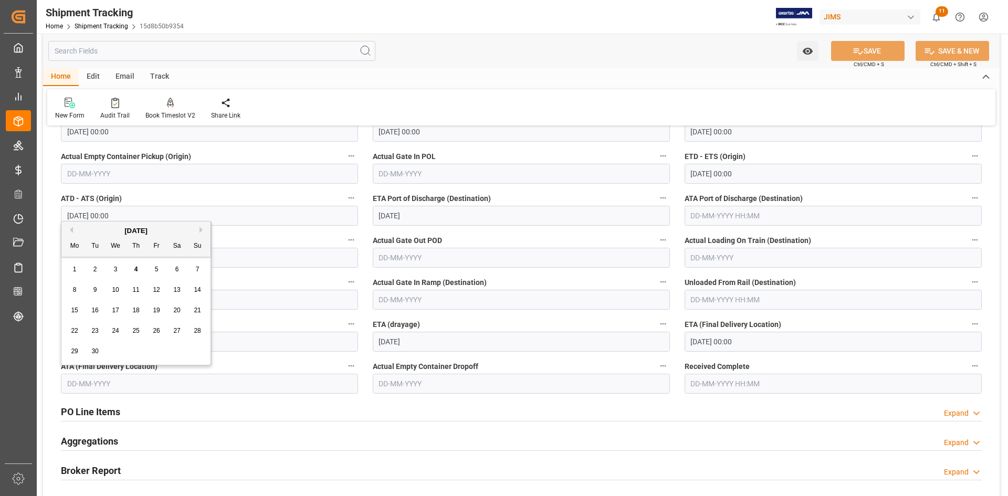
click at [121, 384] on input "text" at bounding box center [209, 384] width 297 height 20
click at [115, 269] on span "3" at bounding box center [116, 269] width 4 height 7
type input "[DATE]"
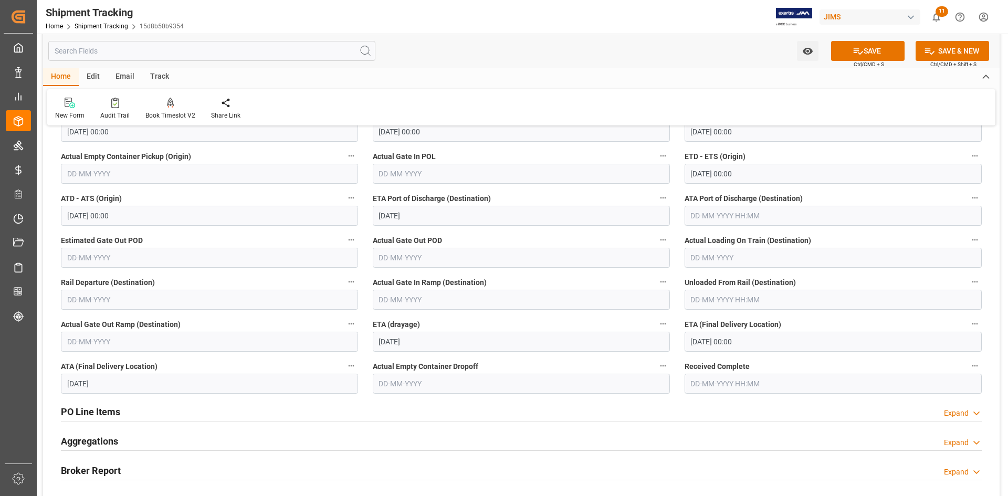
click at [709, 383] on input "text" at bounding box center [833, 384] width 297 height 20
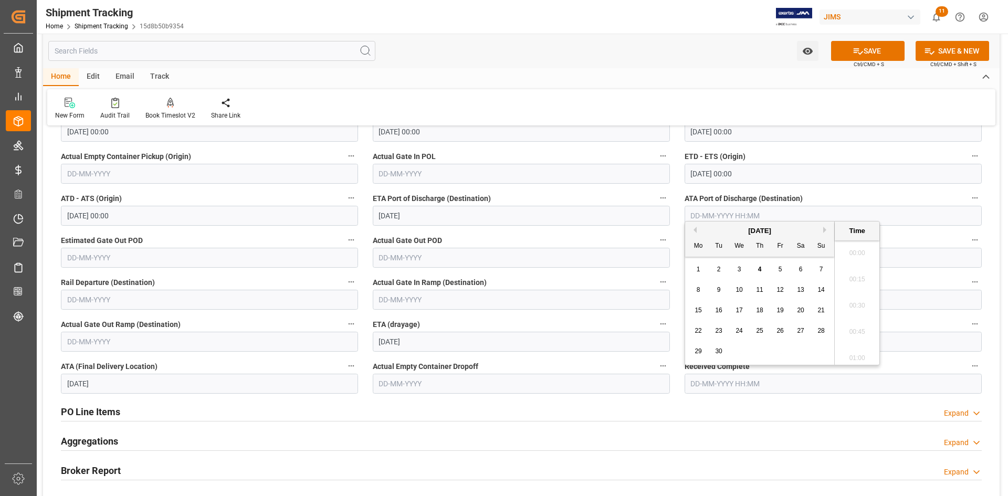
scroll to position [1736, 0]
click at [740, 269] on span "3" at bounding box center [740, 269] width 4 height 7
type input "03-09-2025 00:00"
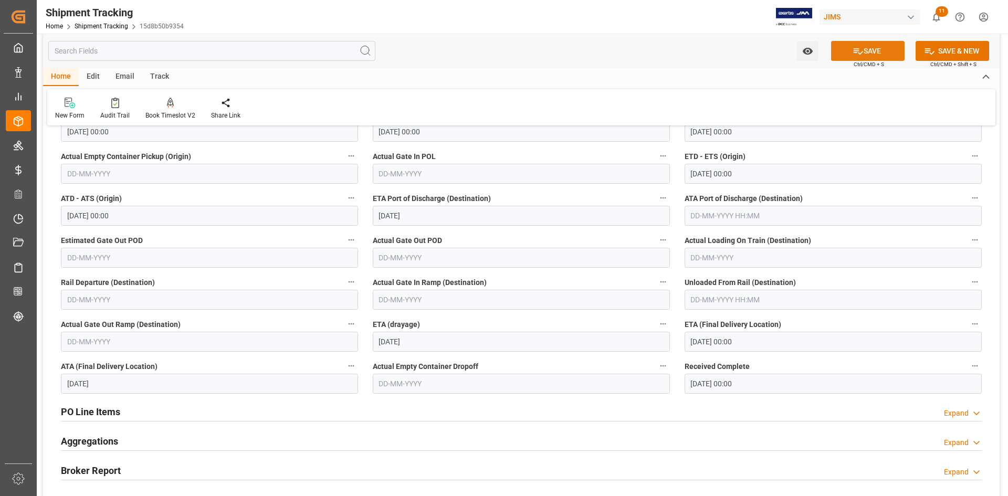
click at [863, 52] on button "SAVE" at bounding box center [867, 51] width 73 height 20
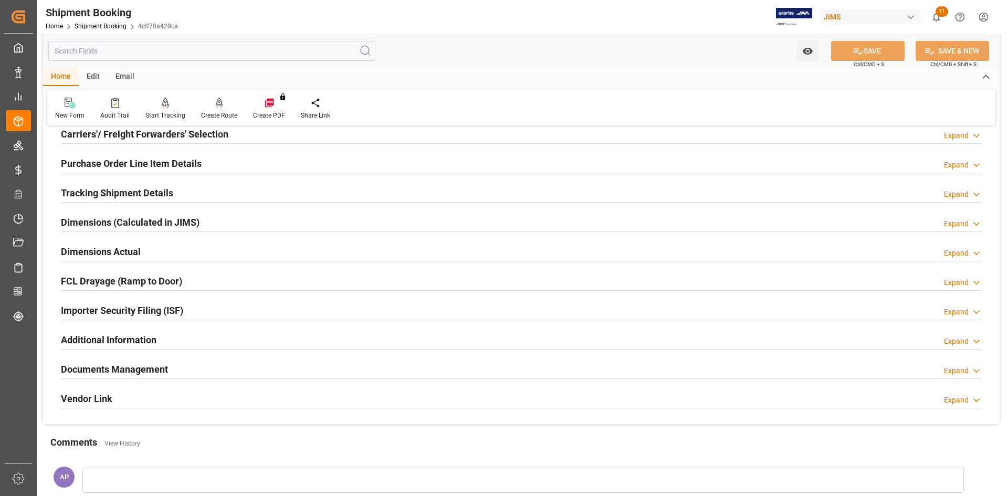
scroll to position [210, 0]
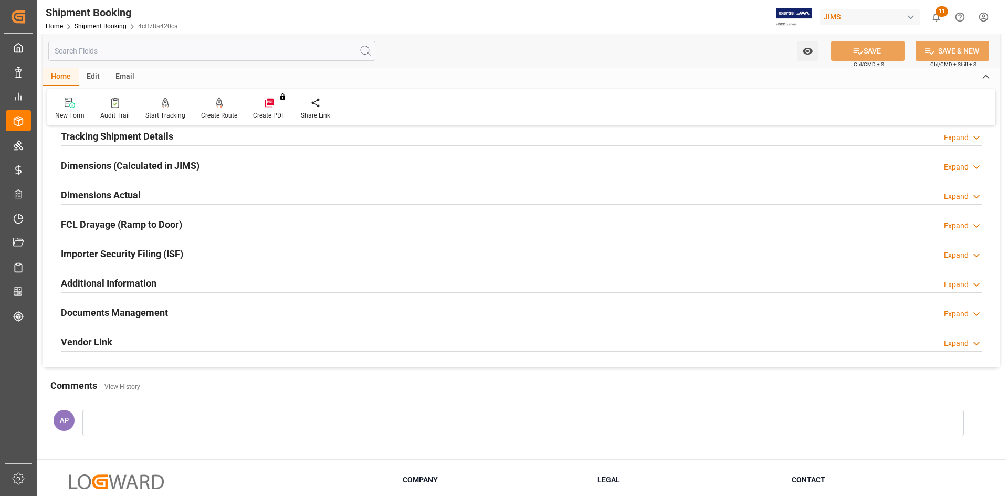
click at [186, 309] on div "Documents Management Expand" at bounding box center [521, 312] width 921 height 20
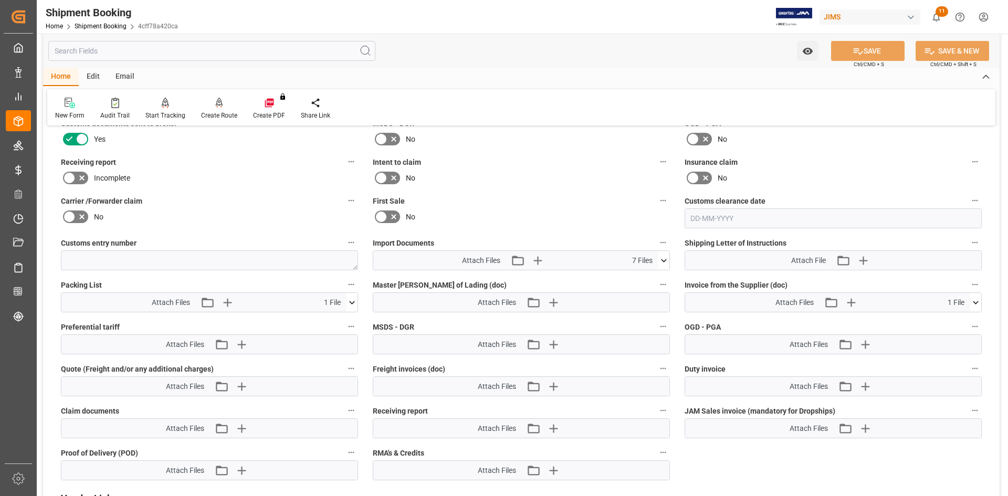
scroll to position [525, 0]
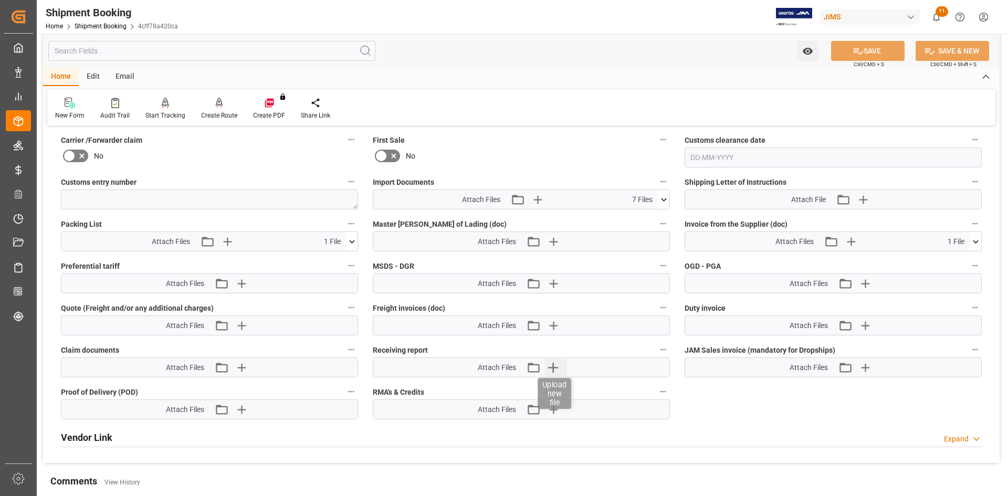
click at [552, 366] on icon "button" at bounding box center [552, 367] width 17 height 17
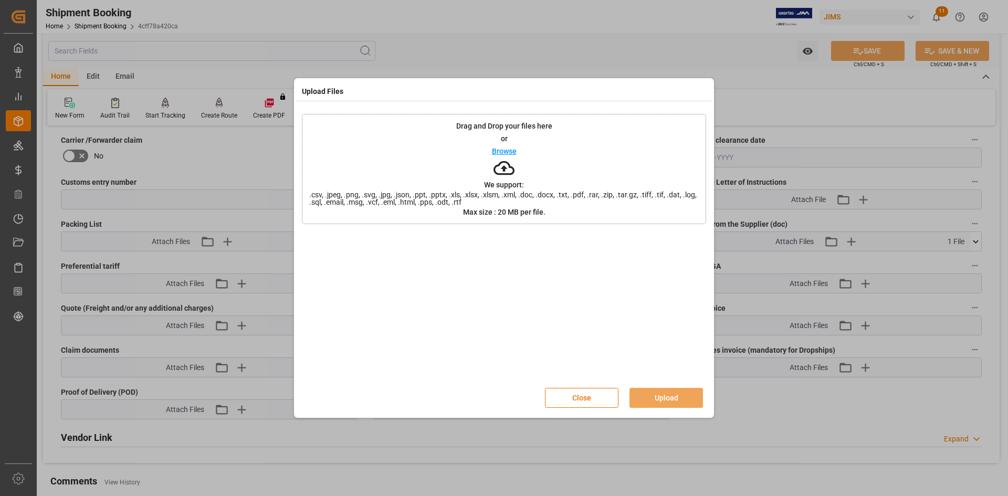
click at [504, 148] on p "Browse" at bounding box center [504, 151] width 25 height 7
click at [669, 398] on button "Upload" at bounding box center [665, 398] width 73 height 20
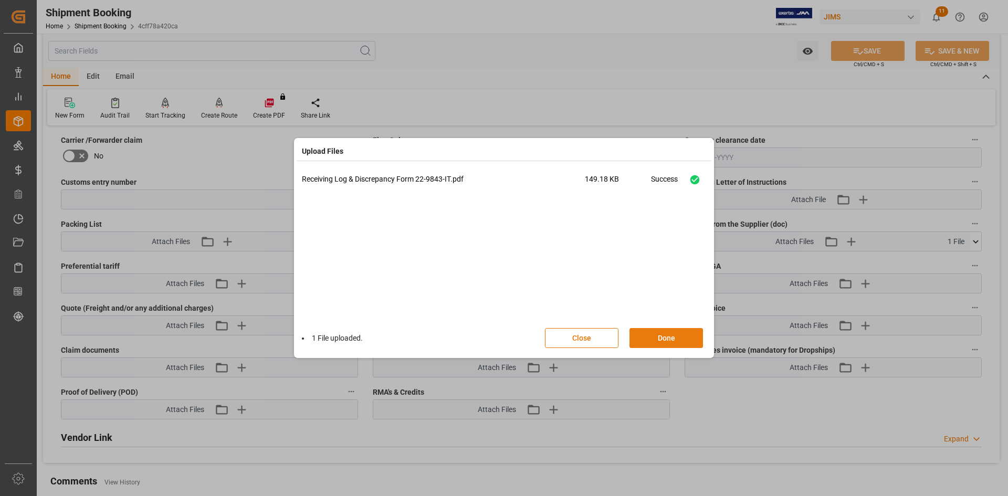
click at [662, 336] on button "Done" at bounding box center [665, 338] width 73 height 20
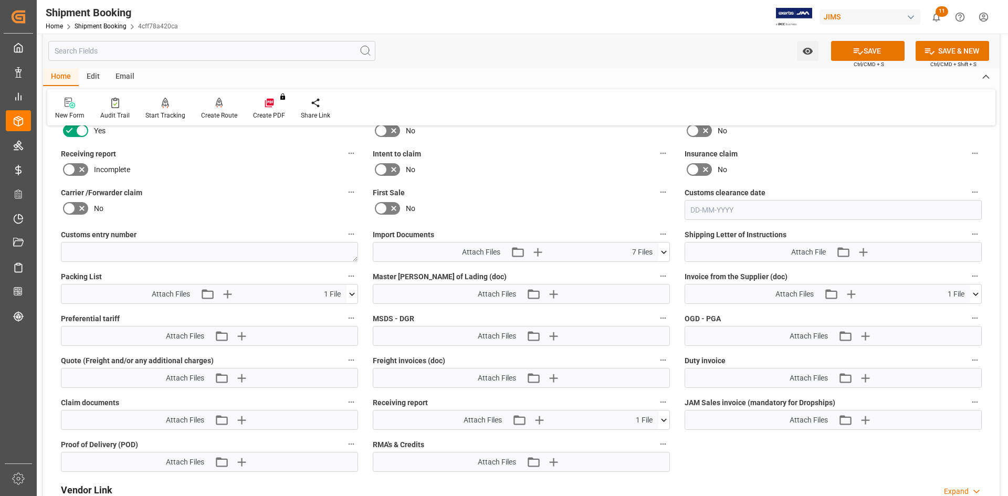
scroll to position [420, 0]
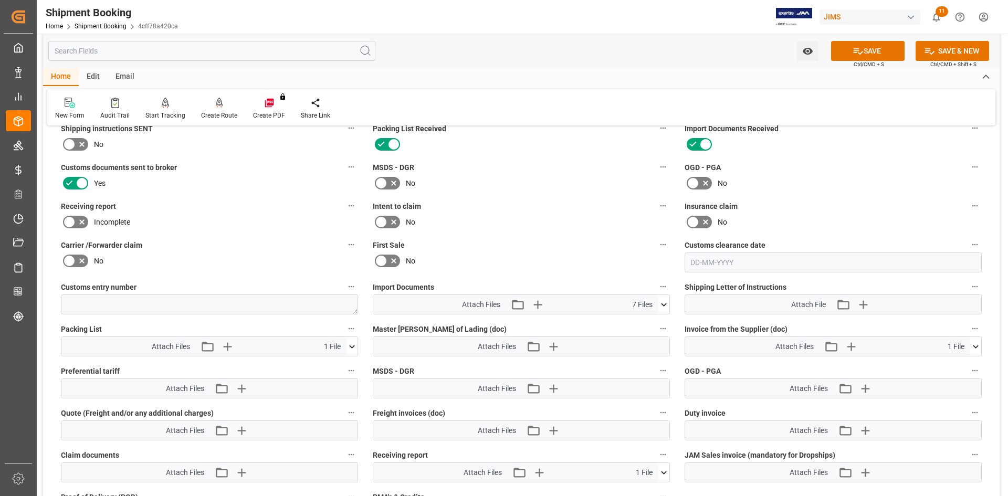
click at [83, 219] on icon at bounding box center [82, 222] width 13 height 13
click at [0, 0] on input "checkbox" at bounding box center [0, 0] width 0 height 0
click at [865, 46] on button "SAVE" at bounding box center [867, 51] width 73 height 20
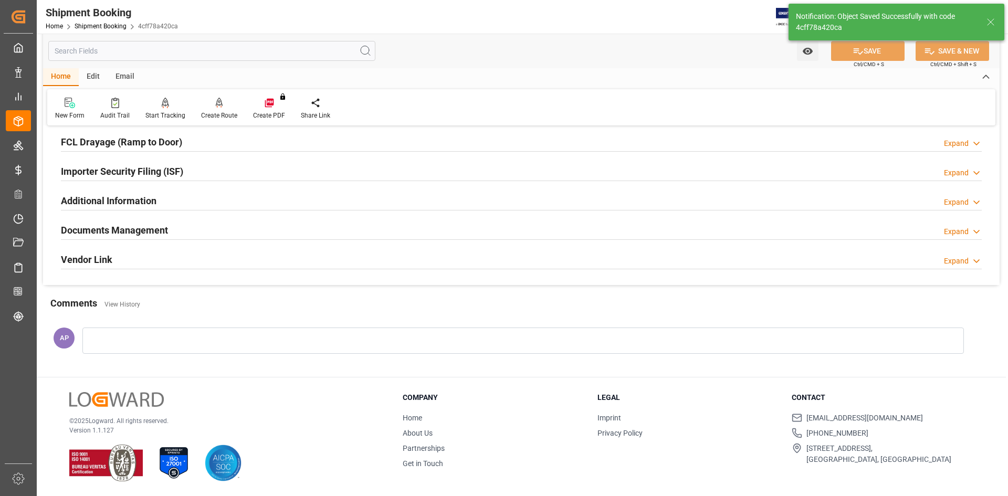
scroll to position [292, 0]
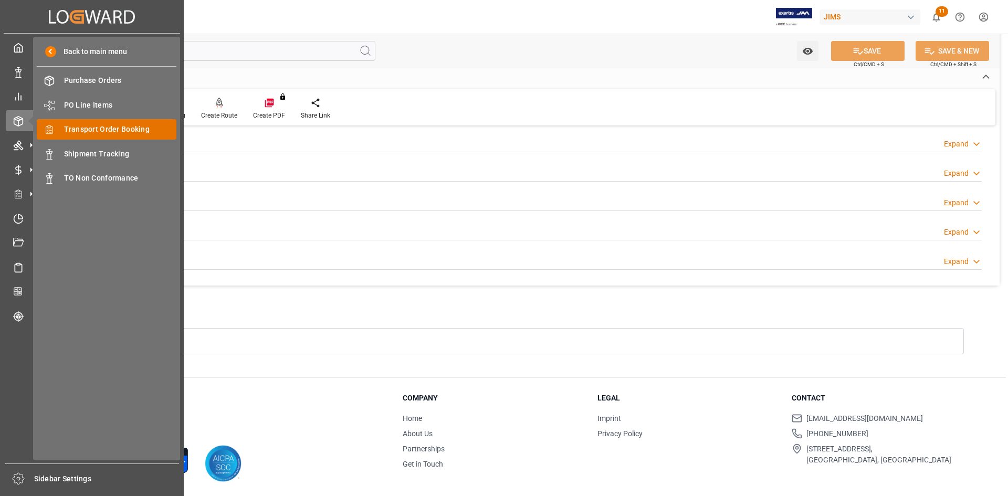
click at [94, 131] on span "Transport Order Booking" at bounding box center [120, 129] width 113 height 11
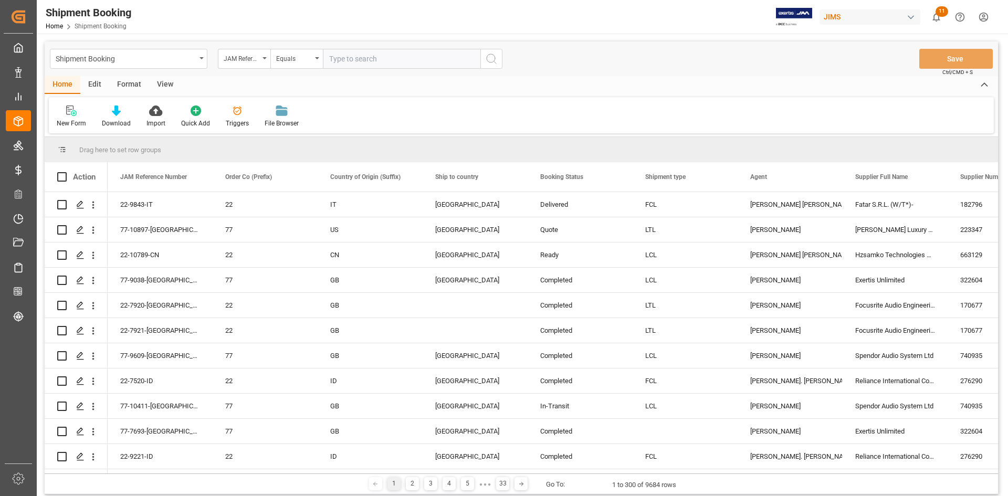
click at [344, 59] on input "text" at bounding box center [401, 59] width 157 height 20
type input "22-10018-US"
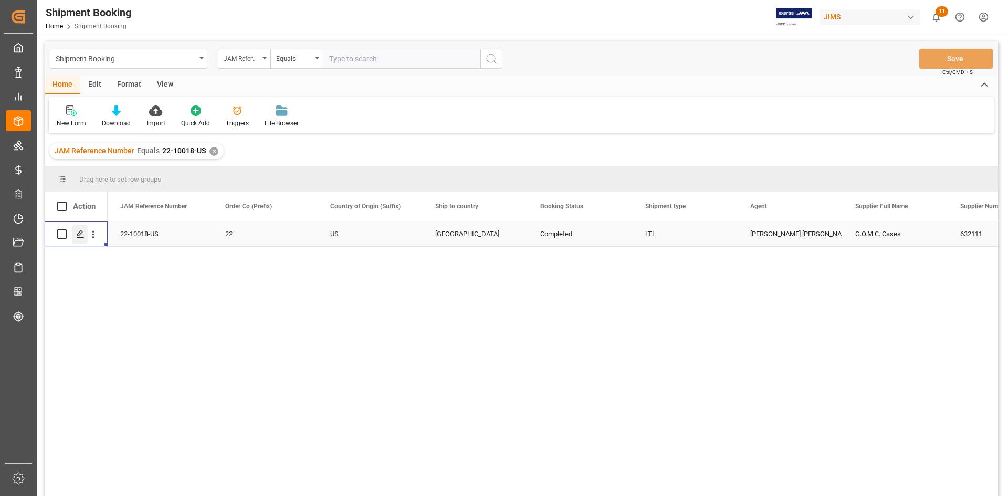
click at [82, 234] on icon "Press SPACE to select this row." at bounding box center [80, 234] width 8 height 8
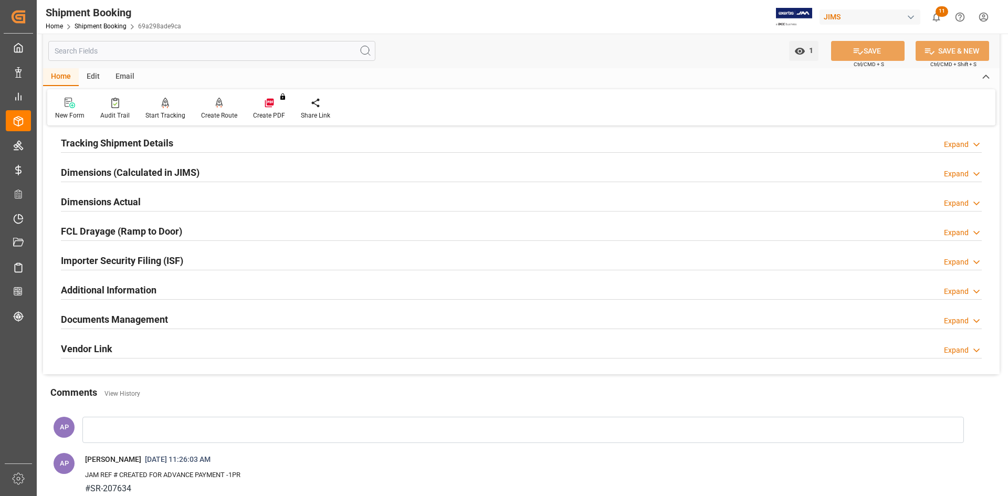
scroll to position [210, 0]
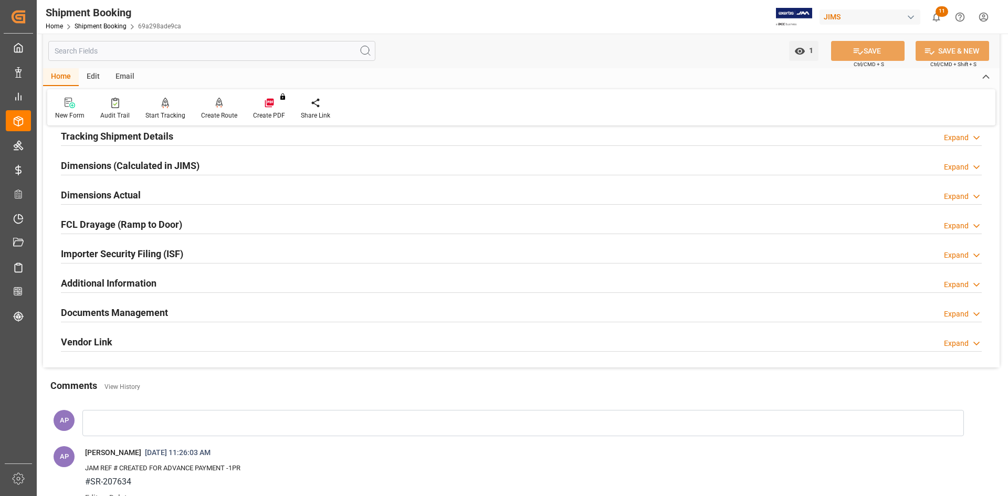
click at [212, 306] on div "Documents Management Expand" at bounding box center [521, 312] width 921 height 20
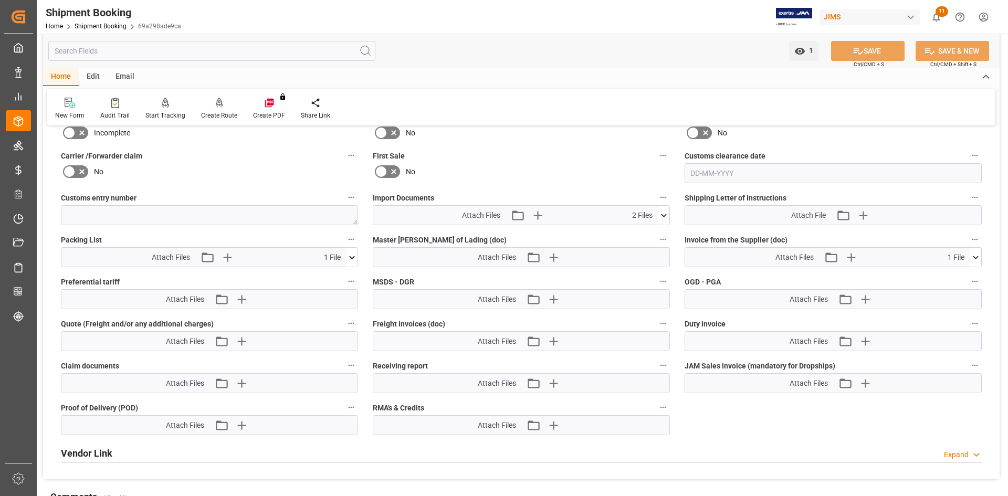
scroll to position [525, 0]
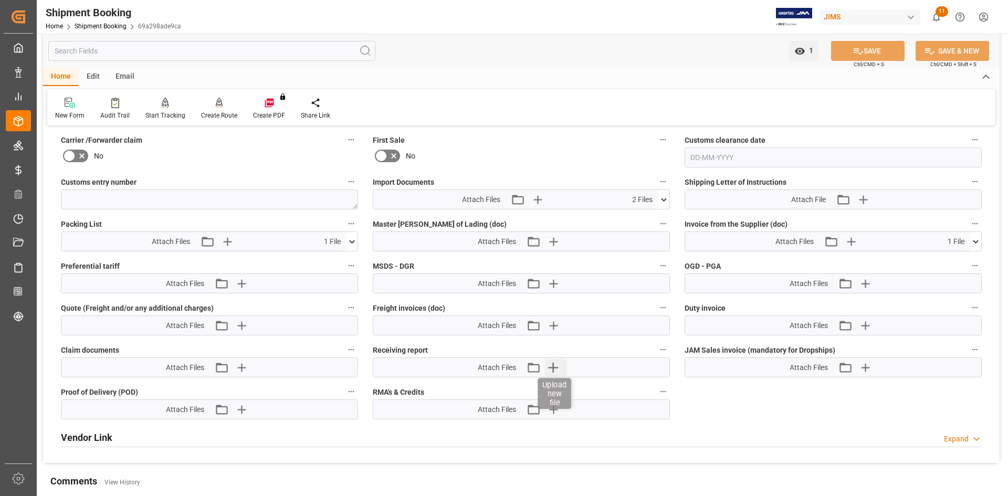
click at [553, 364] on icon "button" at bounding box center [553, 368] width 10 height 10
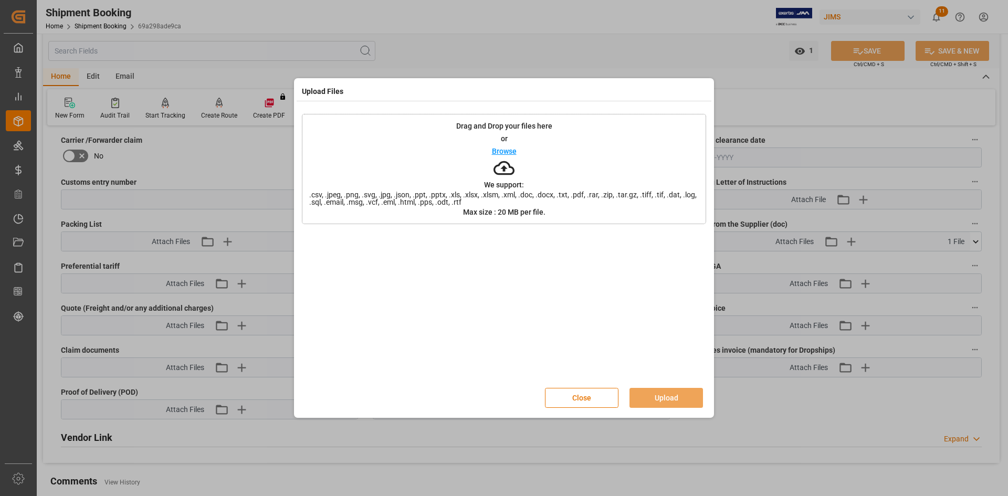
click at [501, 151] on p "Browse" at bounding box center [504, 151] width 25 height 7
click at [668, 395] on button "Upload" at bounding box center [665, 398] width 73 height 20
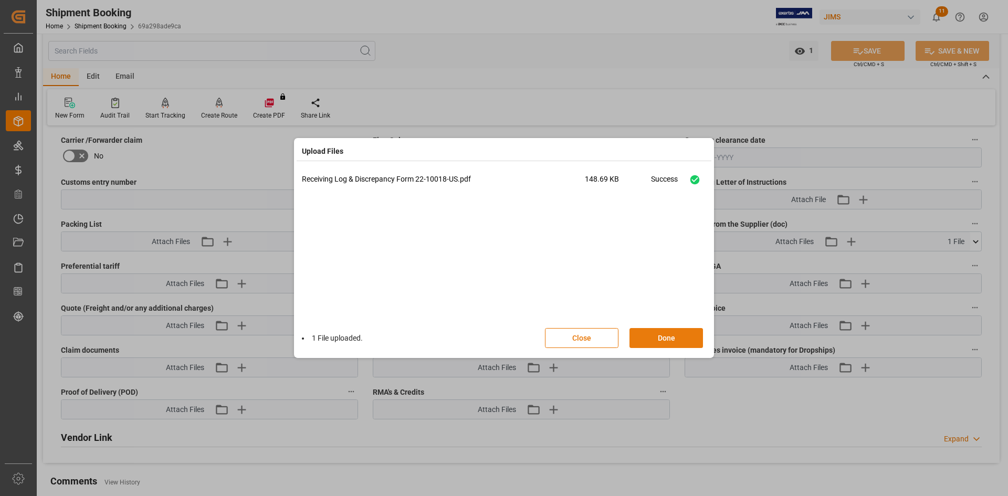
click at [669, 339] on button "Done" at bounding box center [665, 338] width 73 height 20
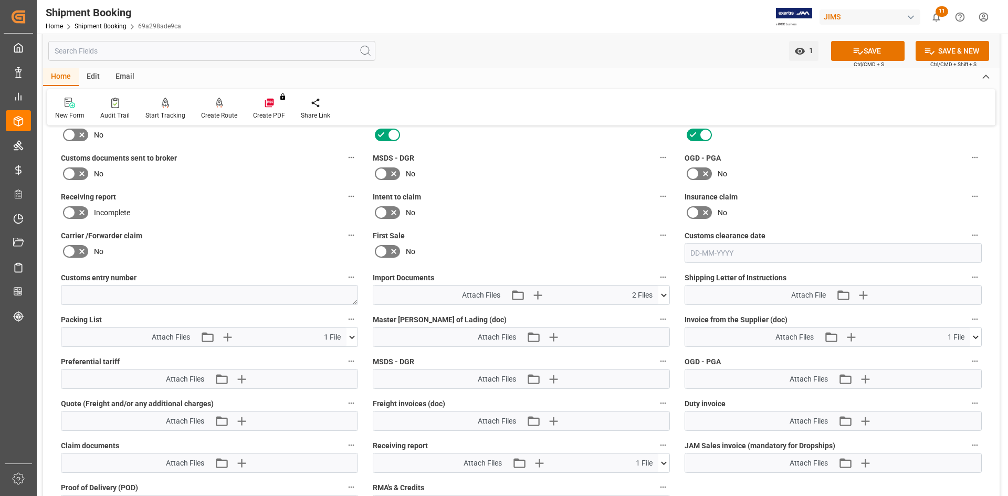
scroll to position [420, 0]
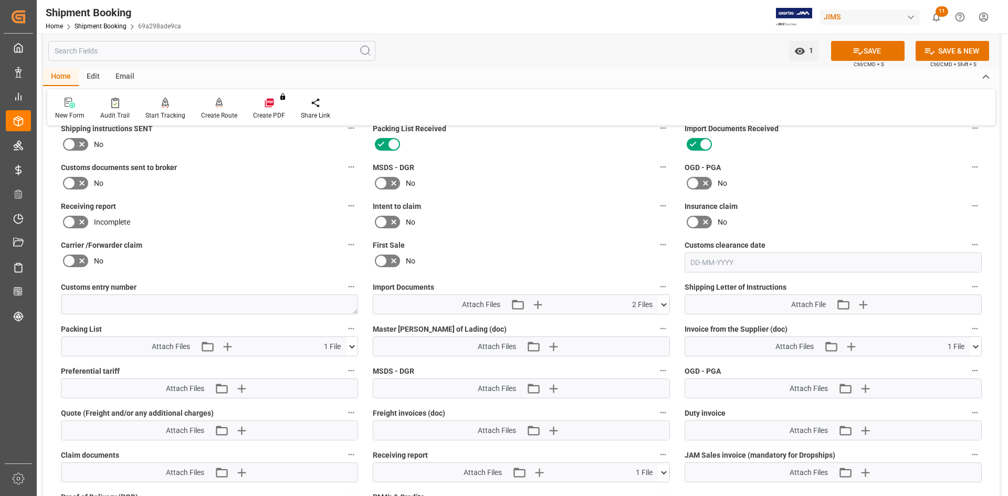
drag, startPoint x: 80, startPoint y: 217, endPoint x: 86, endPoint y: 219, distance: 5.5
click at [79, 218] on icon at bounding box center [82, 222] width 13 height 13
click at [0, 0] on input "checkbox" at bounding box center [0, 0] width 0 height 0
click at [857, 54] on icon at bounding box center [858, 51] width 11 height 11
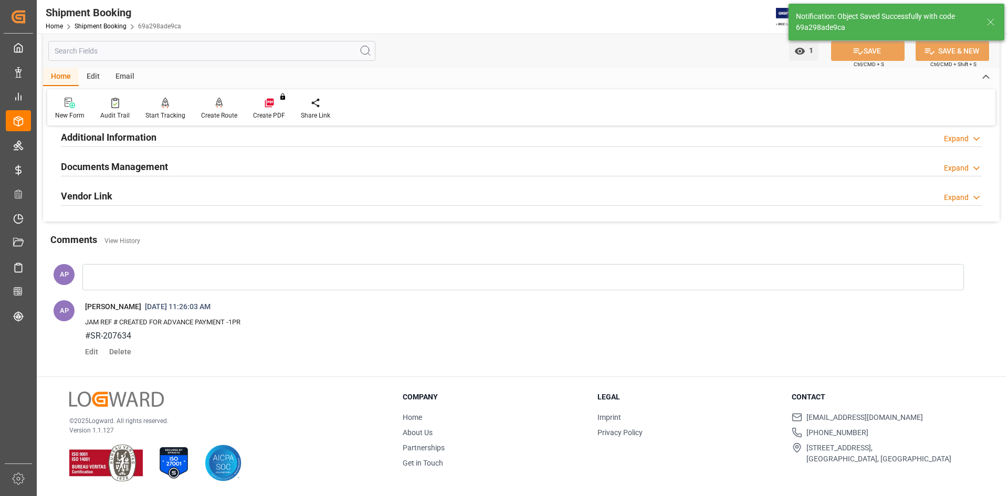
scroll to position [355, 0]
